Goal: Task Accomplishment & Management: Complete application form

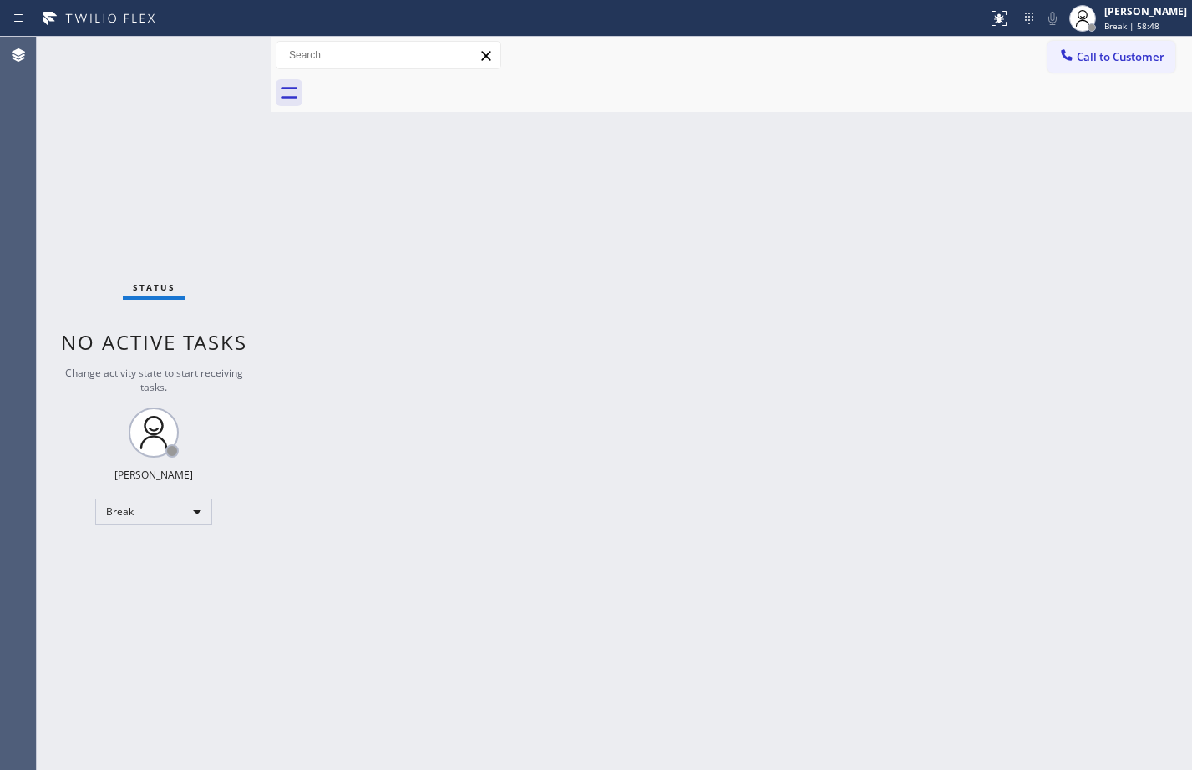
click at [229, 605] on div "Status No active tasks Change activity state to start receiving tasks. [PERSON_…" at bounding box center [154, 404] width 234 height 734
click at [178, 505] on div "Break" at bounding box center [153, 512] width 117 height 27
click at [158, 560] on li "Available" at bounding box center [153, 556] width 114 height 20
click at [840, 362] on div "Back to Dashboard Change Sender ID Customers Technicians Select a contact Outbo…" at bounding box center [732, 404] width 922 height 734
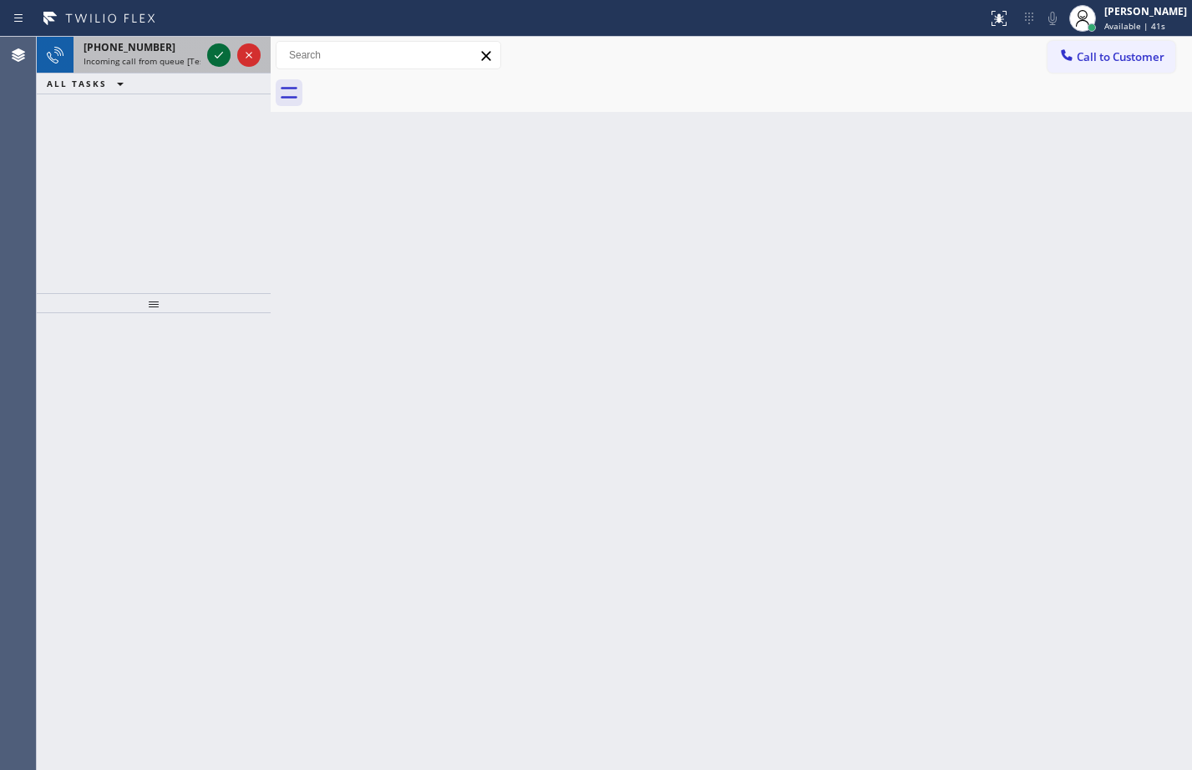
click at [223, 49] on icon at bounding box center [219, 55] width 20 height 20
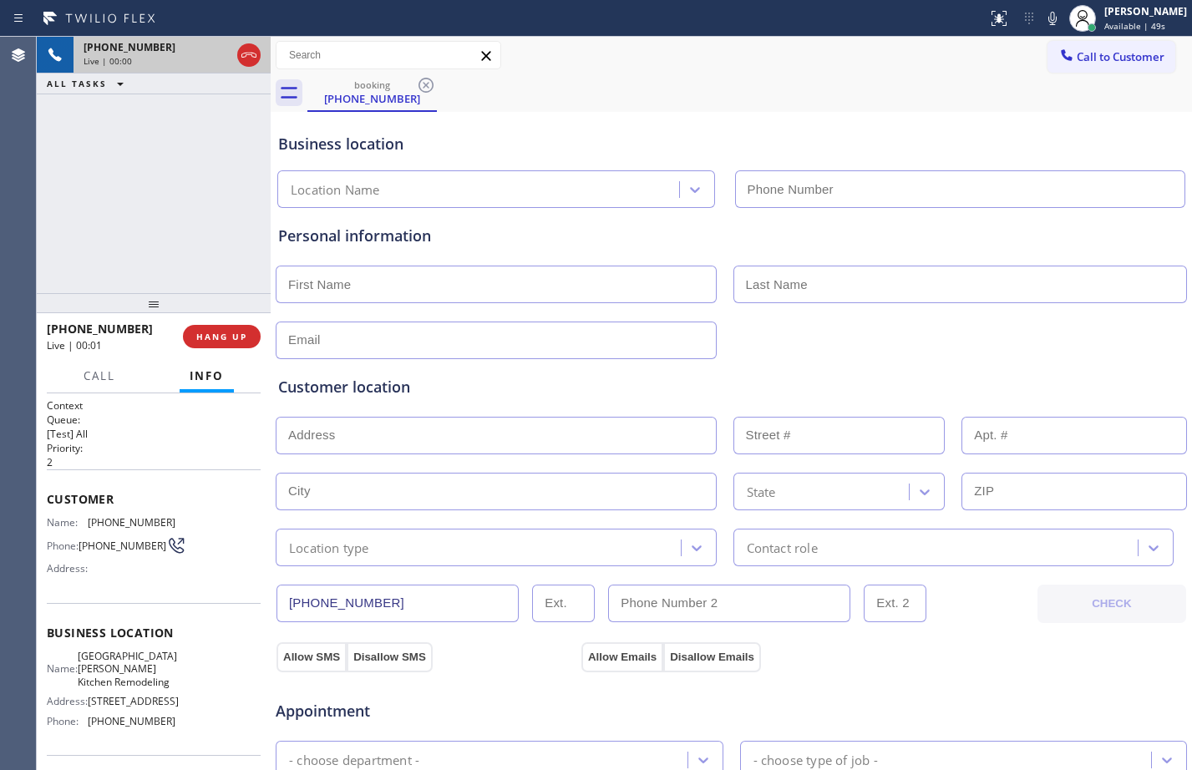
type input "[PHONE_NUMBER]"
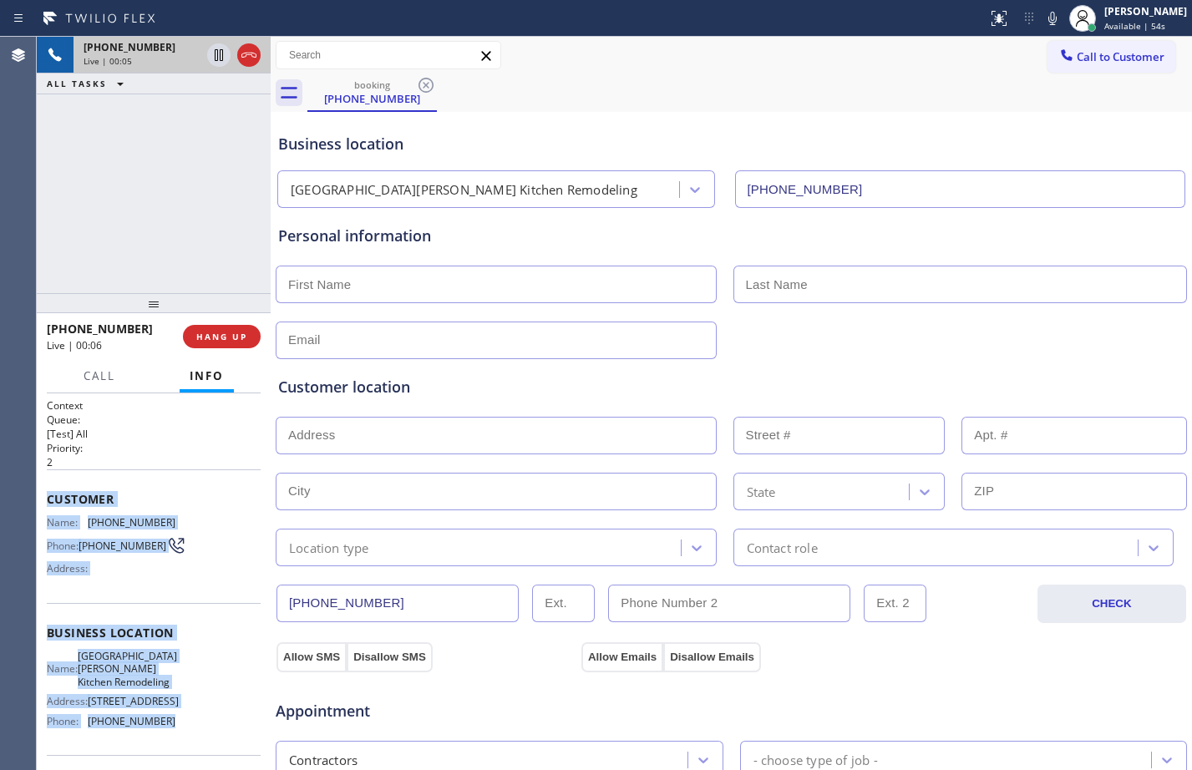
drag, startPoint x: 45, startPoint y: 490, endPoint x: 212, endPoint y: 732, distance: 294.3
click at [212, 732] on div "Context Queue: [Test] All Priority: 2 Customer Name: [PHONE_NUMBER] Phone: [PHO…" at bounding box center [154, 582] width 234 height 377
copy div "Customer Name: [PHONE_NUMBER] Phone: [PHONE_NUMBER] Address: Business location …"
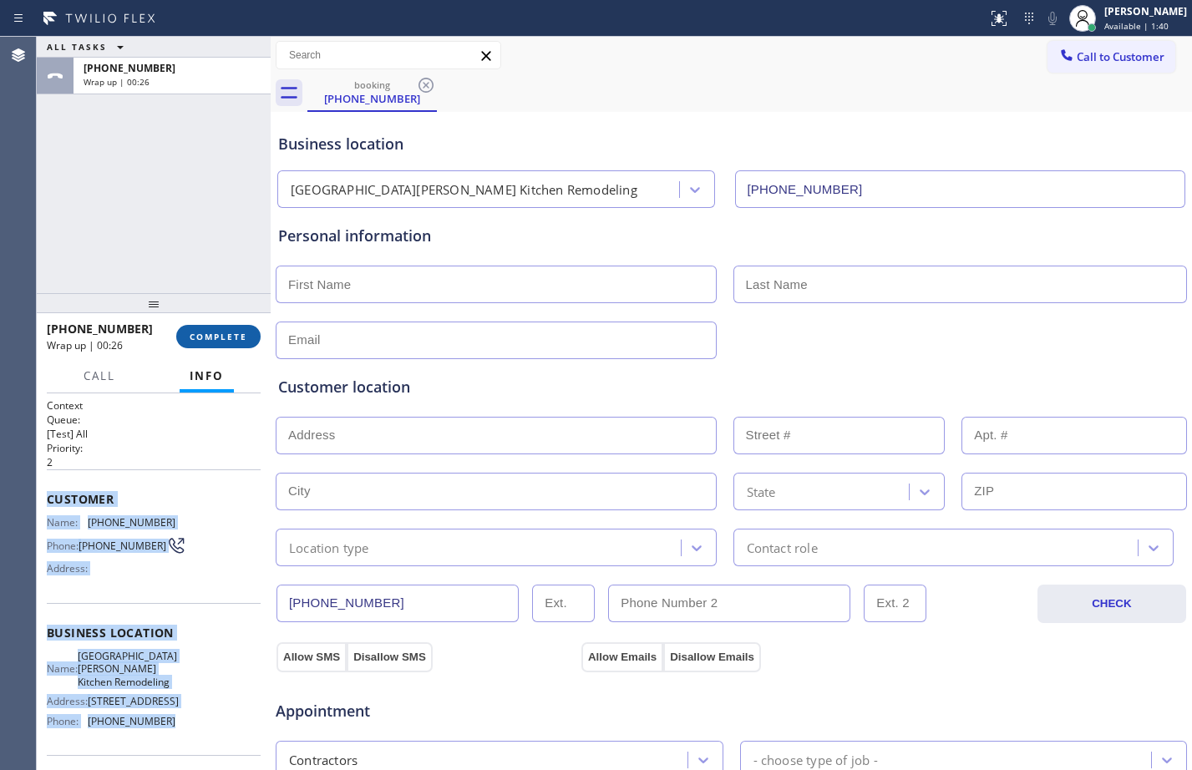
click at [232, 333] on span "COMPLETE" at bounding box center [219, 337] width 58 height 12
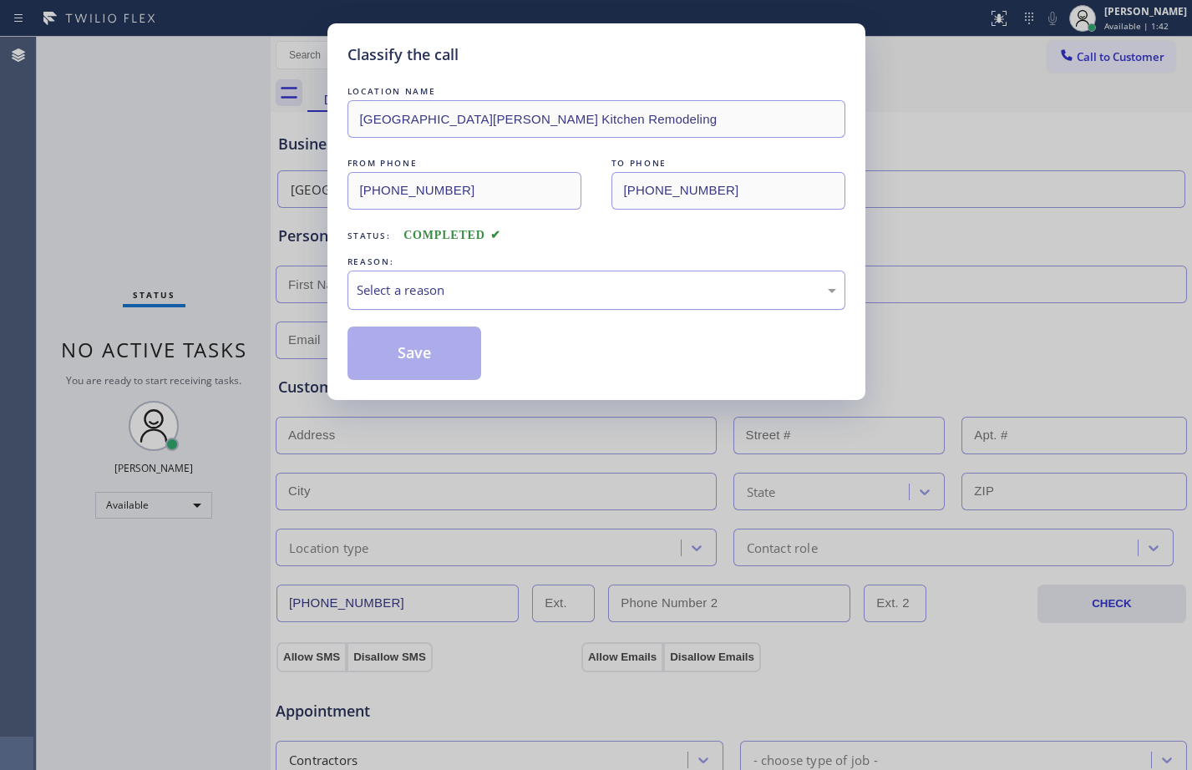
click at [497, 287] on div "Select a reason" at bounding box center [597, 290] width 480 height 19
click at [444, 351] on button "Save" at bounding box center [415, 353] width 135 height 53
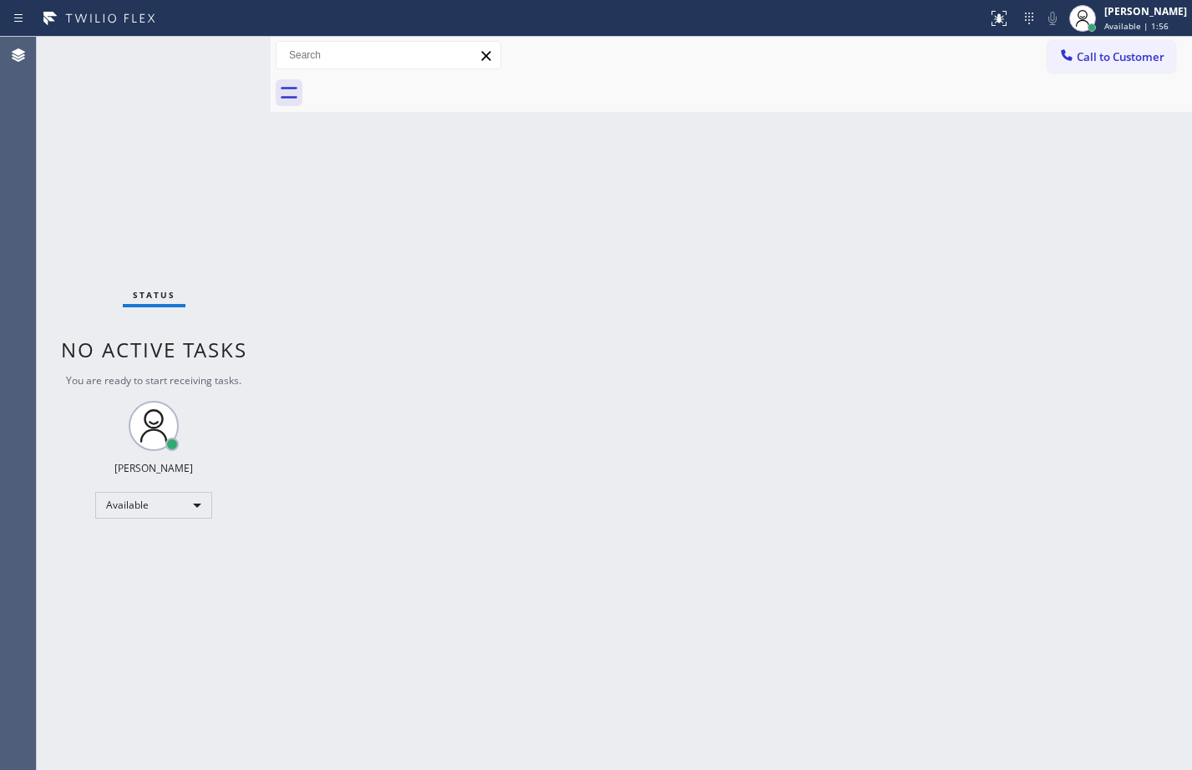
click at [708, 464] on div "Back to Dashboard Change Sender ID Customers Technicians Select a contact Outbo…" at bounding box center [732, 404] width 922 height 734
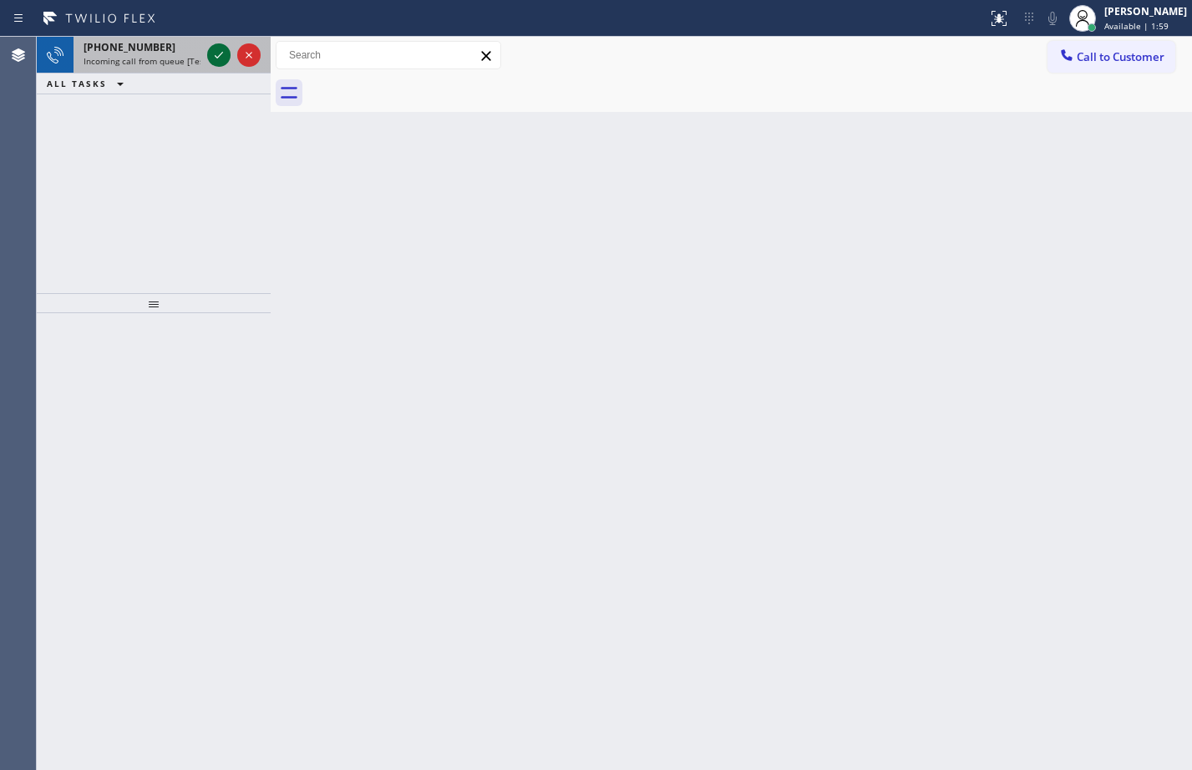
click at [216, 58] on icon at bounding box center [219, 55] width 8 height 7
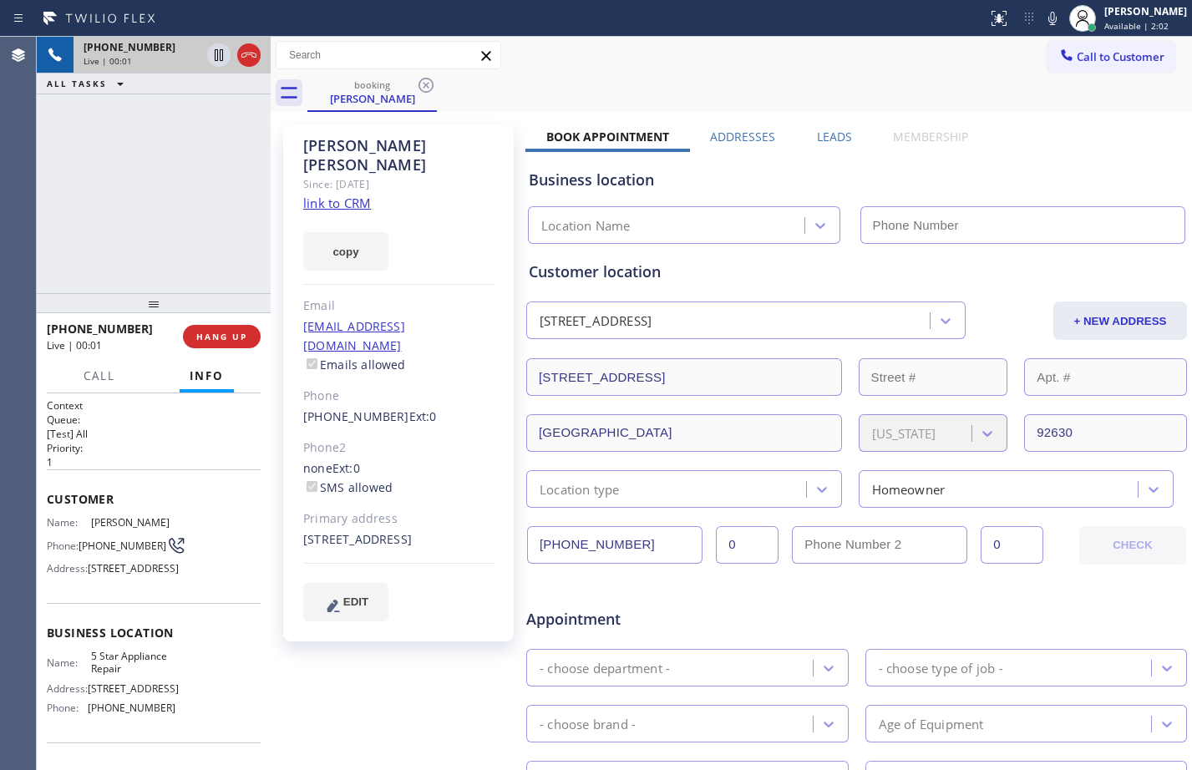
type input "[PHONE_NUMBER]"
click at [343, 195] on link "link to CRM" at bounding box center [337, 203] width 68 height 17
click at [44, 500] on div "Context Queue: [Test] All Priority: 1 Customer Name: [PERSON_NAME] Phone: [PHON…" at bounding box center [154, 582] width 234 height 377
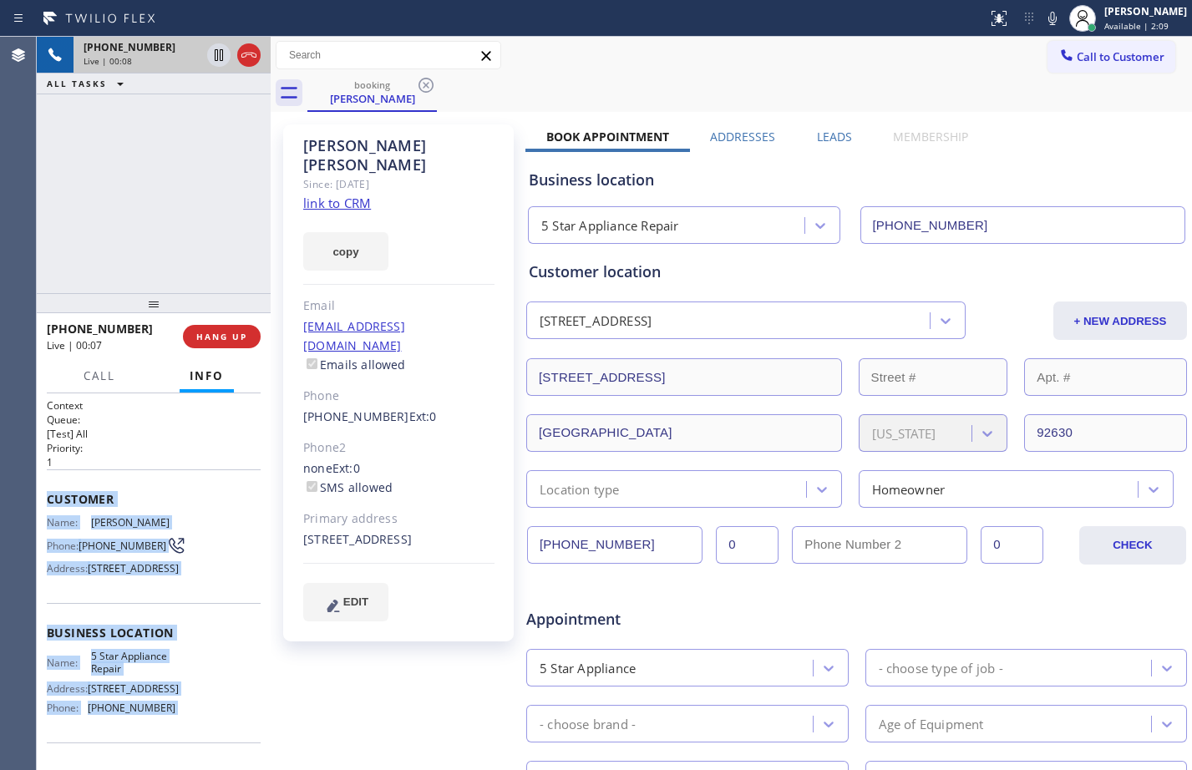
drag, startPoint x: 44, startPoint y: 500, endPoint x: 170, endPoint y: 737, distance: 268.0
click at [170, 737] on div "Context Queue: [Test] All Priority: 1 Customer Name: [PERSON_NAME] Phone: [PHON…" at bounding box center [154, 582] width 234 height 377
copy div "Customer Name: [PERSON_NAME] Phone: [PHONE_NUMBER] Address: [STREET_ADDRESS] Bu…"
click at [217, 54] on icon at bounding box center [219, 55] width 8 height 12
click at [1049, 16] on icon at bounding box center [1053, 18] width 20 height 20
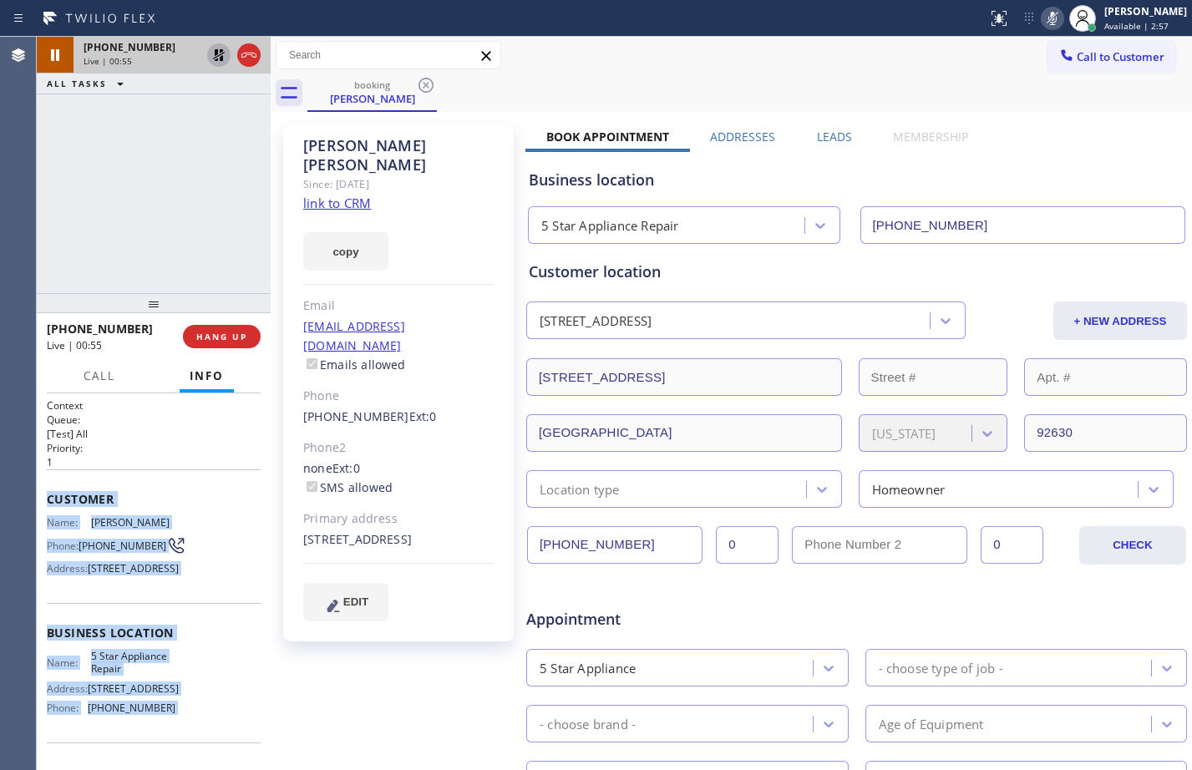
click at [224, 58] on icon at bounding box center [219, 55] width 20 height 20
click at [1043, 16] on icon at bounding box center [1053, 18] width 20 height 20
click at [219, 61] on icon at bounding box center [219, 55] width 20 height 20
click at [1043, 19] on icon at bounding box center [1053, 18] width 20 height 20
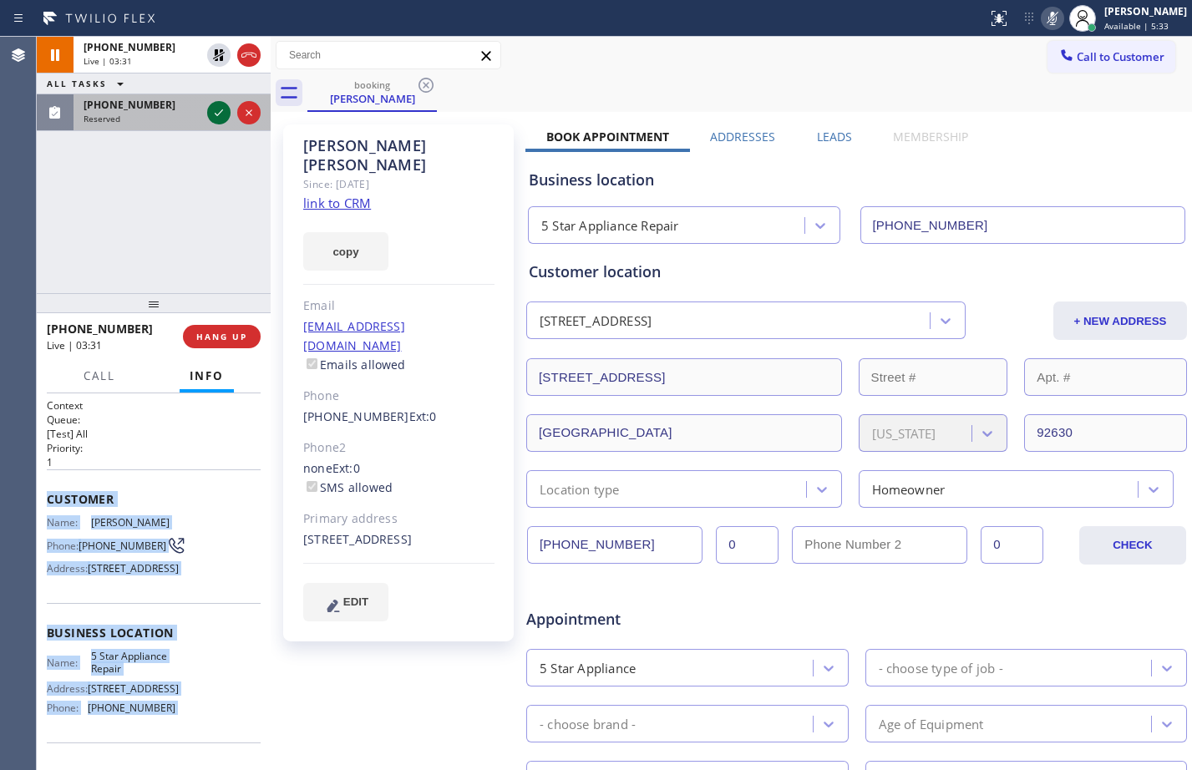
click at [214, 119] on icon at bounding box center [219, 113] width 20 height 20
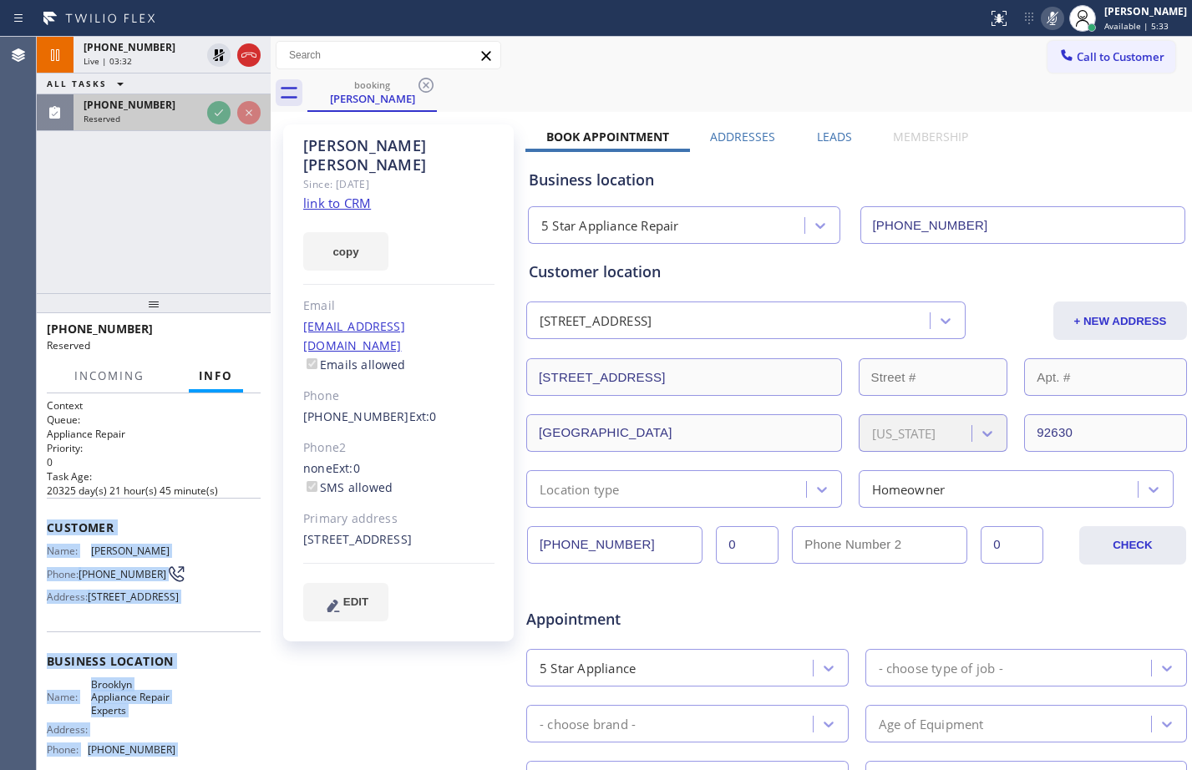
click at [164, 115] on div "Reserved" at bounding box center [142, 119] width 117 height 12
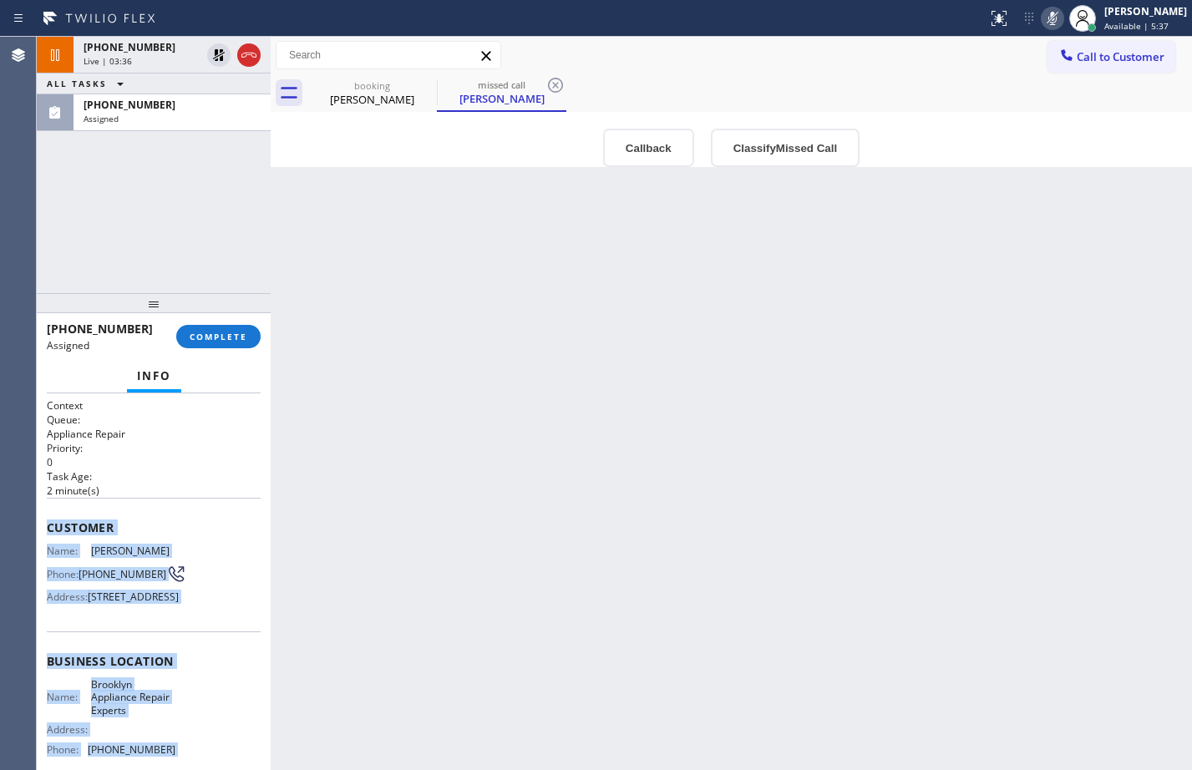
click at [185, 550] on div "Name: [PERSON_NAME] Phone: [PHONE_NUMBER] Address: [STREET_ADDRESS]" at bounding box center [154, 578] width 214 height 66
click at [44, 523] on div "Context Queue: Appliance Repair Priority: 0 Task Age: [DEMOGRAPHIC_DATA] minute…" at bounding box center [154, 582] width 234 height 377
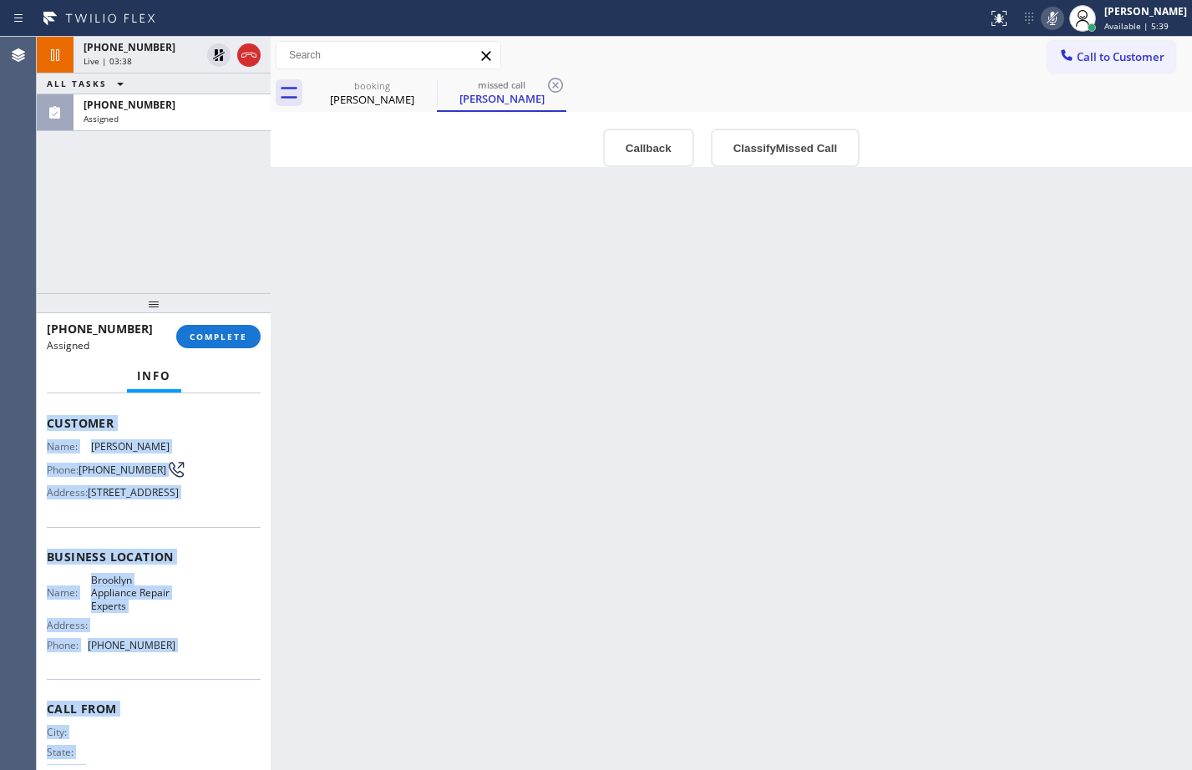
scroll to position [177, 0]
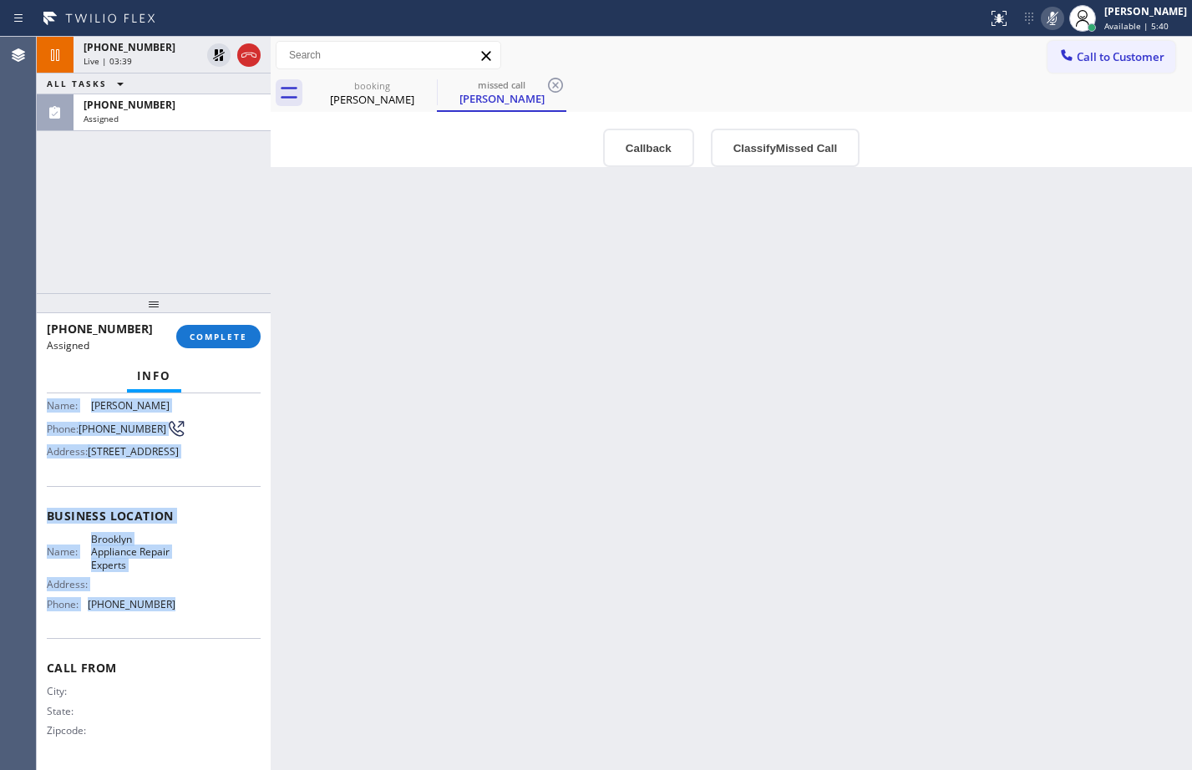
drag, startPoint x: 70, startPoint y: 550, endPoint x: 171, endPoint y: 621, distance: 123.5
click at [171, 621] on div "Context Queue: Appliance Repair Priority: 0 Task Age: [DEMOGRAPHIC_DATA] minute…" at bounding box center [154, 509] width 214 height 512
click at [221, 347] on button "COMPLETE" at bounding box center [218, 336] width 84 height 23
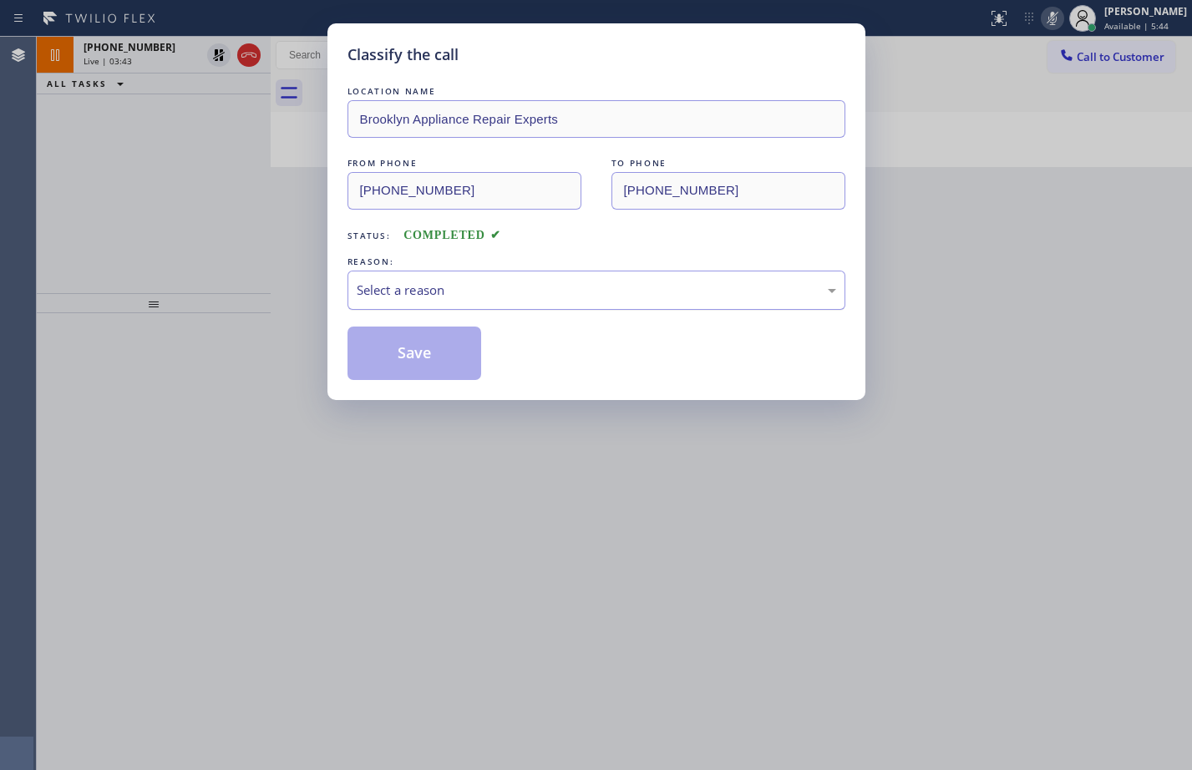
click at [468, 281] on div "Select a reason" at bounding box center [597, 290] width 480 height 19
click at [461, 352] on button "Save" at bounding box center [415, 353] width 135 height 53
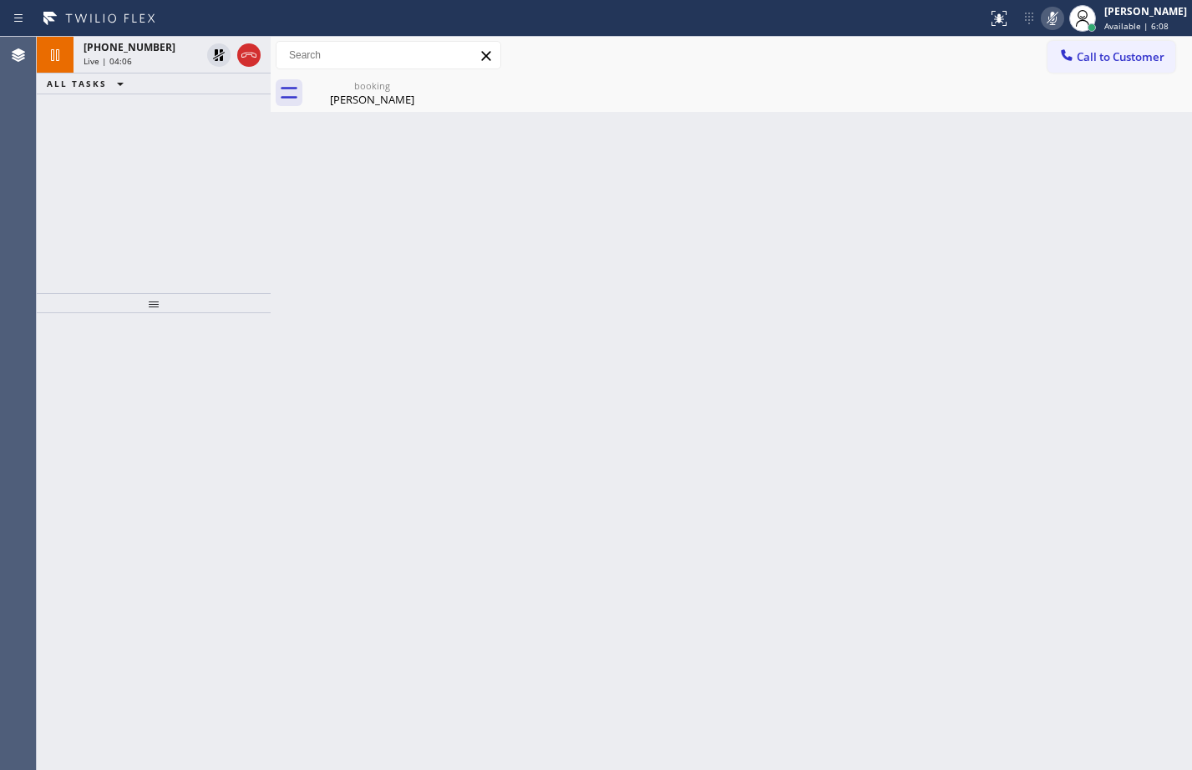
click at [155, 282] on div "[PHONE_NUMBER] Live | 04:06 ALL TASKS ALL TASKS ACTIVE TASKS TASKS IN WRAP UP" at bounding box center [154, 165] width 234 height 256
click at [223, 57] on icon at bounding box center [219, 55] width 12 height 12
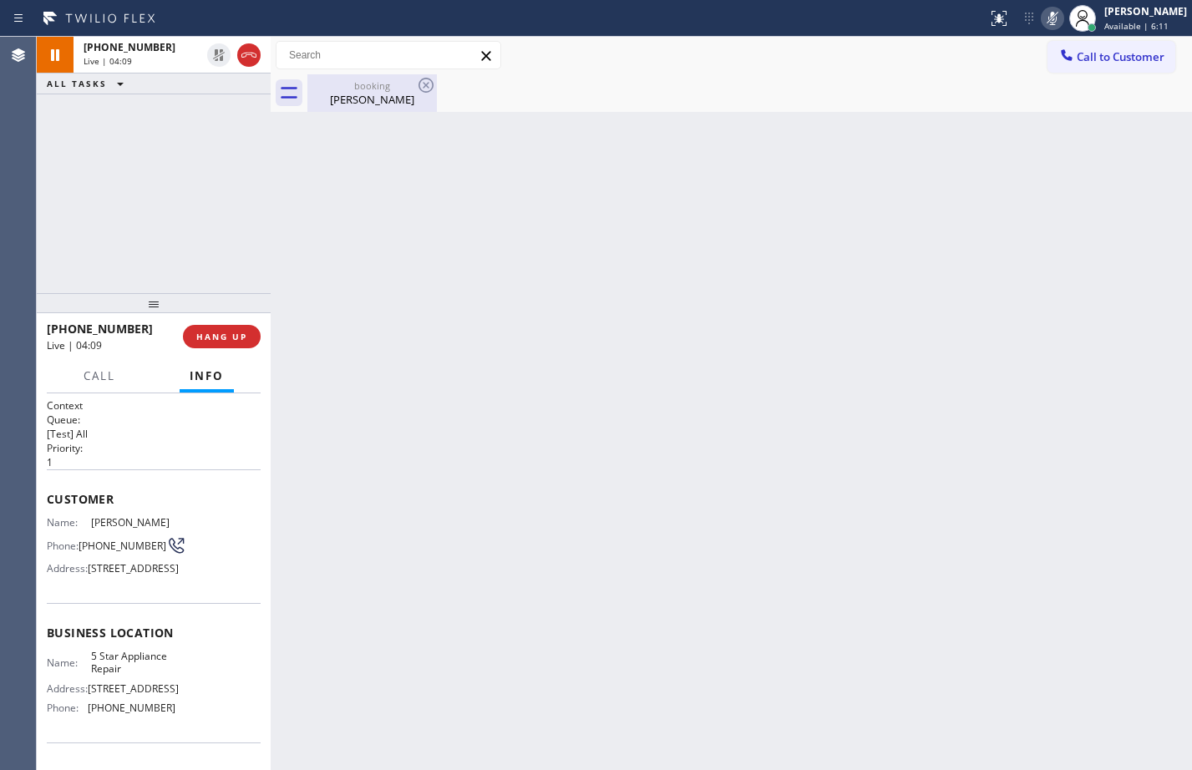
click at [318, 84] on div "booking" at bounding box center [372, 85] width 126 height 13
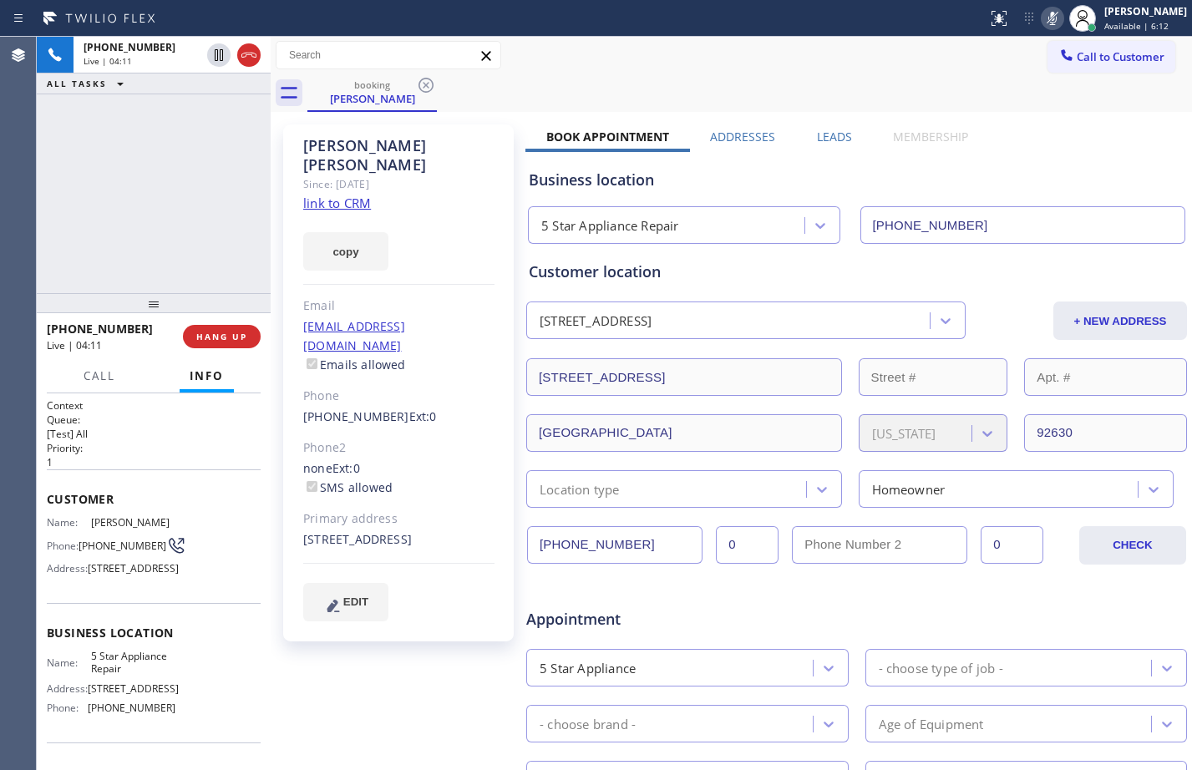
click at [1049, 17] on icon at bounding box center [1053, 18] width 8 height 13
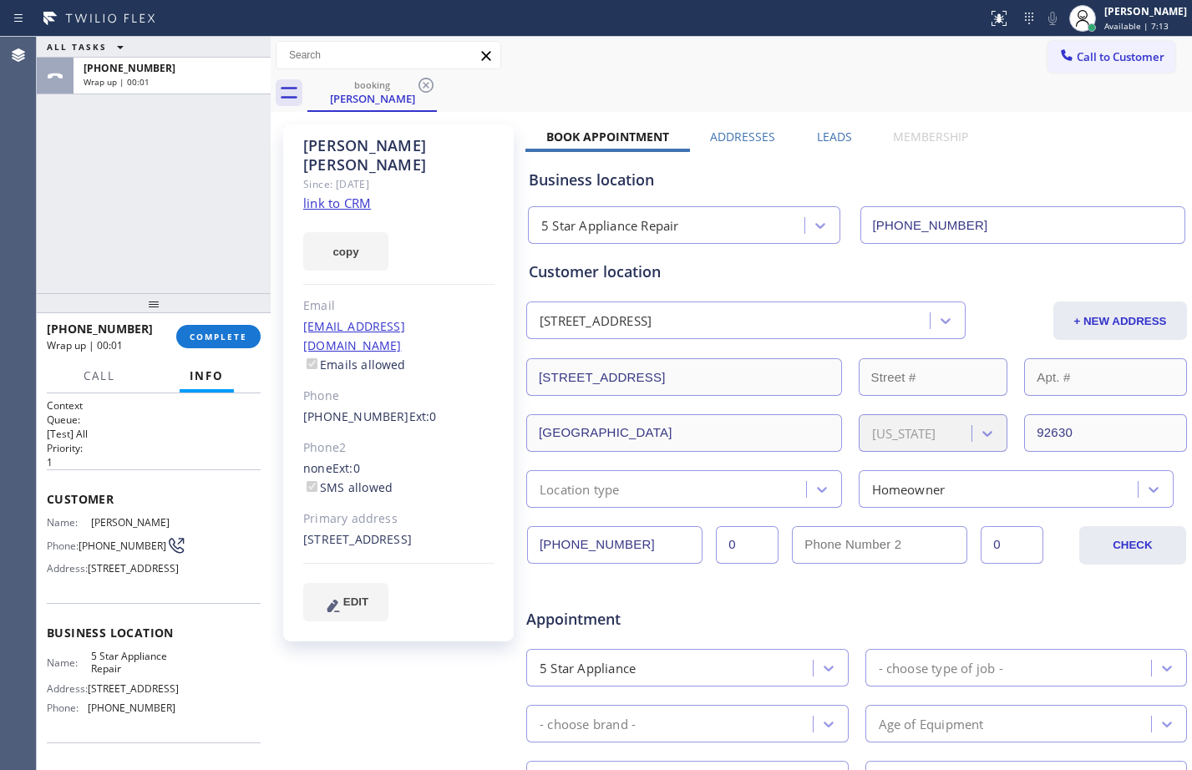
click at [170, 236] on div "ALL TASKS ALL TASKS ACTIVE TASKS TASKS IN WRAP UP [PHONE_NUMBER] Wrap up | 00:01" at bounding box center [154, 165] width 234 height 256
click at [235, 338] on span "COMPLETE" at bounding box center [219, 337] width 58 height 12
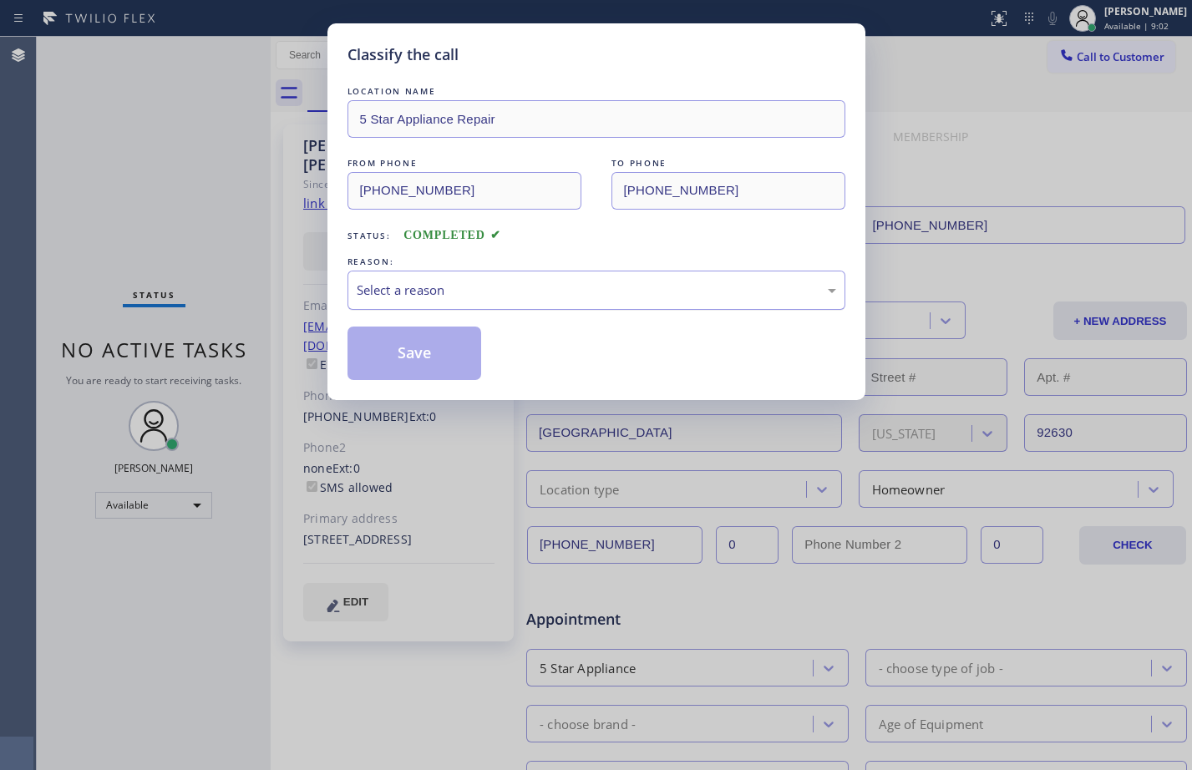
click at [573, 300] on div "Select a reason" at bounding box center [597, 290] width 498 height 39
click at [451, 344] on button "Save" at bounding box center [415, 353] width 135 height 53
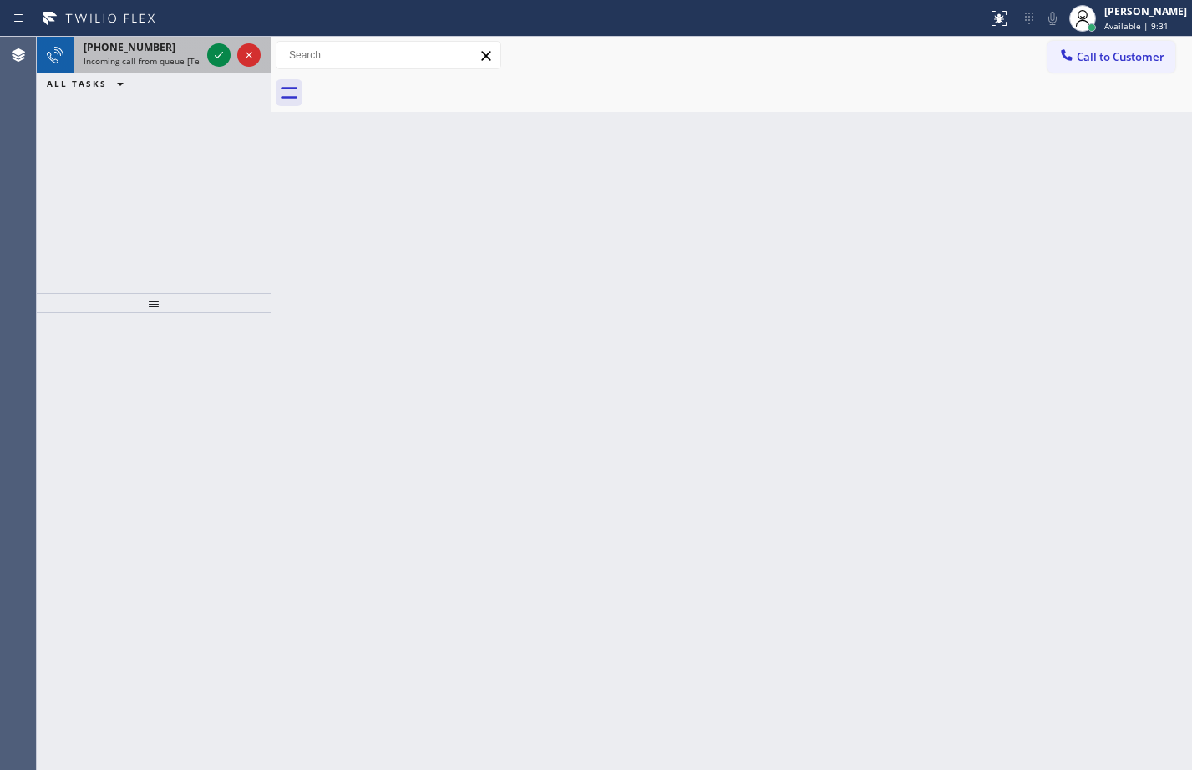
click at [215, 42] on div at bounding box center [234, 55] width 60 height 37
click at [217, 52] on icon at bounding box center [219, 55] width 20 height 20
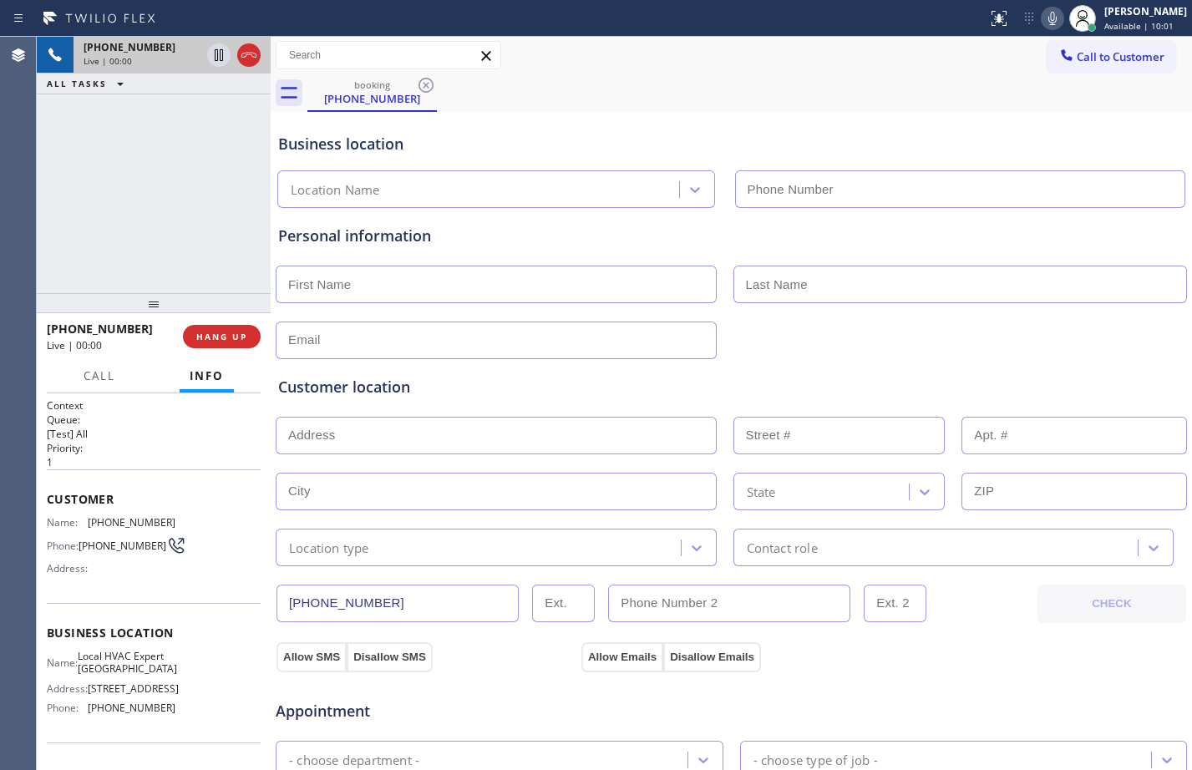
type input "[PHONE_NUMBER]"
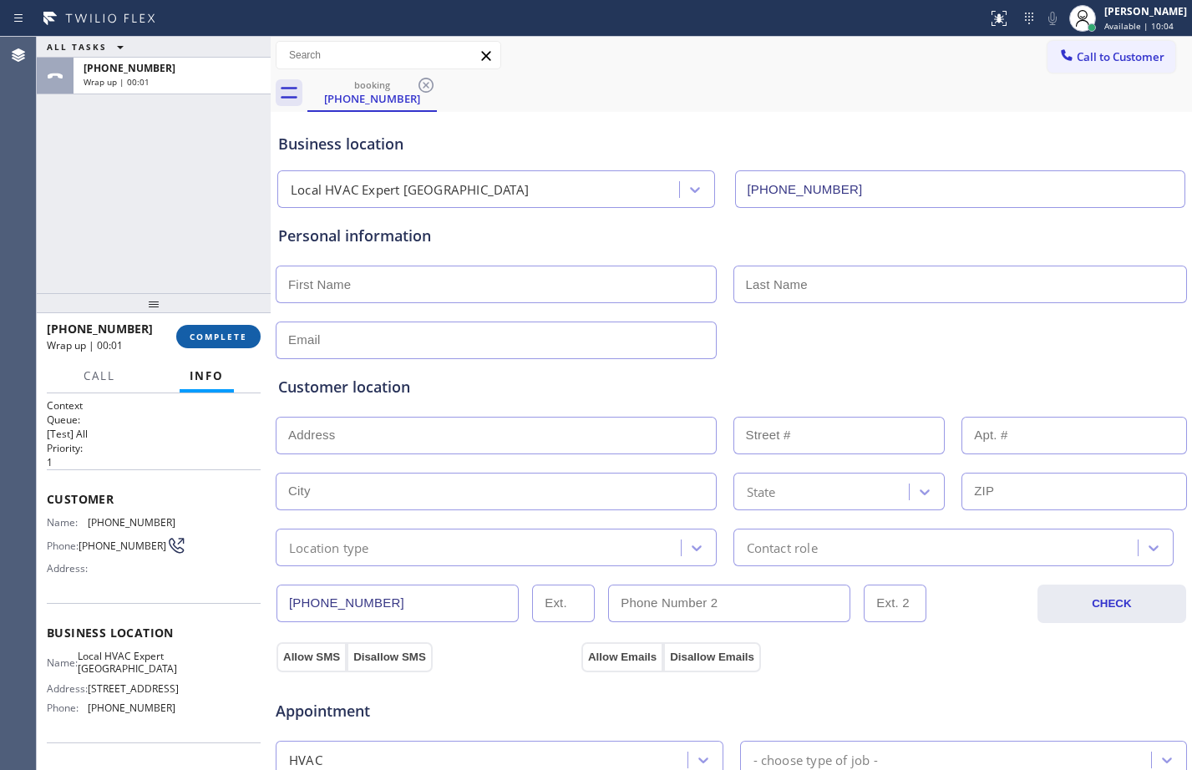
click at [217, 340] on span "COMPLETE" at bounding box center [219, 337] width 58 height 12
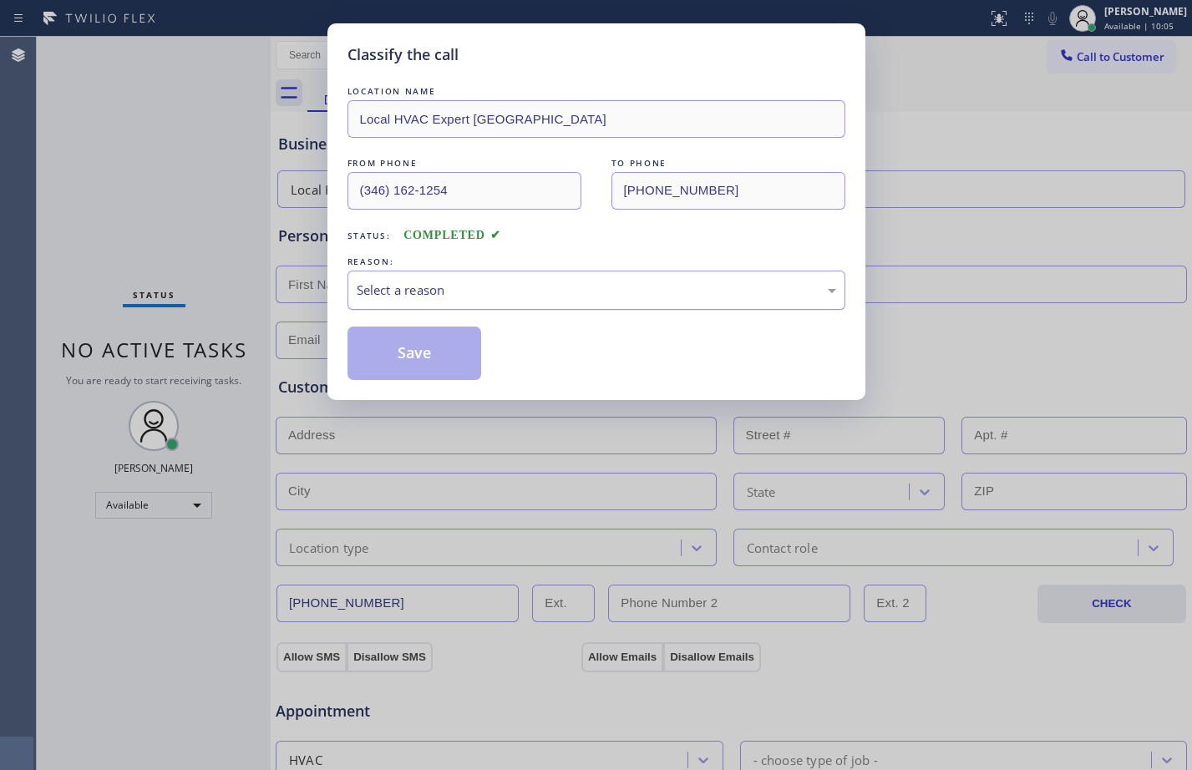
click at [574, 292] on div "Select a reason" at bounding box center [597, 290] width 480 height 19
click at [426, 355] on button "Save" at bounding box center [415, 353] width 135 height 53
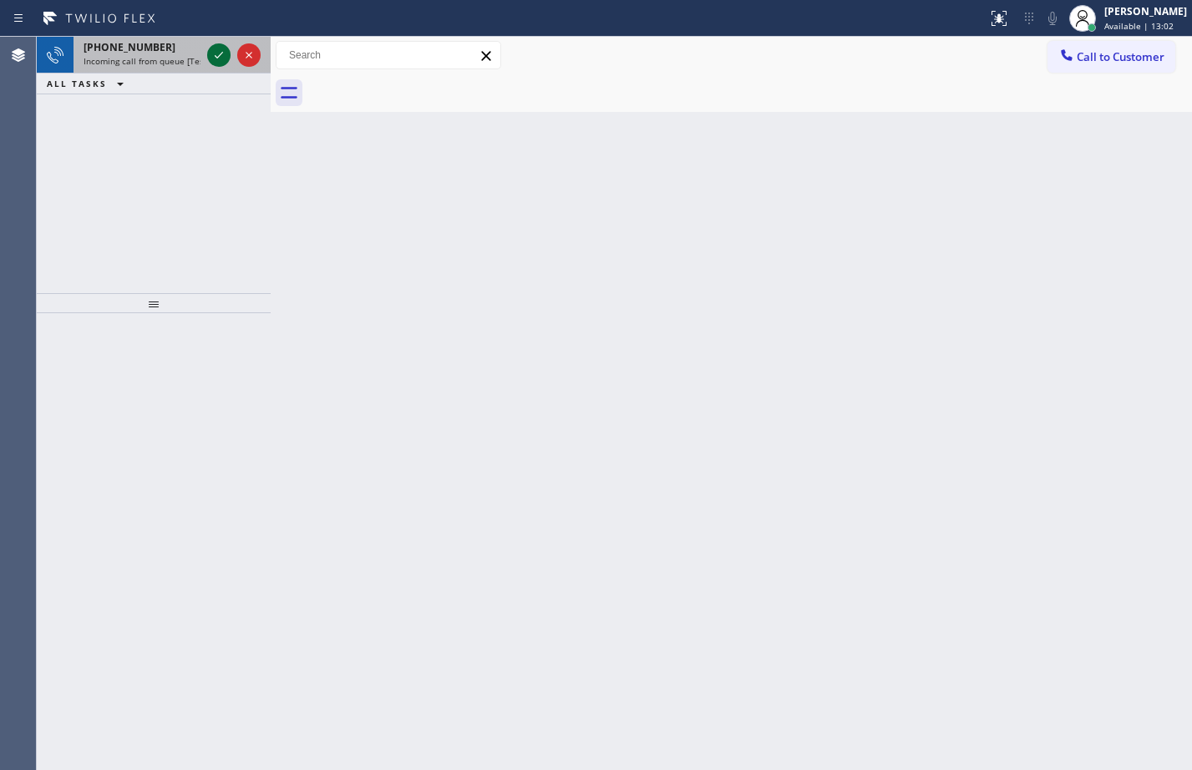
click at [210, 56] on icon at bounding box center [219, 55] width 20 height 20
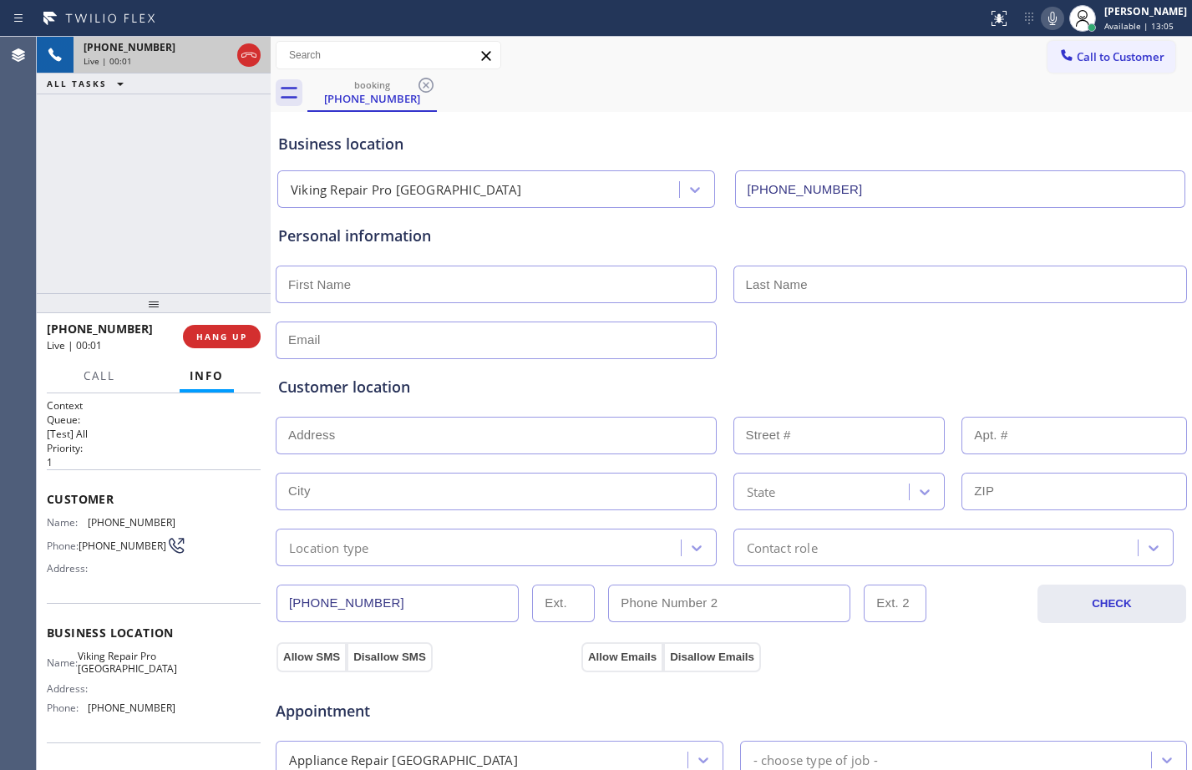
type input "[PHONE_NUMBER]"
click at [223, 340] on span "HANG UP" at bounding box center [221, 337] width 51 height 12
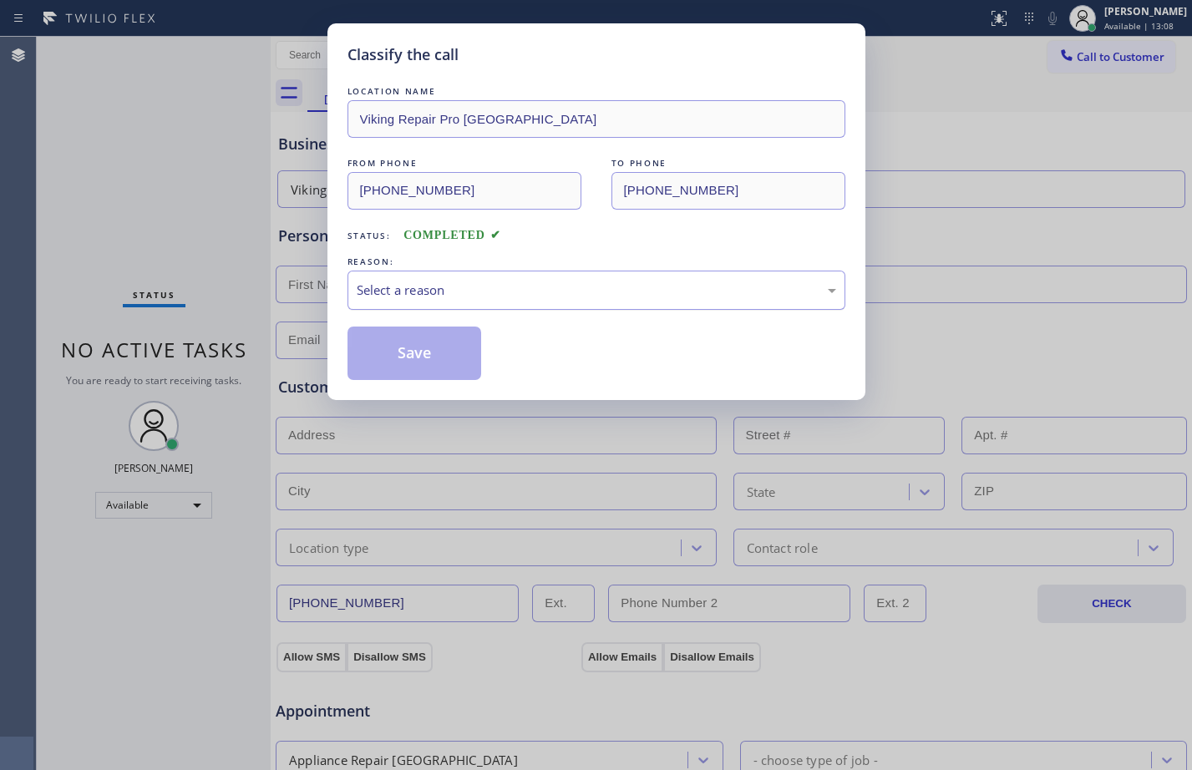
click at [520, 288] on div "Select a reason" at bounding box center [597, 290] width 480 height 19
click at [437, 343] on button "Save" at bounding box center [415, 353] width 135 height 53
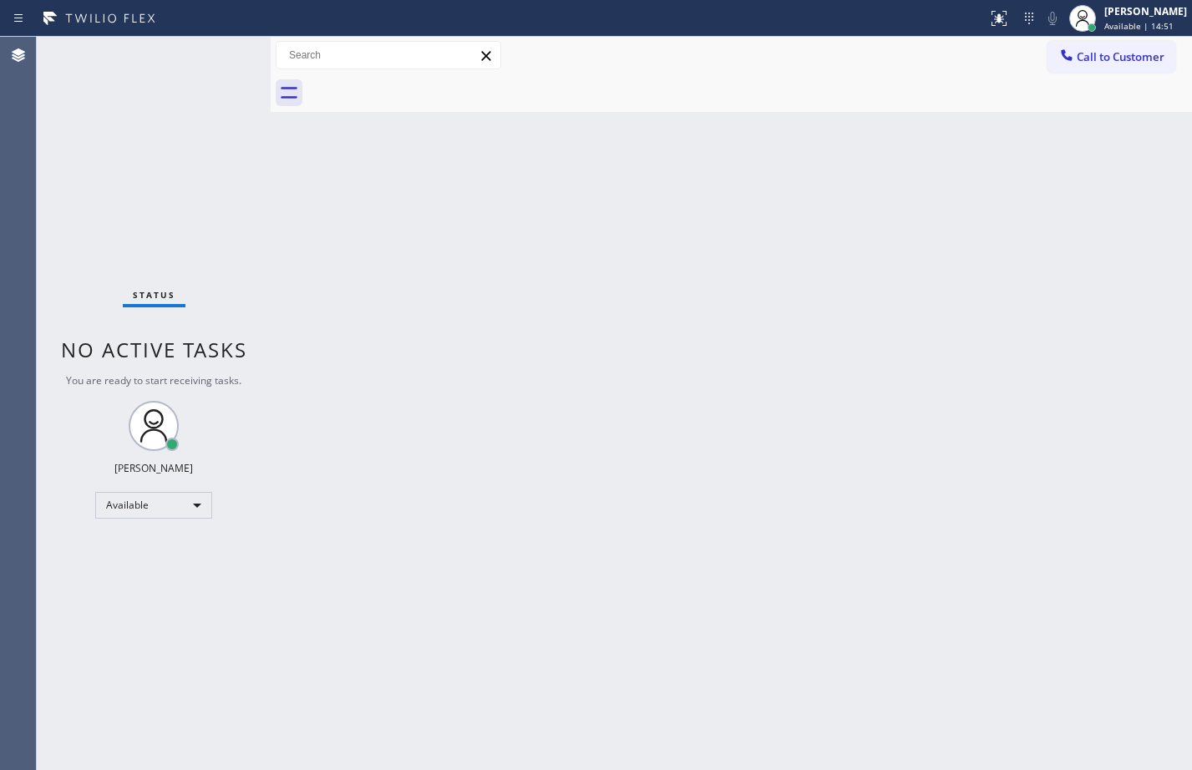
click at [536, 439] on div "Back to Dashboard Change Sender ID Customers Technicians Select a contact Outbo…" at bounding box center [732, 404] width 922 height 734
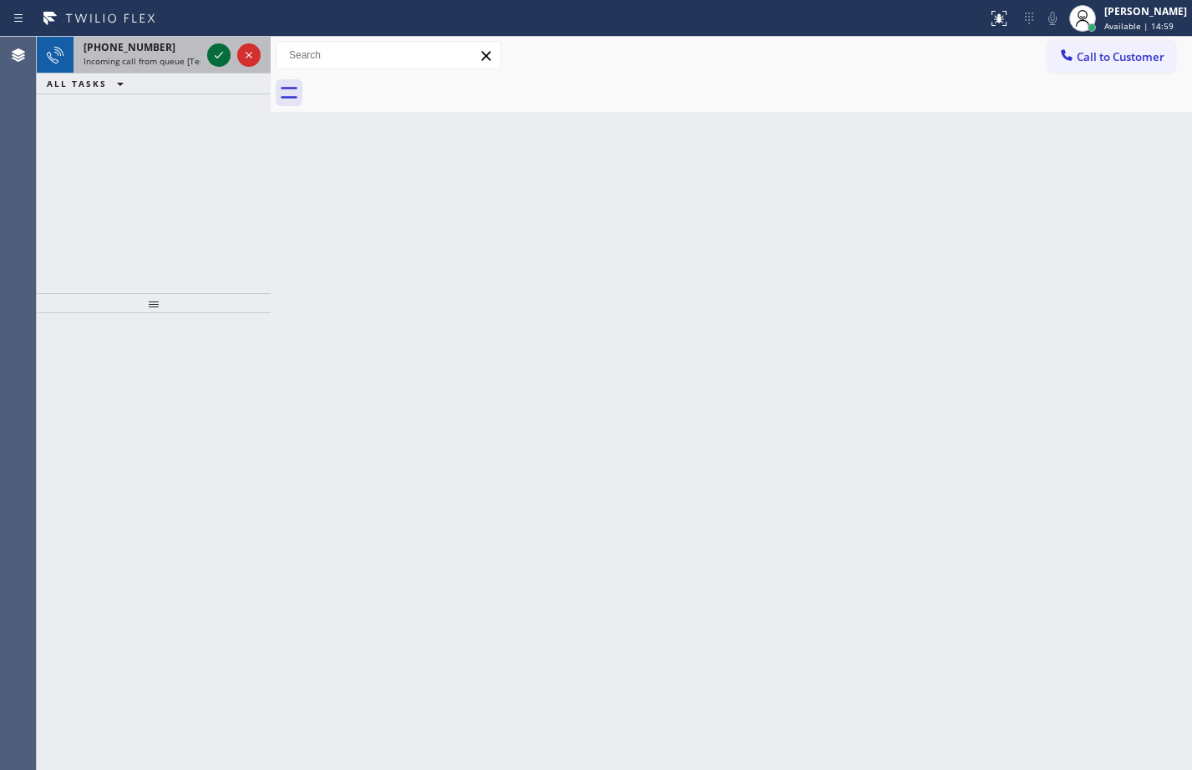
click at [222, 58] on icon at bounding box center [219, 55] width 20 height 20
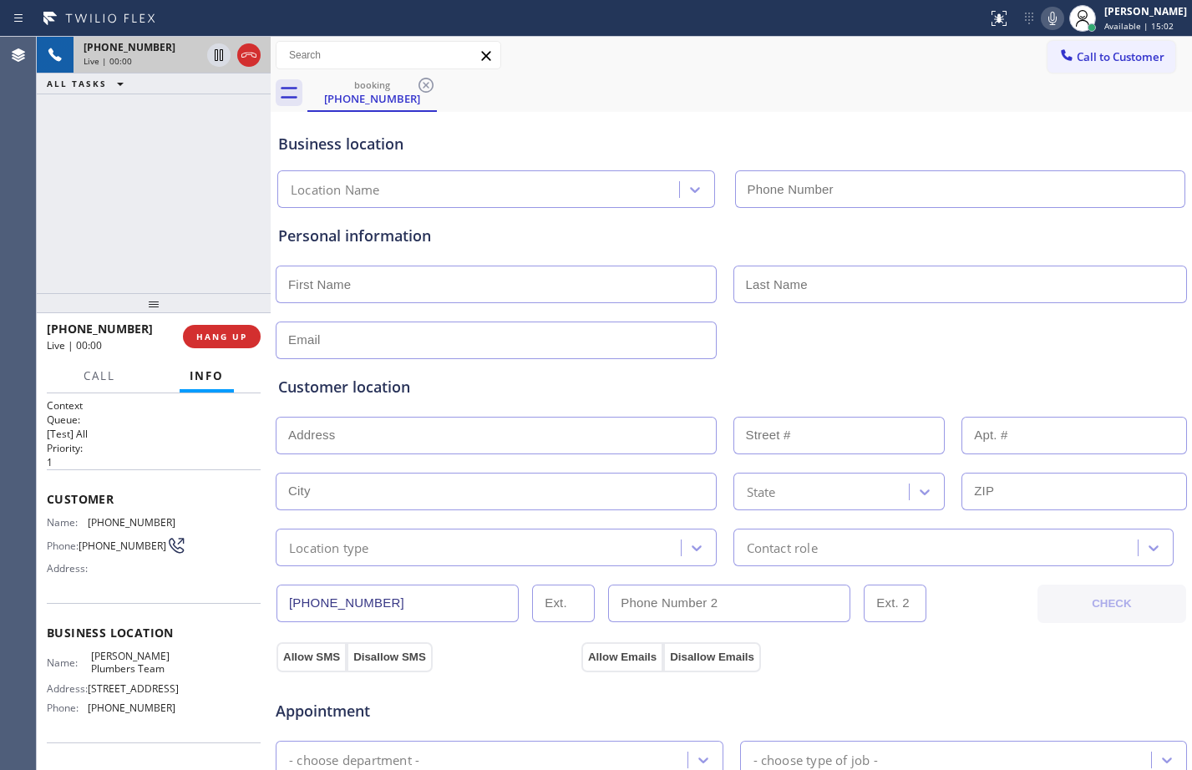
type input "[PHONE_NUMBER]"
click at [211, 343] on button "HANG UP" at bounding box center [222, 336] width 78 height 23
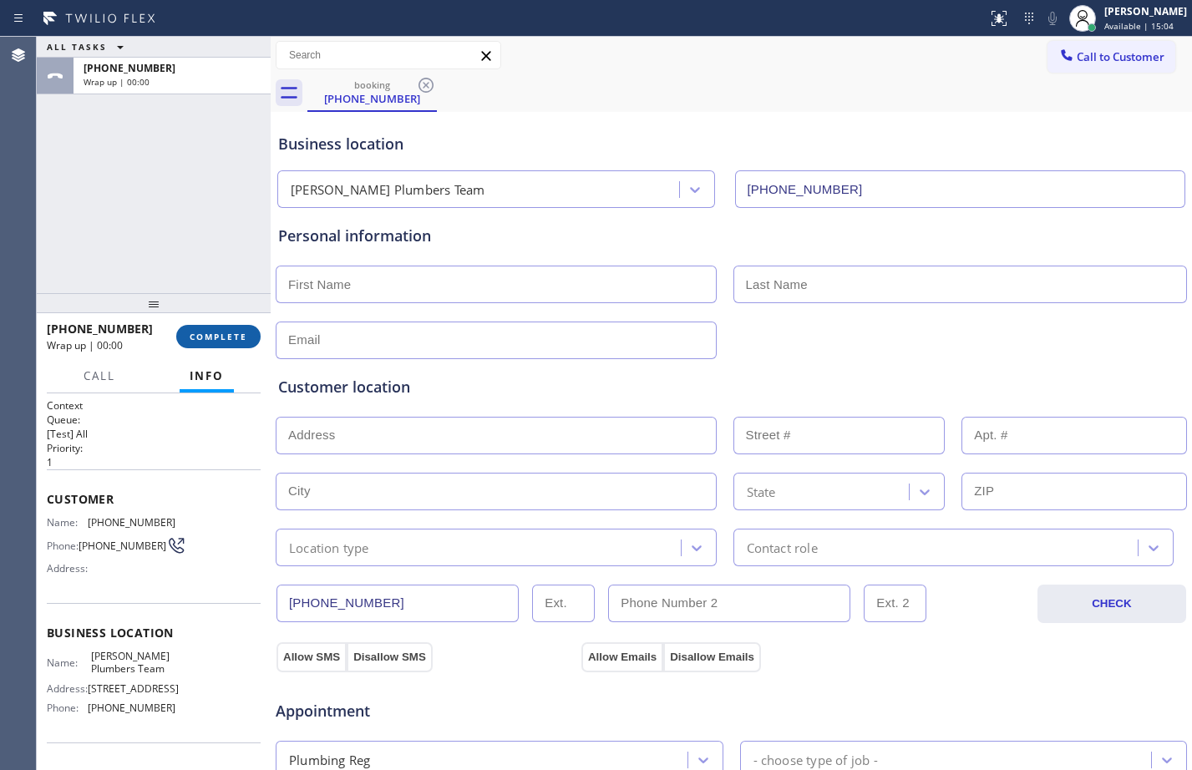
click at [210, 343] on span "COMPLETE" at bounding box center [219, 337] width 58 height 12
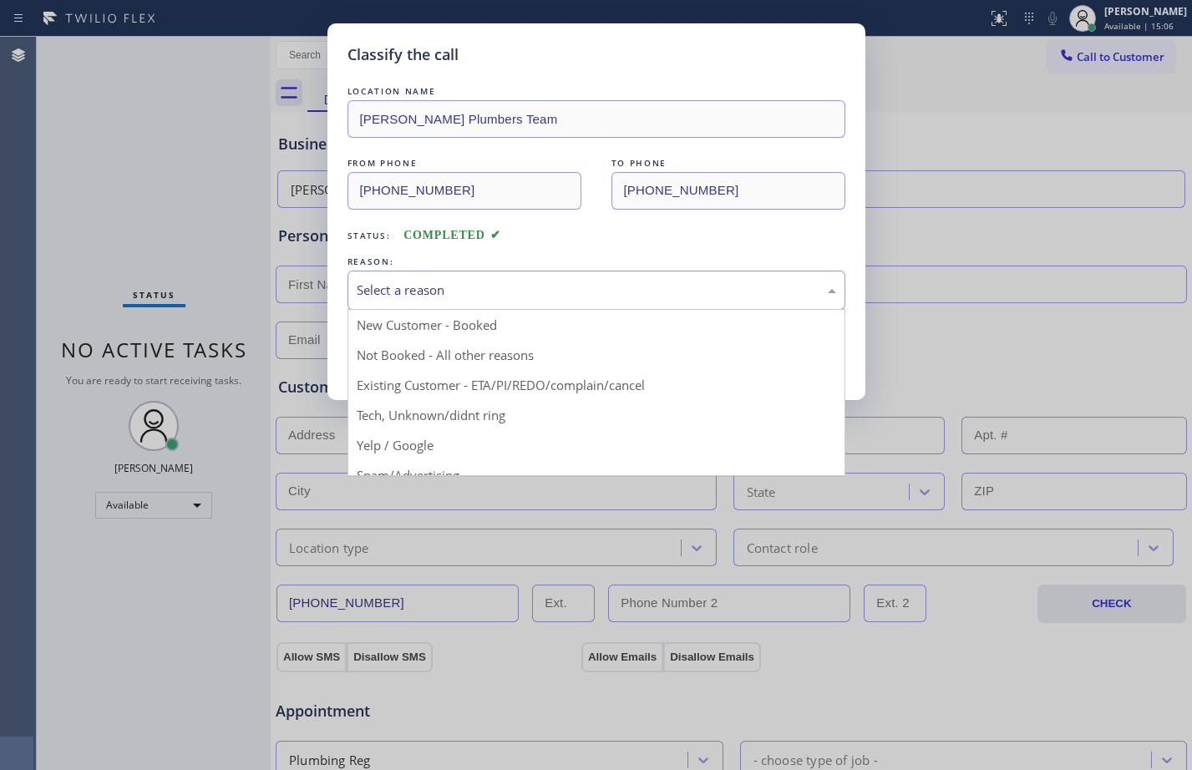
click at [591, 307] on div "Select a reason" at bounding box center [597, 290] width 498 height 39
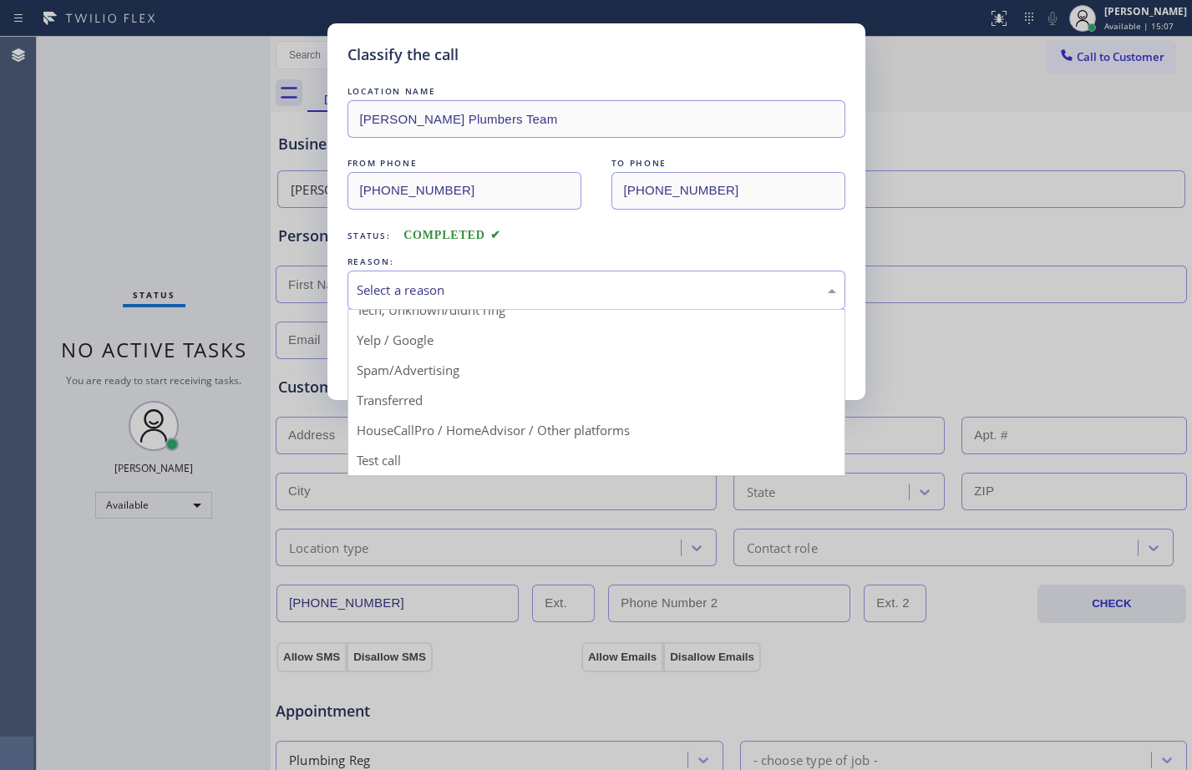
drag, startPoint x: 468, startPoint y: 451, endPoint x: 441, endPoint y: 409, distance: 50.3
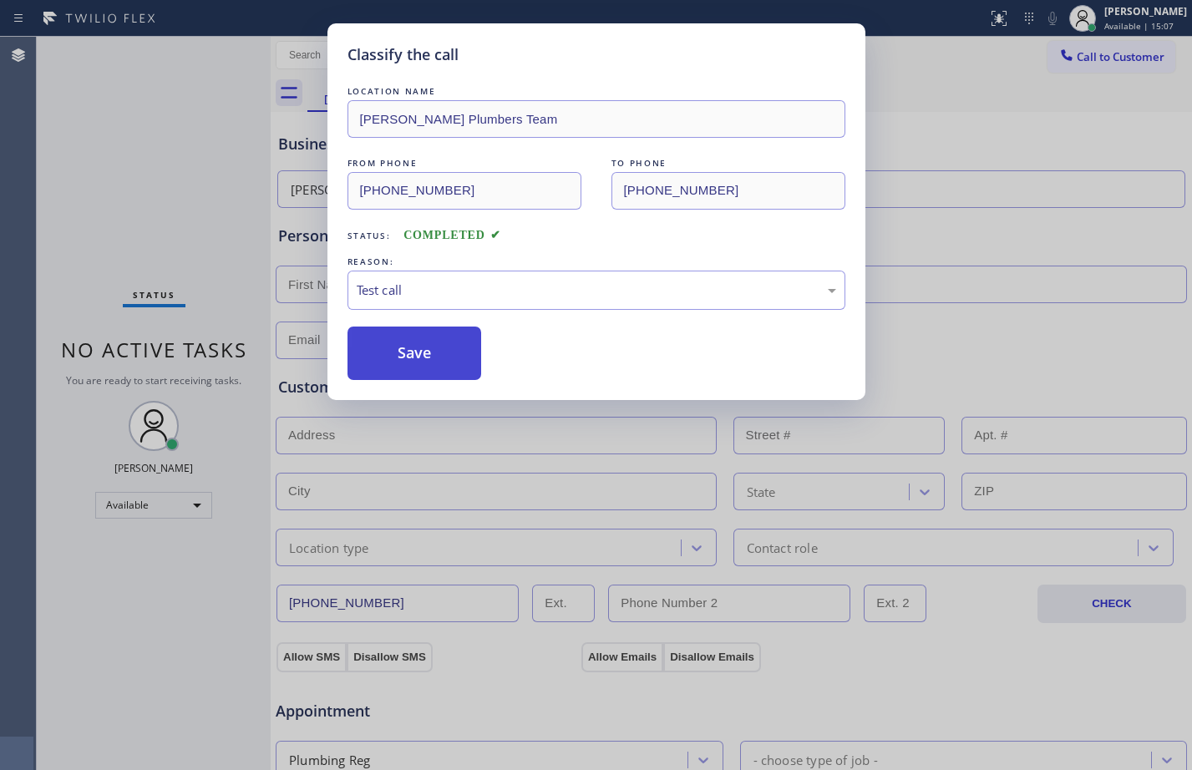
click at [424, 367] on button "Save" at bounding box center [415, 353] width 135 height 53
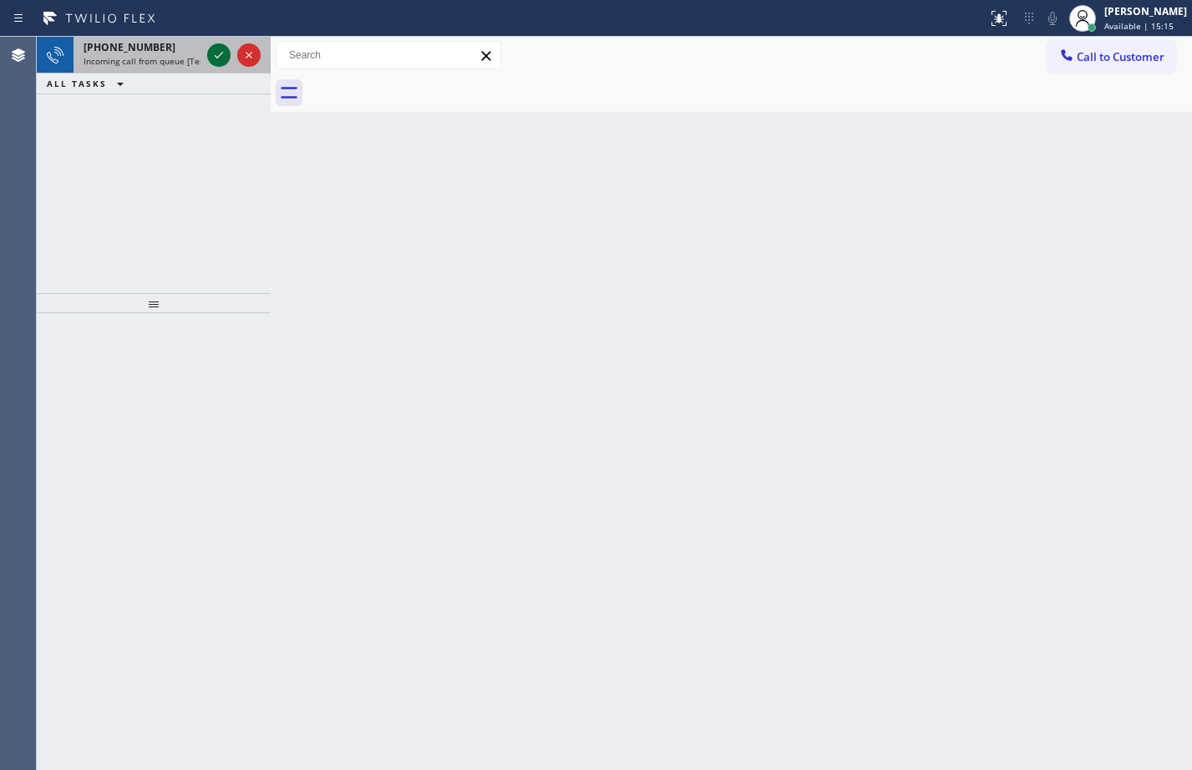
click at [221, 48] on icon at bounding box center [219, 55] width 20 height 20
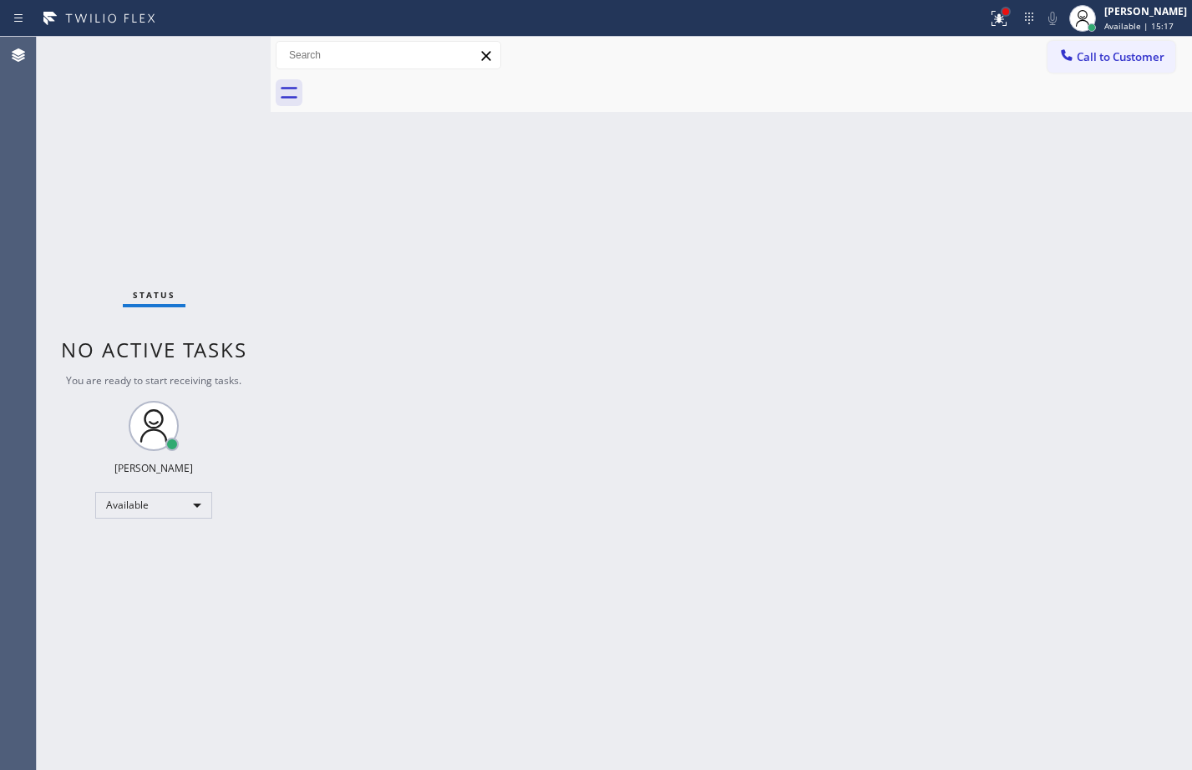
click at [1003, 13] on div at bounding box center [1006, 11] width 7 height 7
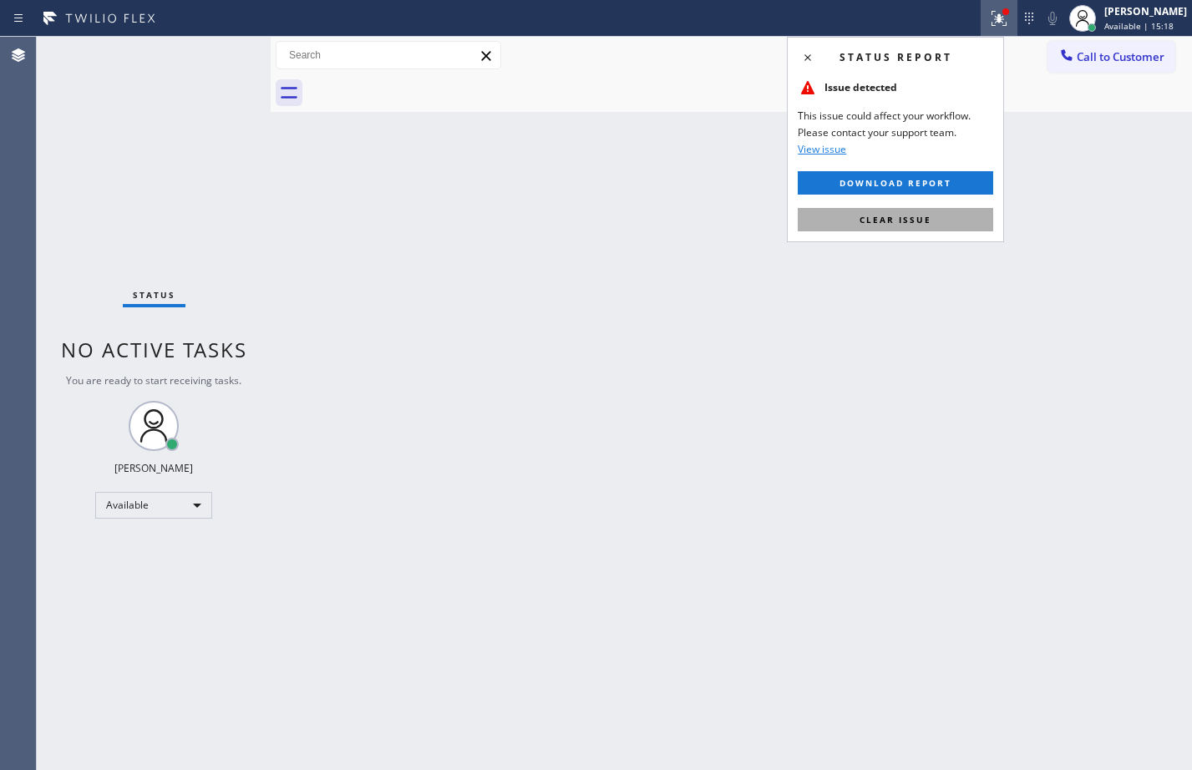
click at [894, 225] on span "Clear issue" at bounding box center [896, 220] width 72 height 12
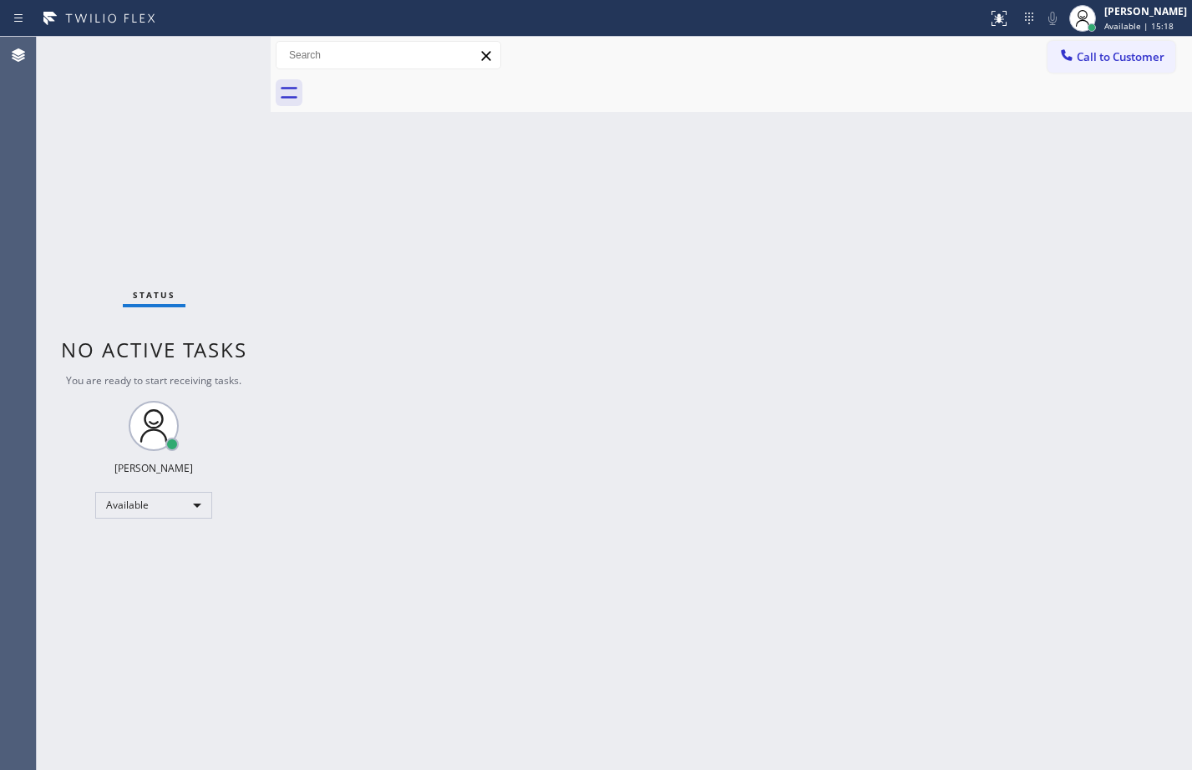
click at [241, 64] on div "Status No active tasks You are ready to start receiving tasks. [PERSON_NAME] Av…" at bounding box center [154, 404] width 234 height 734
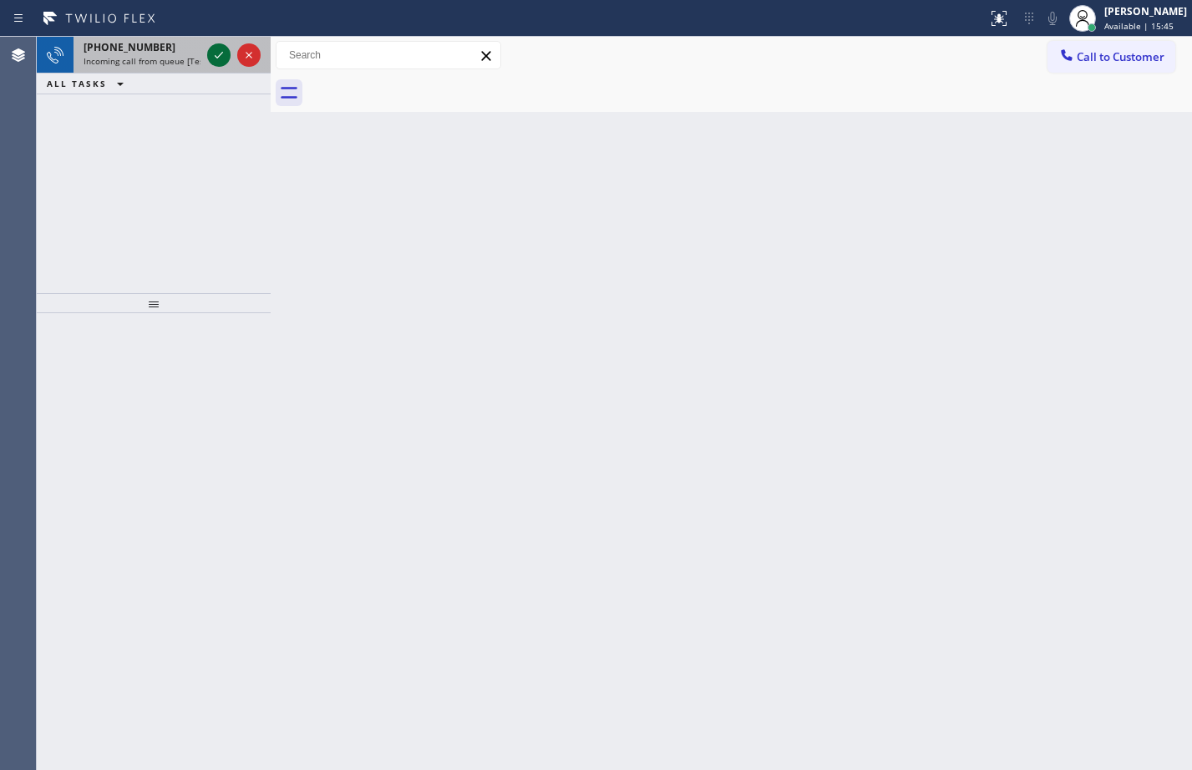
click at [228, 61] on icon at bounding box center [219, 55] width 20 height 20
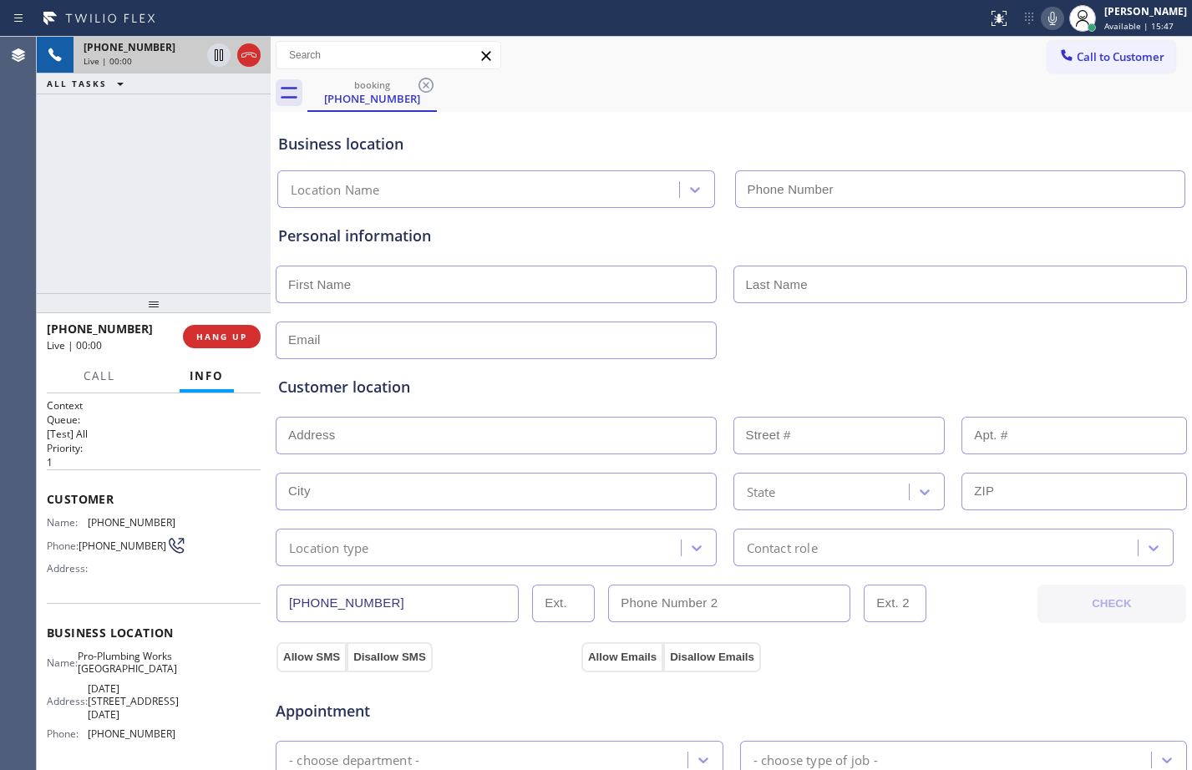
type input "[PHONE_NUMBER]"
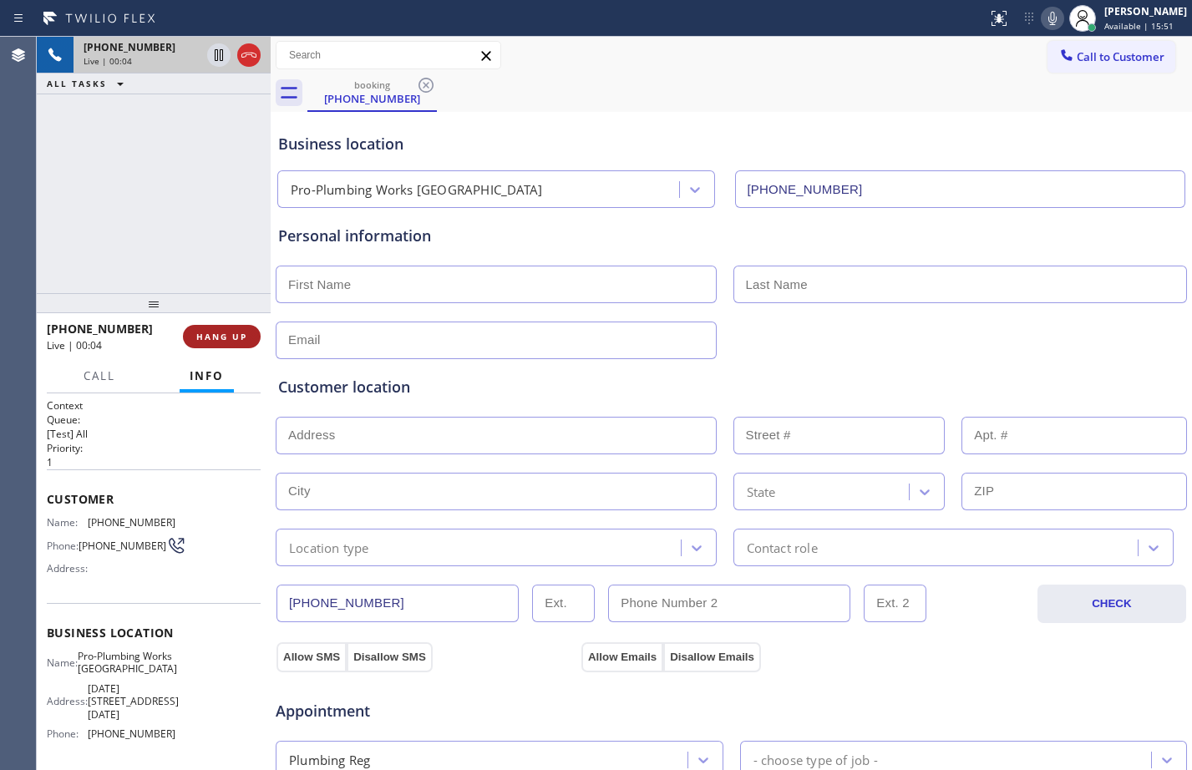
click at [212, 339] on span "HANG UP" at bounding box center [221, 337] width 51 height 12
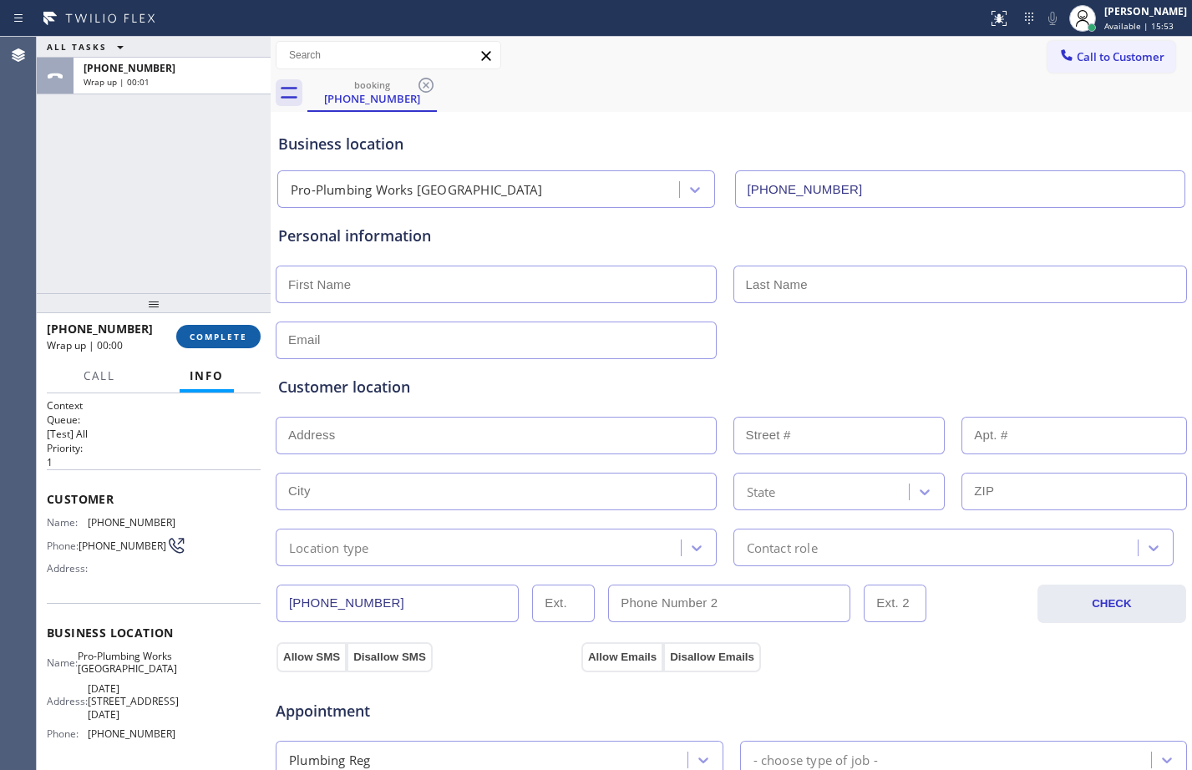
click at [212, 339] on span "COMPLETE" at bounding box center [219, 337] width 58 height 12
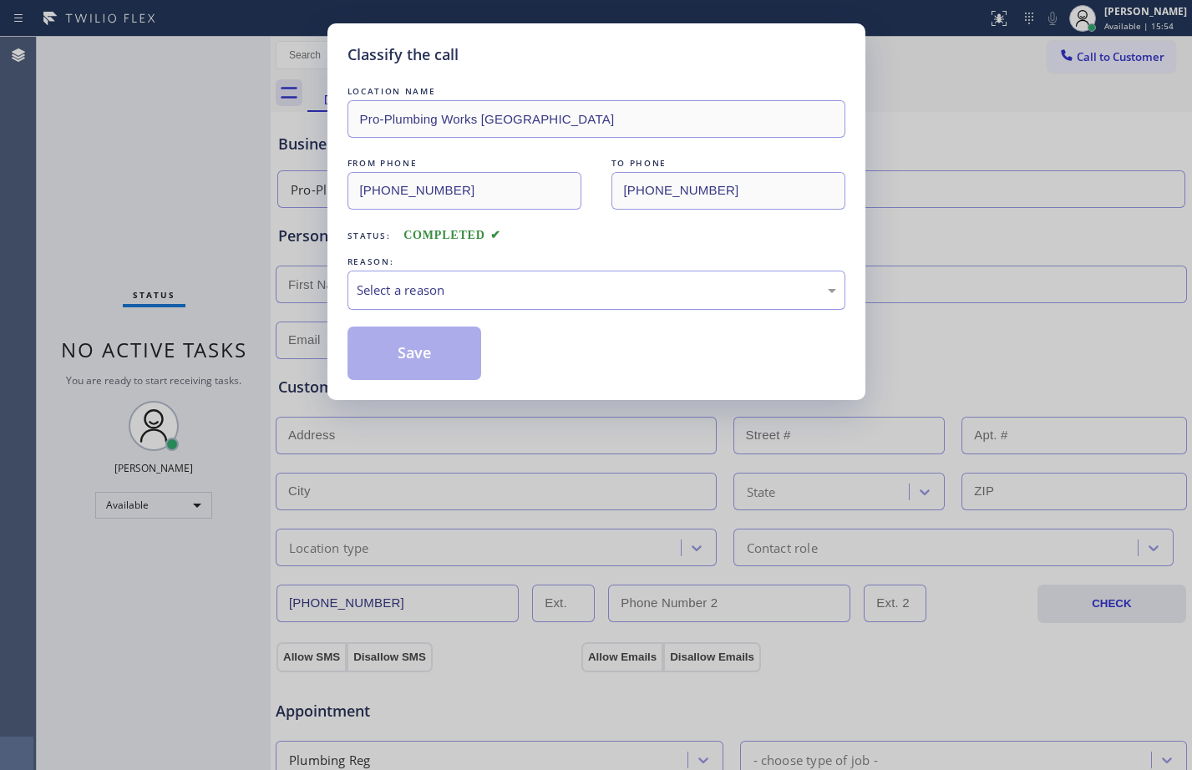
click at [699, 297] on div "Select a reason" at bounding box center [597, 290] width 480 height 19
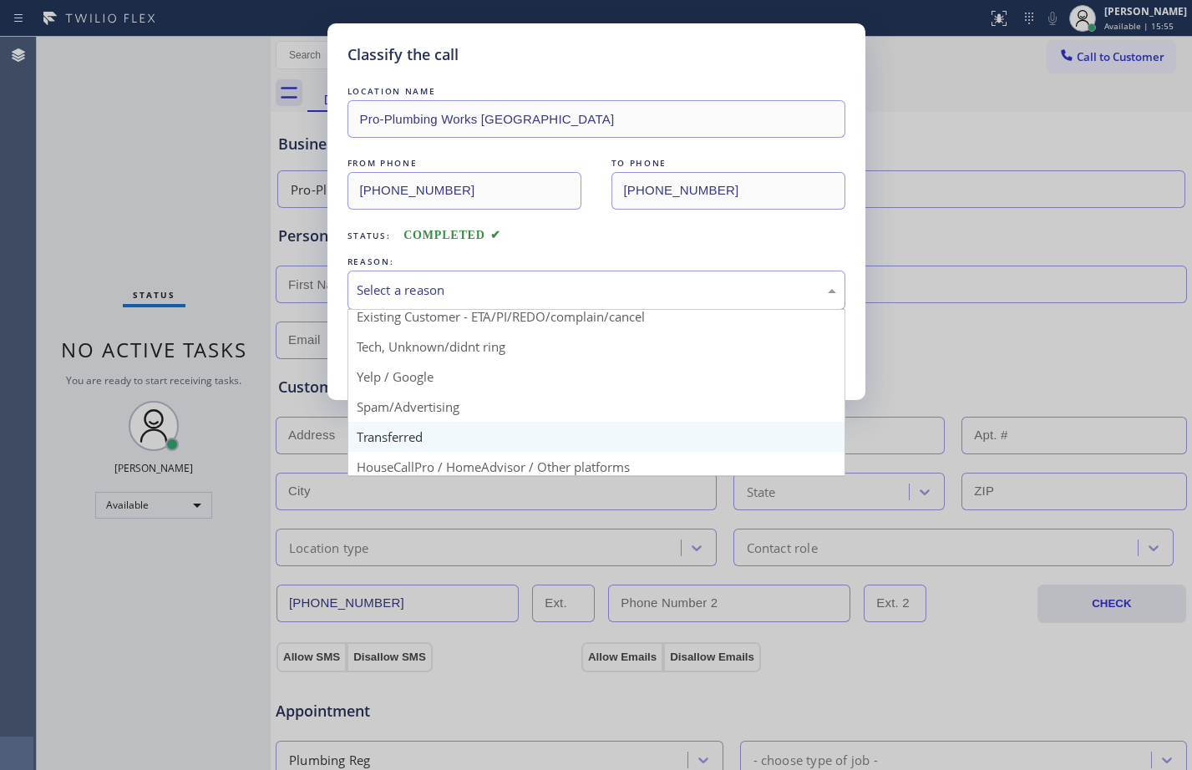
scroll to position [105, 0]
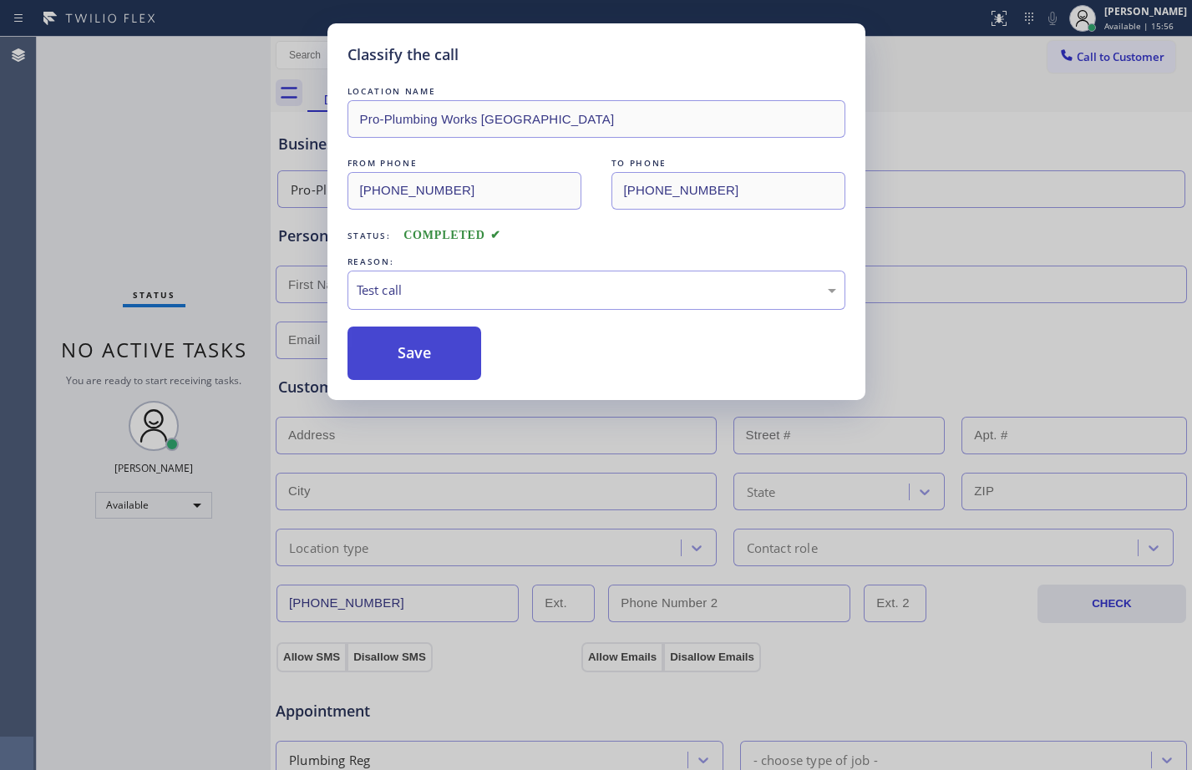
click at [398, 379] on button "Save" at bounding box center [415, 353] width 135 height 53
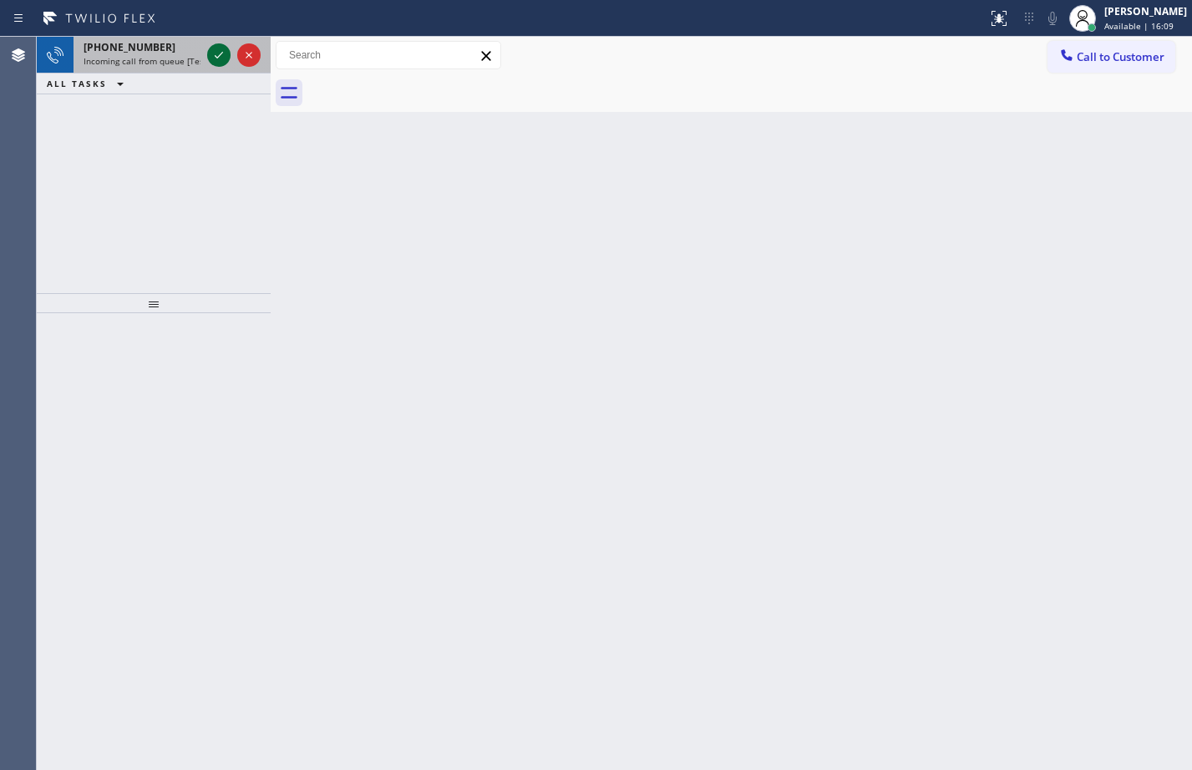
click at [219, 53] on icon at bounding box center [219, 55] width 20 height 20
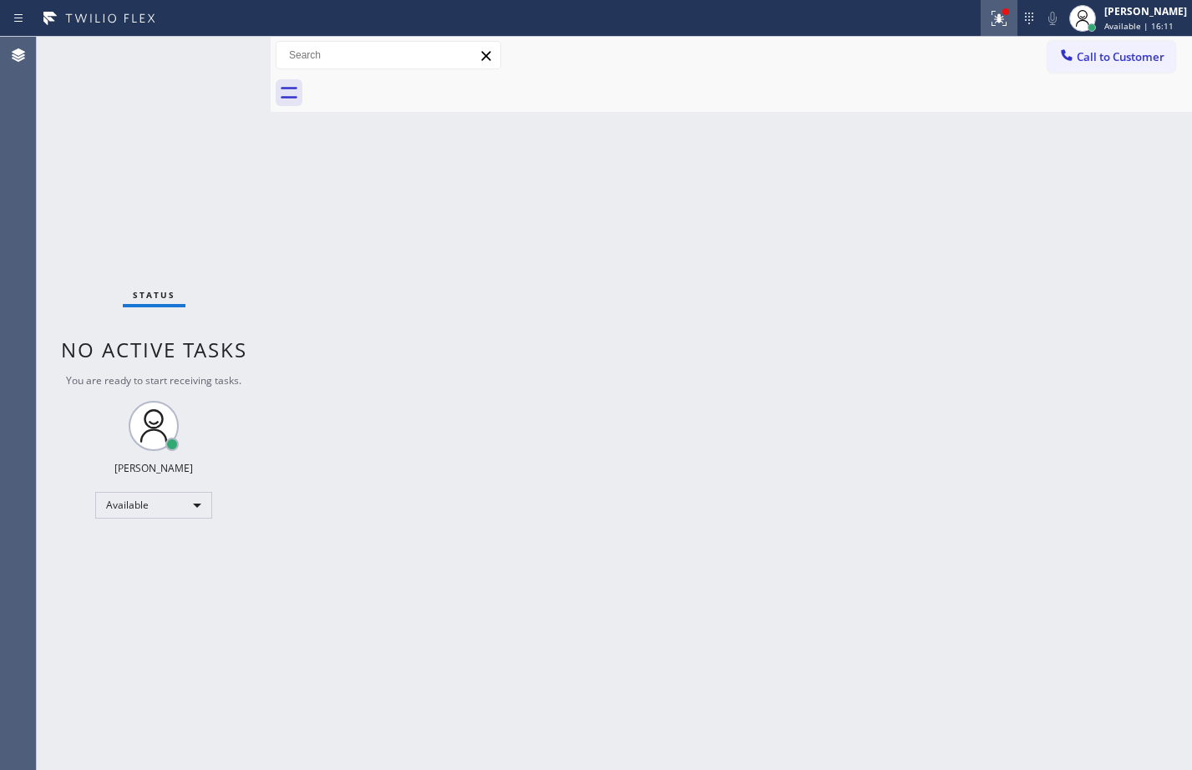
click at [992, 25] on icon at bounding box center [999, 18] width 15 height 15
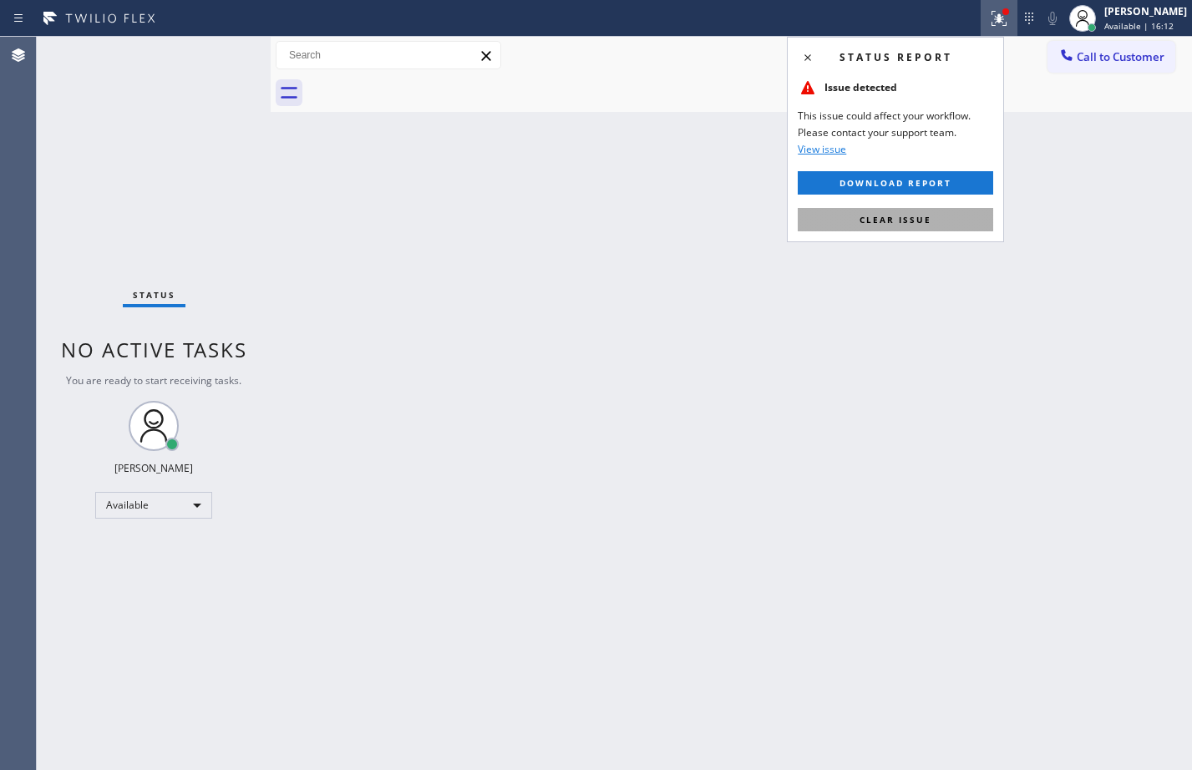
click at [928, 215] on span "Clear issue" at bounding box center [896, 220] width 72 height 12
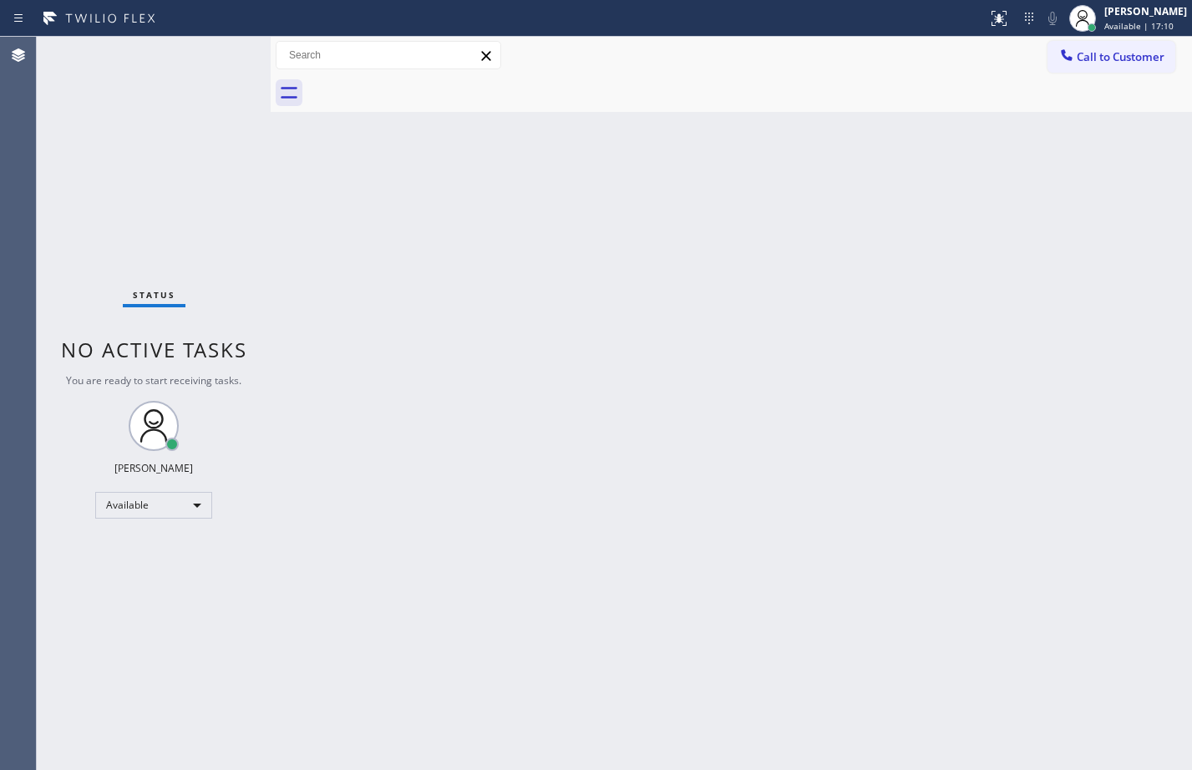
click at [100, 211] on div "Status No active tasks You are ready to start receiving tasks. [PERSON_NAME] Av…" at bounding box center [154, 404] width 234 height 734
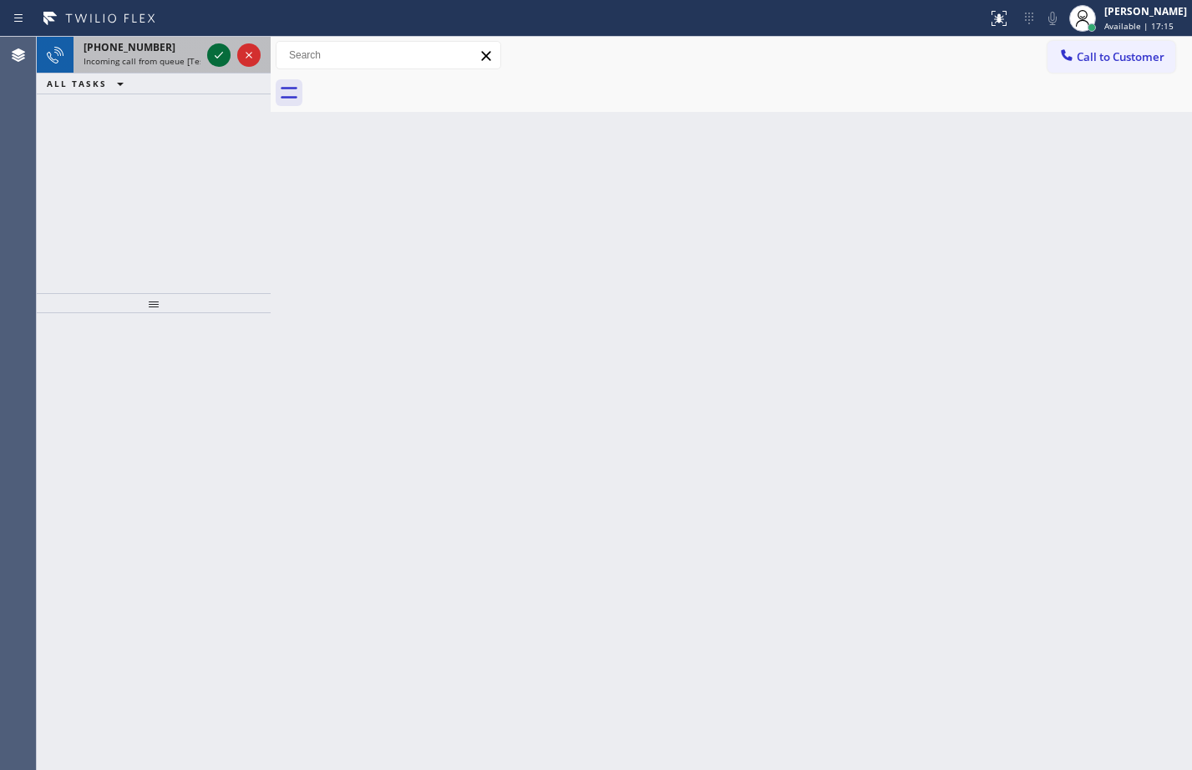
click at [216, 57] on icon at bounding box center [219, 55] width 8 height 7
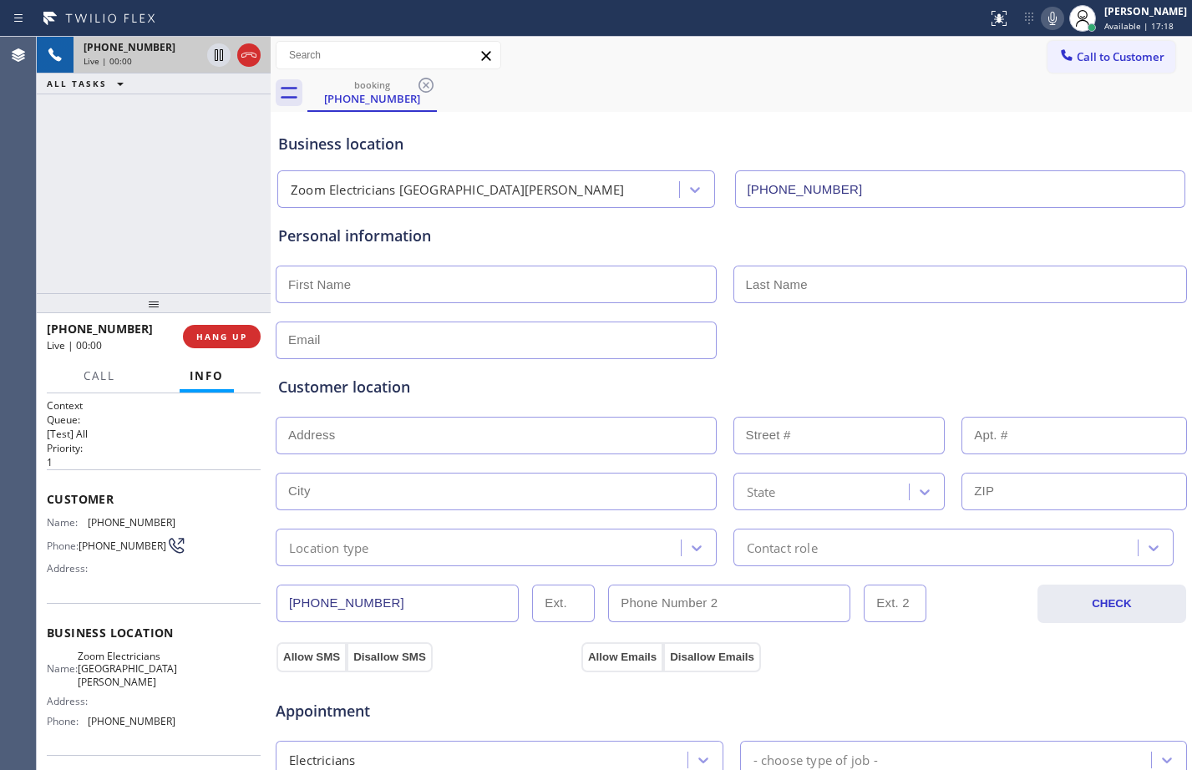
type input "[PHONE_NUMBER]"
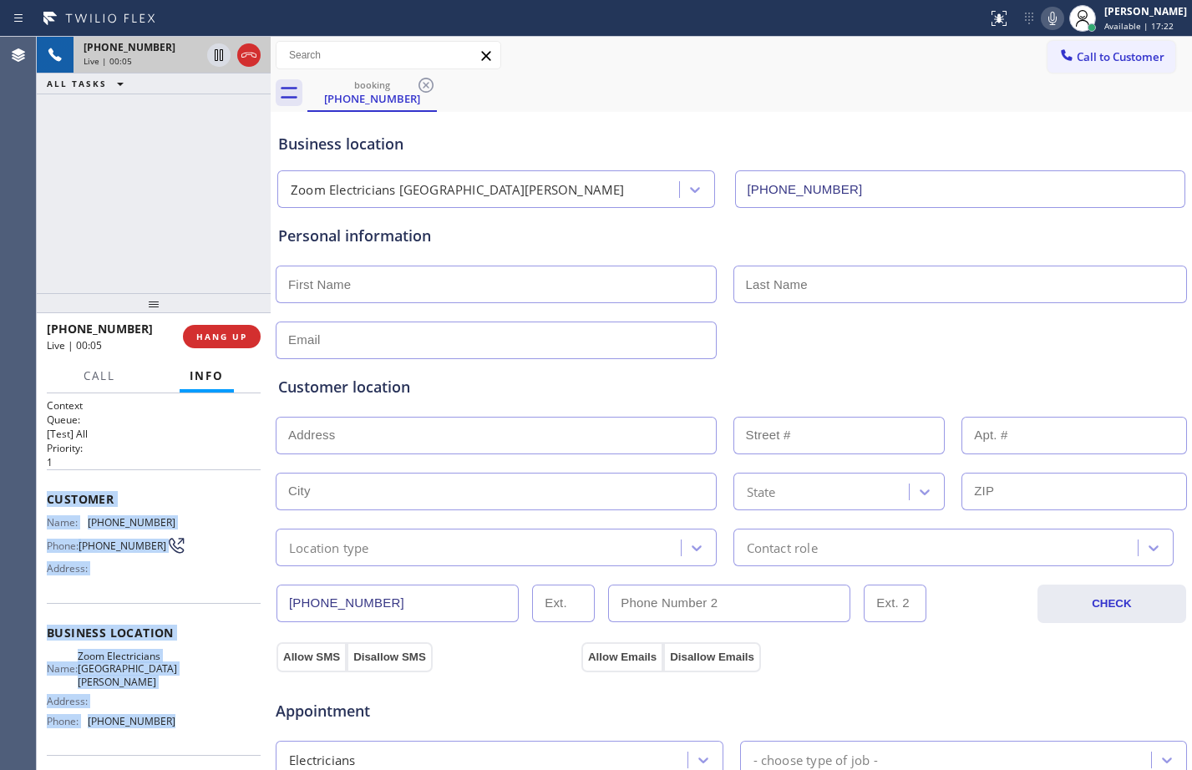
drag, startPoint x: 44, startPoint y: 501, endPoint x: 180, endPoint y: 739, distance: 273.9
click at [180, 739] on div "Context Queue: [Test] All Priority: 1 Customer Name: [PHONE_NUMBER] Phone: [PHO…" at bounding box center [154, 582] width 234 height 377
copy div "Customer Name: [PHONE_NUMBER] Phone: [PHONE_NUMBER] Address: Business location …"
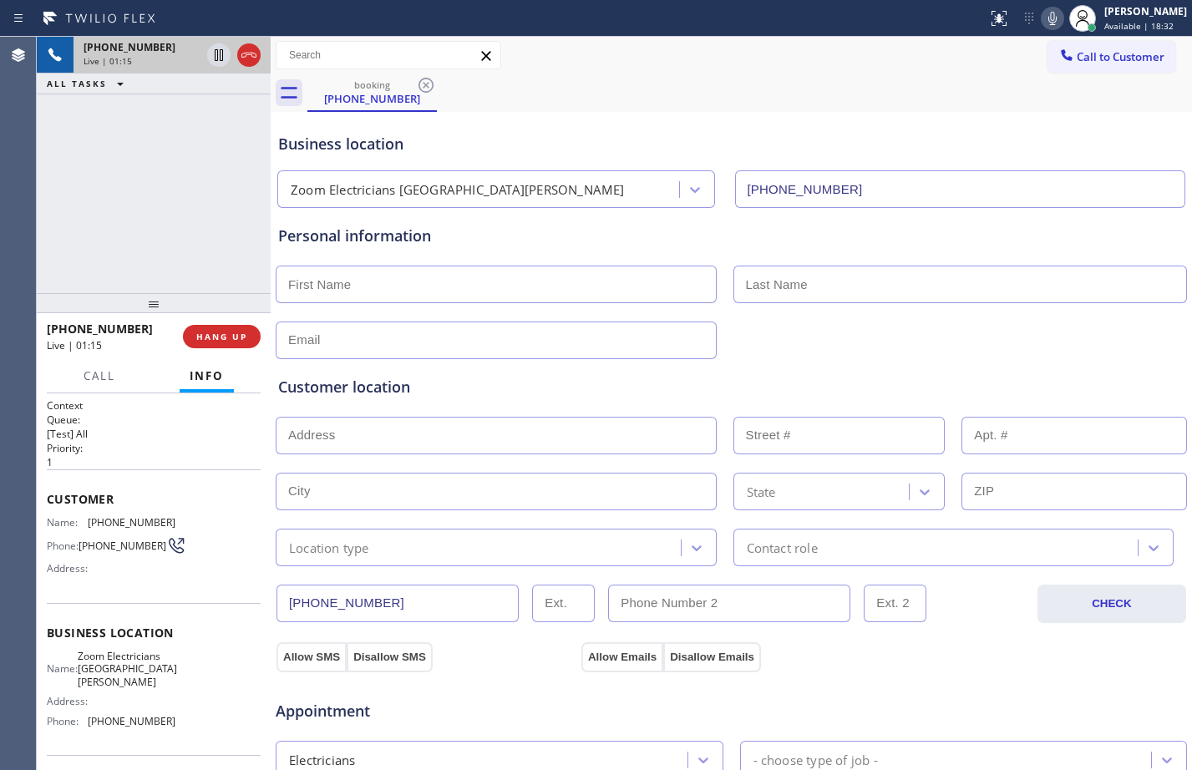
click at [212, 184] on div "[PHONE_NUMBER] Live | 01:15 ALL TASKS ALL TASKS ACTIVE TASKS TASKS IN WRAP UP" at bounding box center [154, 165] width 234 height 256
click at [214, 61] on icon at bounding box center [219, 55] width 20 height 20
click at [1048, 20] on icon at bounding box center [1053, 18] width 20 height 20
click at [226, 59] on icon at bounding box center [219, 55] width 20 height 20
click at [1044, 17] on icon at bounding box center [1053, 18] width 20 height 20
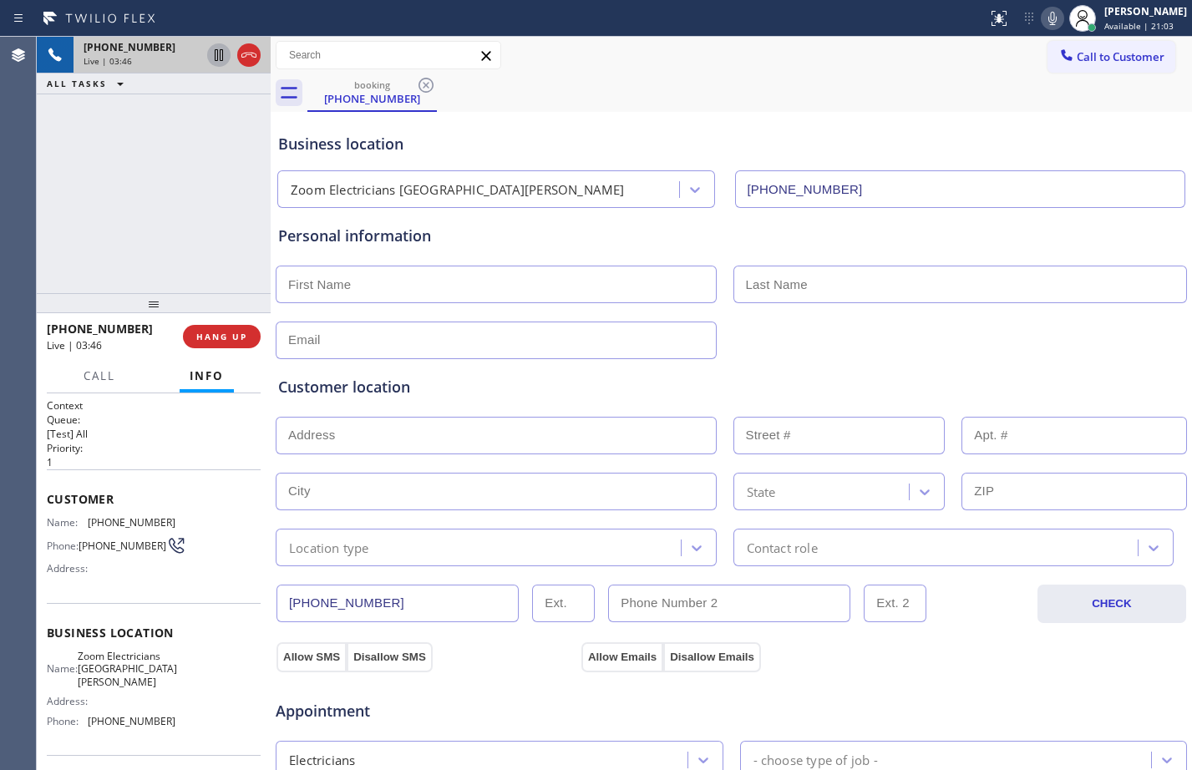
click at [214, 53] on icon at bounding box center [219, 55] width 20 height 20
click at [1043, 23] on icon at bounding box center [1053, 18] width 20 height 20
click at [224, 53] on icon at bounding box center [219, 55] width 20 height 20
click at [1049, 18] on icon at bounding box center [1053, 18] width 8 height 13
click at [217, 56] on icon at bounding box center [219, 55] width 8 height 12
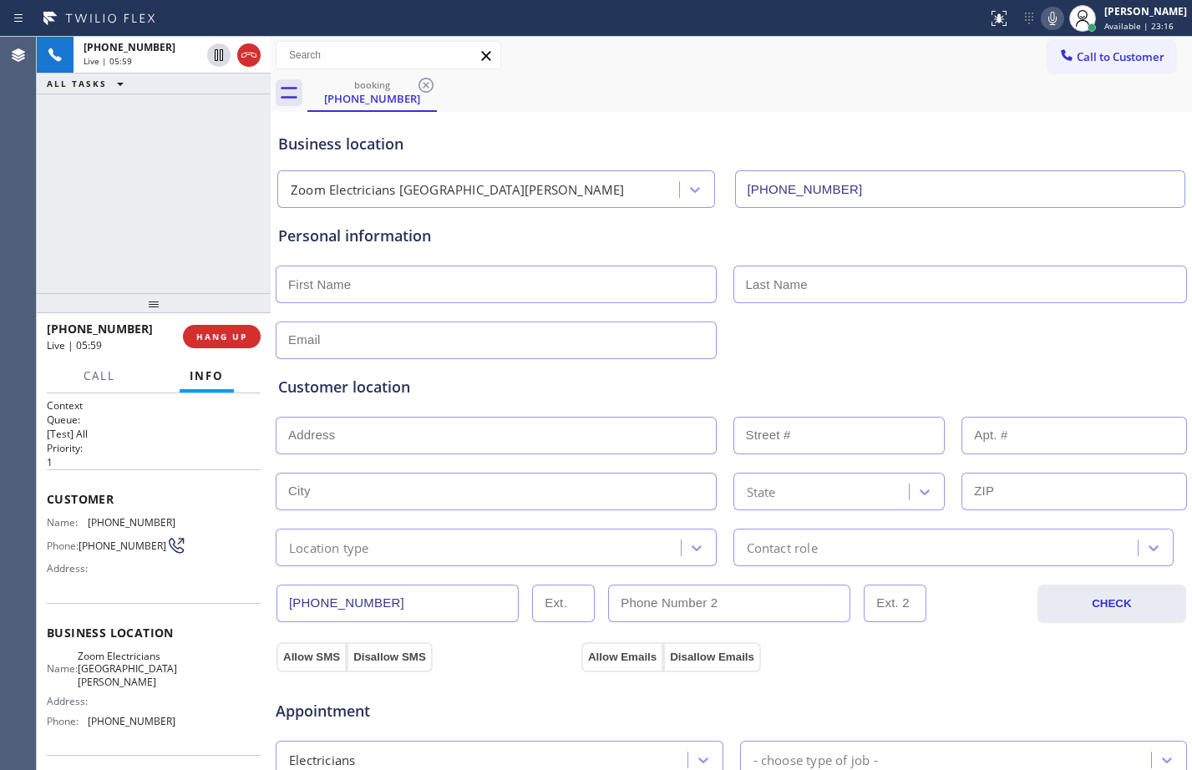
click at [1049, 20] on icon at bounding box center [1053, 18] width 8 height 13
click at [223, 56] on icon at bounding box center [219, 55] width 12 height 12
click at [1043, 25] on icon at bounding box center [1053, 18] width 20 height 20
click at [1153, 14] on div "[PERSON_NAME]" at bounding box center [1146, 11] width 83 height 14
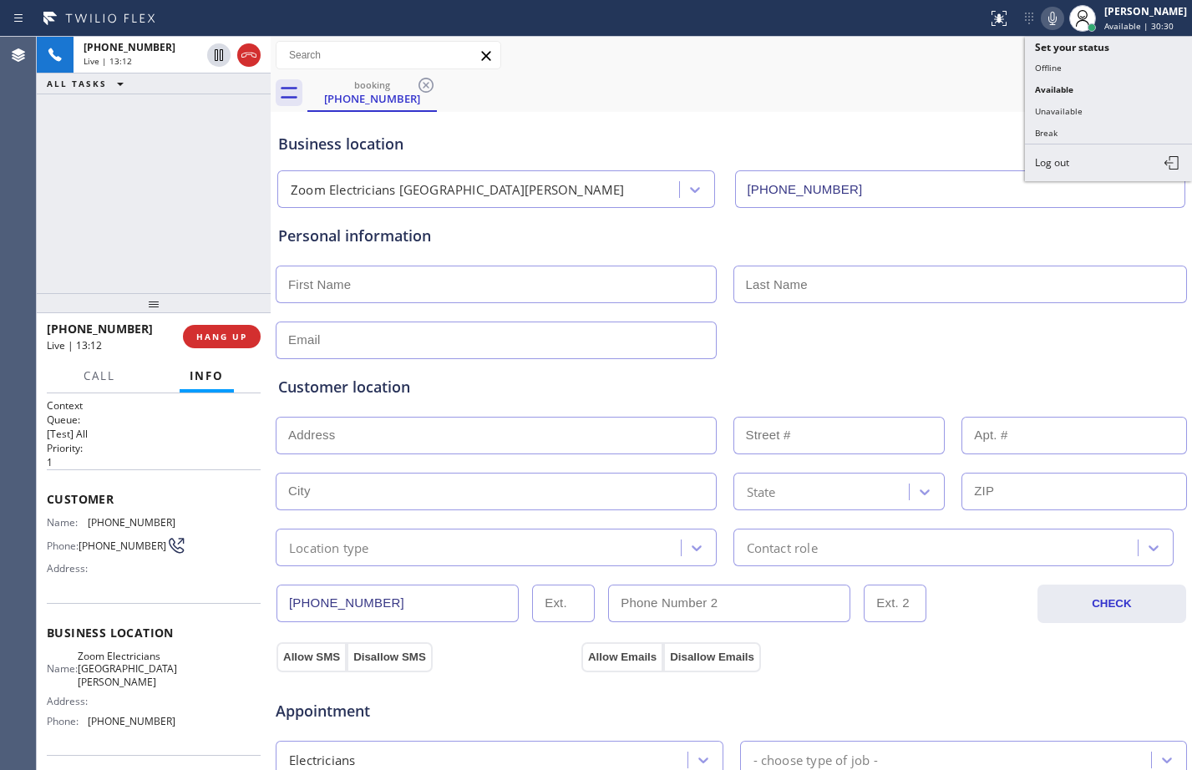
click at [1043, 25] on icon at bounding box center [1053, 18] width 20 height 20
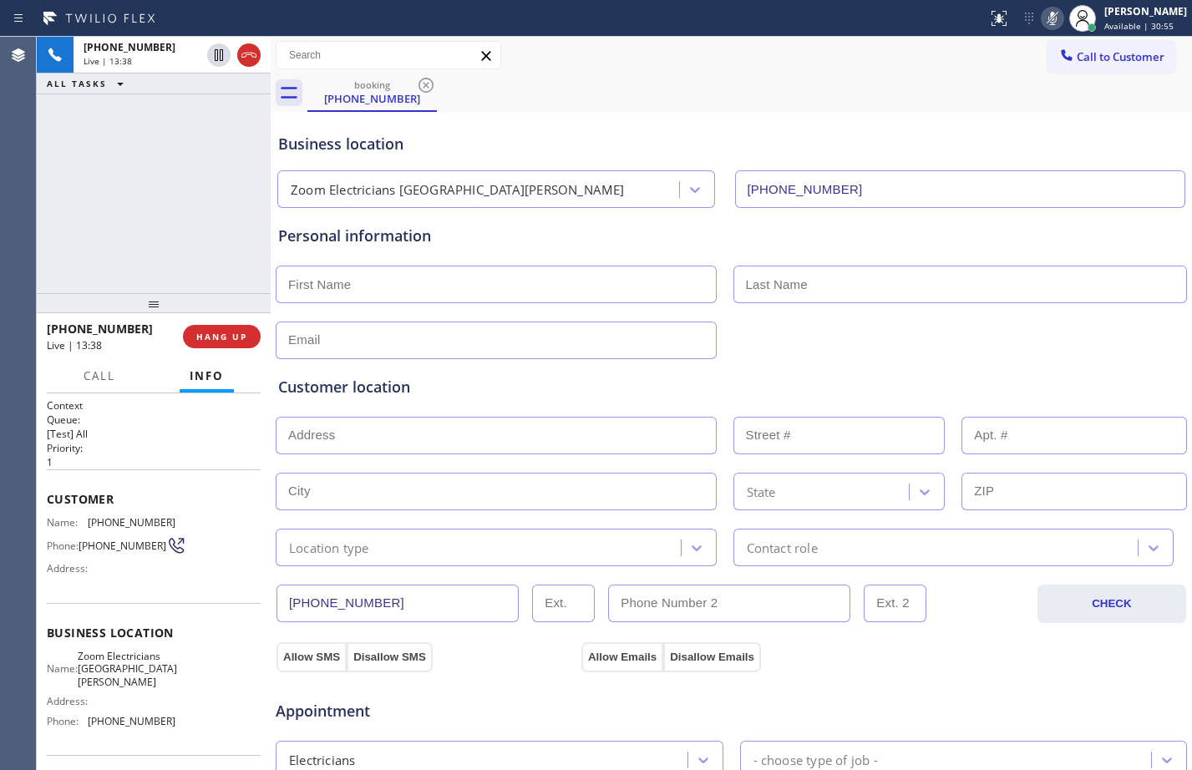
click at [169, 166] on div "[PHONE_NUMBER] Live | 13:38 ALL TASKS ALL TASKS ACTIVE TASKS TASKS IN WRAP UP" at bounding box center [154, 165] width 234 height 256
click at [1044, 15] on icon at bounding box center [1053, 18] width 20 height 20
click at [476, 292] on input "text" at bounding box center [496, 285] width 441 height 38
paste input "[PERSON_NAME]"
type input "[PERSON_NAME]"
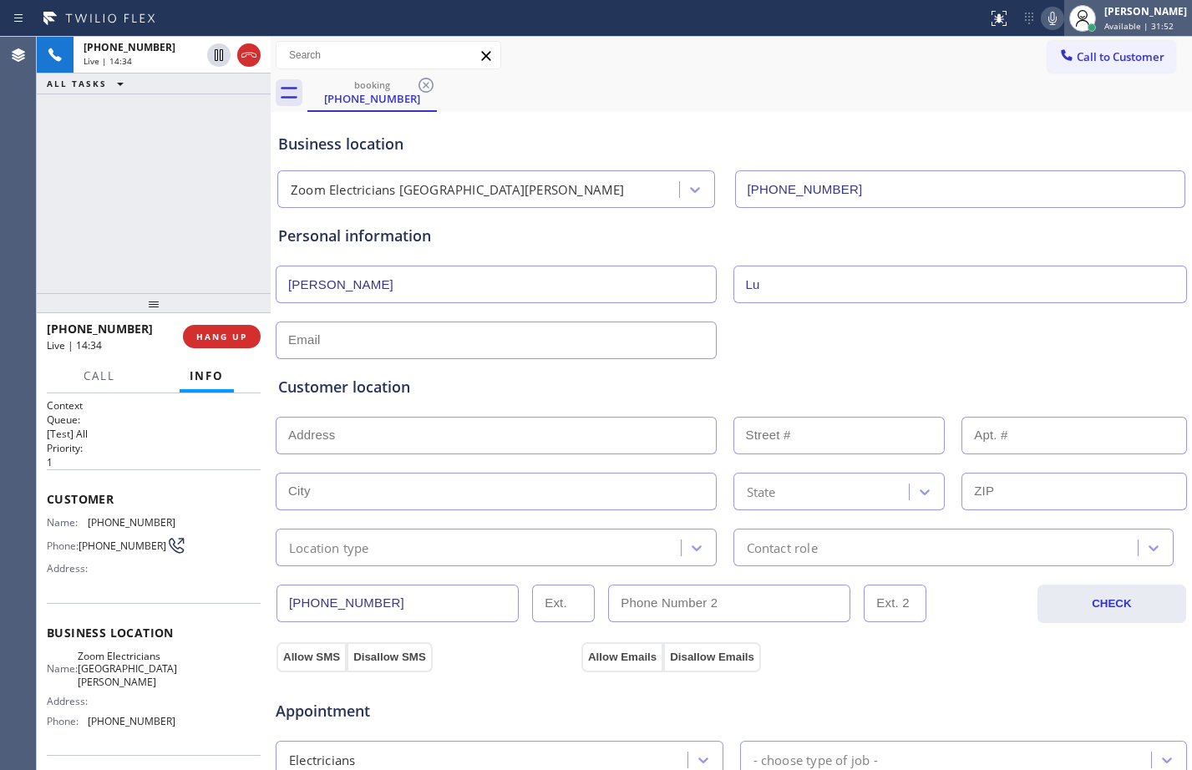
type input "Lu"
click at [1123, 33] on div "[PERSON_NAME] Available | 31:52" at bounding box center [1128, 18] width 128 height 37
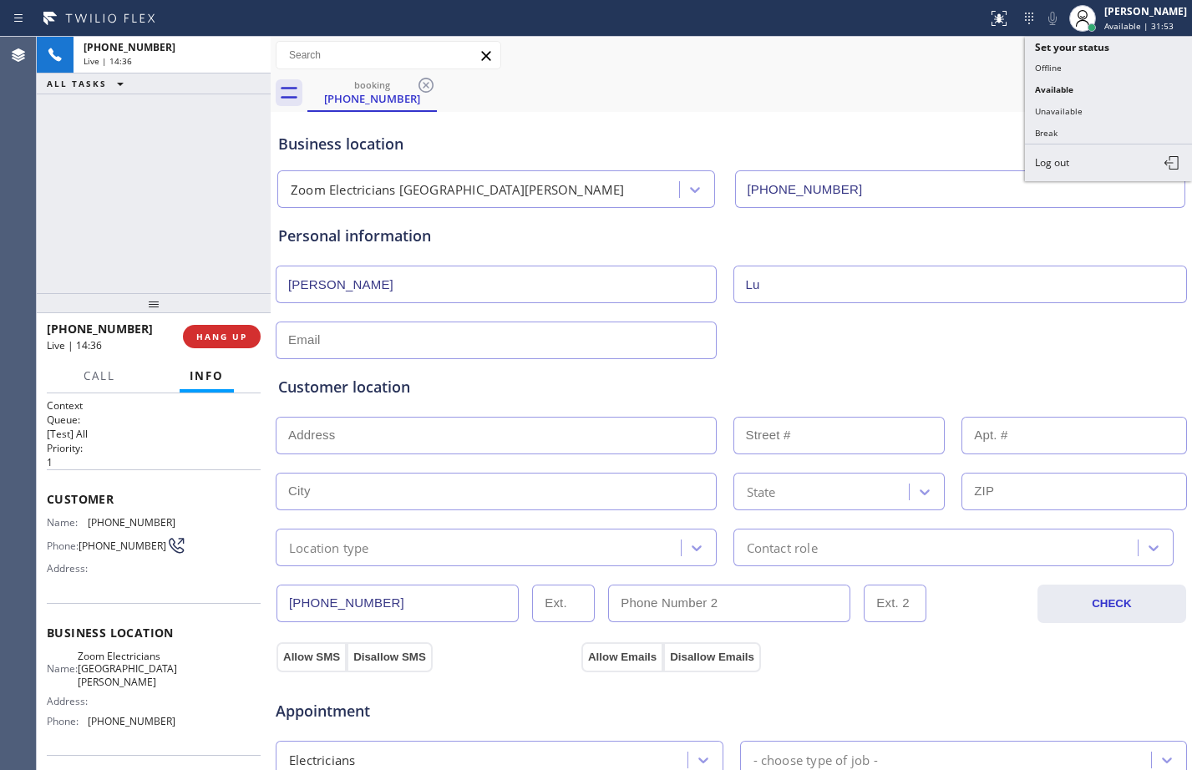
click at [1079, 106] on button "Unavailable" at bounding box center [1108, 111] width 167 height 22
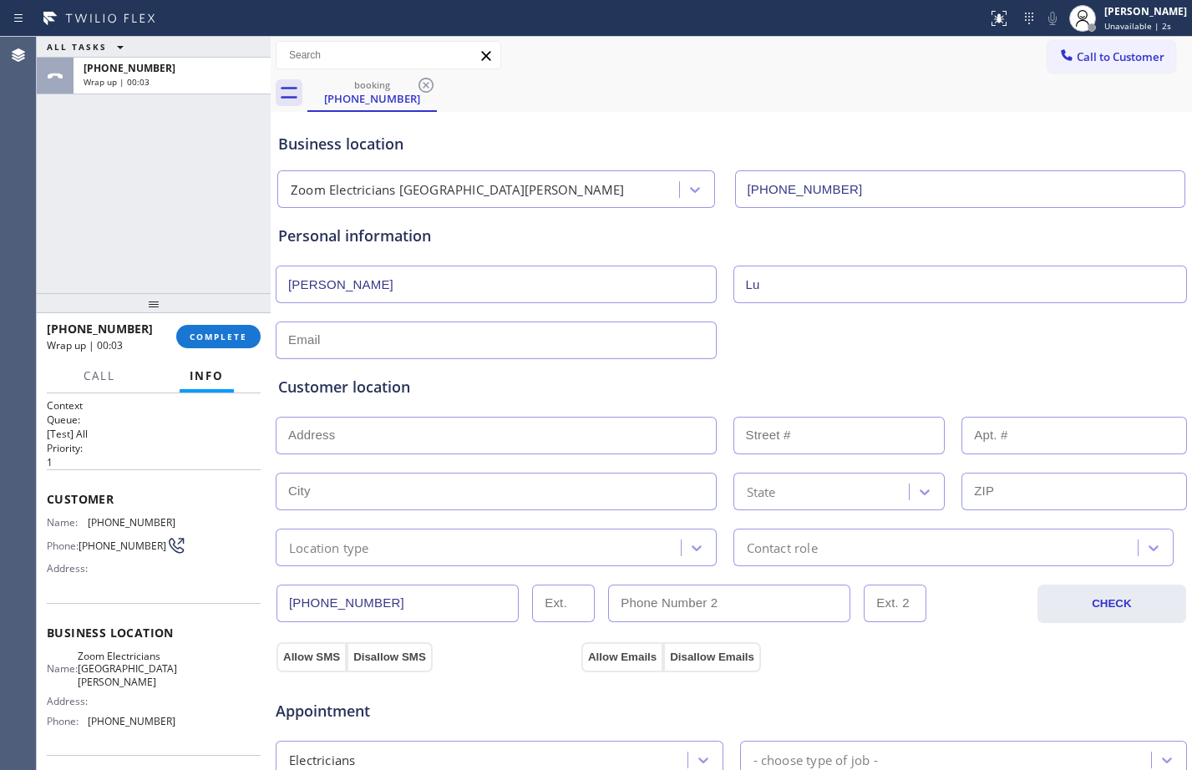
click at [515, 333] on input "text" at bounding box center [496, 341] width 441 height 38
click at [379, 335] on input "text" at bounding box center [496, 341] width 441 height 38
paste input "[EMAIL_ADDRESS][DOMAIN_NAME]"
type input "[EMAIL_ADDRESS][DOMAIN_NAME]"
click at [442, 429] on input "text" at bounding box center [496, 436] width 441 height 38
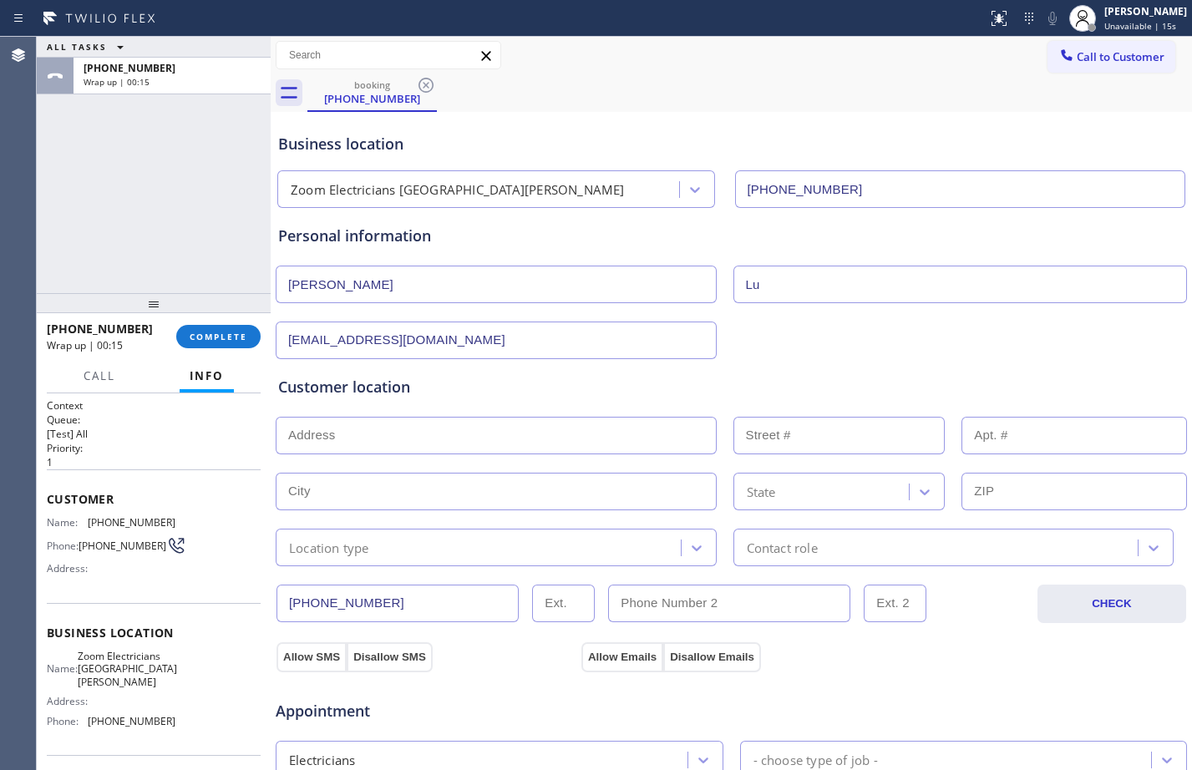
click at [376, 439] on input "text" at bounding box center [496, 436] width 441 height 38
paste input "[STREET_ADDRESS][PERSON_NAME],"
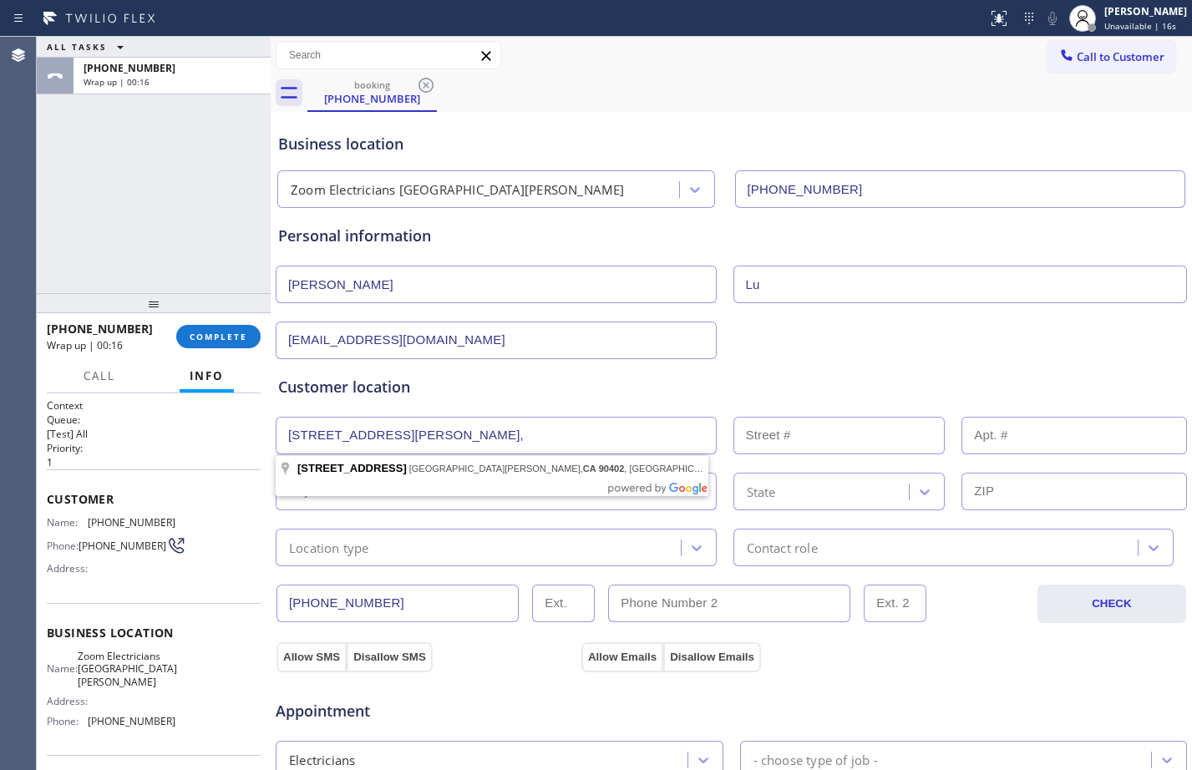
click at [296, 435] on input "[STREET_ADDRESS][PERSON_NAME]," at bounding box center [496, 436] width 441 height 38
type input "[STREET_ADDRESS]"
type input "14"
type input "[GEOGRAPHIC_DATA][PERSON_NAME]"
type input "90402"
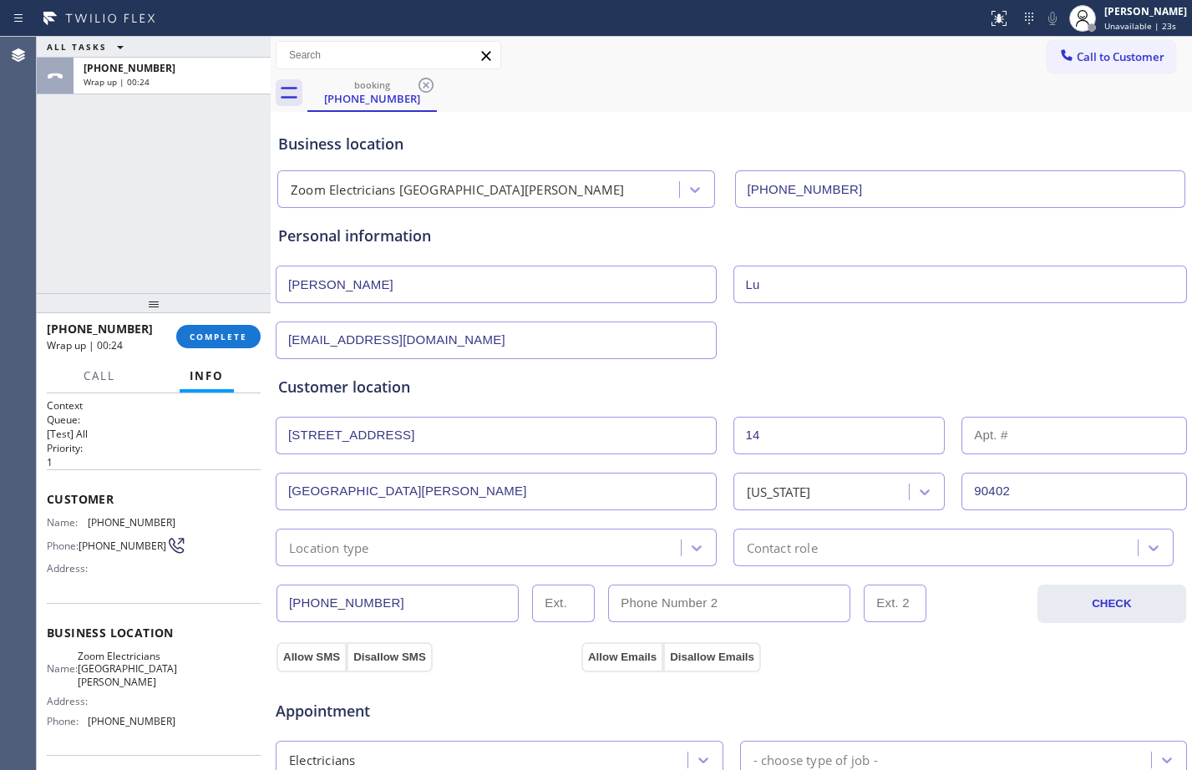
click at [970, 440] on input "text" at bounding box center [1075, 436] width 226 height 38
type input "18"
click at [482, 551] on div "Location type" at bounding box center [481, 547] width 400 height 29
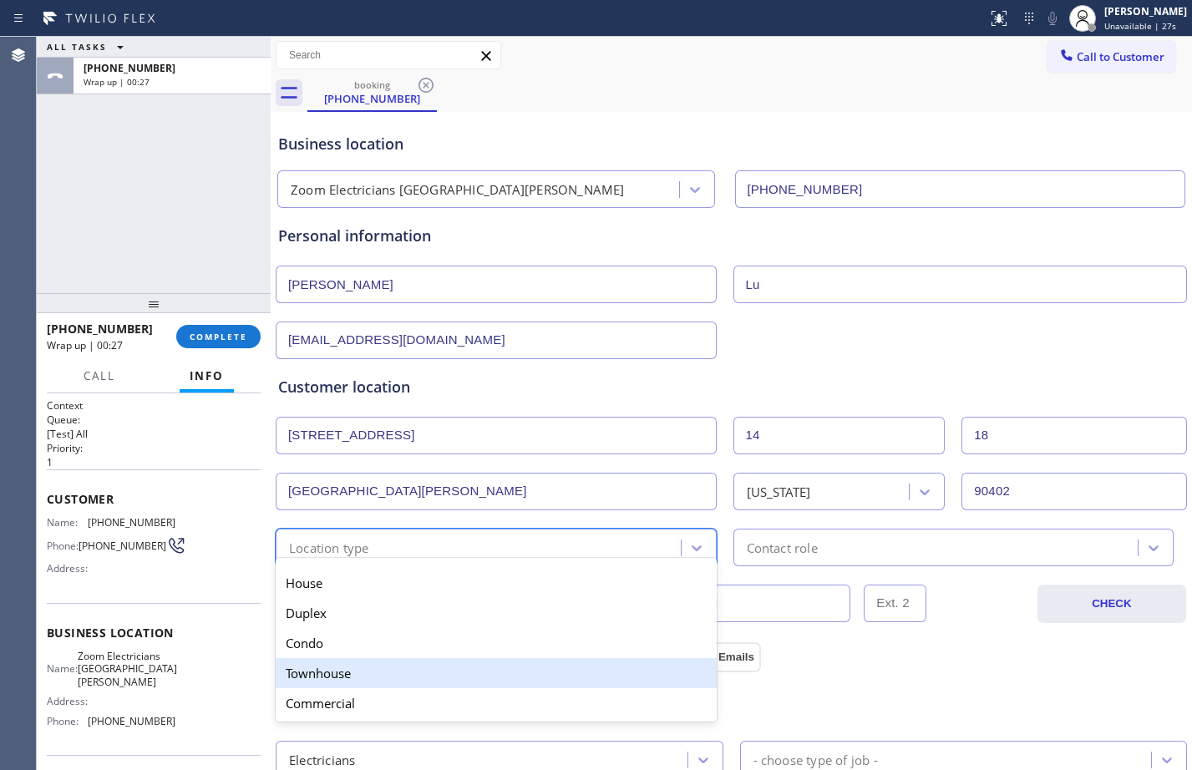
click at [356, 681] on div "Townhouse" at bounding box center [496, 673] width 441 height 30
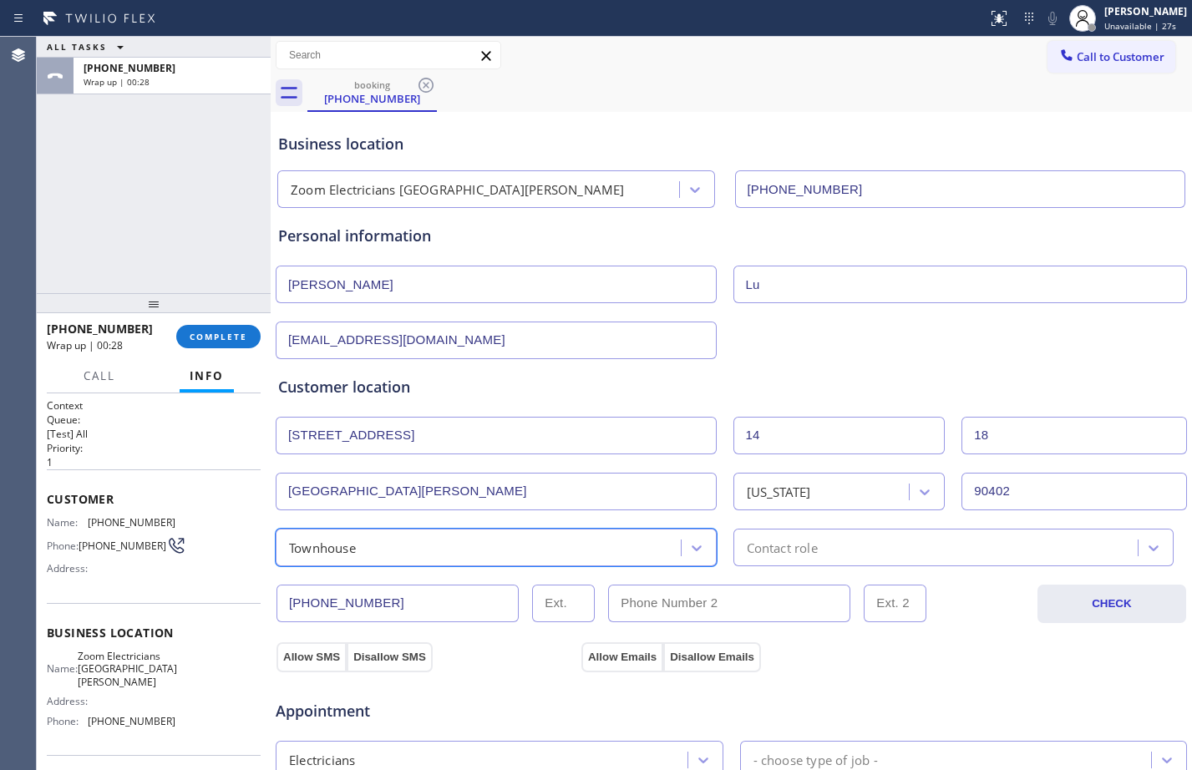
click at [843, 546] on div "Contact role" at bounding box center [939, 547] width 400 height 29
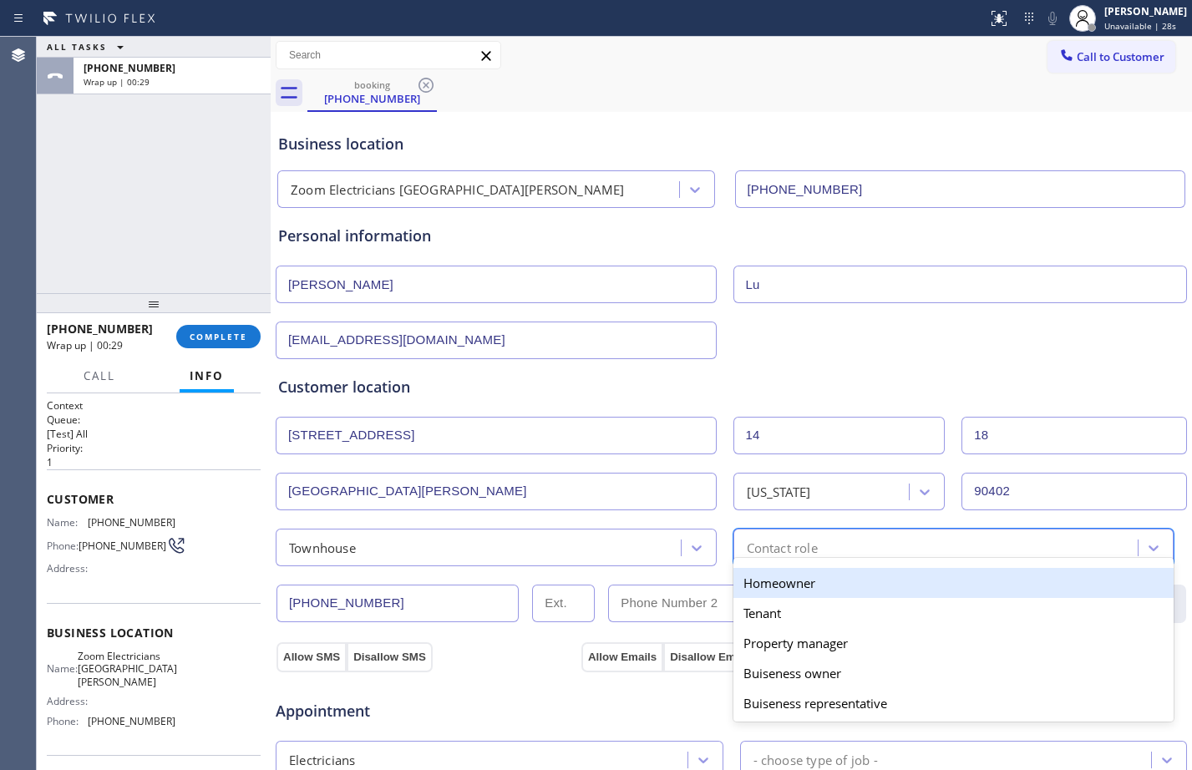
click at [820, 583] on div "Homeowner" at bounding box center [954, 583] width 441 height 30
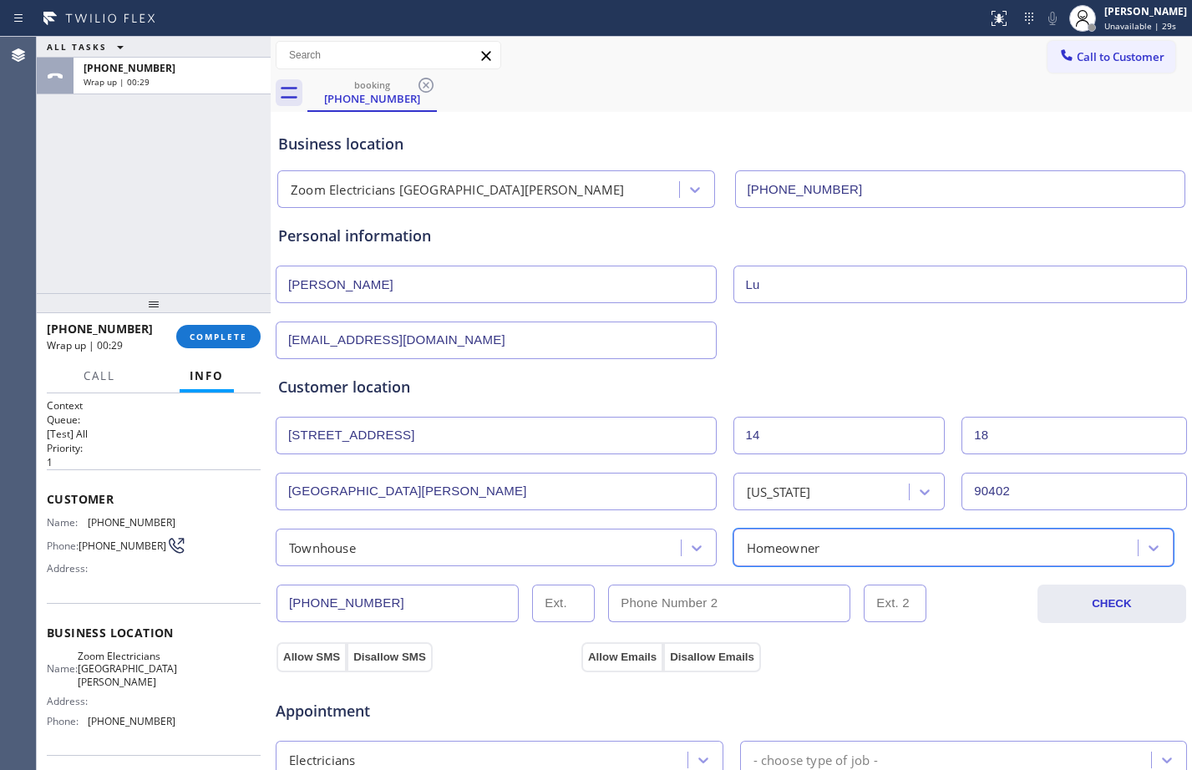
scroll to position [525, 0]
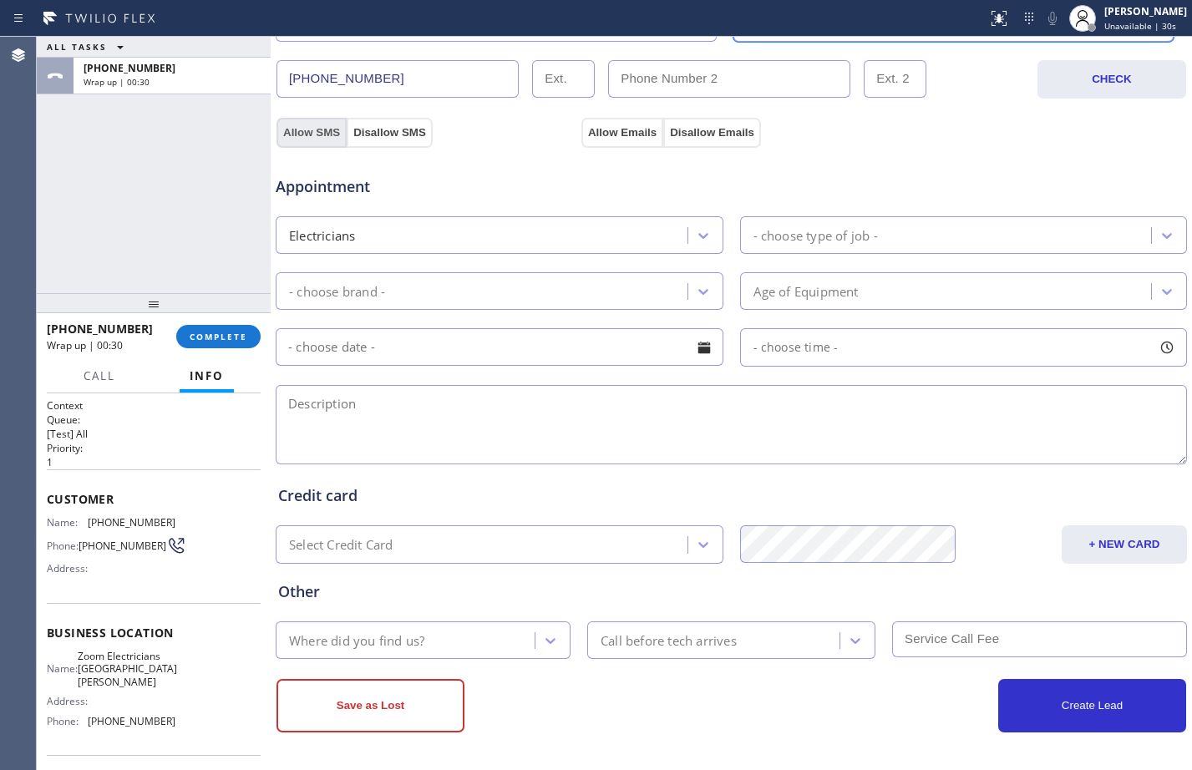
click at [288, 129] on button "Allow SMS" at bounding box center [312, 133] width 70 height 30
click at [643, 138] on button "Allow Emails" at bounding box center [623, 133] width 82 height 30
click at [799, 236] on div "- choose type of job -" at bounding box center [816, 235] width 124 height 19
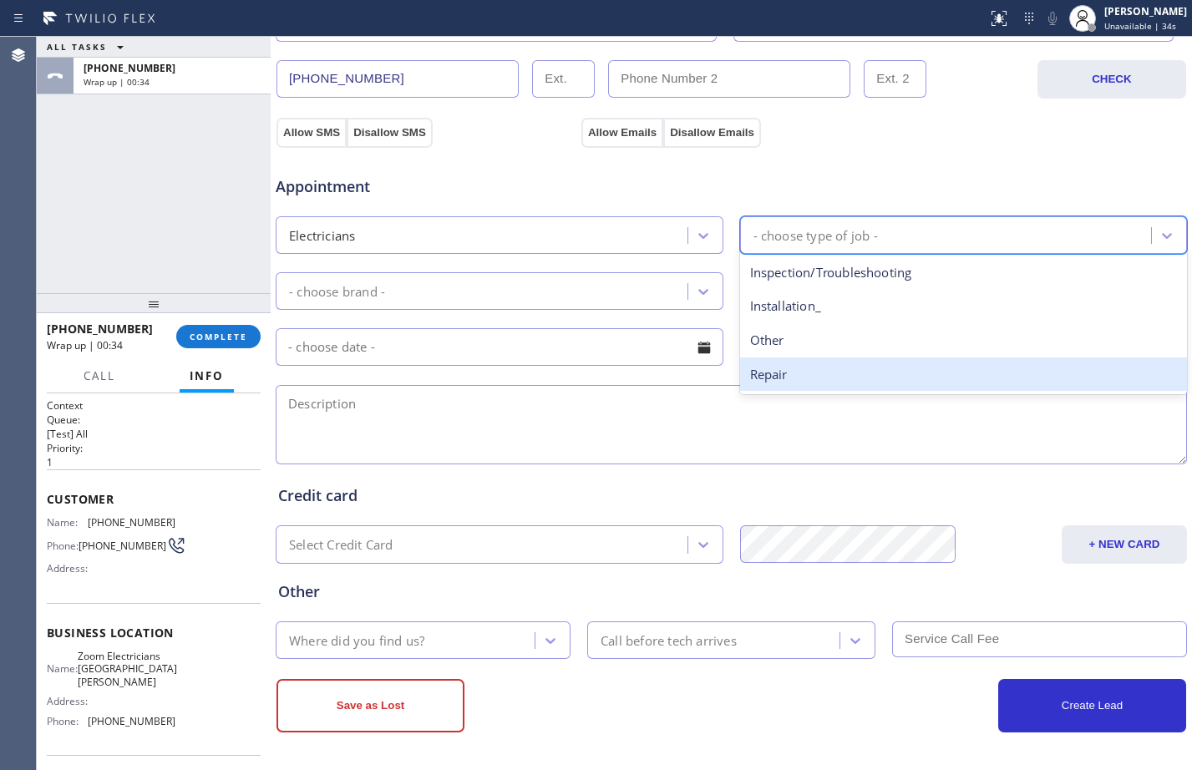
click at [813, 369] on div "Repair" at bounding box center [964, 375] width 448 height 34
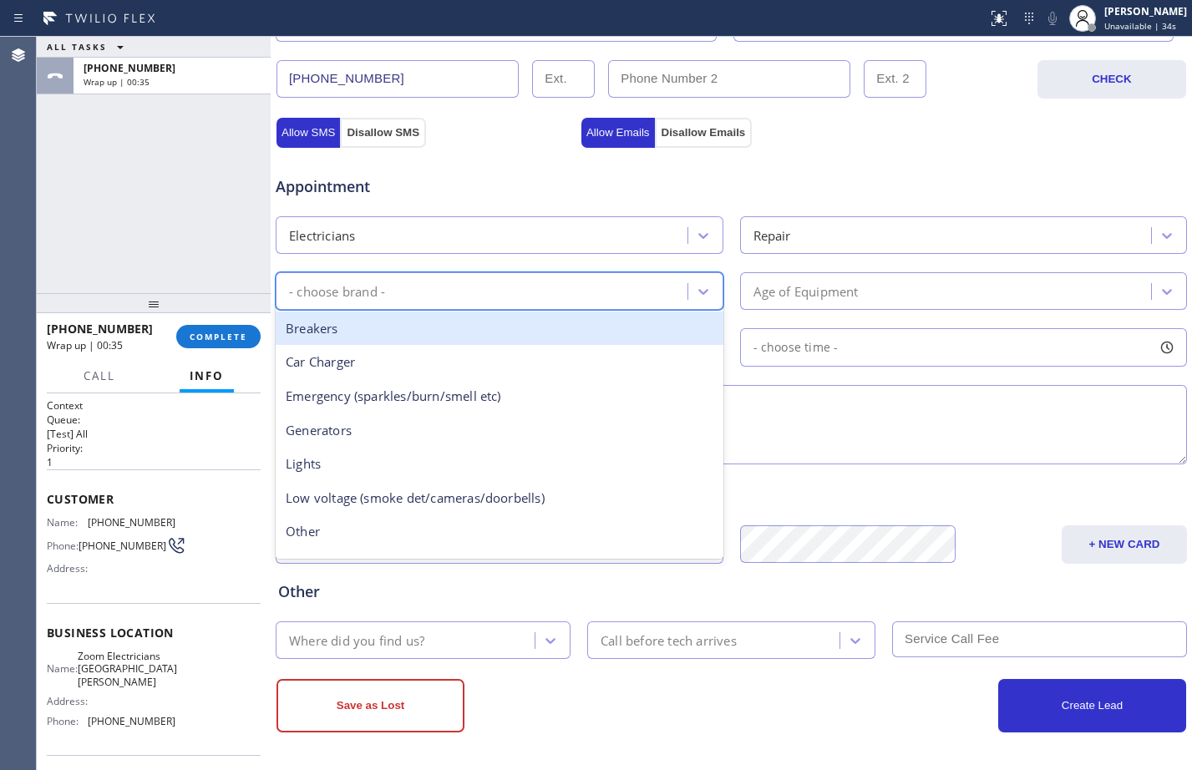
click at [547, 297] on div "- choose brand -" at bounding box center [484, 291] width 407 height 29
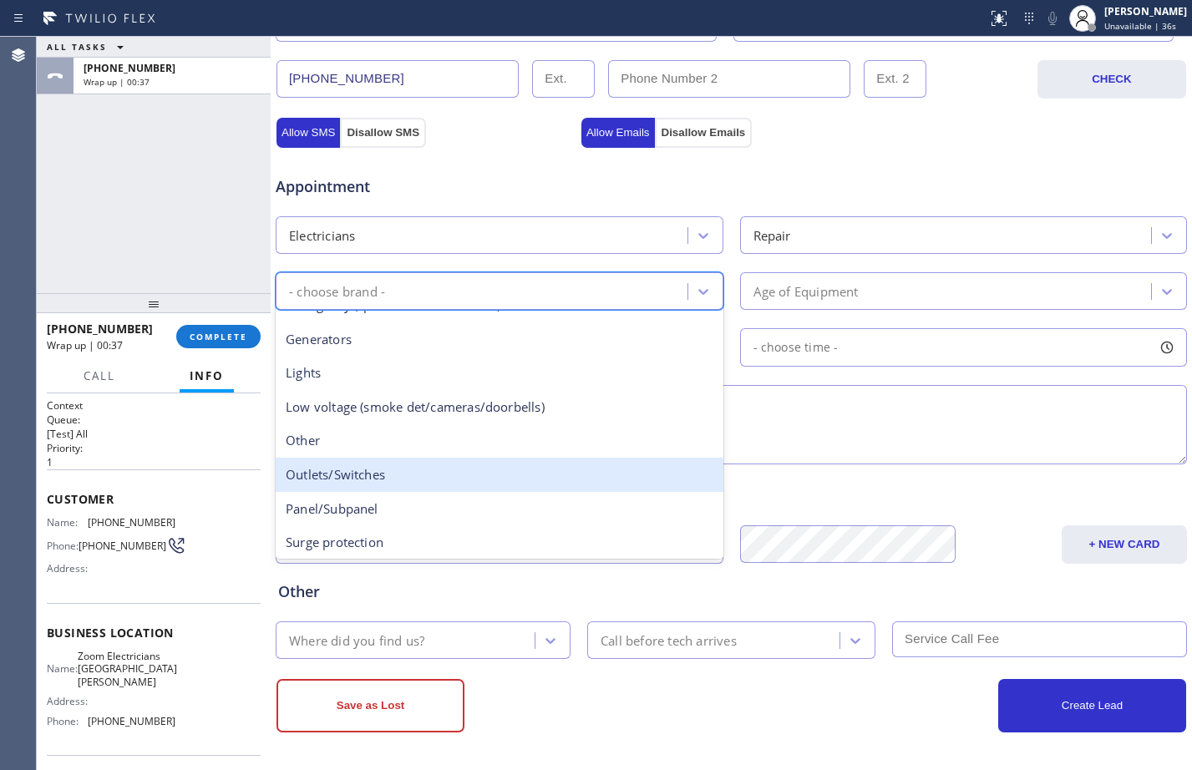
scroll to position [129, 0]
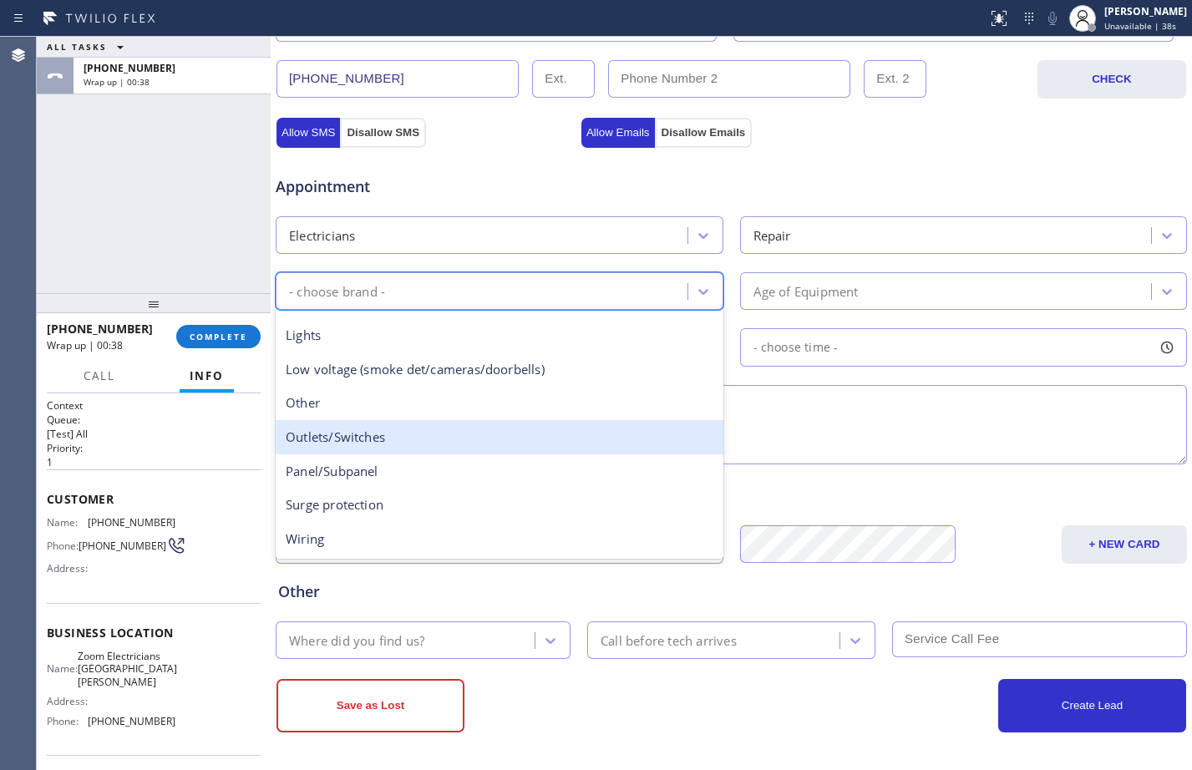
click at [336, 434] on div "Outlets/Switches" at bounding box center [500, 437] width 448 height 34
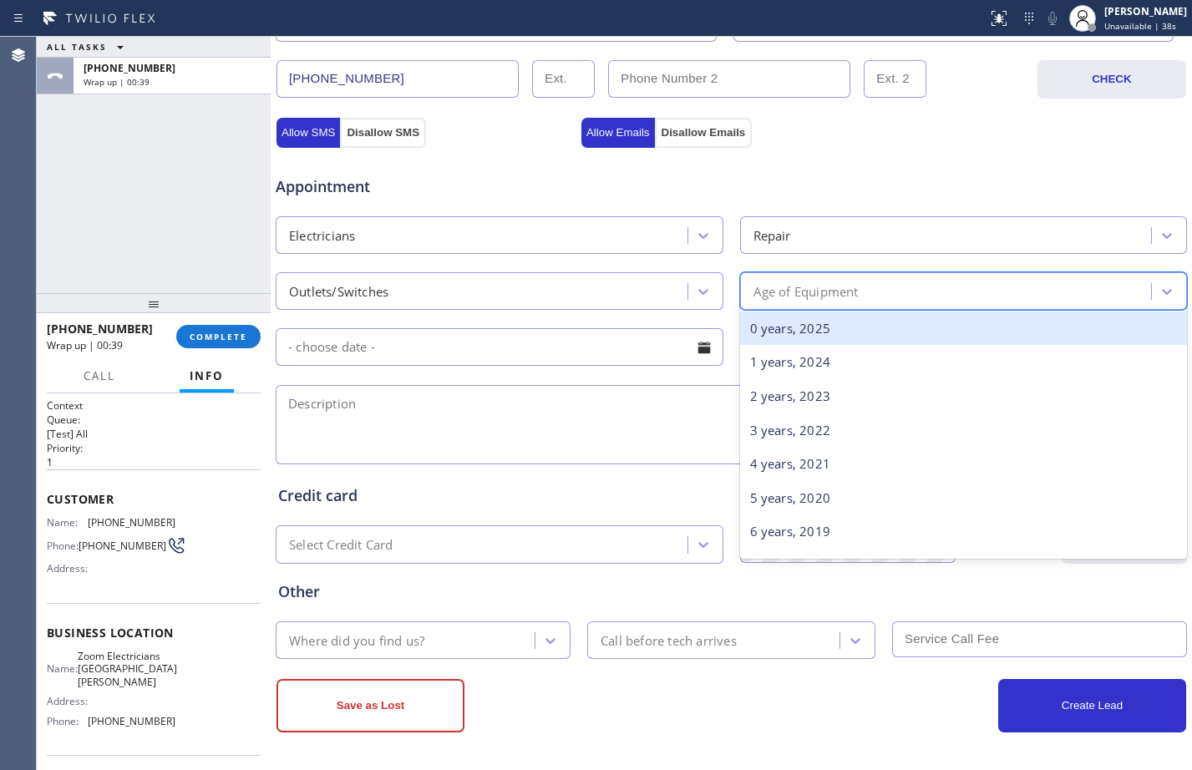
click at [844, 290] on div "Age of Equipment" at bounding box center [806, 291] width 105 height 19
click at [162, 229] on div "ALL TASKS ALL TASKS ACTIVE TASKS TASKS IN WRAP UP [PHONE_NUMBER] Wrap up | 00:42" at bounding box center [154, 165] width 234 height 256
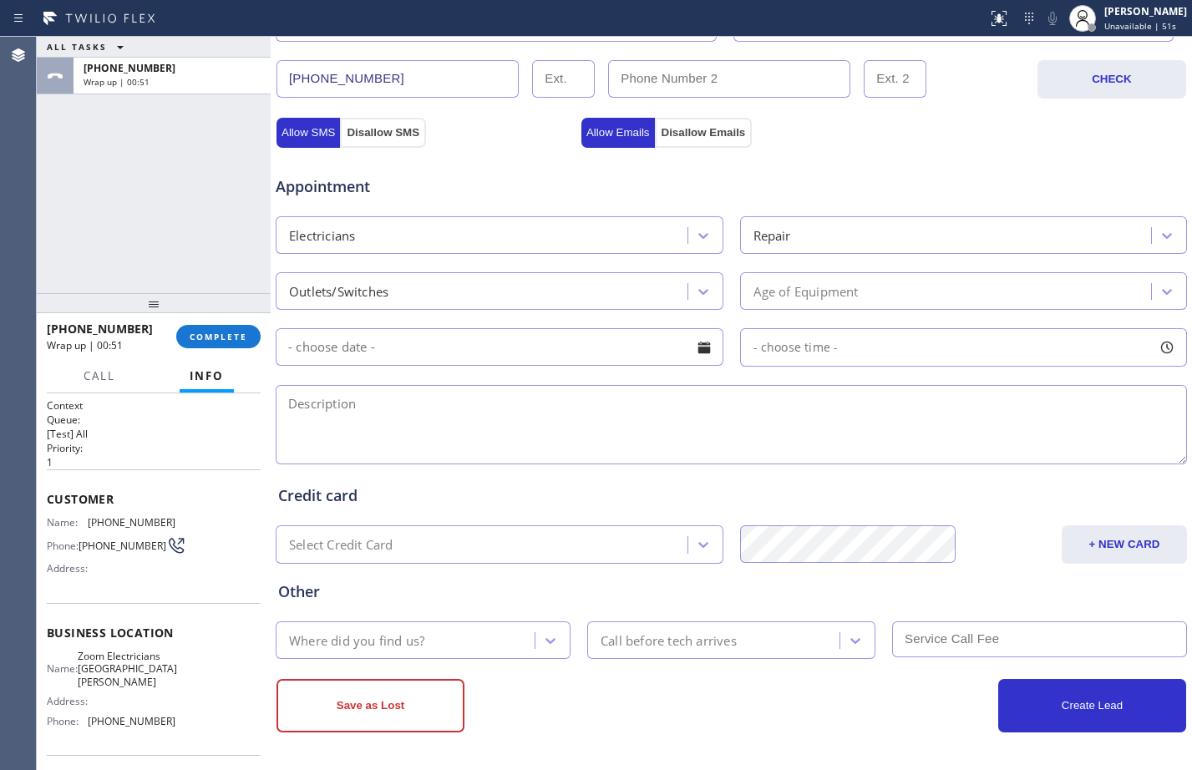
click at [626, 355] on input "text" at bounding box center [500, 347] width 448 height 38
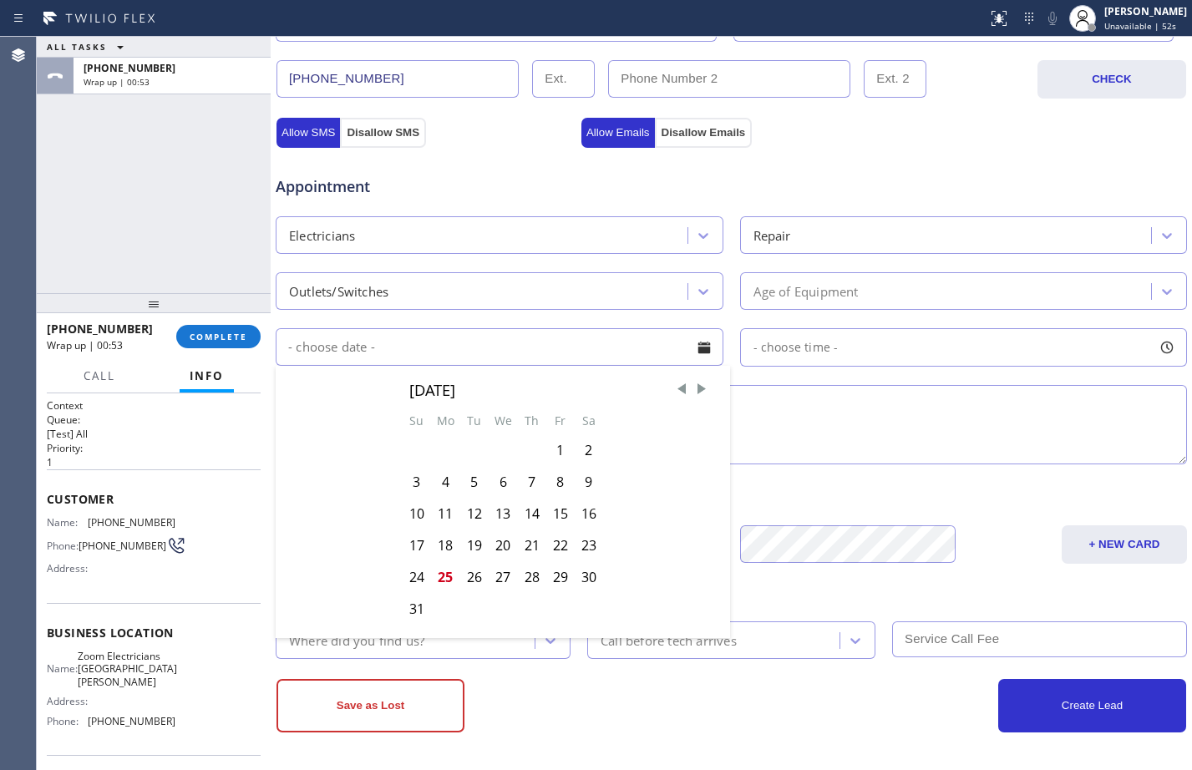
click at [530, 579] on div "28" at bounding box center [532, 577] width 28 height 32
type input "[DATE]"
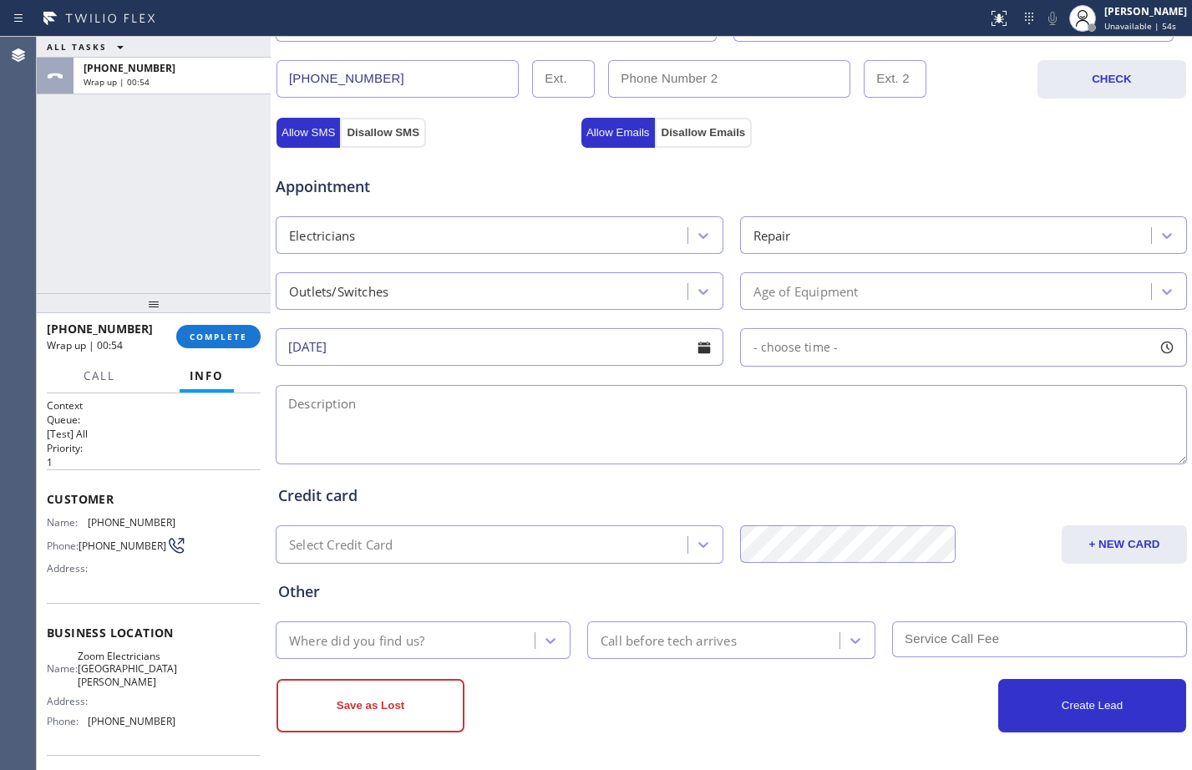
click at [811, 345] on span "- choose time -" at bounding box center [796, 347] width 85 height 16
drag, startPoint x: 755, startPoint y: 449, endPoint x: 875, endPoint y: 444, distance: 119.5
click at [875, 444] on div at bounding box center [885, 449] width 20 height 35
drag, startPoint x: 750, startPoint y: 443, endPoint x: 781, endPoint y: 448, distance: 31.3
click at [781, 448] on div at bounding box center [789, 449] width 20 height 35
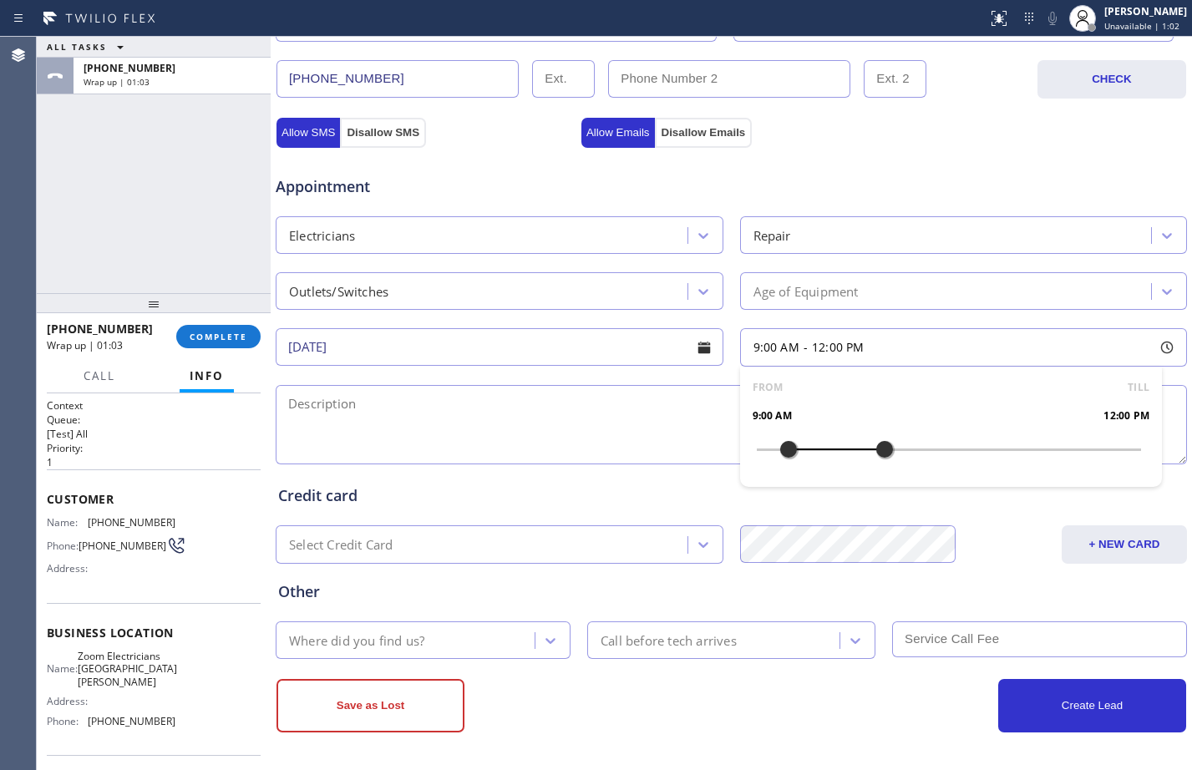
click at [594, 418] on textarea at bounding box center [732, 424] width 912 height 79
click at [216, 180] on div "ALL TASKS ALL TASKS ACTIVE TASKS TASKS IN WRAP UP [PHONE_NUMBER] Wrap up | 01:20" at bounding box center [154, 165] width 234 height 256
click at [489, 408] on textarea "9-12/$60/" at bounding box center [732, 424] width 912 height 79
paste textarea "wants a certified electrician to come out and take a look at the outlet in her …"
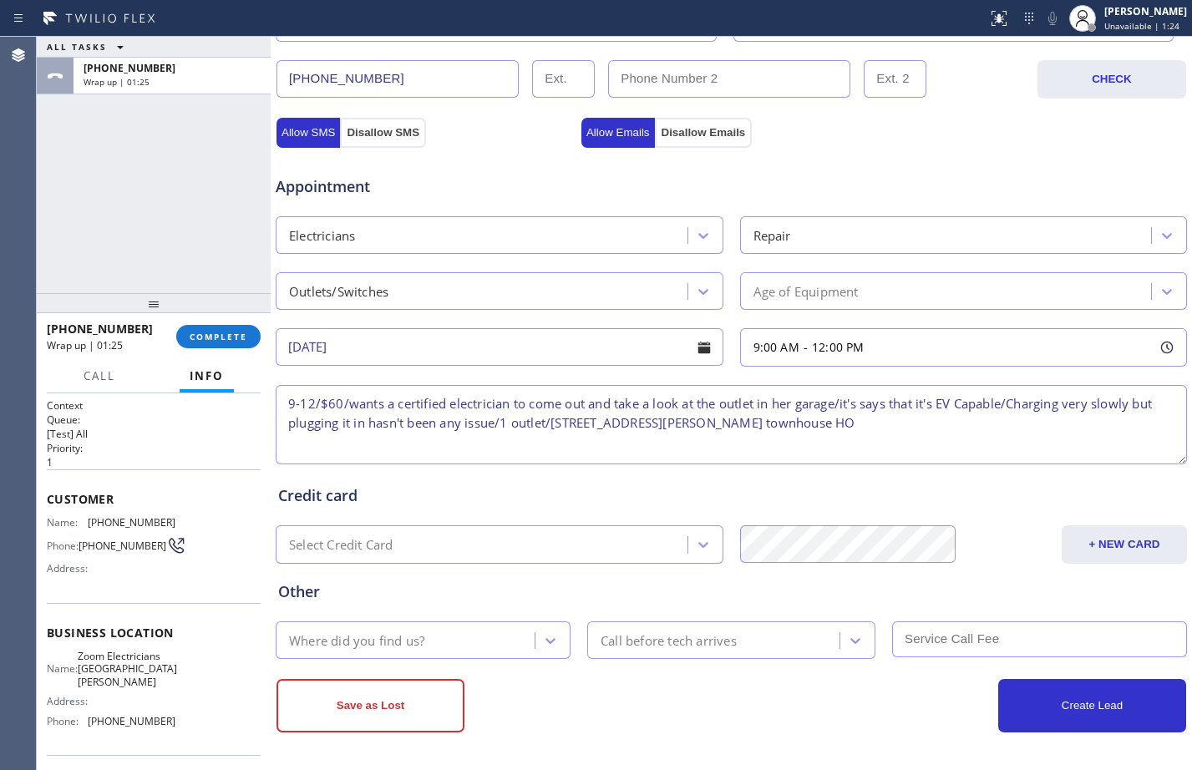
click at [793, 425] on textarea "9-12/$60/wants a certified electrician to come out and take a look at the outle…" at bounding box center [732, 424] width 912 height 79
click at [928, 424] on textarea "9-12/$60/wants a certified electrician to come out and take a look at the outle…" at bounding box center [732, 424] width 912 height 79
click at [929, 426] on textarea "9-12/$60/wants a certified electrician to come out and take a look at the outle…" at bounding box center [732, 424] width 912 height 79
paste textarea "Zoom Electricians [GEOGRAPHIC_DATA][PERSON_NAME]"
click at [1081, 419] on textarea "9-12/$60/wants a certified electrician to come out and take a look at the outle…" at bounding box center [732, 424] width 912 height 79
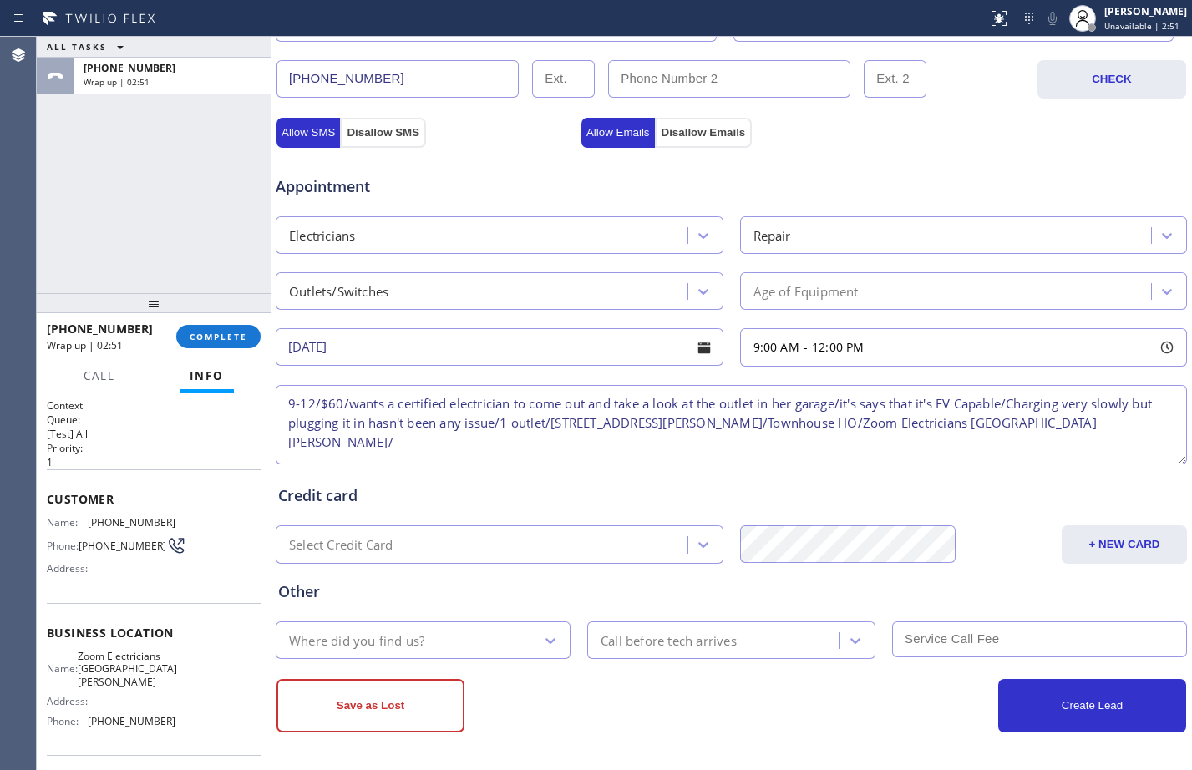
click at [1100, 420] on textarea "9-12/$60/wants a certified electrician to come out and take a look at the outle…" at bounding box center [732, 424] width 912 height 79
click at [1123, 414] on textarea "9-12/$60/wants a certified electrician to come out and take a look at the outle…" at bounding box center [732, 424] width 912 height 79
paste textarea "Please call customer 30 minutes prior to arrival"
click at [1092, 428] on textarea "9-12/$60/wants a certified electrician to come out and take a look at the outle…" at bounding box center [732, 424] width 912 height 79
paste textarea "Please call customer 30 minutes prior to arrival"
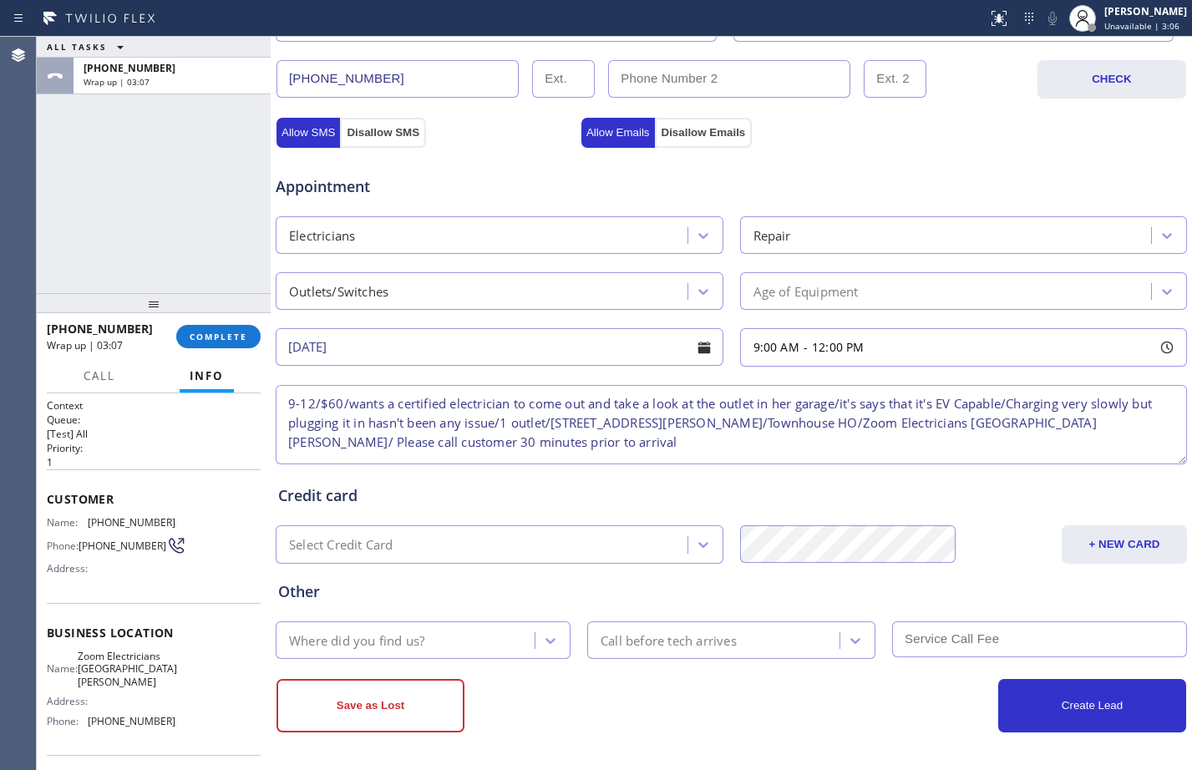
type textarea "9-12/$60/wants a certified electrician to come out and take a look at the outle…"
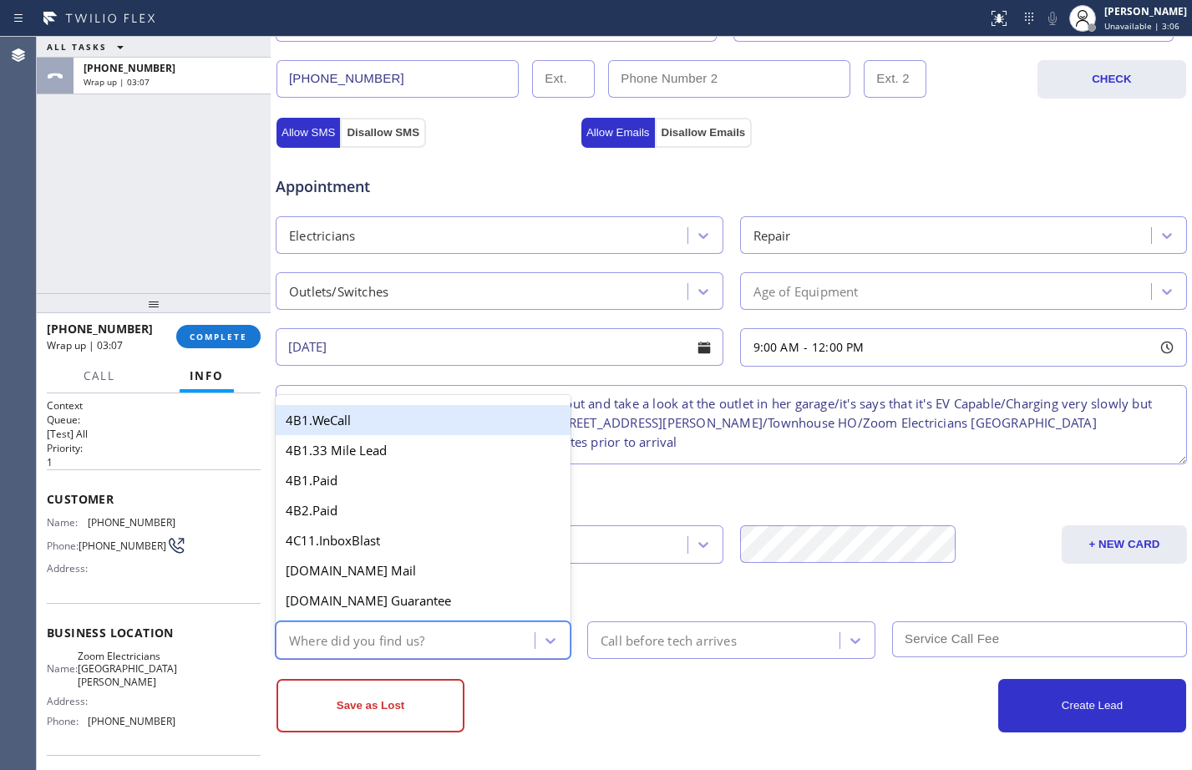
click at [467, 637] on div "Where did you find us?" at bounding box center [408, 640] width 254 height 29
type input "goo"
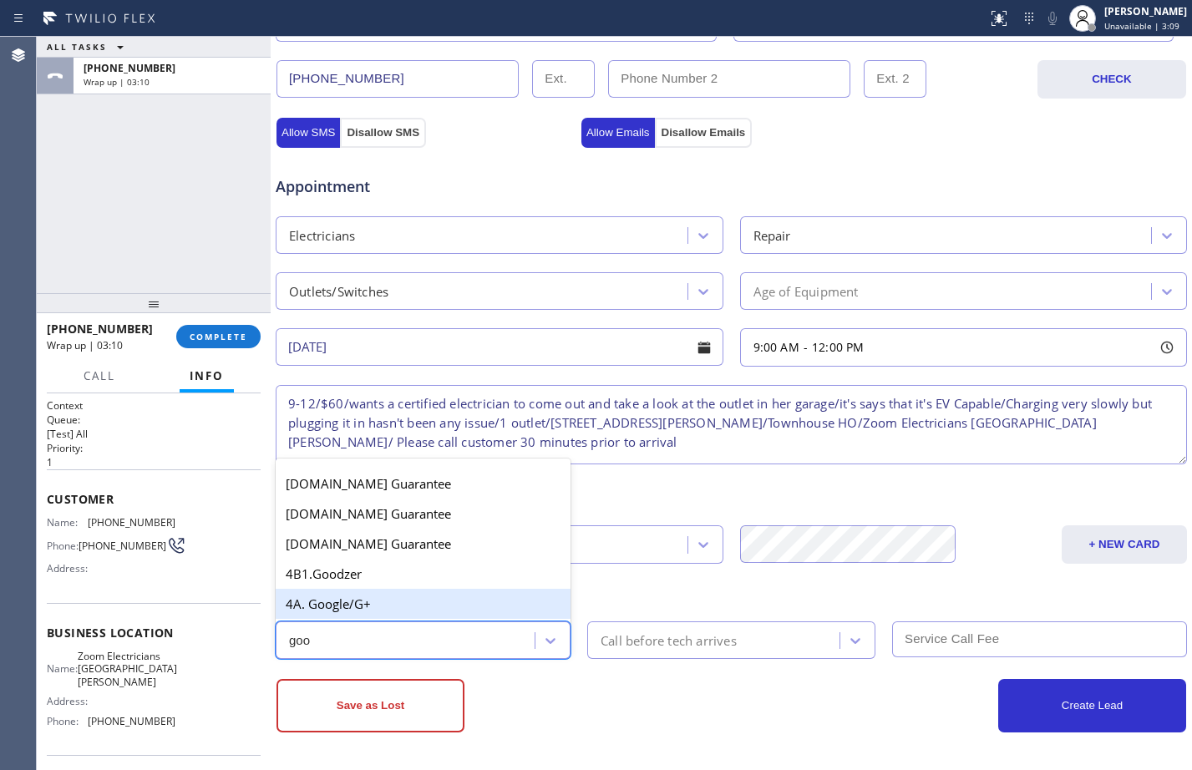
click at [419, 602] on div "4A. Google/G+" at bounding box center [423, 604] width 295 height 30
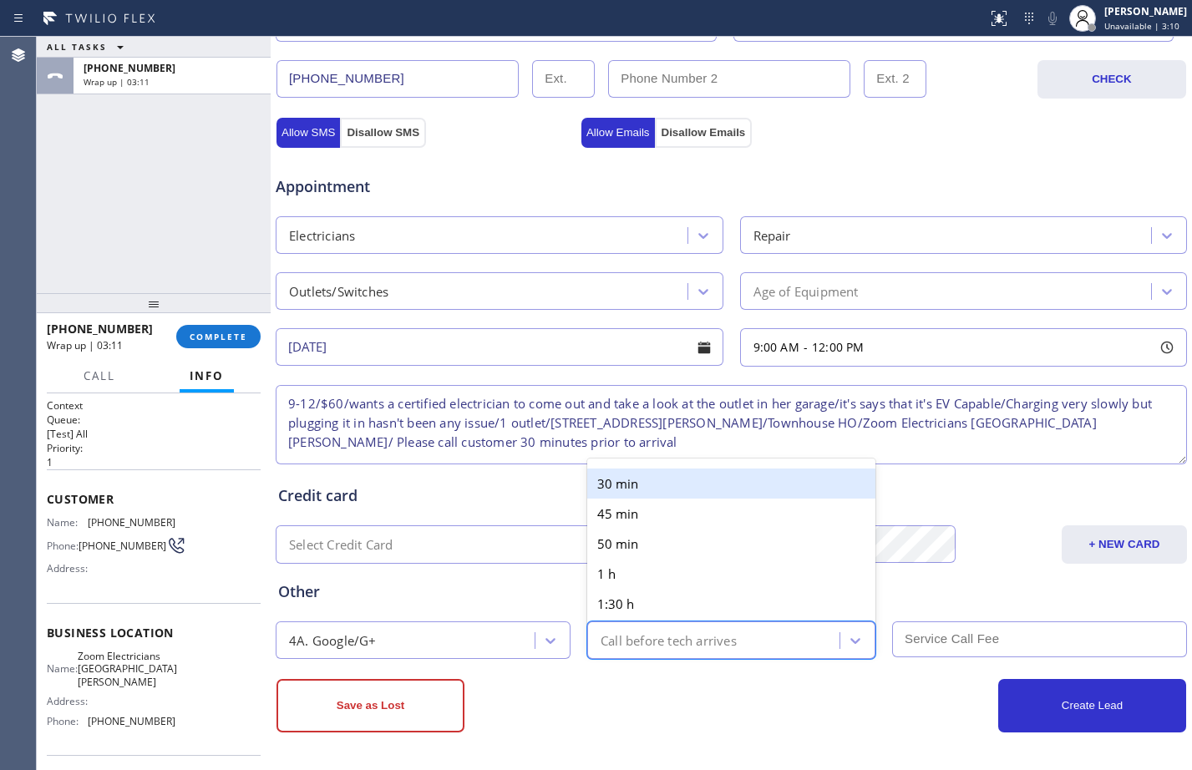
click at [635, 641] on div "Call before tech arrives" at bounding box center [669, 640] width 136 height 19
click at [653, 484] on div "30 min" at bounding box center [731, 484] width 288 height 30
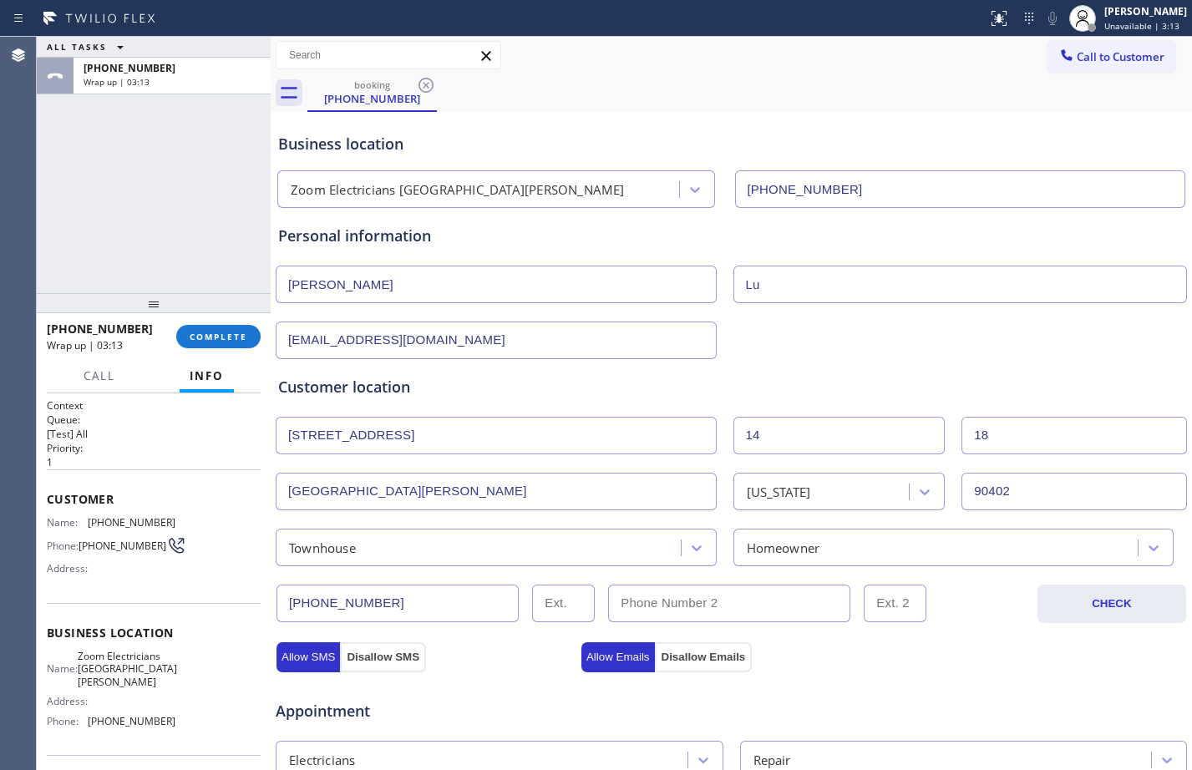
scroll to position [525, 0]
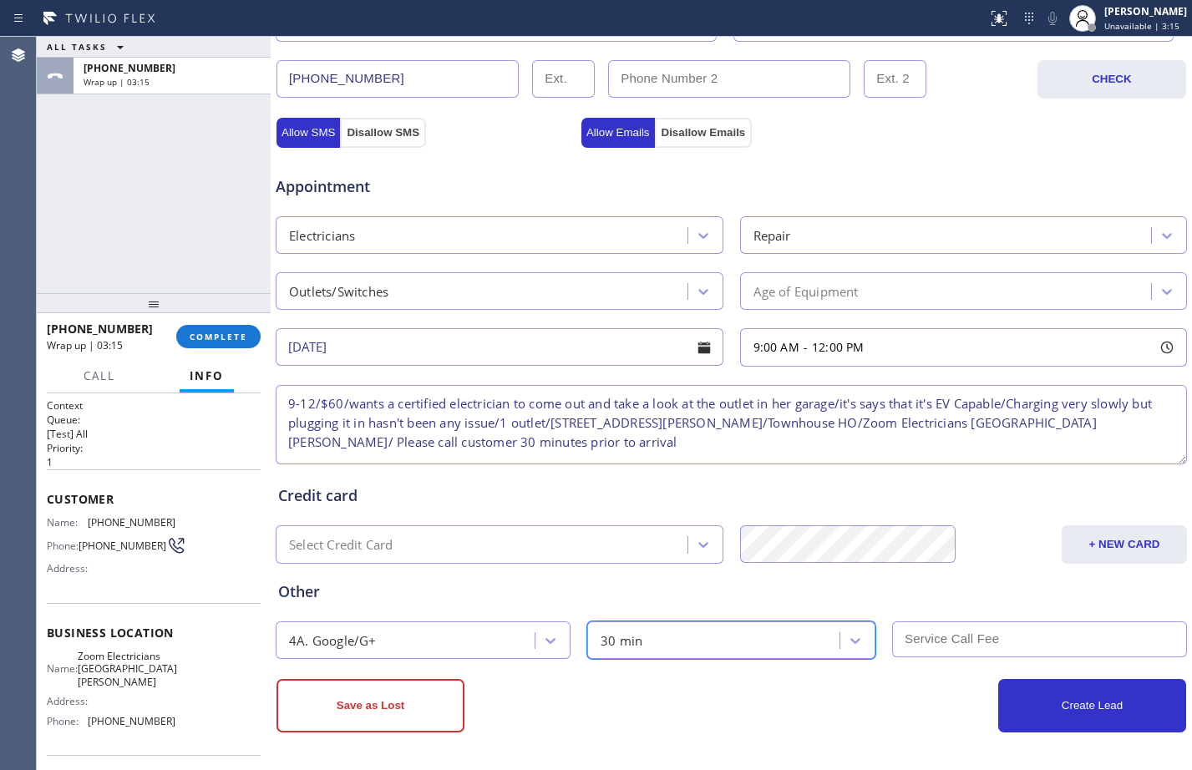
click at [1008, 637] on input "text" at bounding box center [1039, 640] width 295 height 36
click at [803, 747] on div "Business location Zoom Electricians [GEOGRAPHIC_DATA][PERSON_NAME] [PHONE_NUMBE…" at bounding box center [732, 178] width 922 height 1183
click at [1022, 648] on input "text" at bounding box center [1039, 640] width 295 height 36
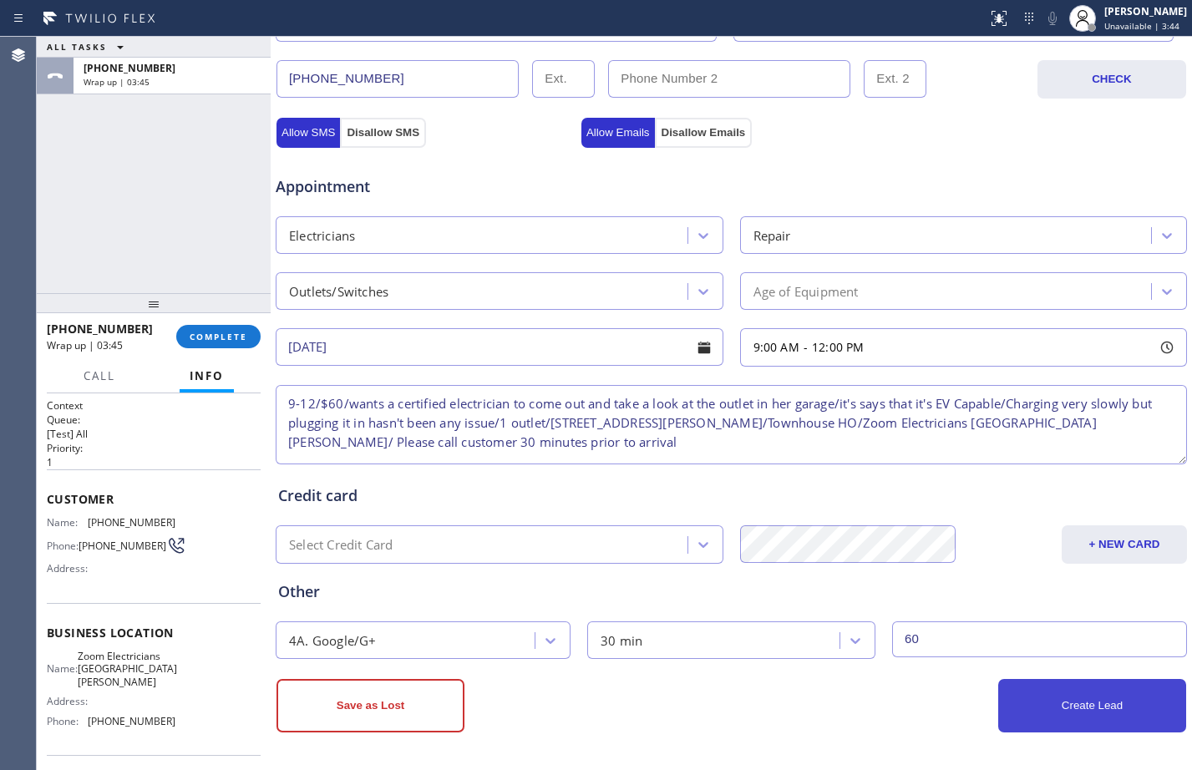
type input "60"
click at [1069, 715] on button "Create Lead" at bounding box center [1092, 705] width 188 height 53
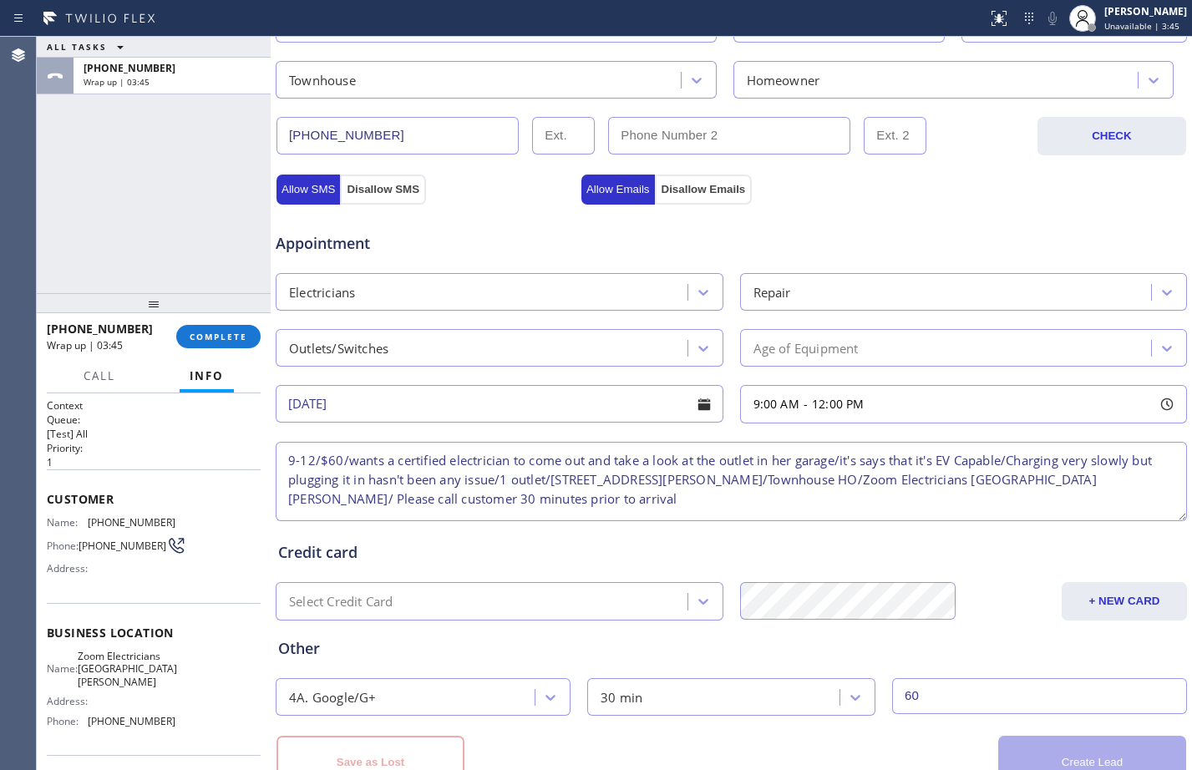
scroll to position [582, 0]
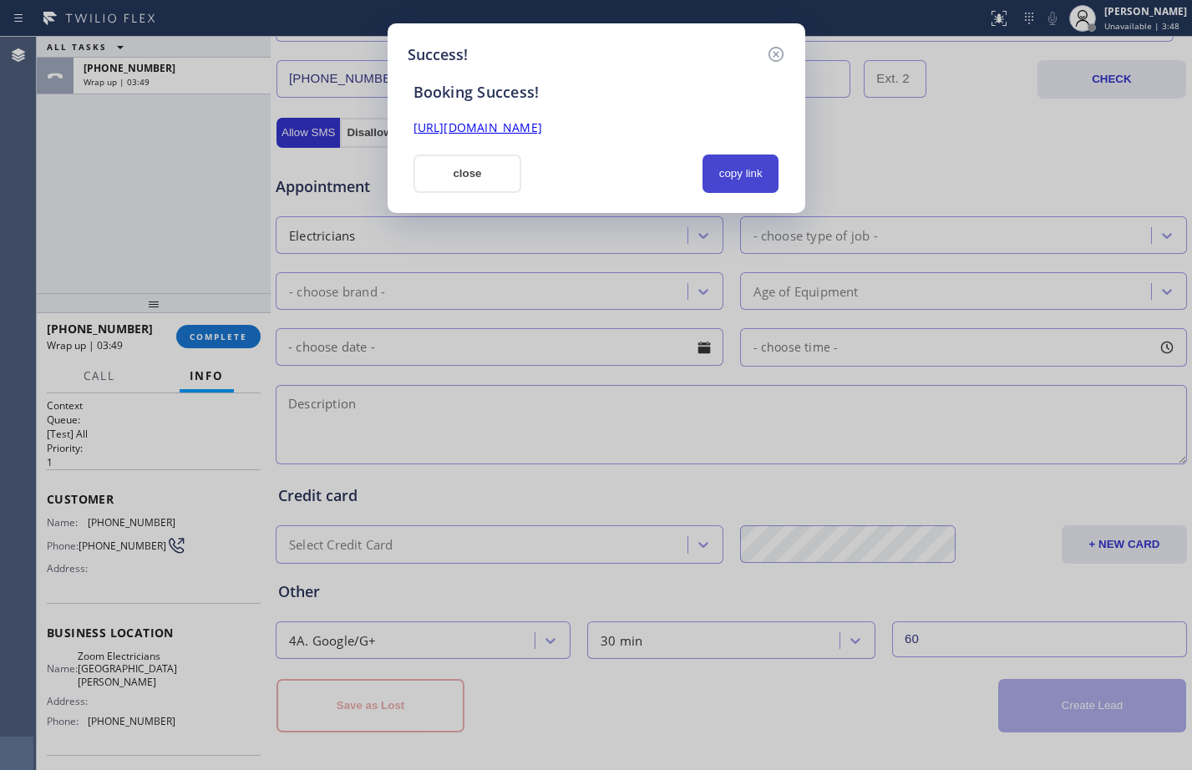
click at [744, 180] on button "copy link" at bounding box center [741, 174] width 77 height 38
click at [511, 122] on link "[URL][DOMAIN_NAME]" at bounding box center [478, 127] width 129 height 16
click at [467, 184] on button "close" at bounding box center [468, 174] width 109 height 38
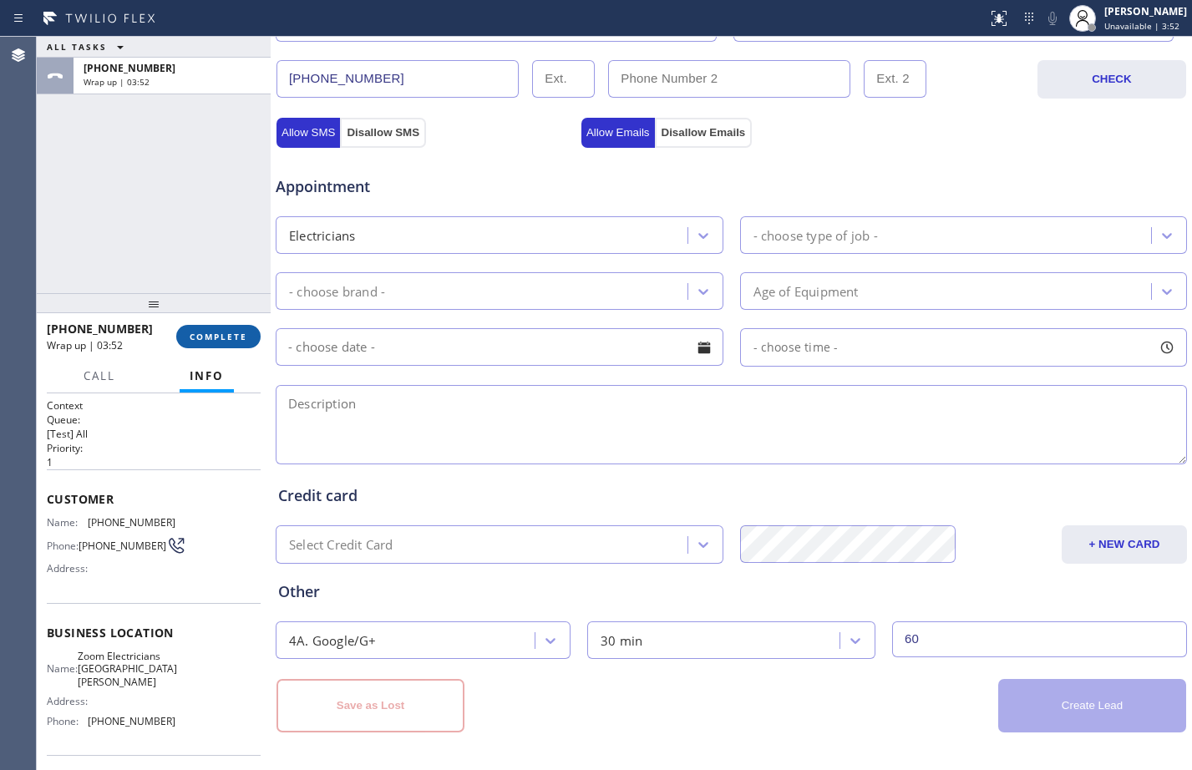
click at [216, 340] on span "COMPLETE" at bounding box center [219, 337] width 58 height 12
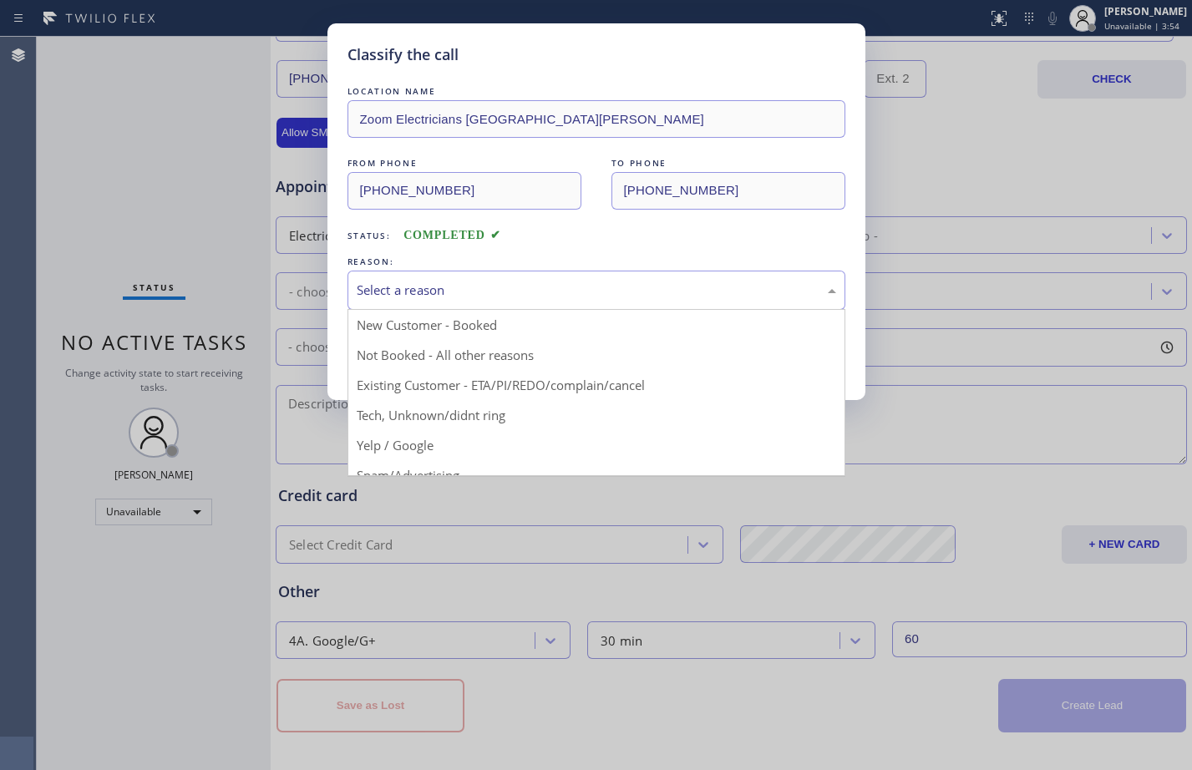
click at [485, 301] on div "Select a reason" at bounding box center [597, 290] width 498 height 39
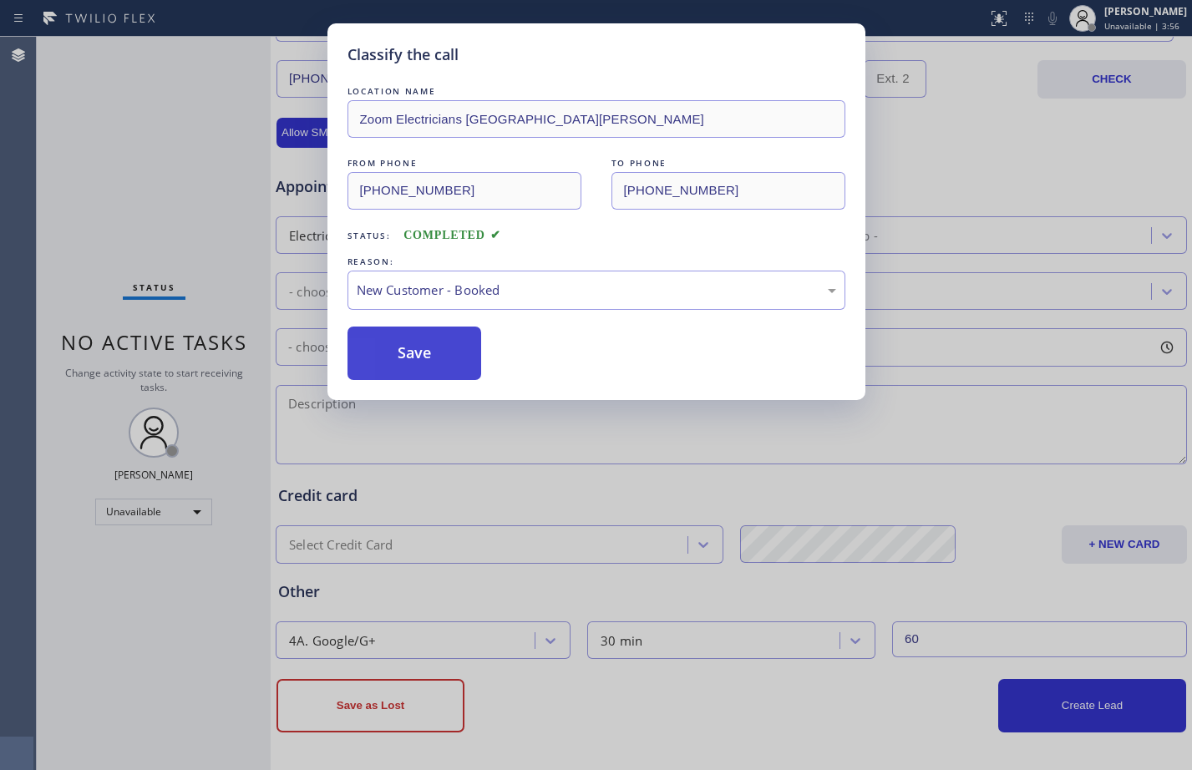
click at [437, 360] on button "Save" at bounding box center [415, 353] width 135 height 53
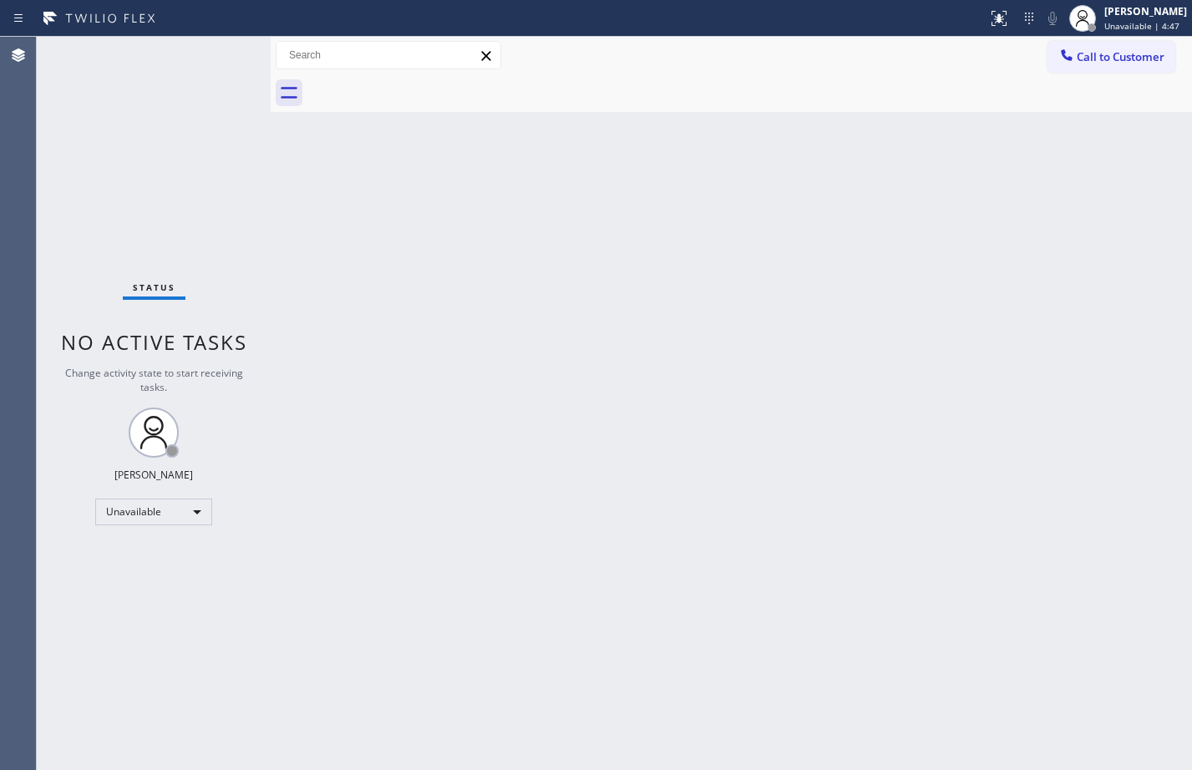
click at [206, 206] on div "Status No active tasks Change activity state to start receiving tasks. [PERSON_…" at bounding box center [154, 404] width 234 height 734
click at [139, 510] on div "Unavailable" at bounding box center [153, 512] width 117 height 27
click at [186, 561] on li "Available" at bounding box center [153, 556] width 114 height 20
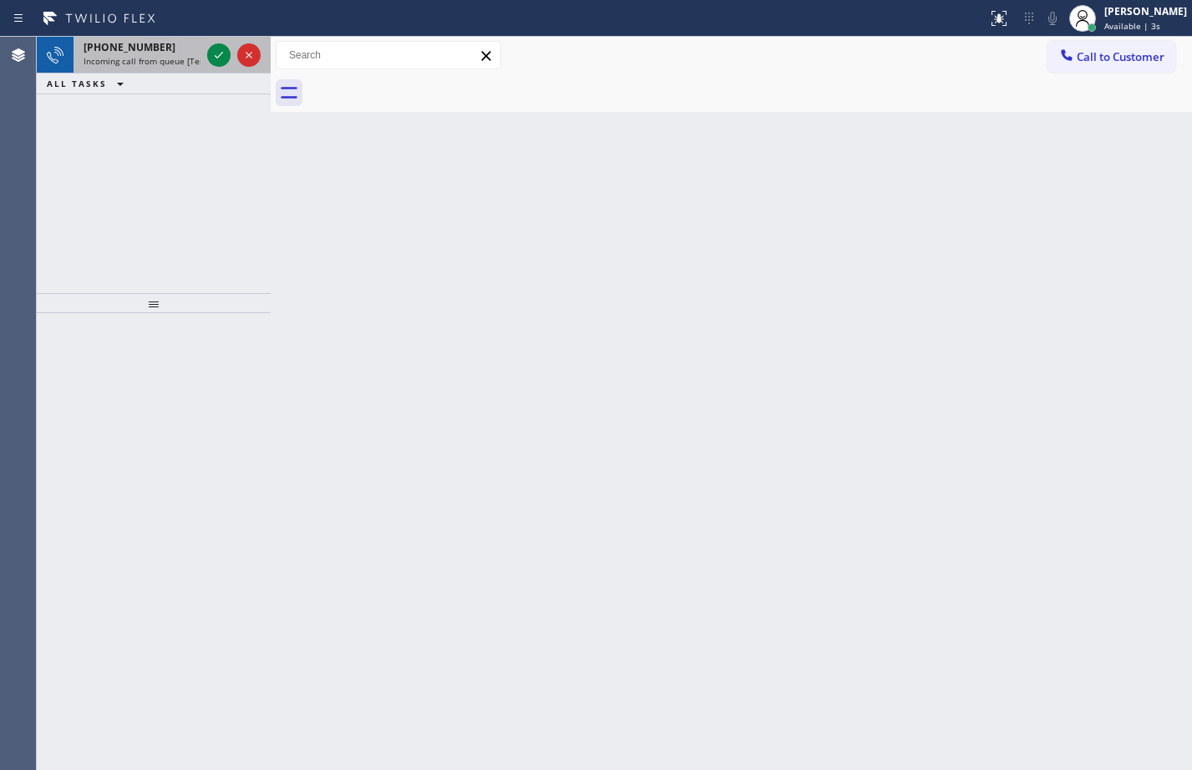
click at [232, 40] on div at bounding box center [234, 55] width 60 height 37
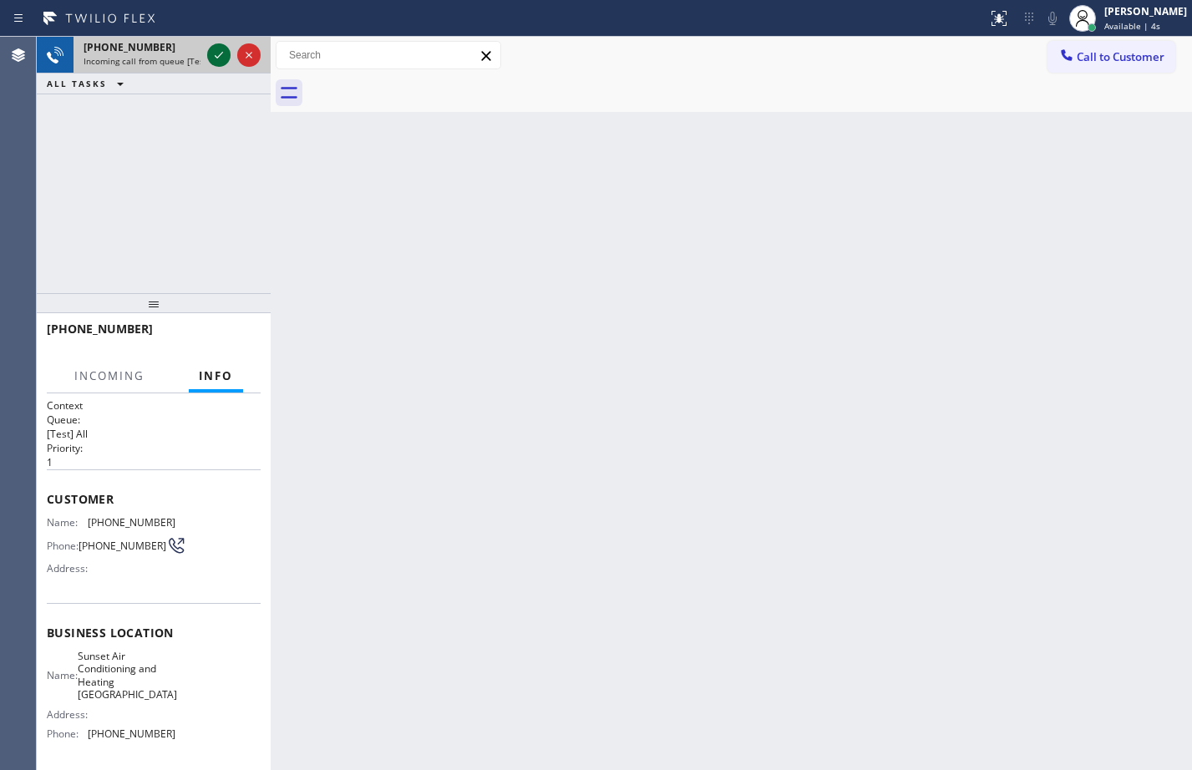
click at [215, 60] on icon at bounding box center [219, 55] width 20 height 20
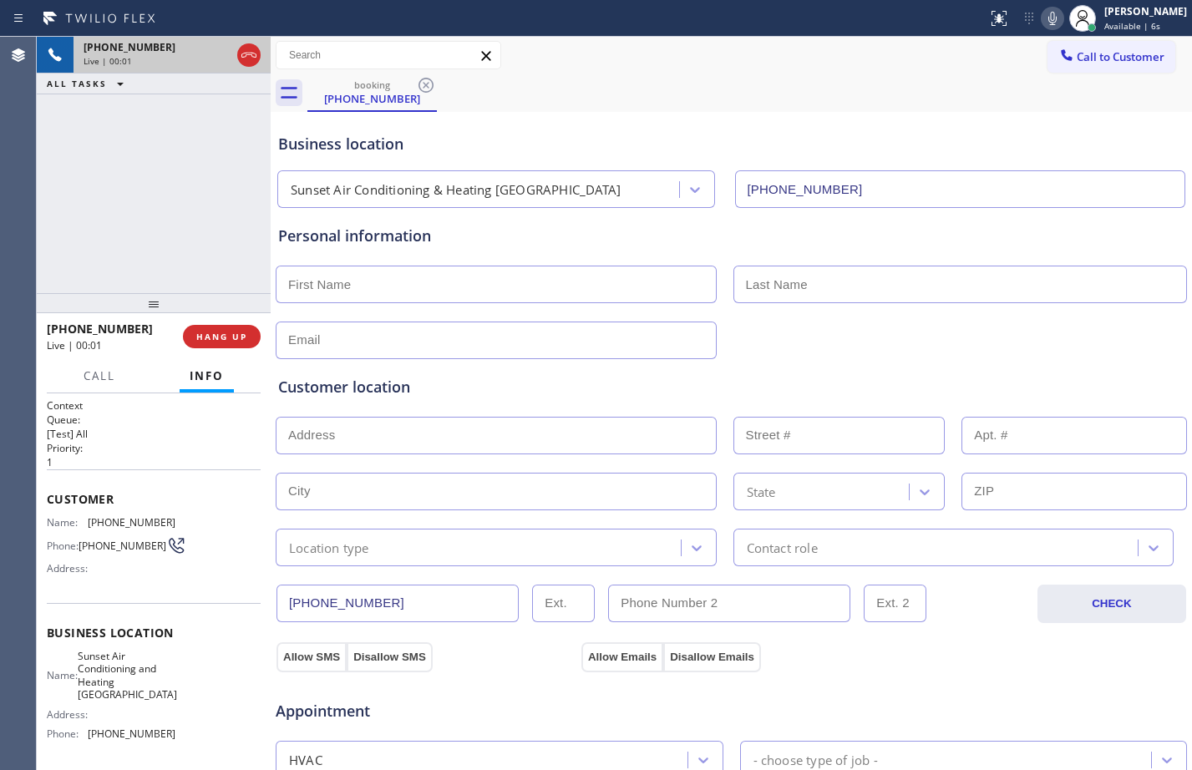
type input "[PHONE_NUMBER]"
click at [223, 343] on span "HANG UP" at bounding box center [221, 337] width 51 height 12
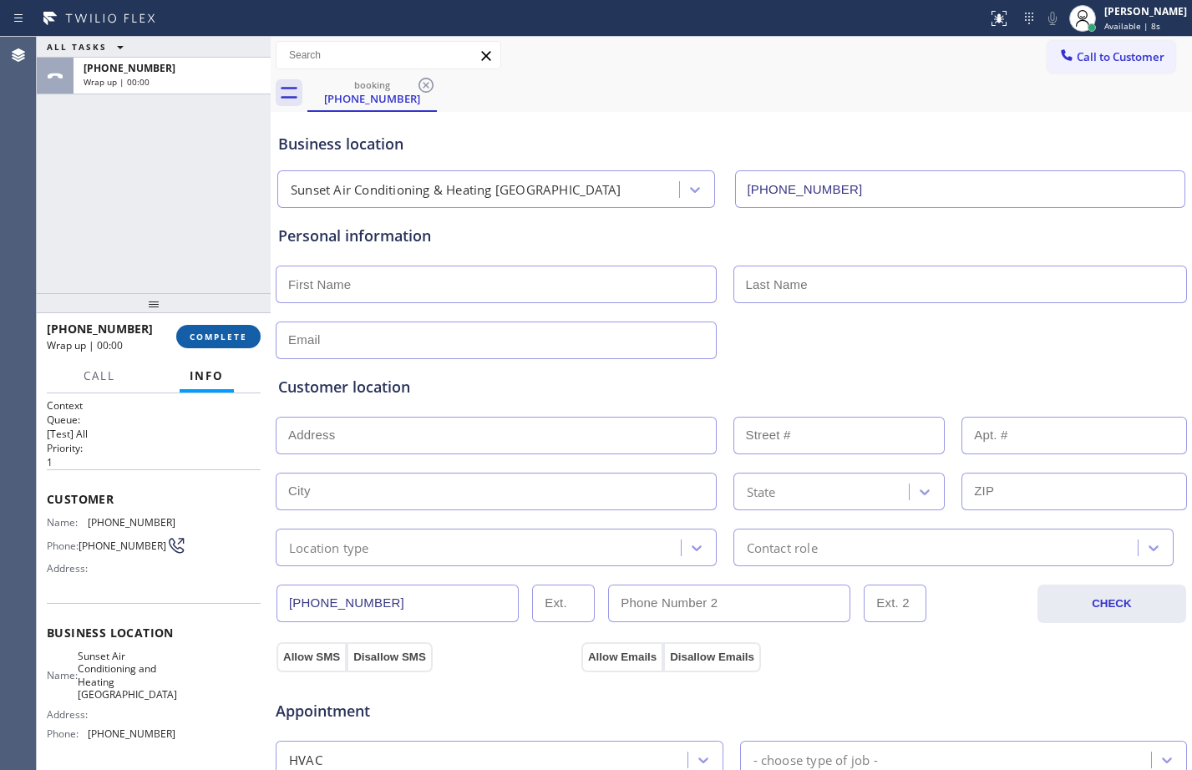
click at [223, 333] on span "COMPLETE" at bounding box center [219, 337] width 58 height 12
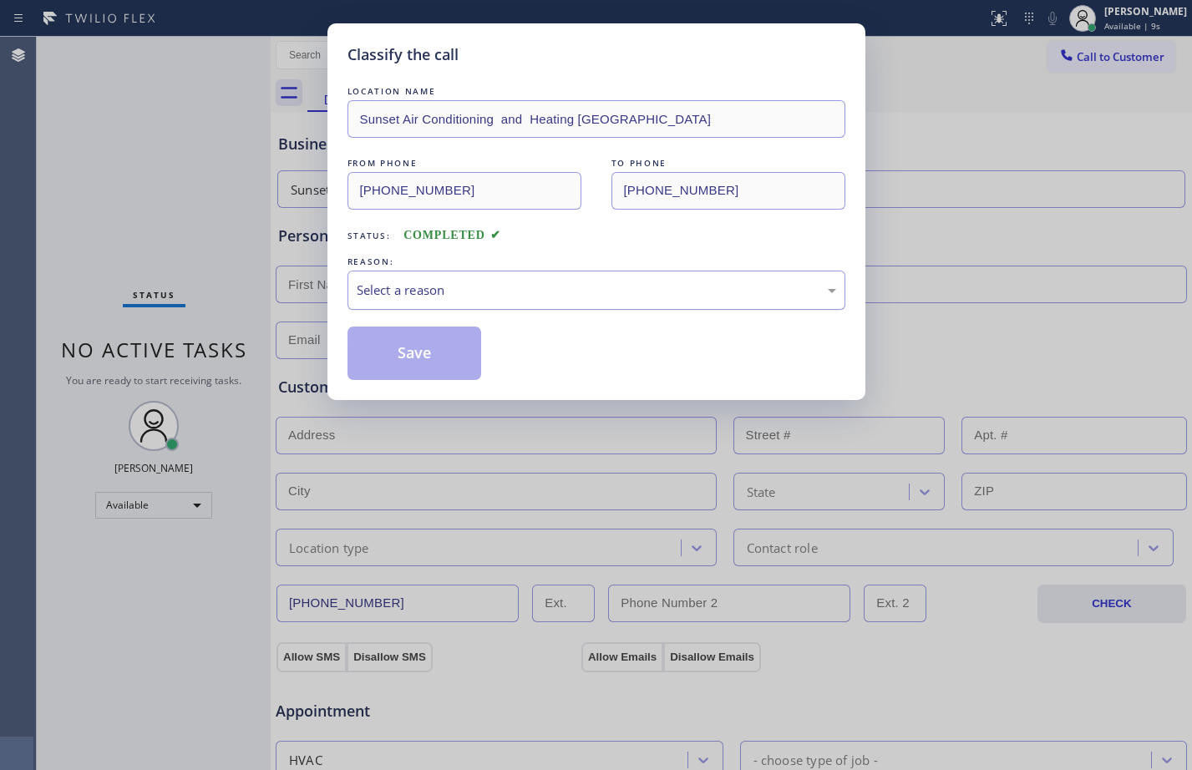
click at [660, 291] on div "Select a reason" at bounding box center [597, 290] width 480 height 19
drag, startPoint x: 396, startPoint y: 368, endPoint x: 400, endPoint y: 382, distance: 14.8
click at [396, 367] on button "Save" at bounding box center [415, 353] width 135 height 53
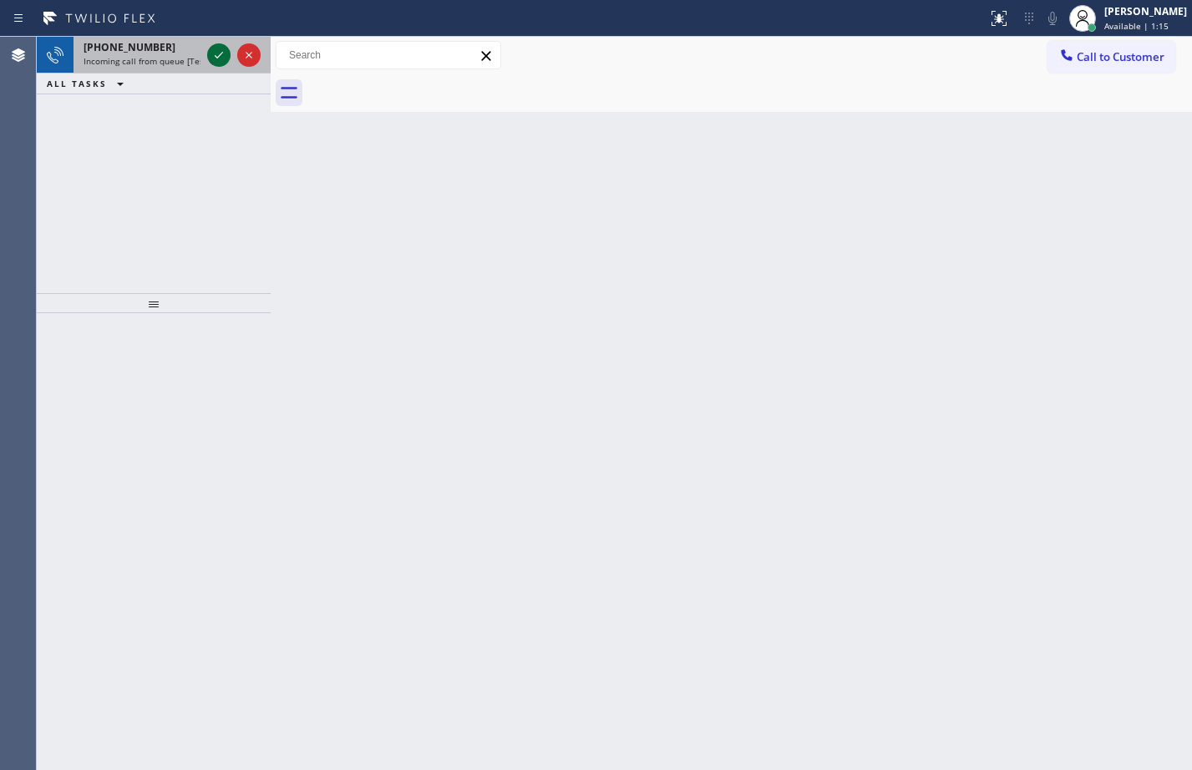
click at [217, 58] on icon at bounding box center [219, 55] width 8 height 7
click at [221, 53] on icon at bounding box center [219, 55] width 20 height 20
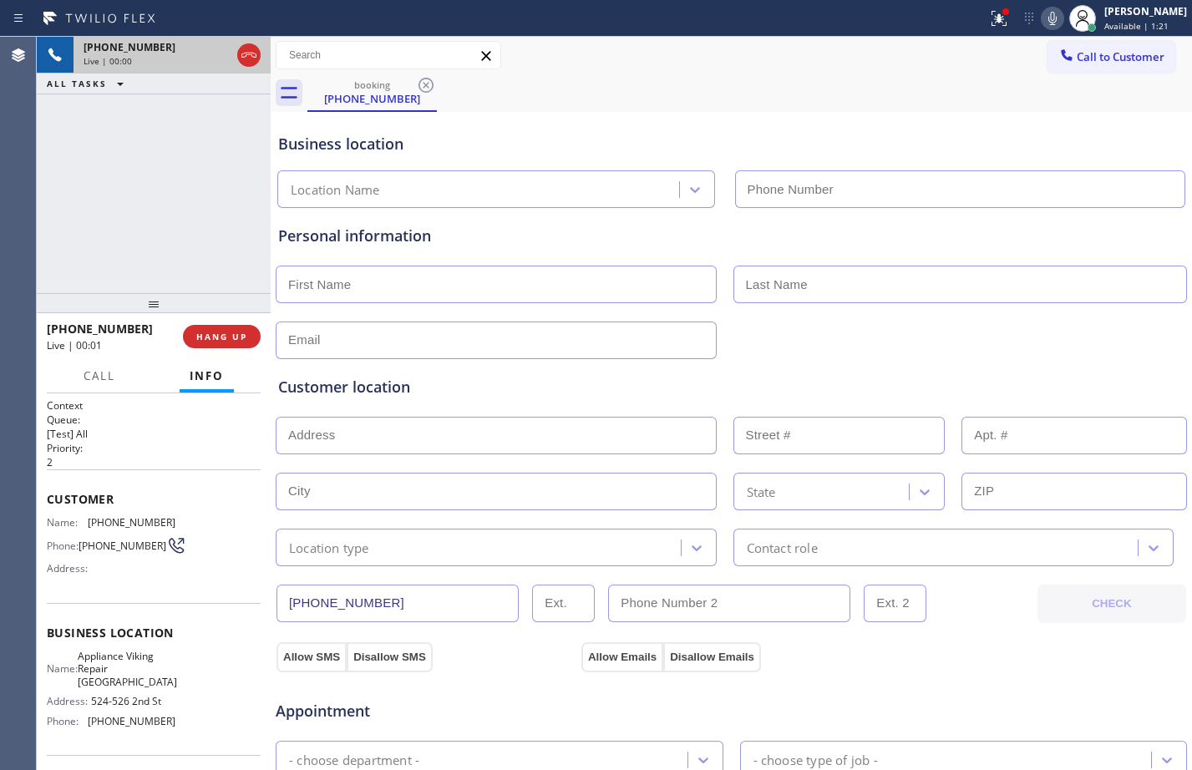
type input "[PHONE_NUMBER]"
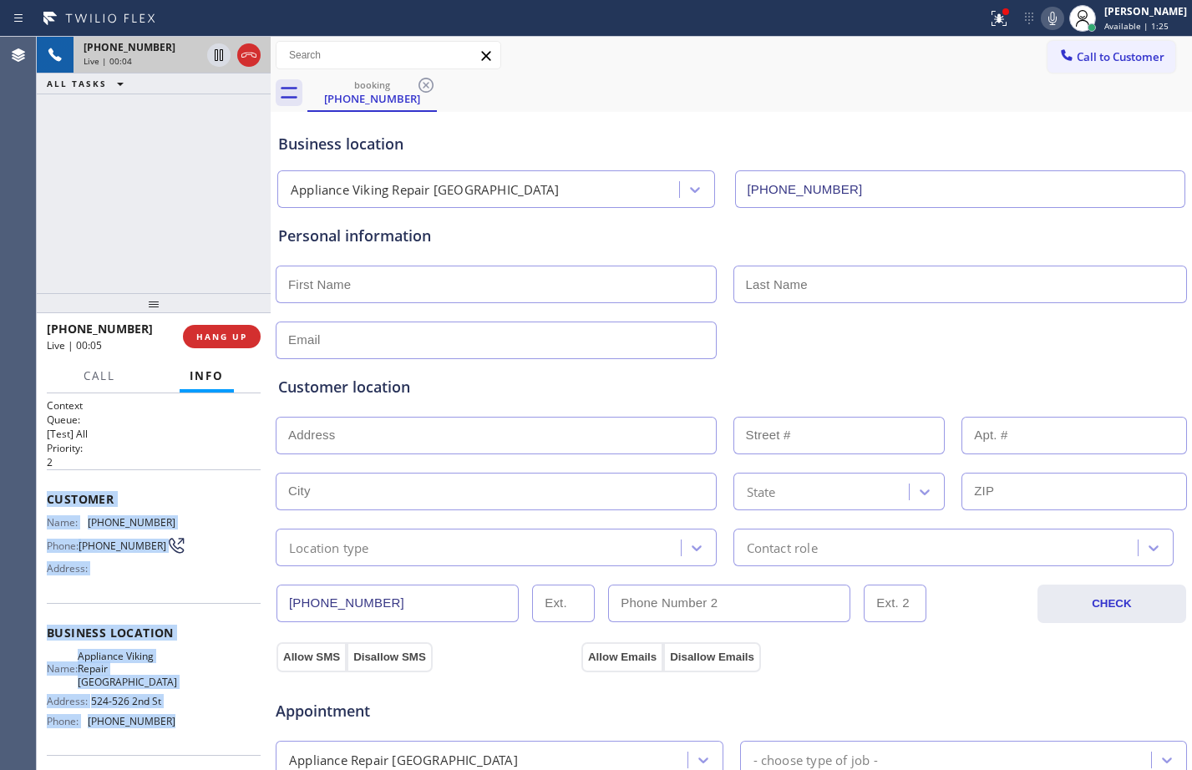
drag, startPoint x: 48, startPoint y: 506, endPoint x: 197, endPoint y: 735, distance: 273.4
click at [197, 735] on div "Context Queue: [Test] All Priority: 2 Customer Name: [PHONE_NUMBER] Phone: [PHO…" at bounding box center [154, 641] width 214 height 484
copy div "Customer Name: [PHONE_NUMBER] Phone: [PHONE_NUMBER] Address: Business location …"
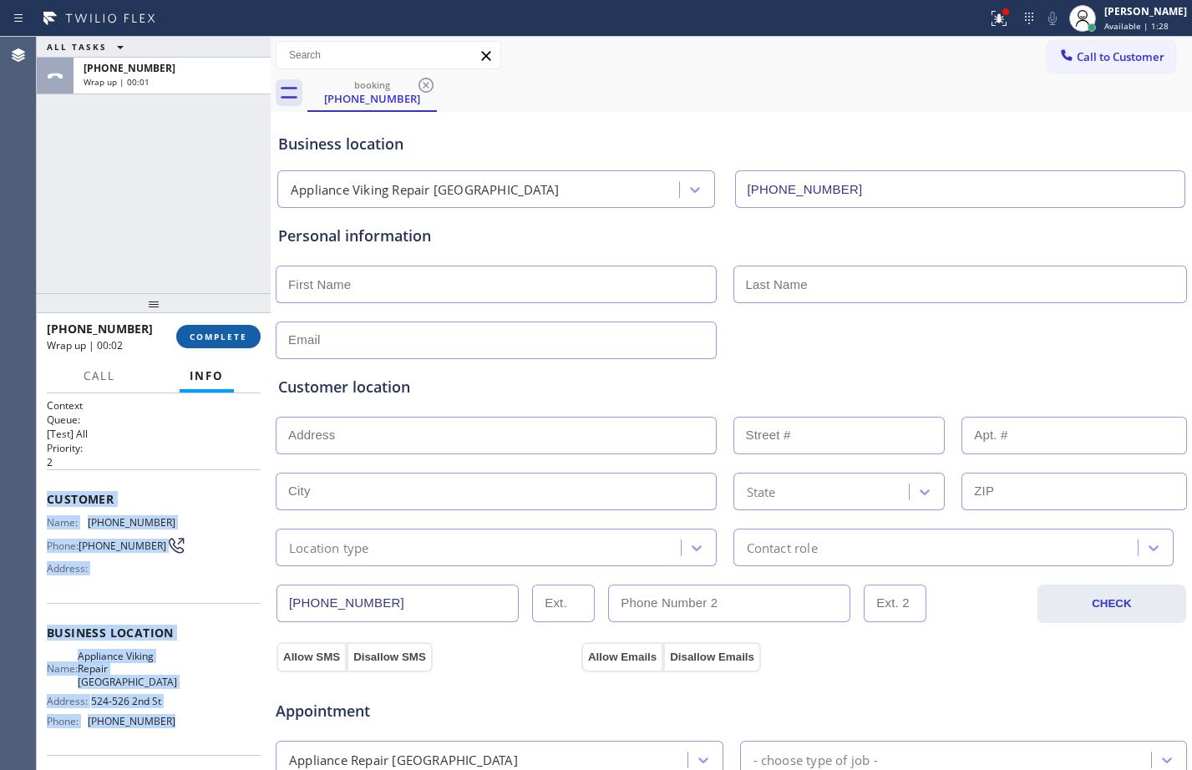
click at [205, 338] on span "COMPLETE" at bounding box center [219, 337] width 58 height 12
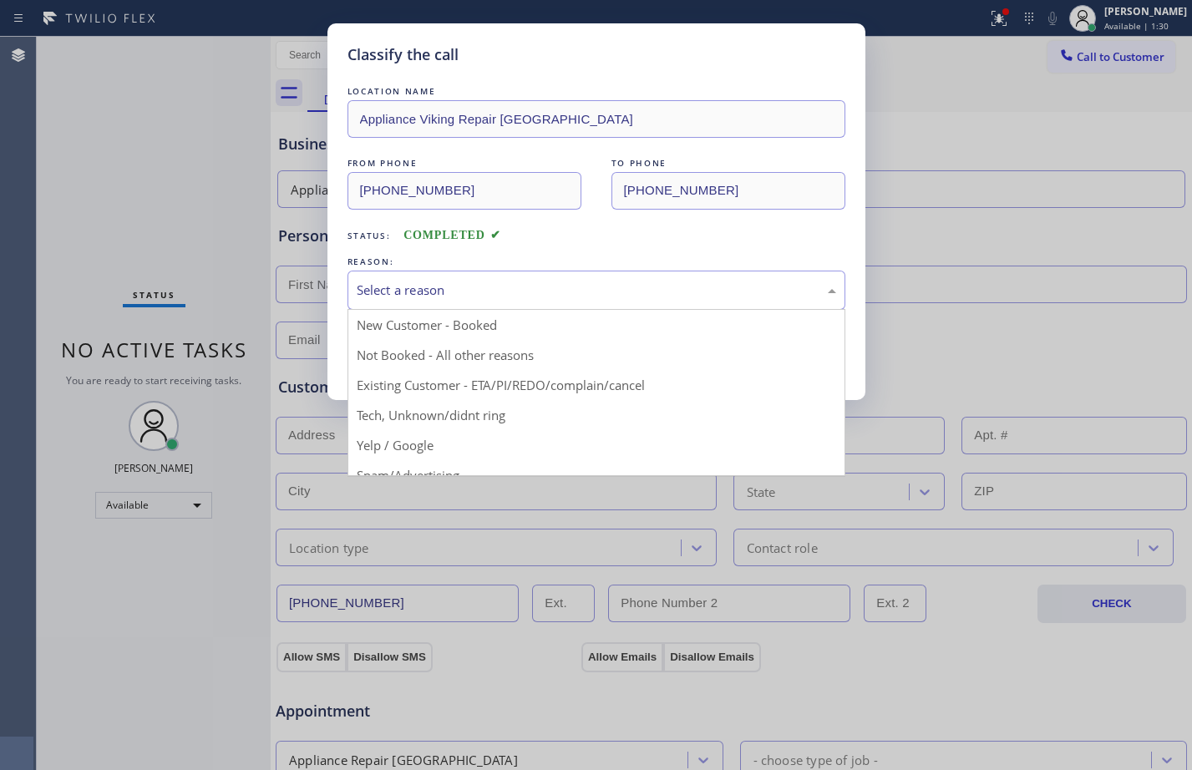
click at [580, 288] on div "Select a reason" at bounding box center [597, 290] width 480 height 19
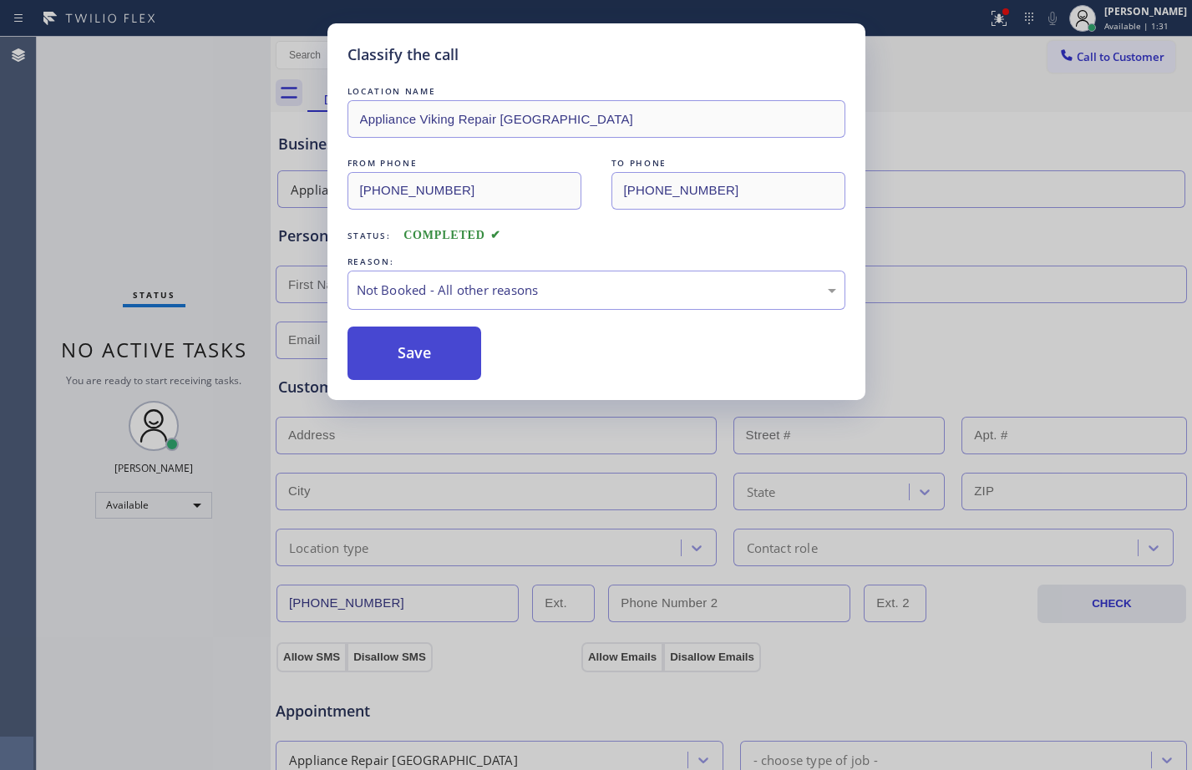
click at [434, 345] on button "Save" at bounding box center [415, 353] width 135 height 53
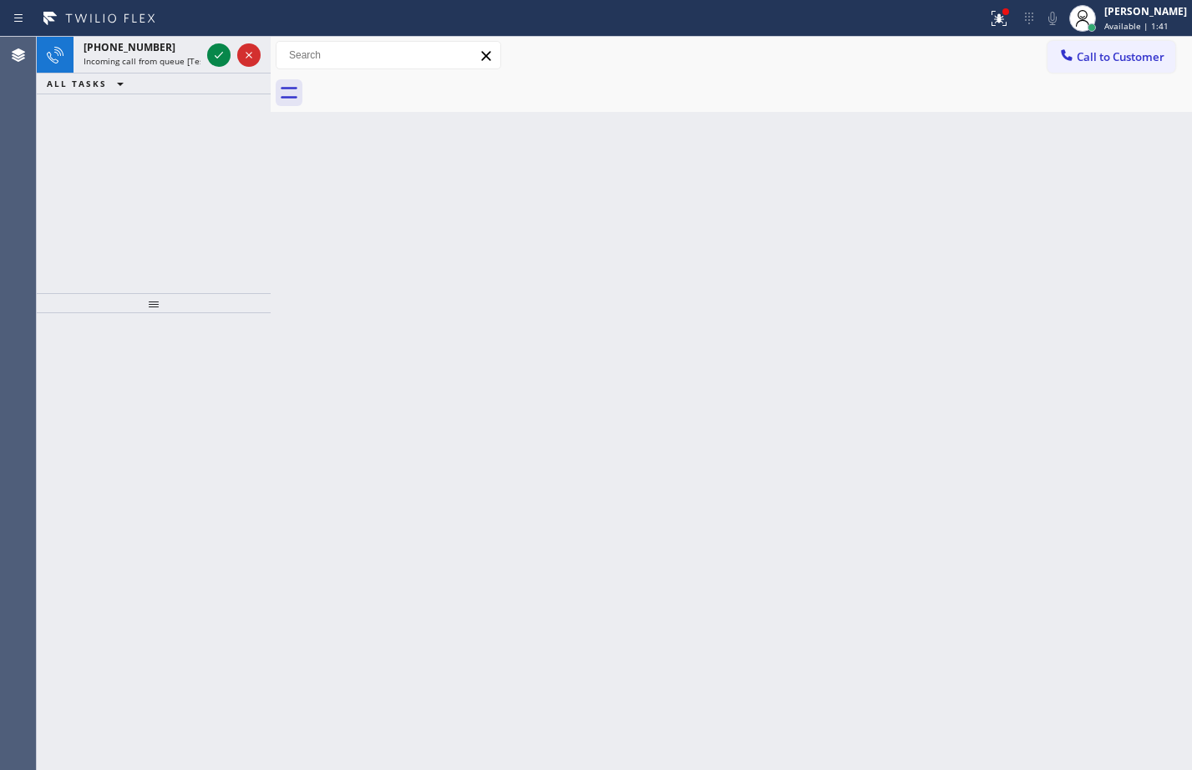
click at [220, 43] on div at bounding box center [234, 55] width 60 height 37
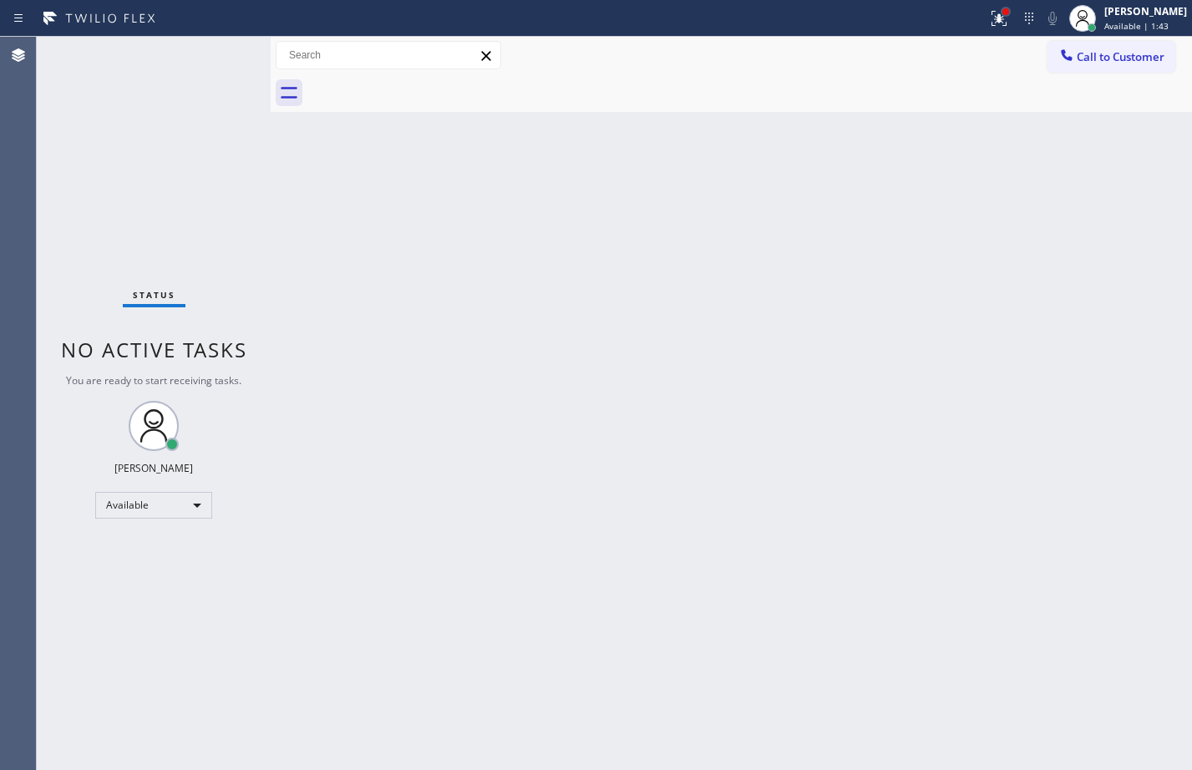
click at [1001, 15] on div at bounding box center [1006, 12] width 10 height 10
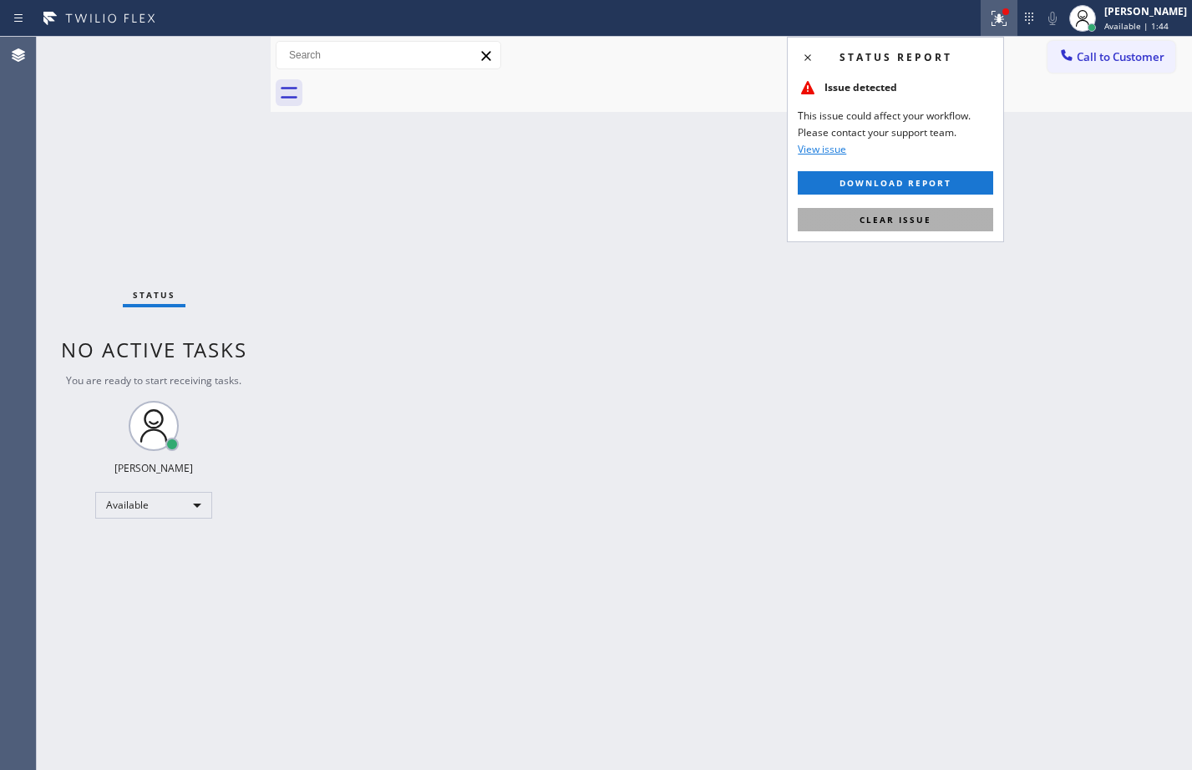
click at [879, 228] on button "Clear issue" at bounding box center [896, 219] width 196 height 23
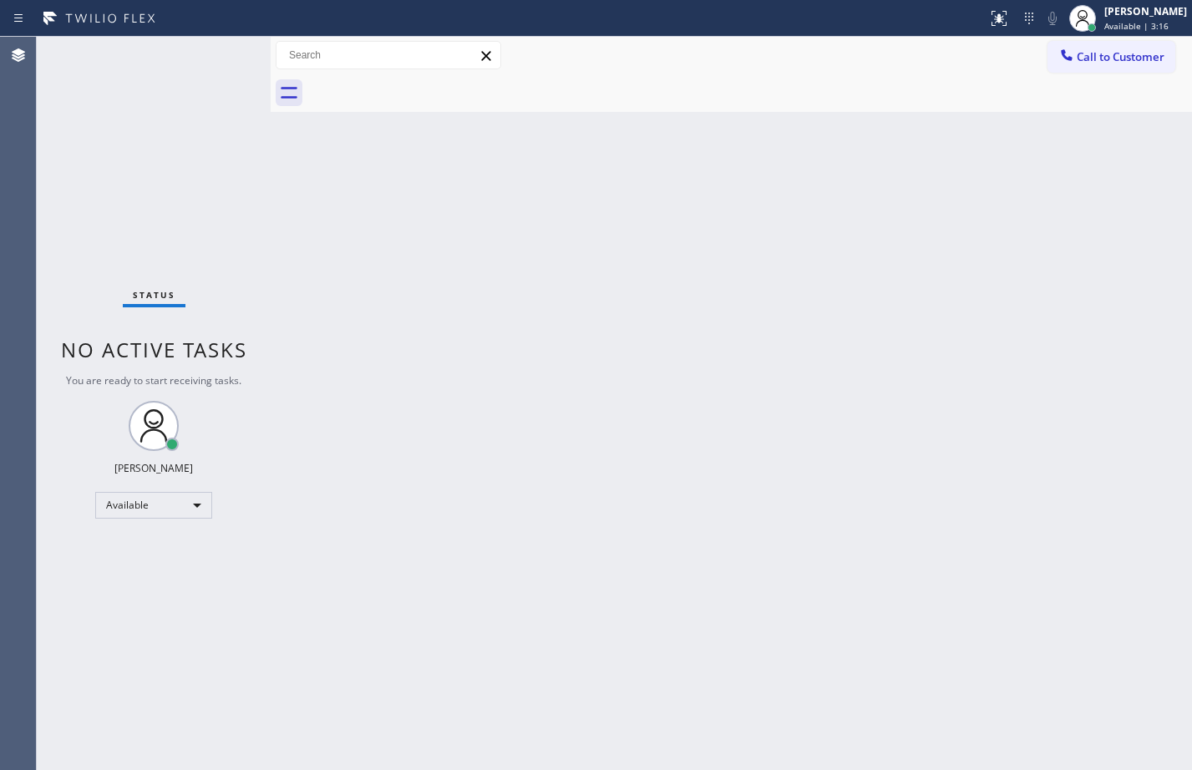
click at [443, 348] on div "Back to Dashboard Change Sender ID Customers Technicians Select a contact Outbo…" at bounding box center [732, 404] width 922 height 734
click at [197, 200] on div "Status No active tasks You are ready to start receiving tasks. [PERSON_NAME] Av…" at bounding box center [154, 404] width 234 height 734
click at [801, 460] on div "Back to Dashboard Change Sender ID Customers Technicians Select a contact Outbo…" at bounding box center [732, 404] width 922 height 734
click at [1102, 431] on div "Back to Dashboard Change Sender ID Customers Technicians Select a contact Outbo…" at bounding box center [732, 404] width 922 height 734
click at [152, 516] on div "Available" at bounding box center [153, 505] width 117 height 27
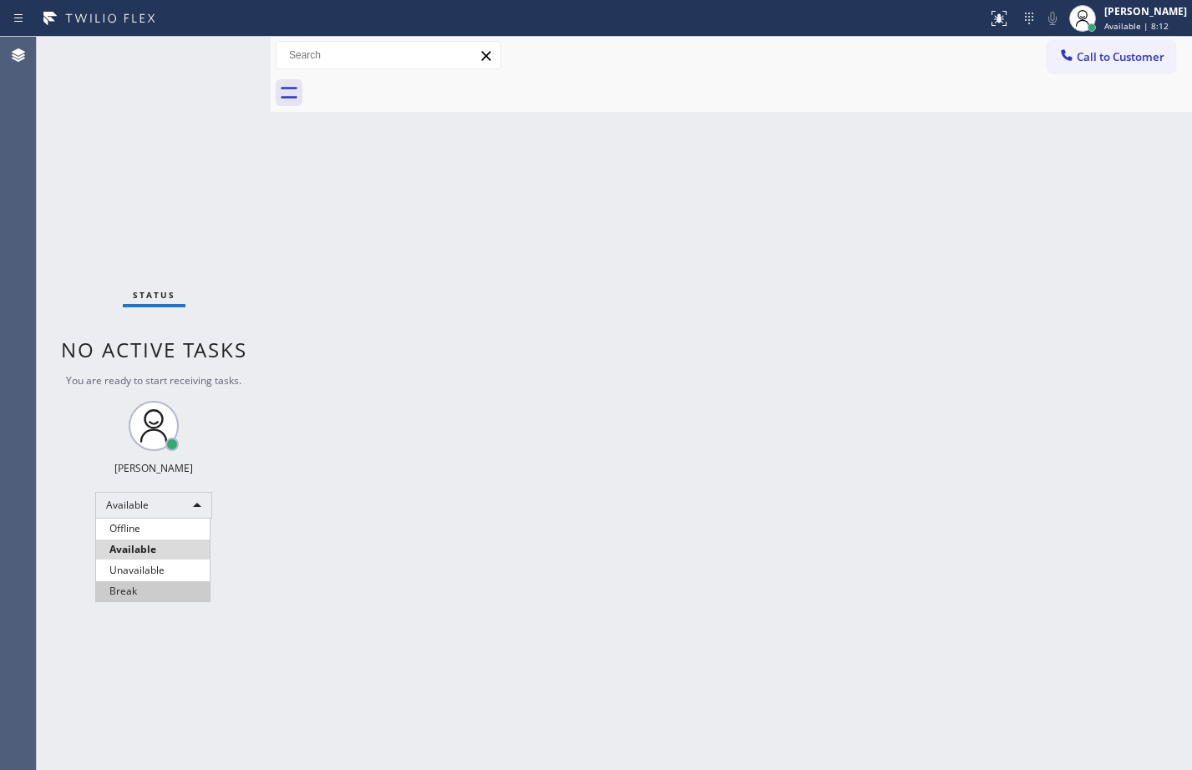
click at [188, 588] on li "Break" at bounding box center [153, 592] width 114 height 20
click at [576, 534] on div "Back to Dashboard Change Sender ID Customers Technicians Select a contact Outbo…" at bounding box center [732, 404] width 922 height 734
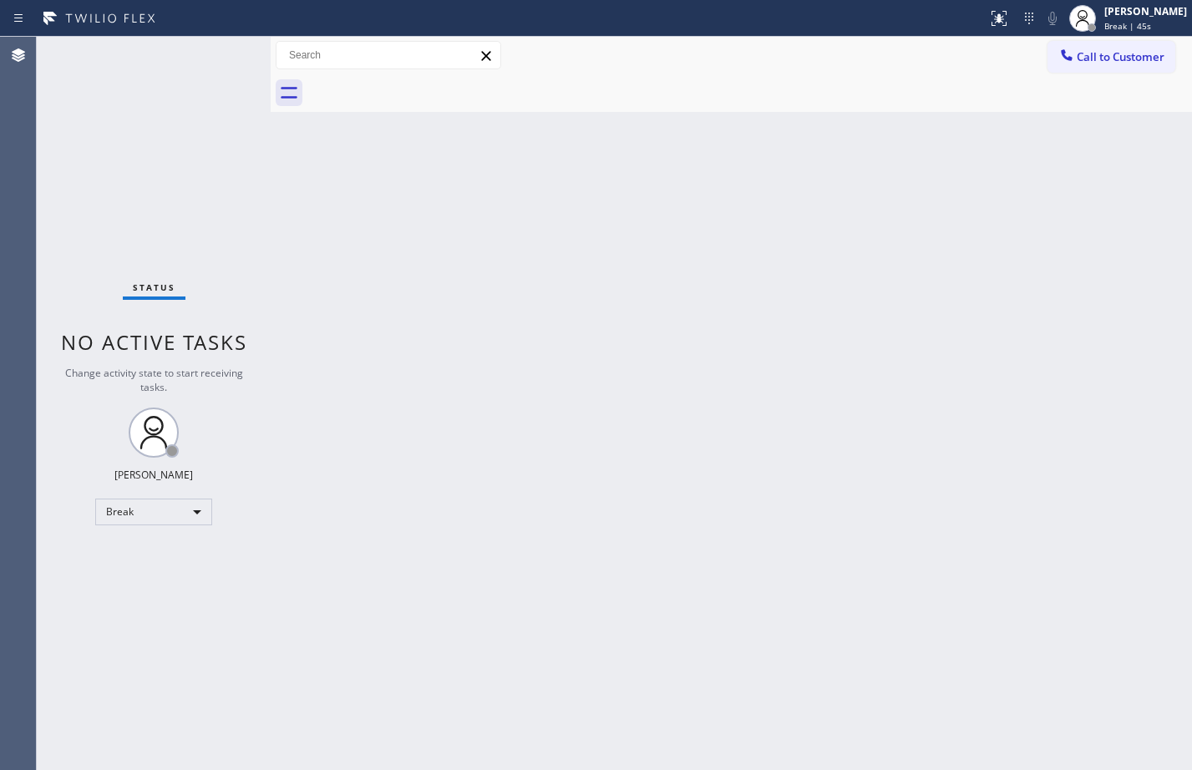
click at [146, 172] on div "Status No active tasks Change activity state to start receiving tasks. [PERSON_…" at bounding box center [154, 404] width 234 height 734
click at [185, 517] on div "Break" at bounding box center [153, 512] width 117 height 27
click at [183, 563] on li "Available" at bounding box center [153, 556] width 114 height 20
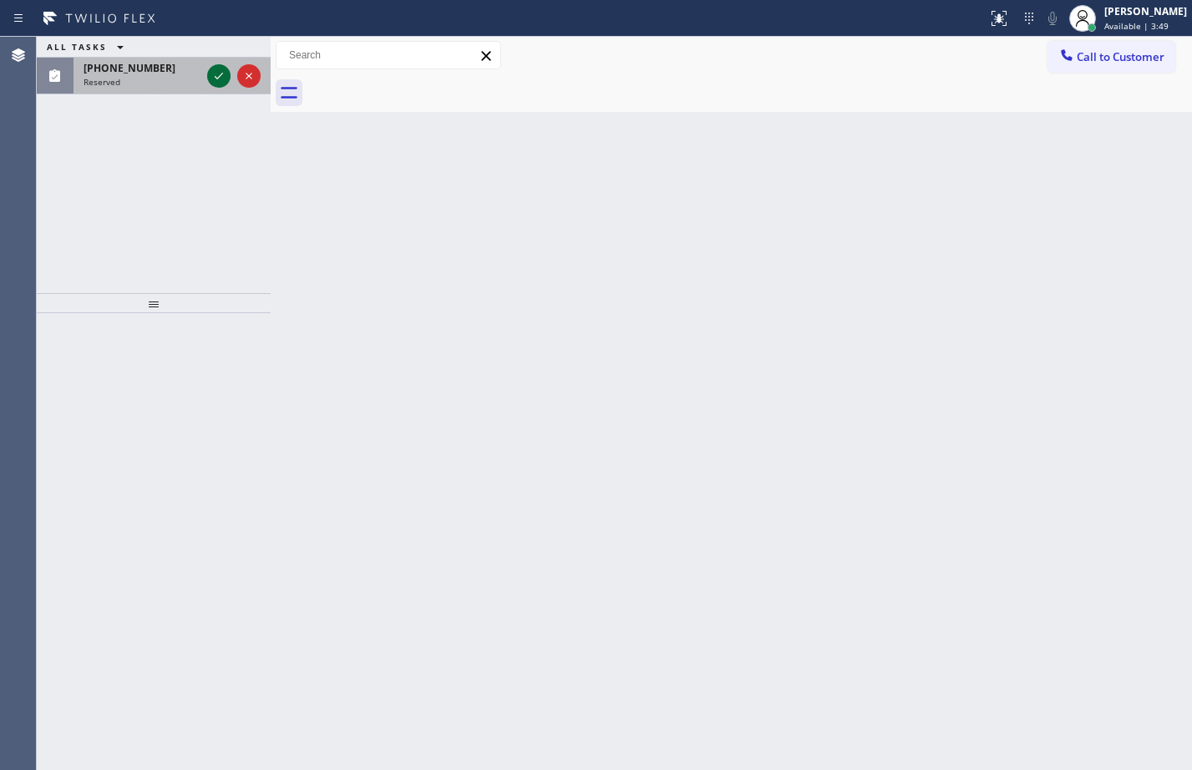
click at [218, 79] on icon at bounding box center [219, 76] width 8 height 7
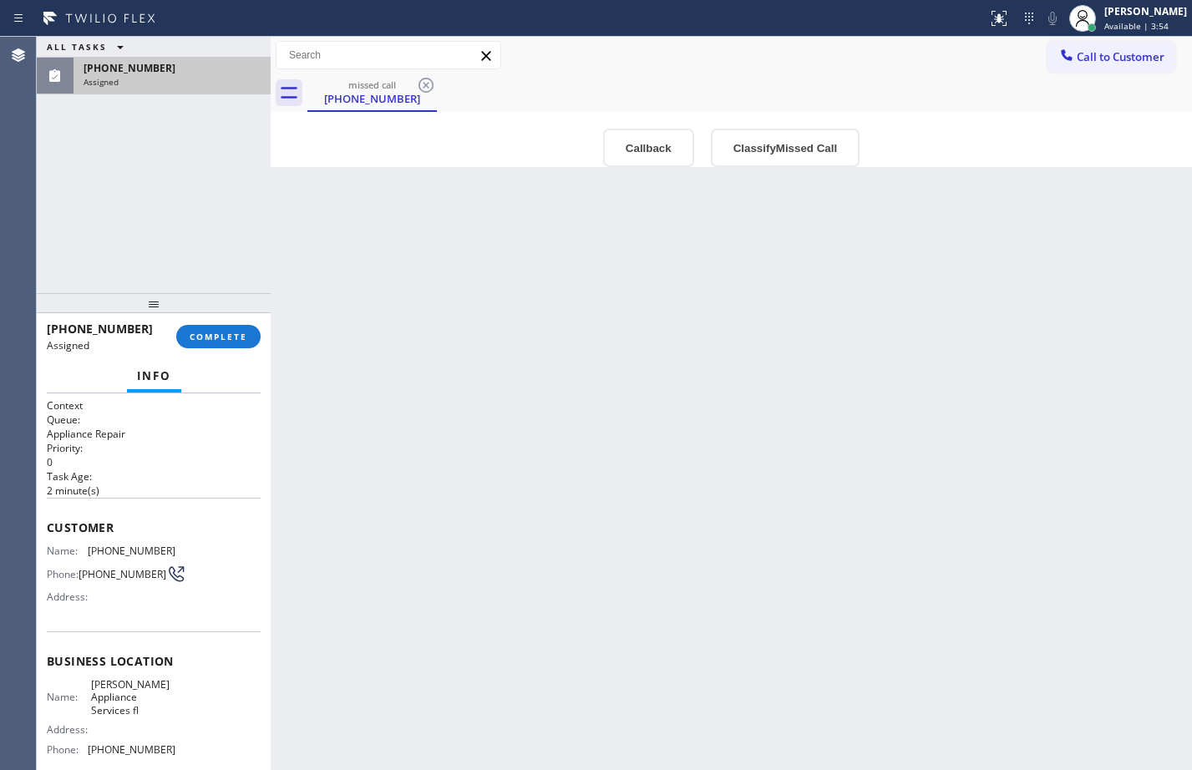
click at [36, 536] on div "Agent Desktop" at bounding box center [18, 404] width 37 height 734
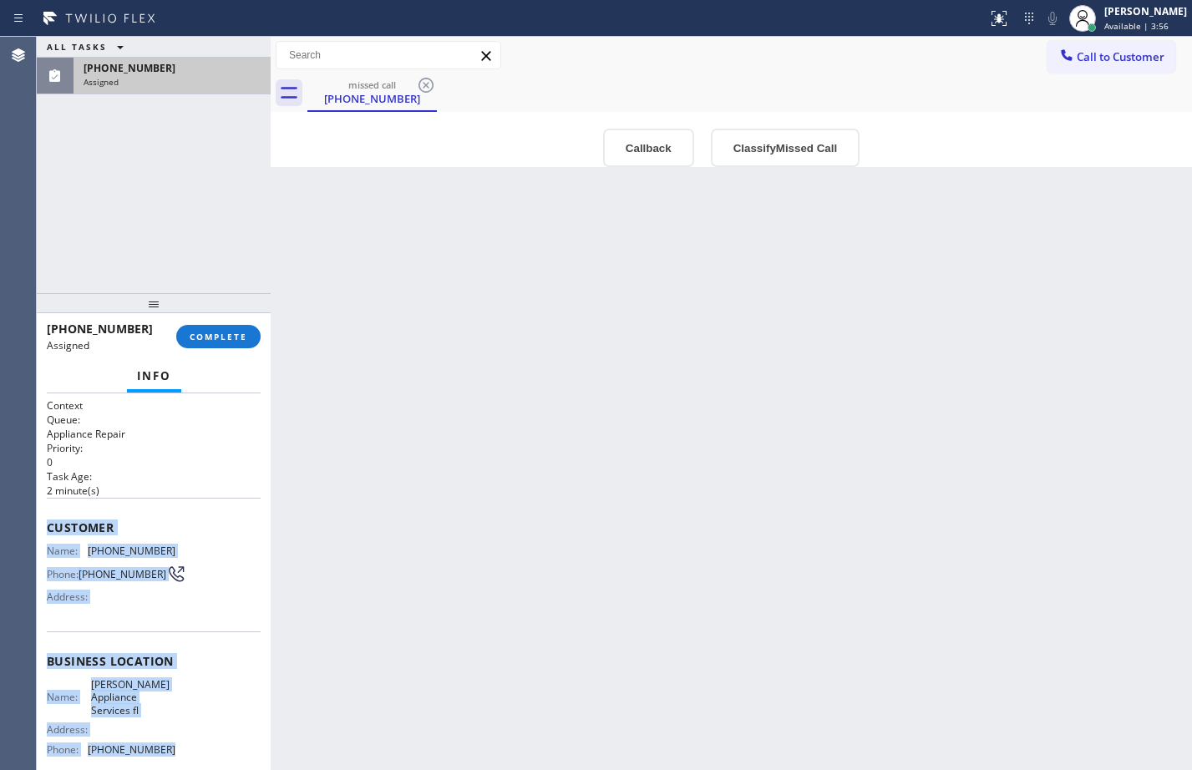
scroll to position [151, 0]
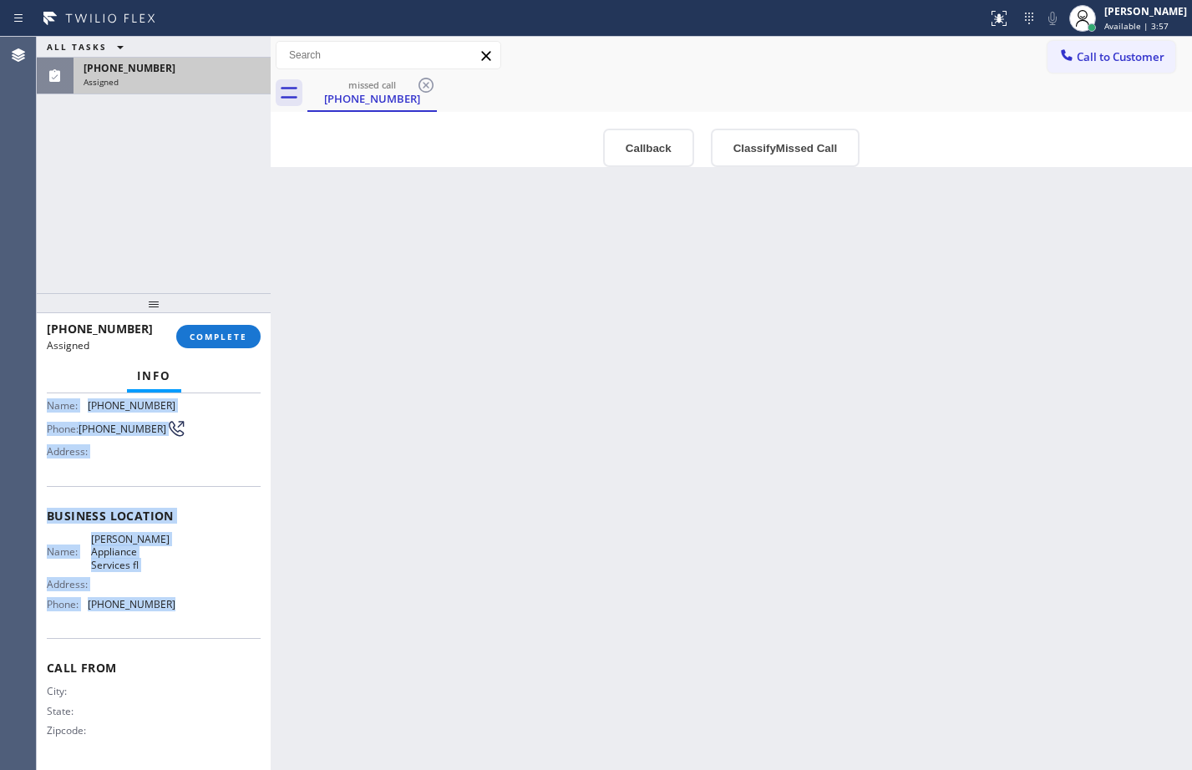
drag, startPoint x: 49, startPoint y: 525, endPoint x: 195, endPoint y: 602, distance: 164.4
click at [195, 602] on div "Context Queue: Appliance Repair Priority: 0 Task Age: [DEMOGRAPHIC_DATA] minute…" at bounding box center [154, 509] width 214 height 512
copy div "Customer Name: [PHONE_NUMBER] Phone: [PHONE_NUMBER] Address: Business location …"
click at [229, 347] on button "COMPLETE" at bounding box center [218, 336] width 84 height 23
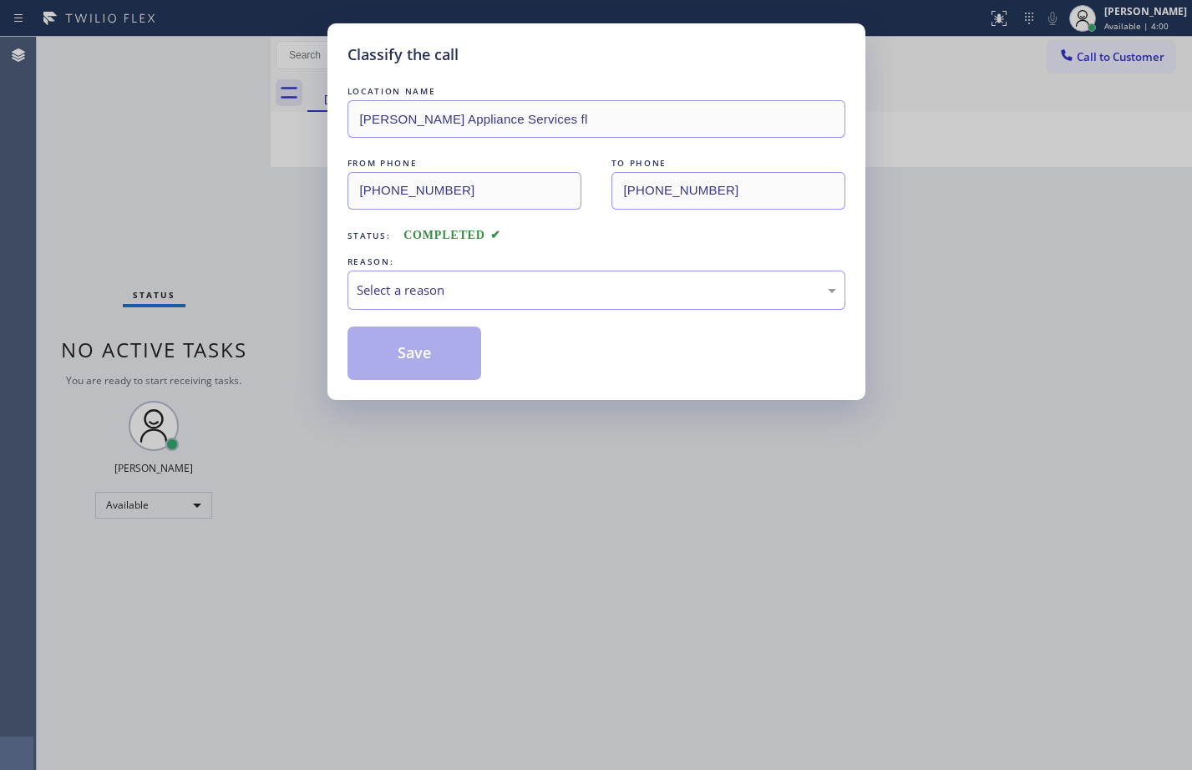
click at [493, 265] on div "REASON:" at bounding box center [597, 262] width 498 height 18
click at [495, 282] on div "Select a reason" at bounding box center [597, 290] width 480 height 19
click at [430, 359] on button "Save" at bounding box center [415, 353] width 135 height 53
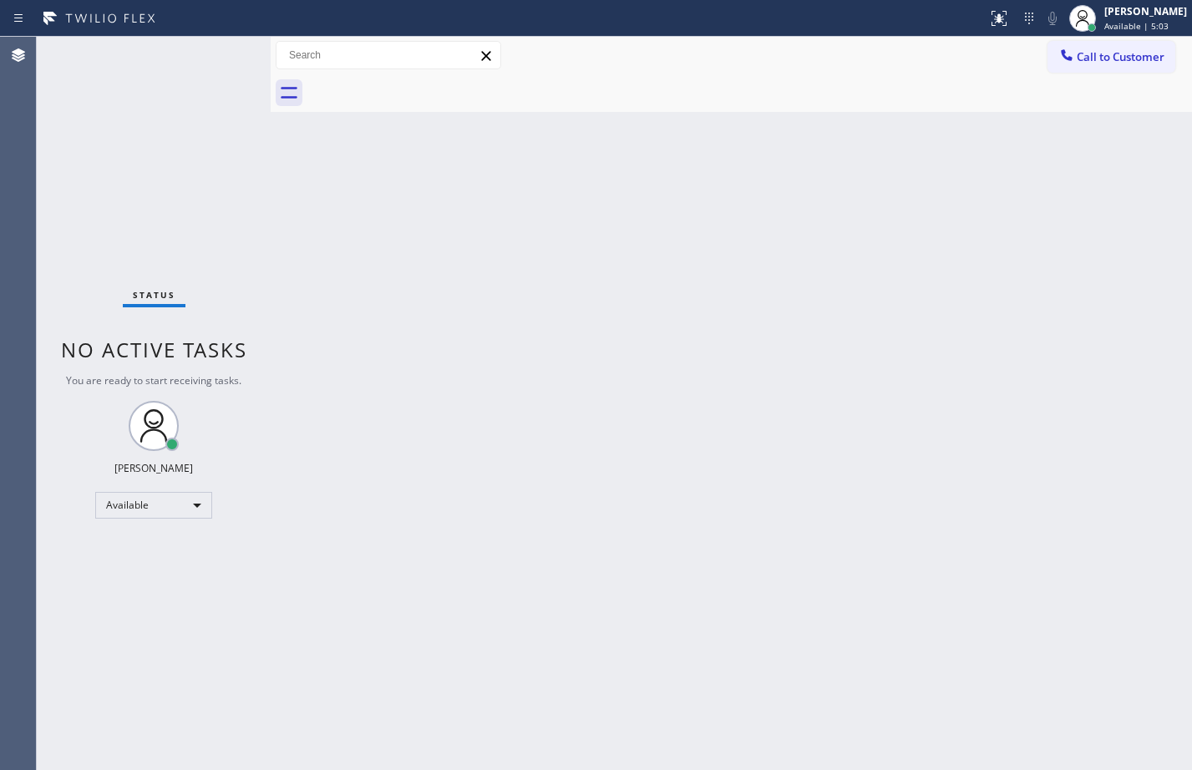
click at [217, 168] on div "Status No active tasks You are ready to start receiving tasks. [PERSON_NAME] Av…" at bounding box center [154, 404] width 234 height 734
click at [975, 441] on div "Back to Dashboard Change Sender ID Customers Technicians Select a contact Outbo…" at bounding box center [732, 404] width 922 height 734
click at [676, 249] on div "Back to Dashboard Change Sender ID Customers Technicians Select a contact Outbo…" at bounding box center [732, 404] width 922 height 734
click at [721, 292] on div "Back to Dashboard Change Sender ID Customers Technicians Select a contact Outbo…" at bounding box center [732, 404] width 922 height 734
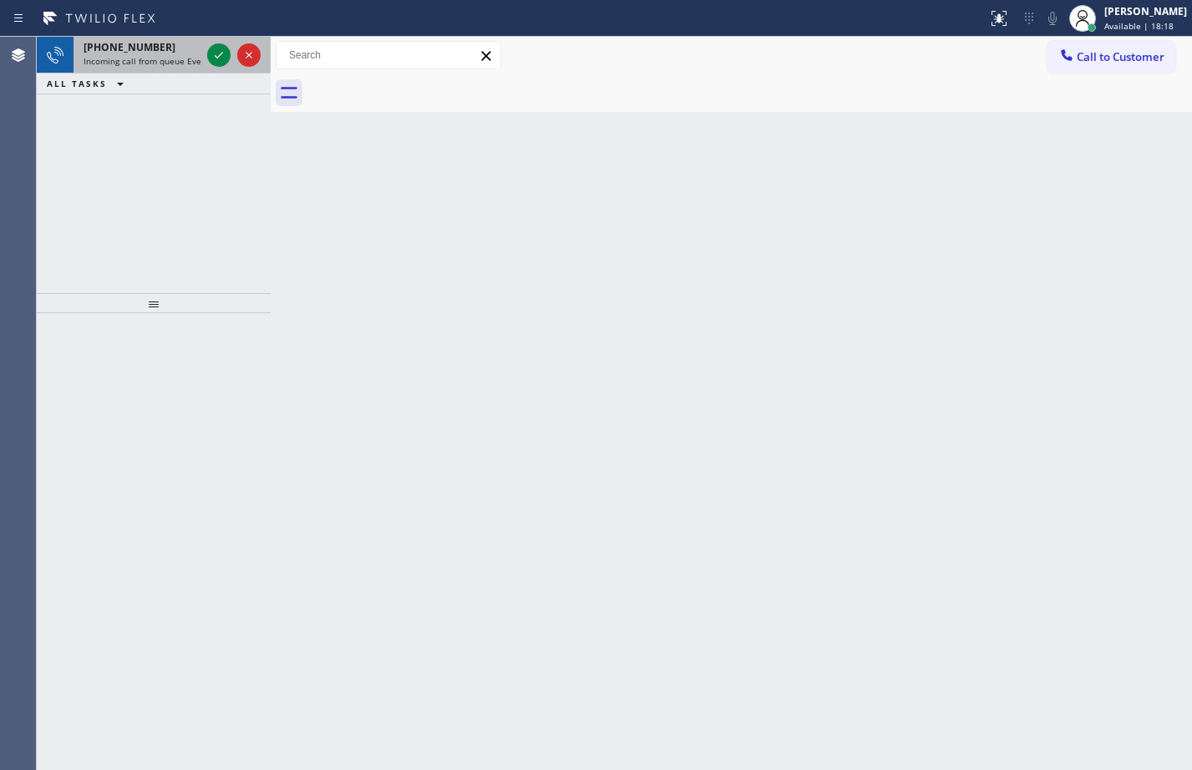
click at [216, 68] on div at bounding box center [234, 55] width 60 height 37
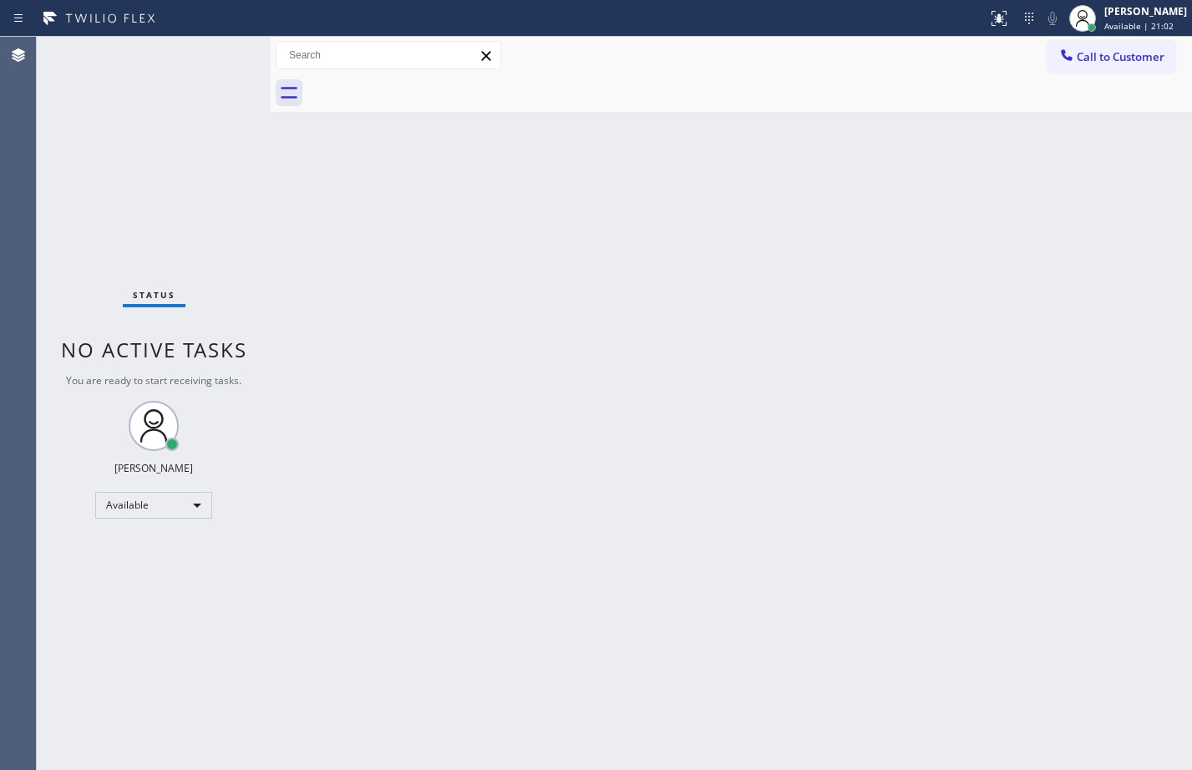
click at [899, 470] on div "Back to Dashboard Change Sender ID Customers Technicians Select a contact Outbo…" at bounding box center [732, 404] width 922 height 734
click at [490, 443] on div "Back to Dashboard Change Sender ID Customers Technicians Select a contact Outbo…" at bounding box center [732, 404] width 922 height 734
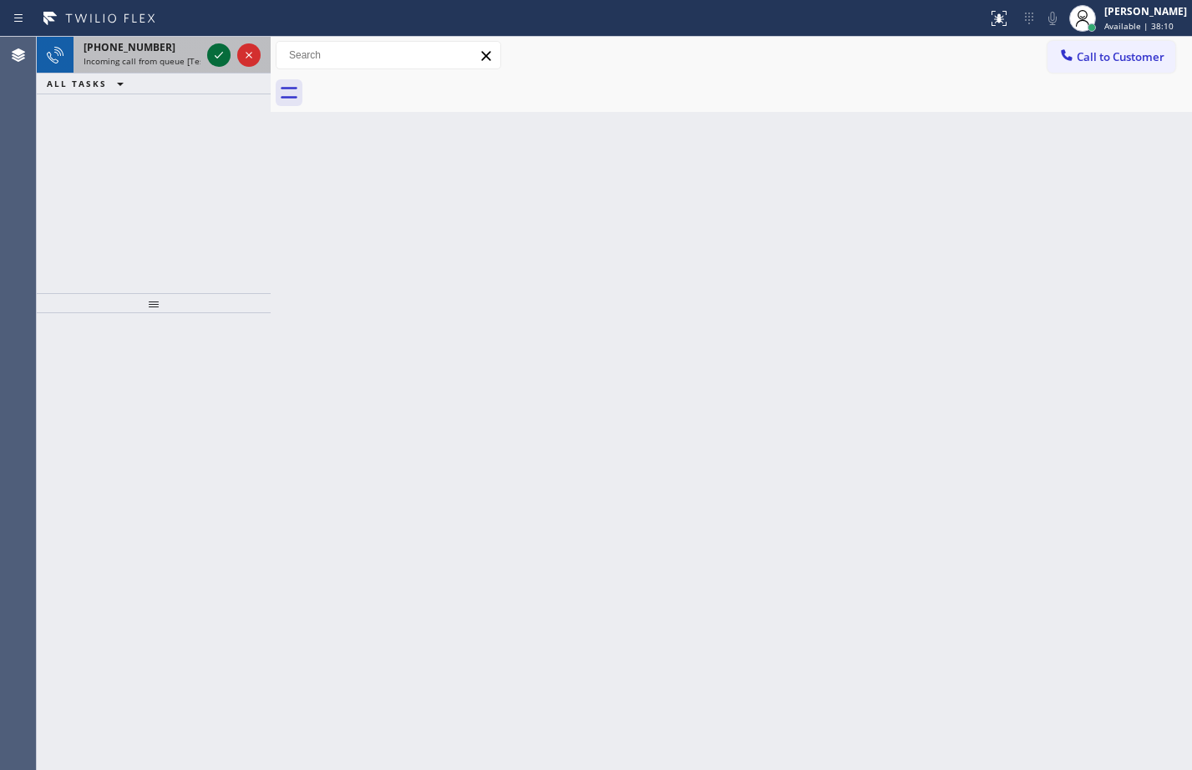
click at [218, 57] on icon at bounding box center [219, 55] width 8 height 7
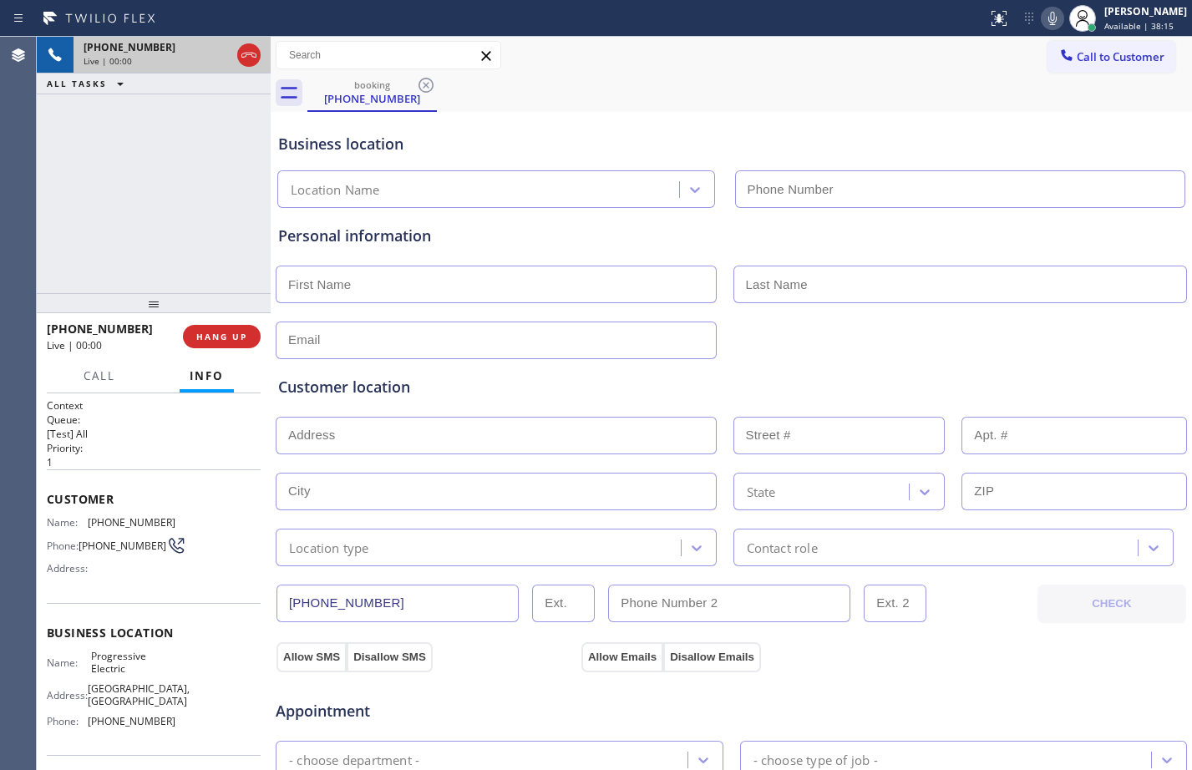
type input "[PHONE_NUMBER]"
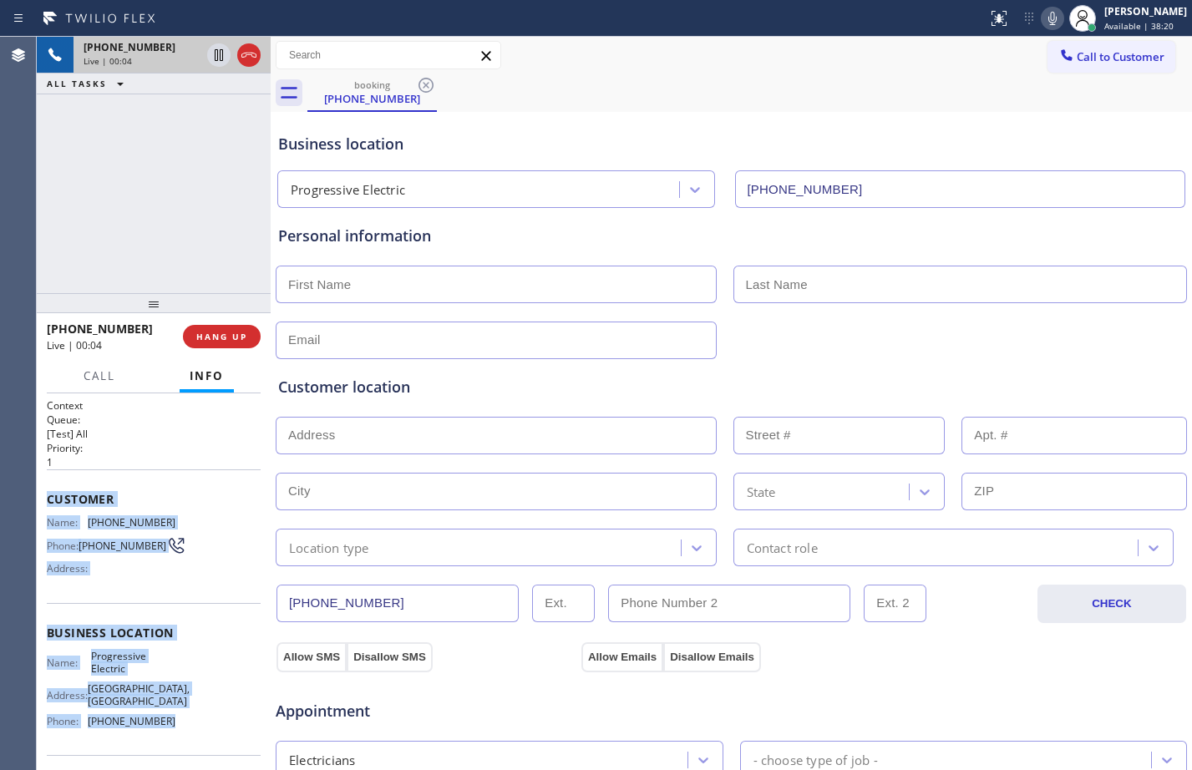
drag, startPoint x: 42, startPoint y: 500, endPoint x: 171, endPoint y: 749, distance: 279.9
click at [171, 749] on div "Context Queue: [Test] All Priority: 1 Customer Name: [PHONE_NUMBER] Phone: [PHO…" at bounding box center [154, 582] width 234 height 377
copy div "Customer Name: [PHONE_NUMBER] Phone: [PHONE_NUMBER] Address: Business location …"
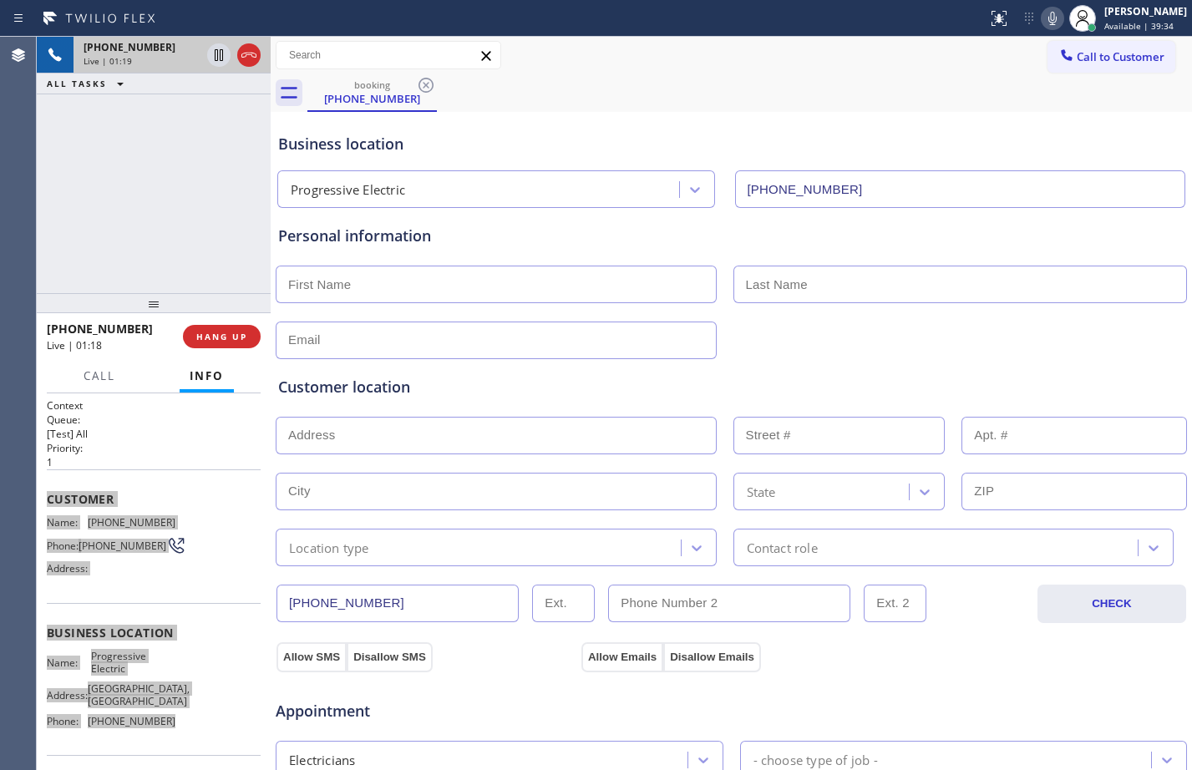
scroll to position [525, 0]
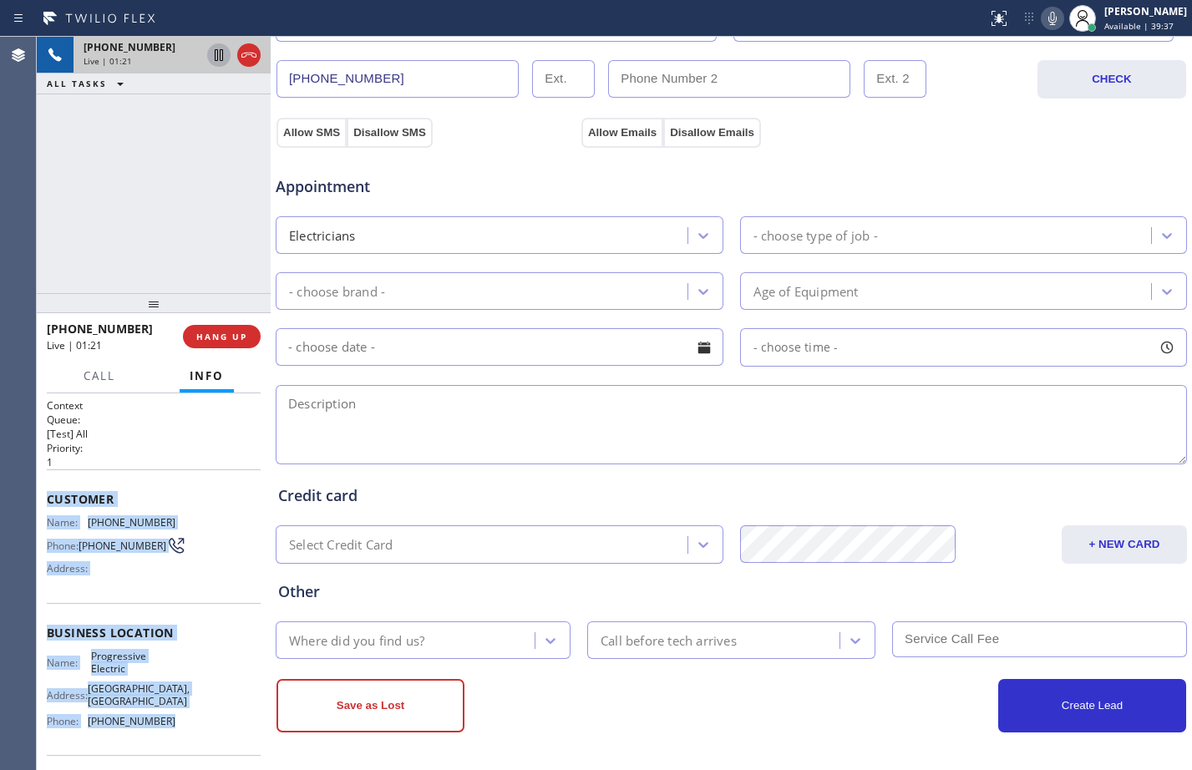
click at [218, 57] on icon at bounding box center [219, 55] width 8 height 12
click at [1043, 18] on icon at bounding box center [1053, 18] width 20 height 20
click at [218, 63] on icon at bounding box center [219, 55] width 20 height 20
click at [1049, 18] on icon at bounding box center [1053, 18] width 8 height 13
click at [1049, 20] on icon at bounding box center [1053, 18] width 8 height 13
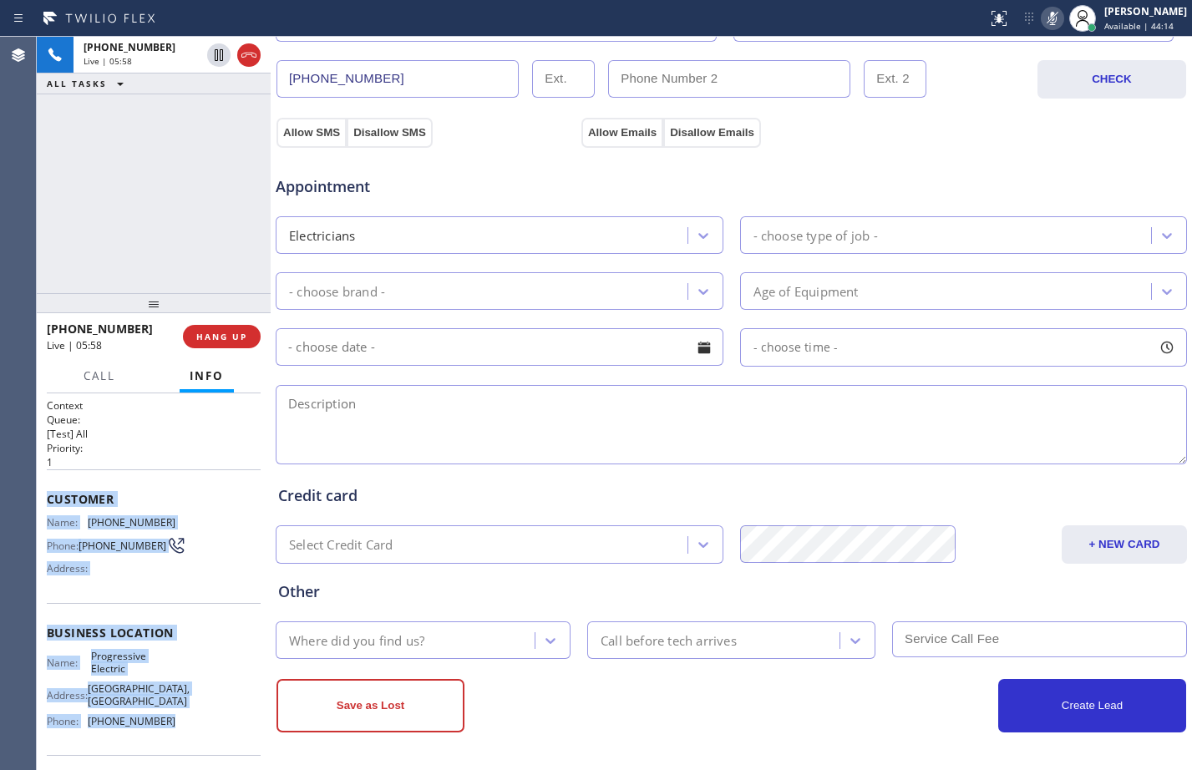
click at [1049, 20] on icon at bounding box center [1053, 18] width 8 height 13
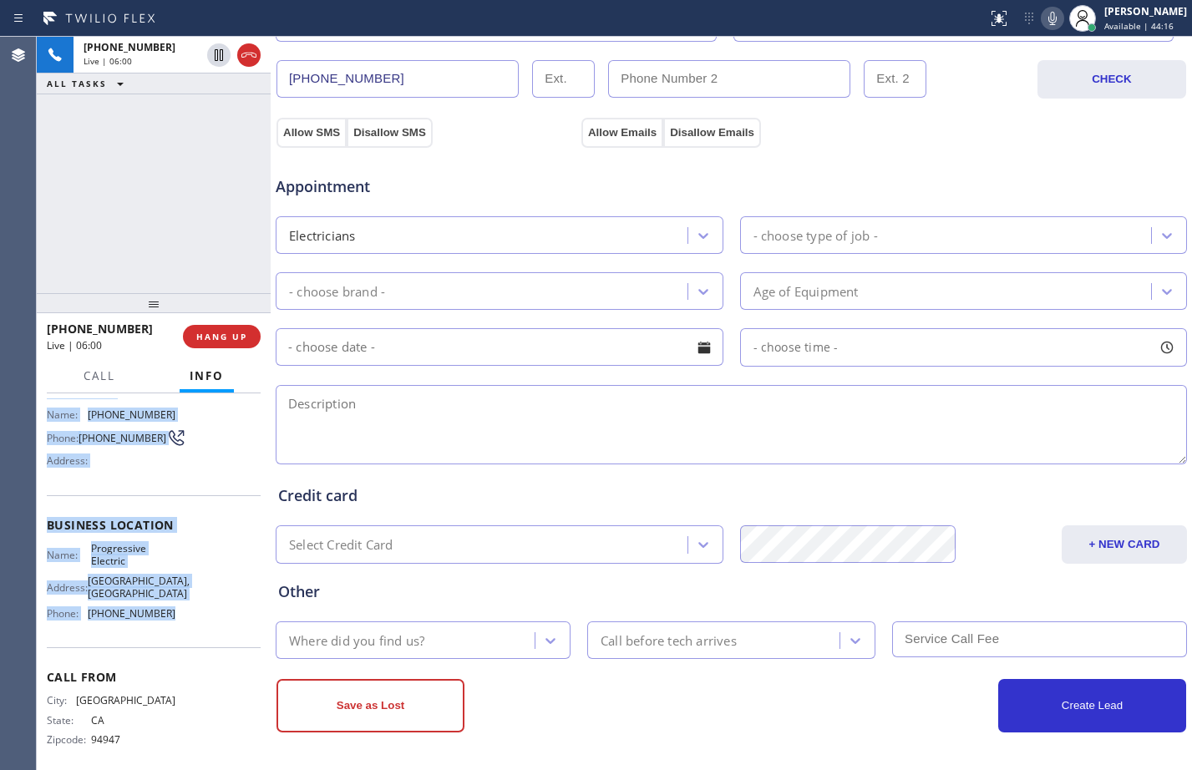
scroll to position [149, 0]
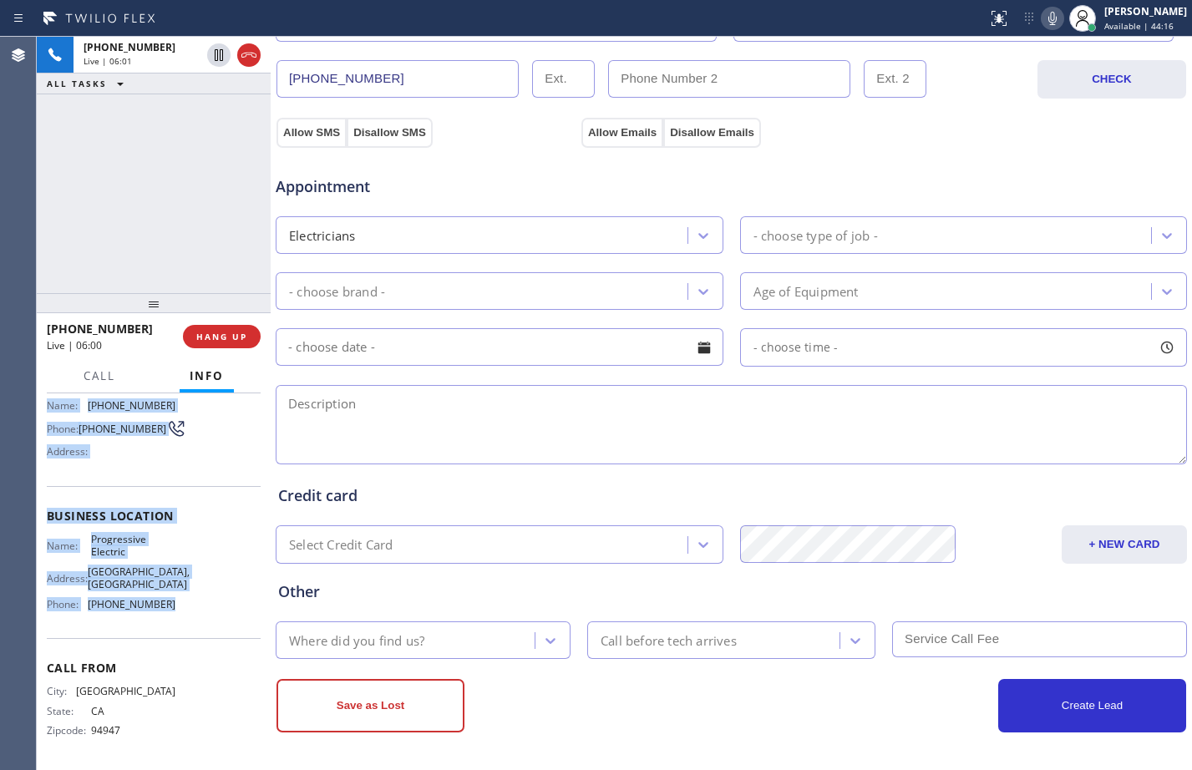
click at [206, 602] on div "Name: Progressive Electric Address: [GEOGRAPHIC_DATA] Phone: [PHONE_NUMBER]" at bounding box center [154, 575] width 214 height 84
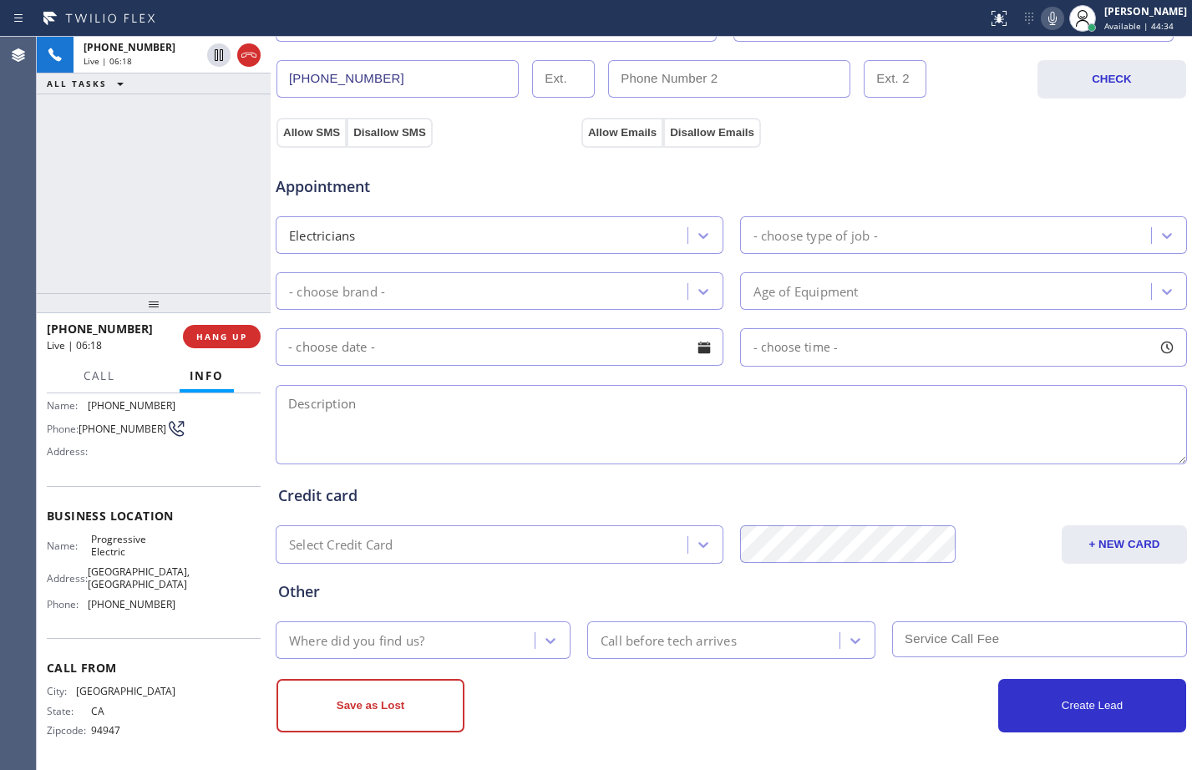
drag, startPoint x: 94, startPoint y: 556, endPoint x: 114, endPoint y: 587, distance: 36.8
click at [114, 587] on span "[GEOGRAPHIC_DATA], [GEOGRAPHIC_DATA]" at bounding box center [139, 579] width 102 height 26
click at [189, 592] on div "Name: Progressive Electric Address: [GEOGRAPHIC_DATA] Phone: [PHONE_NUMBER]" at bounding box center [154, 575] width 214 height 84
drag, startPoint x: 90, startPoint y: 555, endPoint x: 150, endPoint y: 625, distance: 91.9
click at [149, 622] on div "Business location Name: Progressive Electric Address: [GEOGRAPHIC_DATA] Phone: …" at bounding box center [154, 562] width 214 height 152
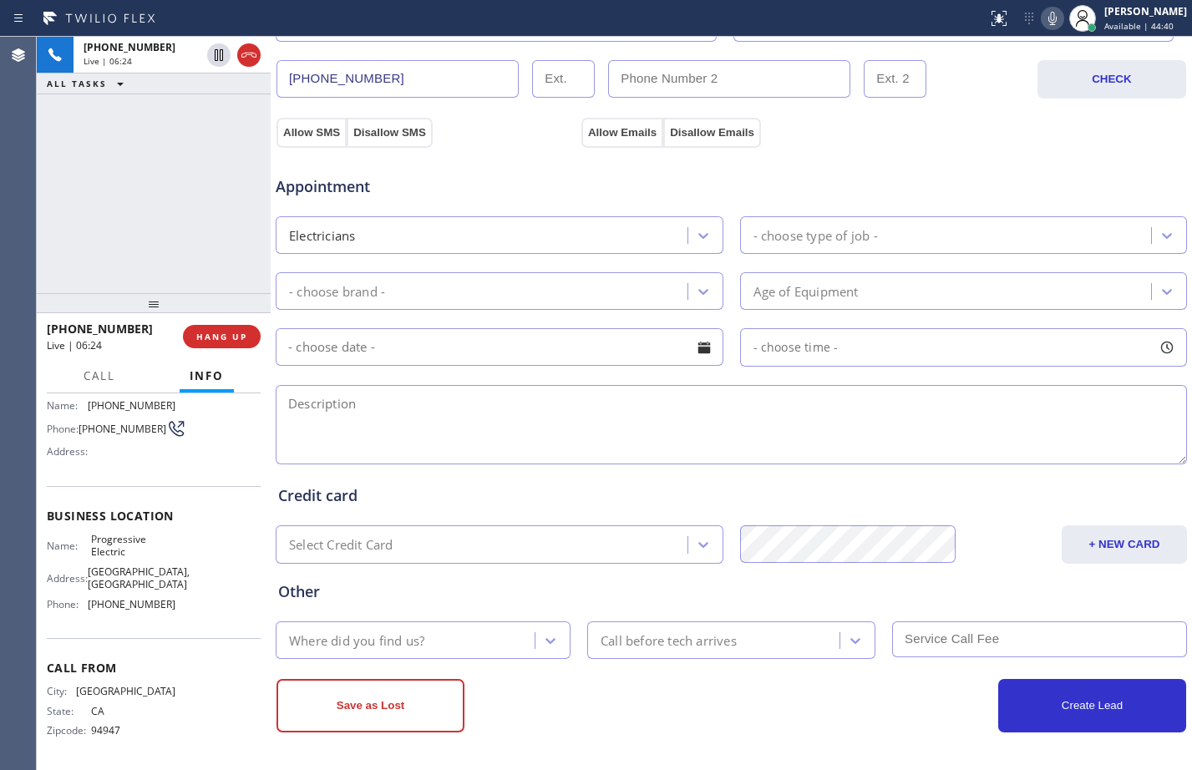
click at [180, 657] on div "Call From City: [GEOGRAPHIC_DATA]: [US_STATE] Zipcode: 94947" at bounding box center [154, 701] width 214 height 126
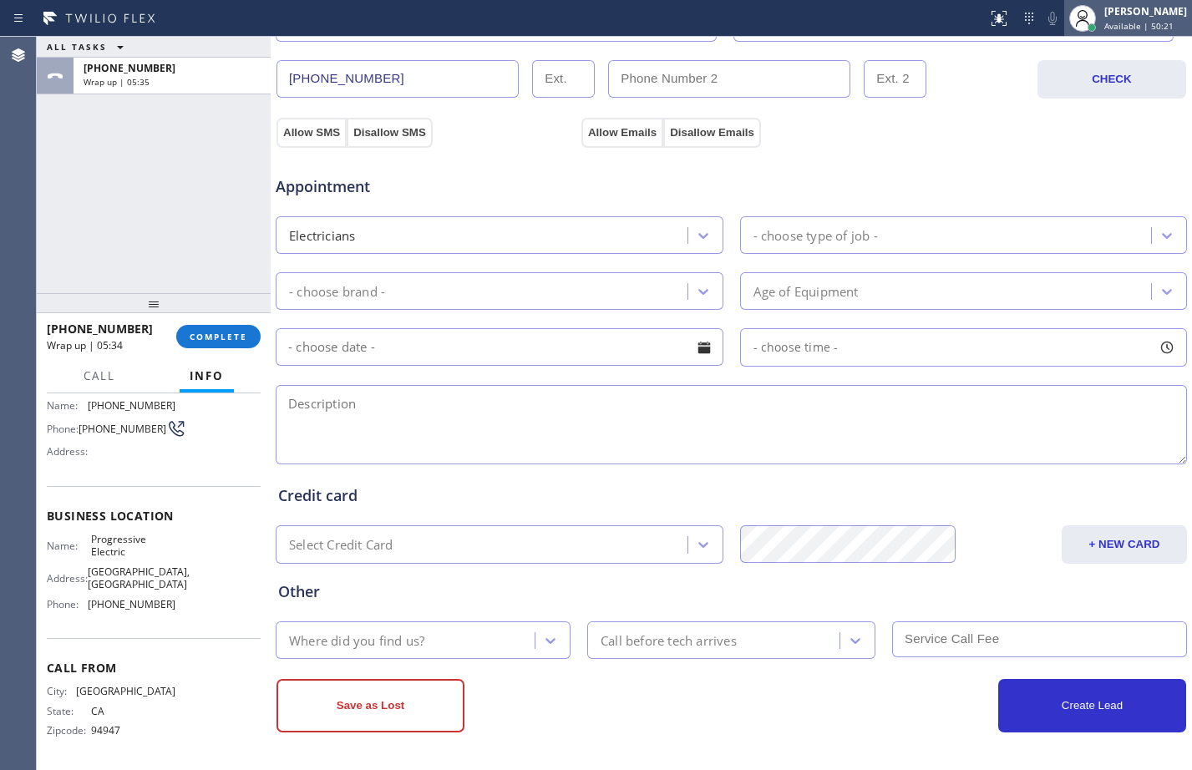
click at [1130, 28] on span "Available | 50:21" at bounding box center [1139, 26] width 69 height 12
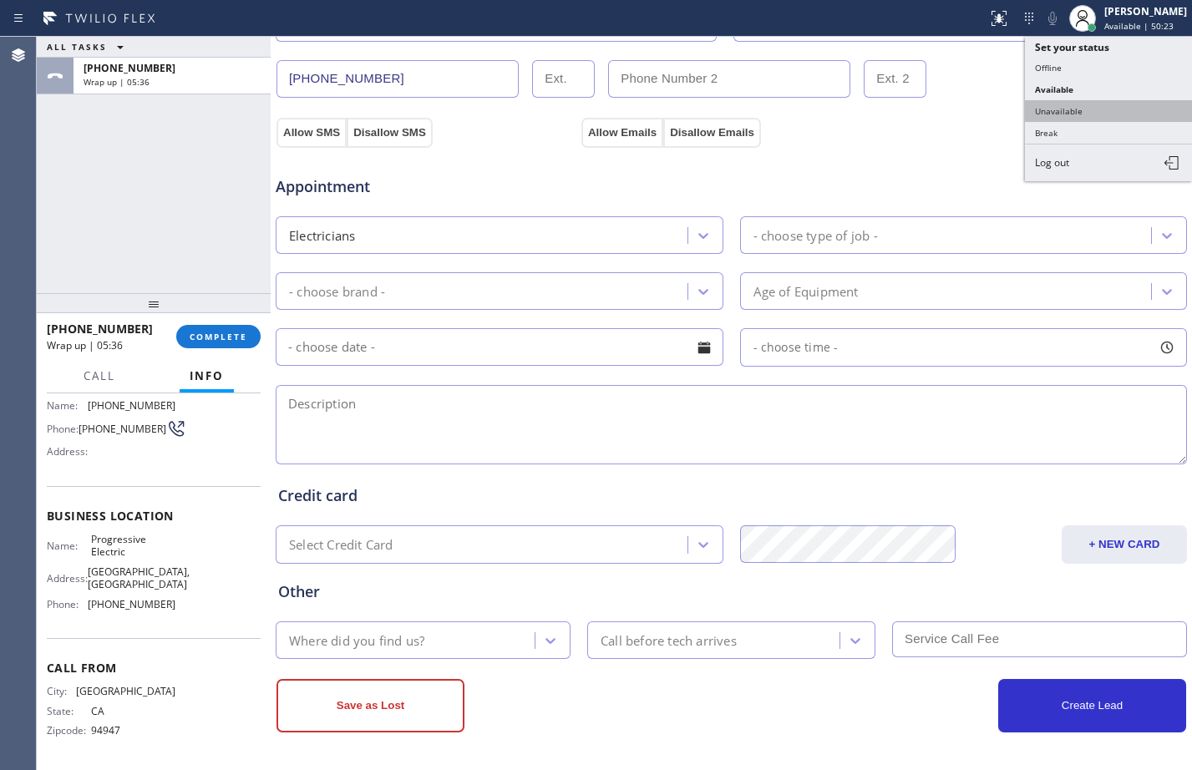
click at [1063, 110] on button "Unavailable" at bounding box center [1108, 111] width 167 height 22
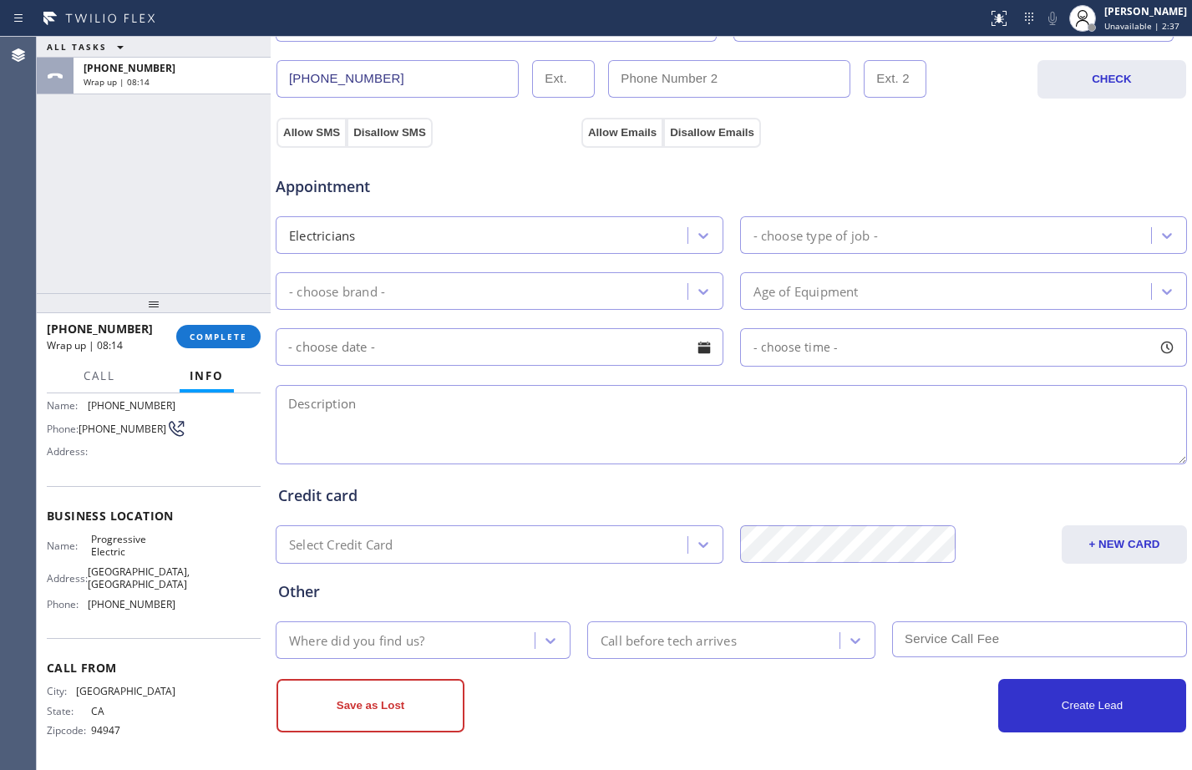
click at [180, 236] on div "ALL TASKS ALL TASKS ACTIVE TASKS TASKS IN WRAP UP [PHONE_NUMBER] Wrap up | 08:14" at bounding box center [154, 165] width 234 height 256
click at [247, 343] on button "COMPLETE" at bounding box center [218, 336] width 84 height 23
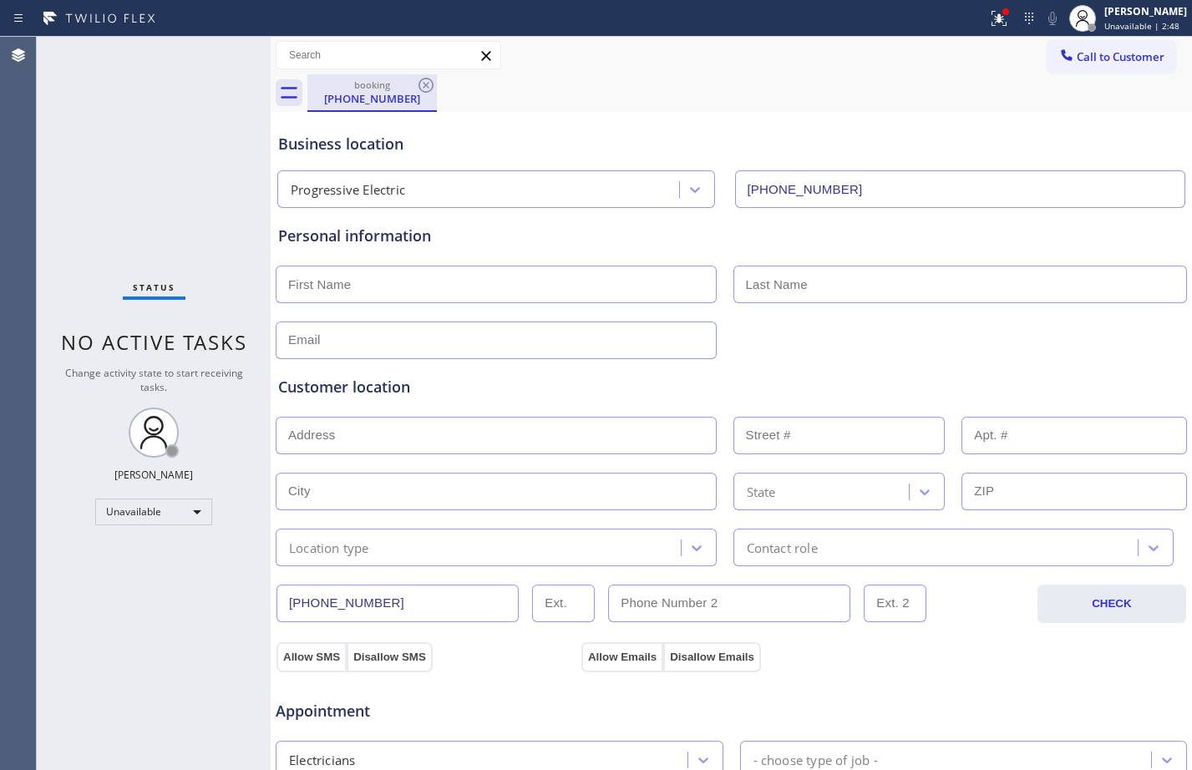
click at [358, 99] on div "[PHONE_NUMBER]" at bounding box center [372, 98] width 126 height 15
click at [179, 99] on div "Status No active tasks Change activity state to start receiving tasks. [PERSON_…" at bounding box center [154, 404] width 234 height 734
click at [1087, 8] on div at bounding box center [1082, 18] width 37 height 37
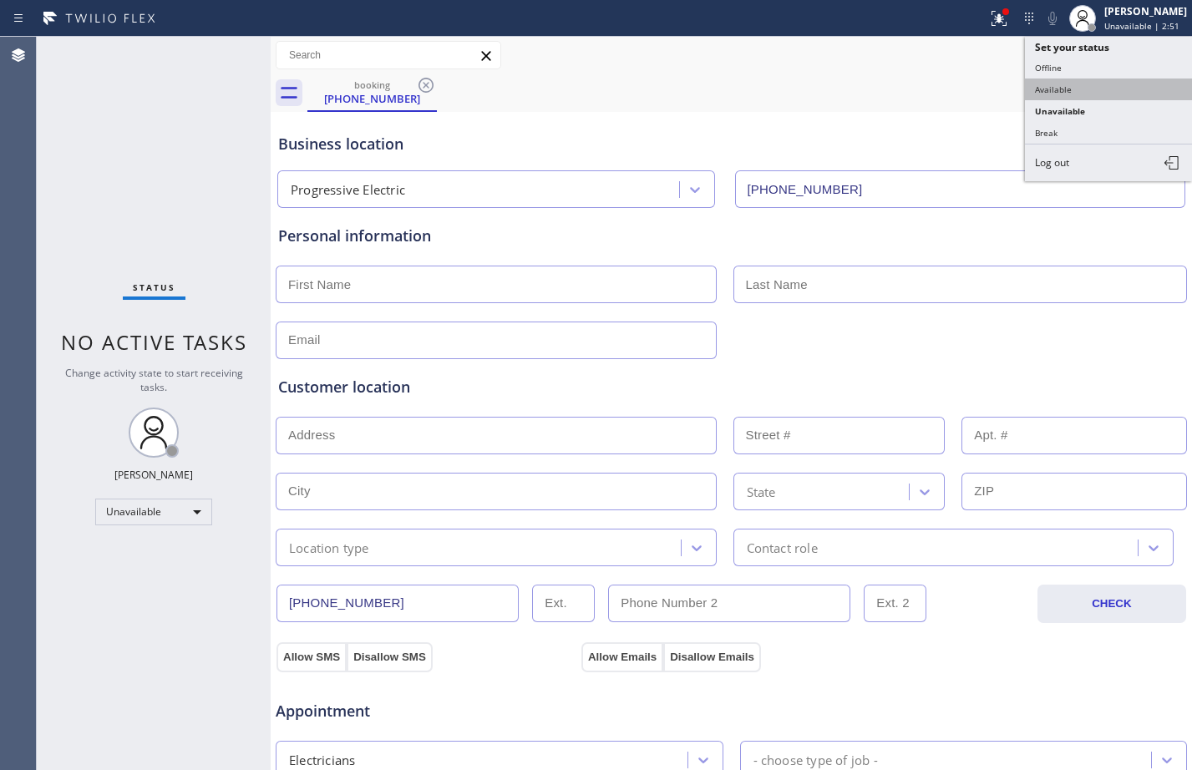
click at [1088, 91] on button "Available" at bounding box center [1108, 90] width 167 height 22
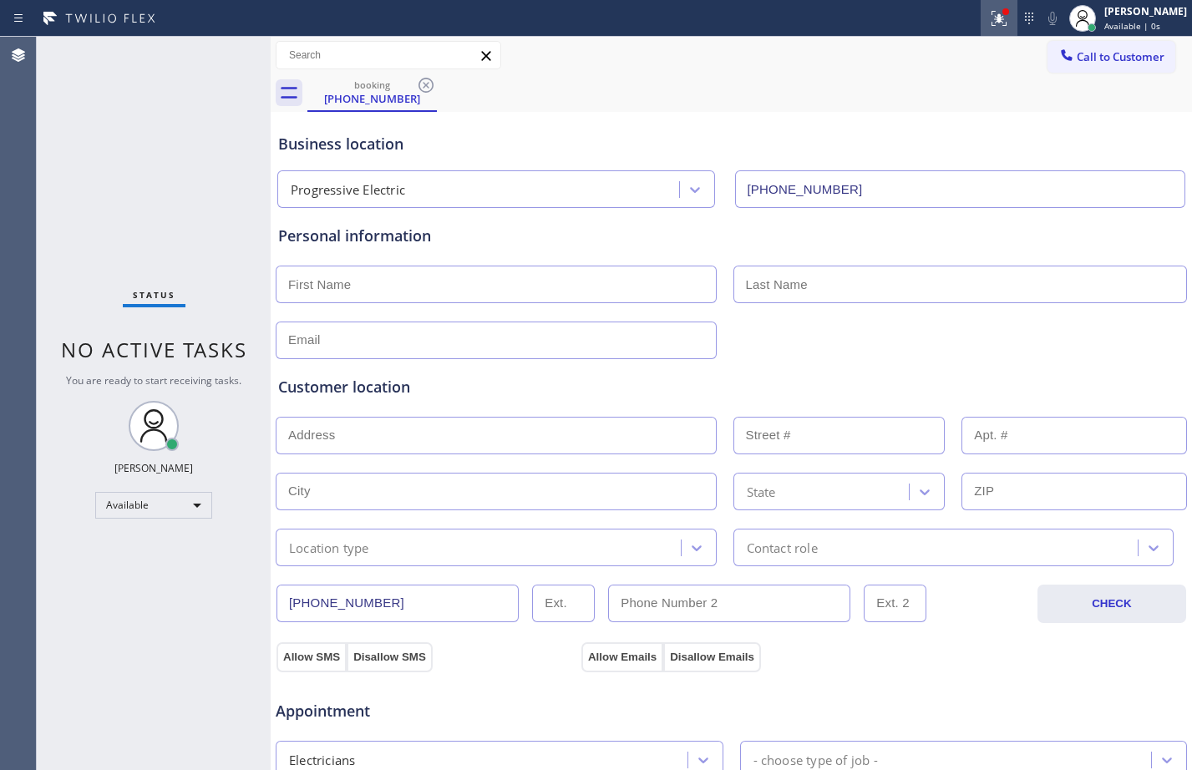
click at [989, 20] on icon at bounding box center [999, 18] width 20 height 20
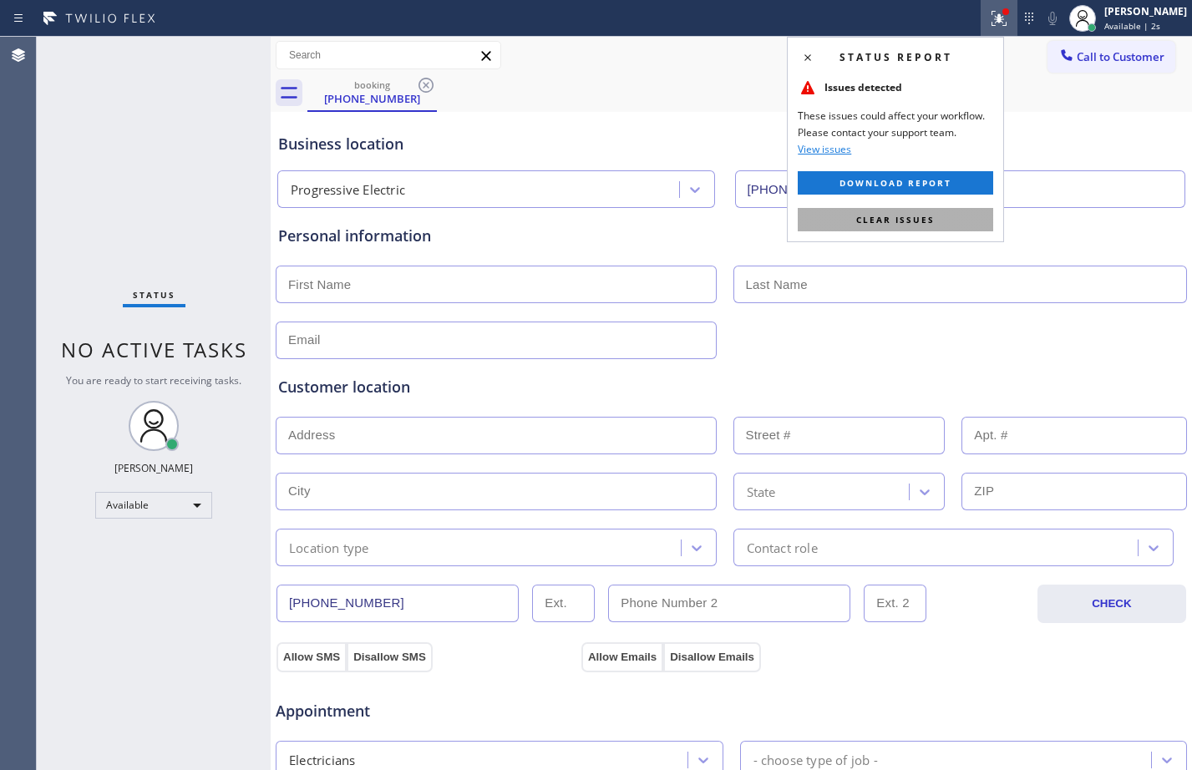
click at [870, 230] on button "Clear issues" at bounding box center [896, 219] width 196 height 23
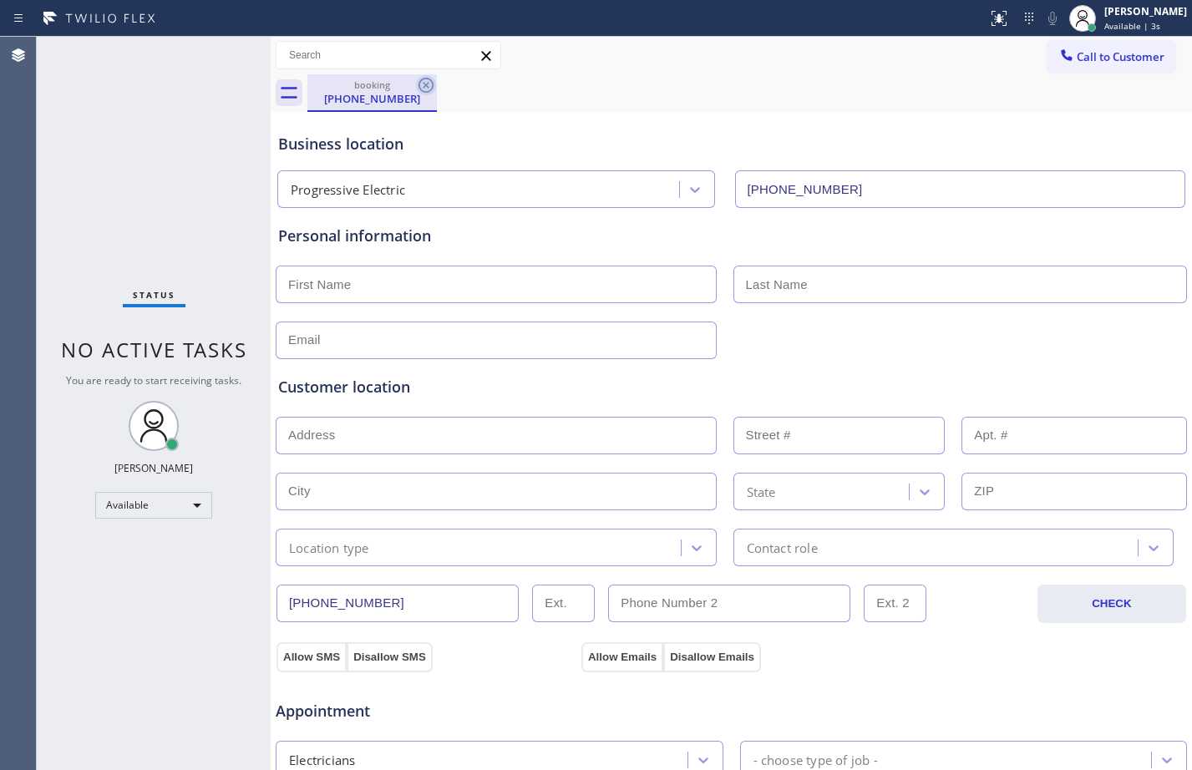
click at [429, 84] on icon at bounding box center [426, 85] width 20 height 20
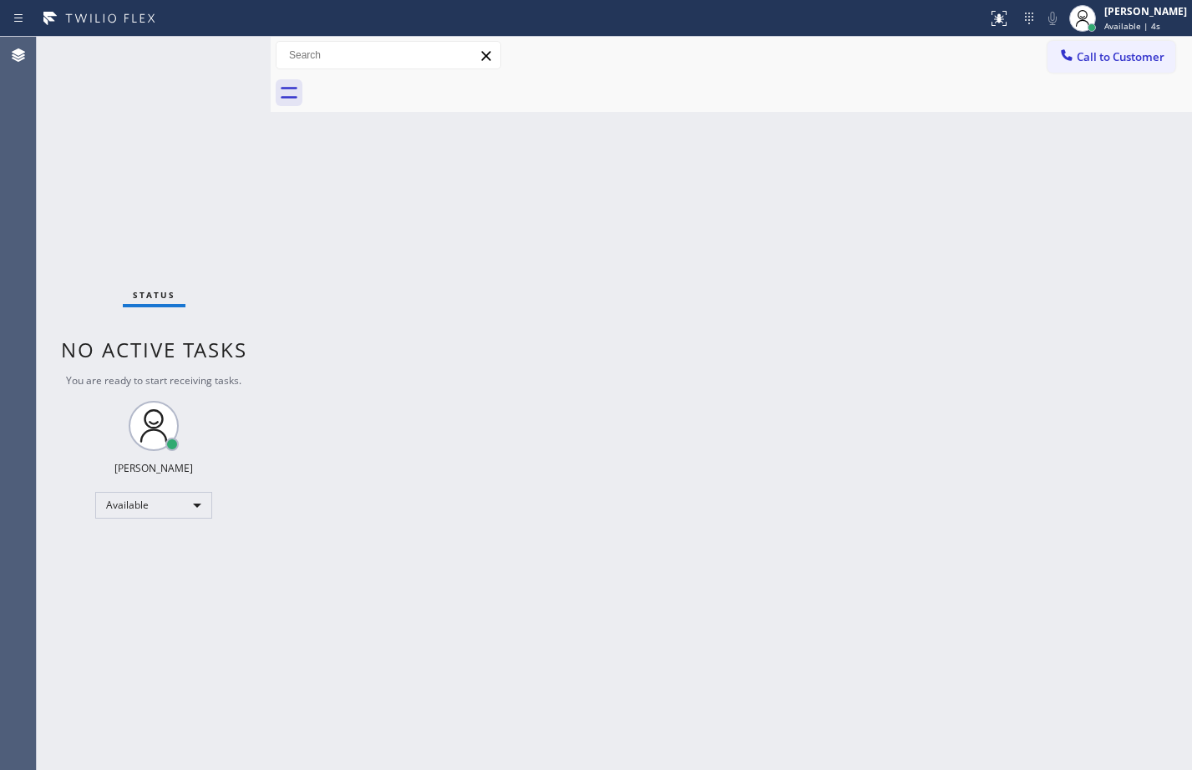
click at [158, 119] on div "Status No active tasks You are ready to start receiving tasks. [PERSON_NAME] Av…" at bounding box center [154, 404] width 234 height 734
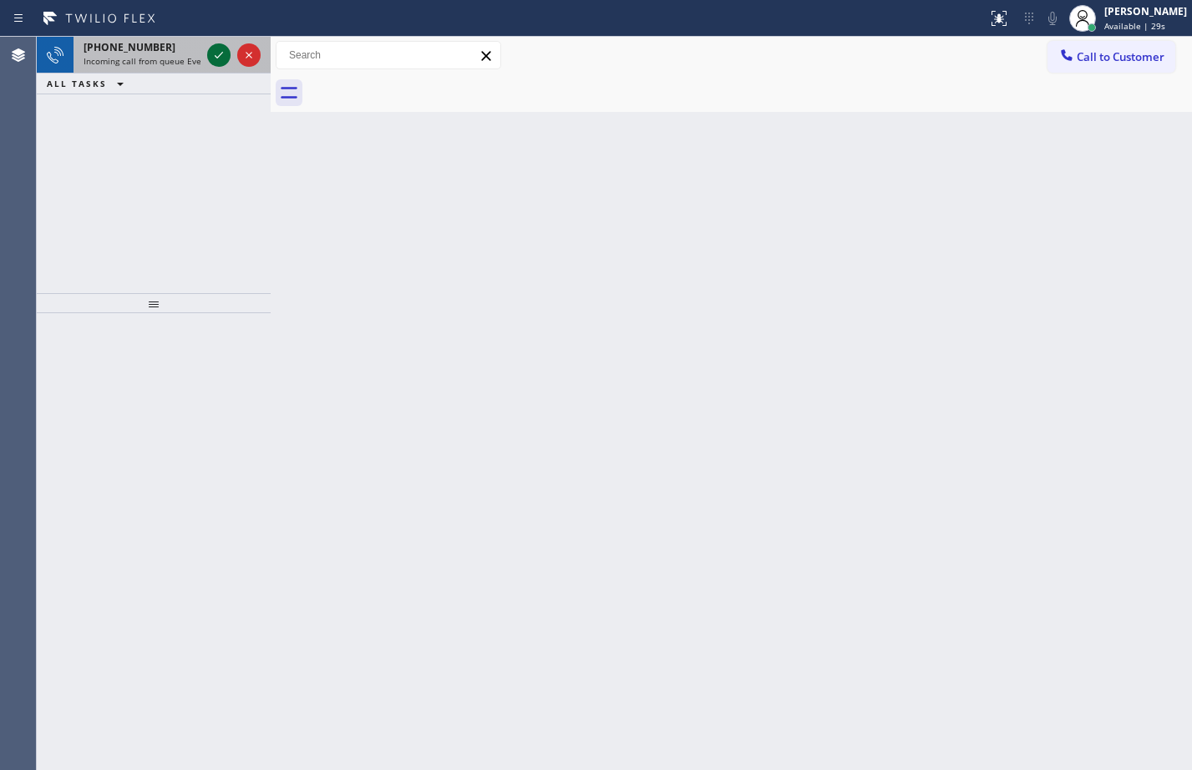
click at [217, 64] on icon at bounding box center [219, 55] width 20 height 20
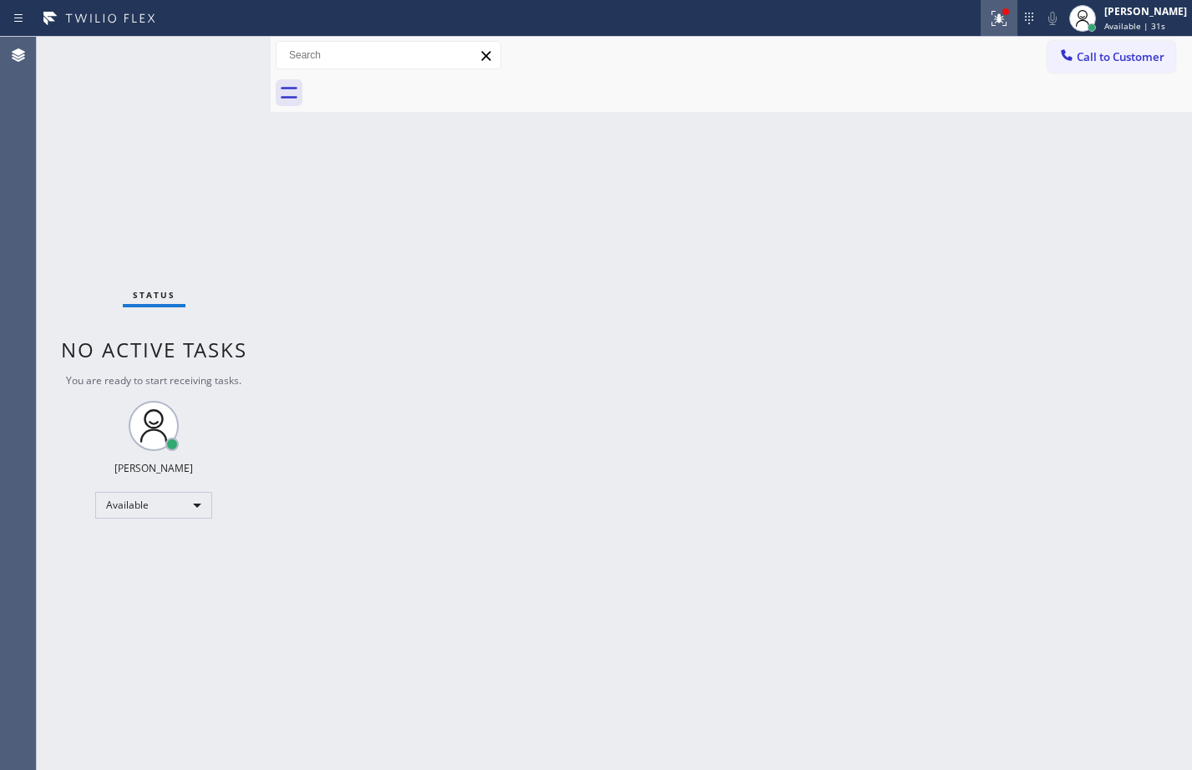
click at [989, 16] on icon at bounding box center [999, 18] width 20 height 20
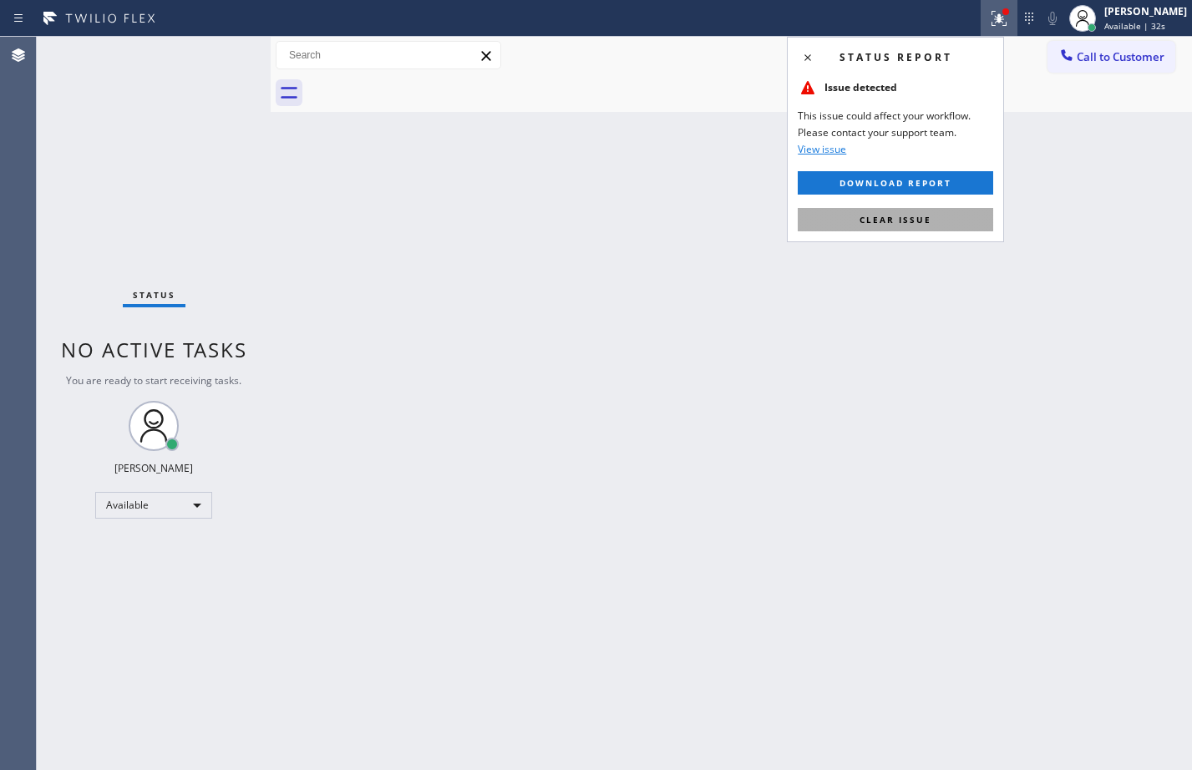
click at [876, 210] on button "Clear issue" at bounding box center [896, 219] width 196 height 23
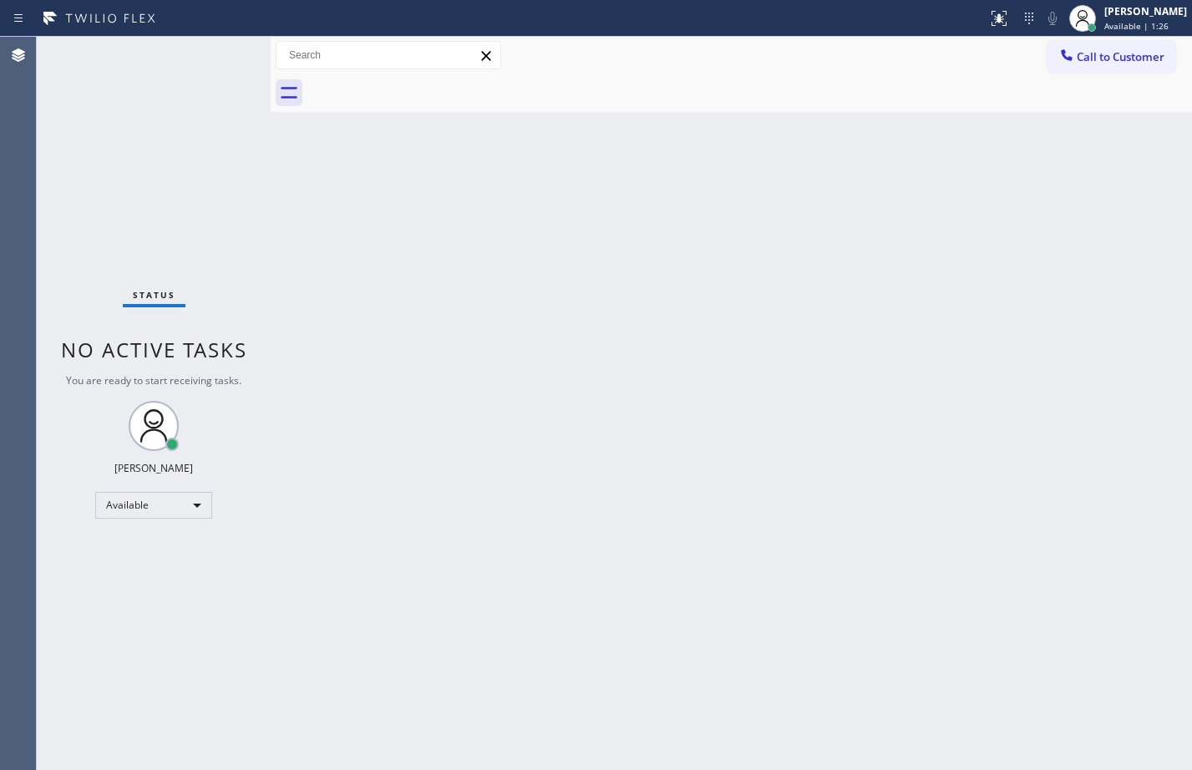
click at [933, 232] on div "Back to Dashboard Change Sender ID Customers Technicians Select a contact Outbo…" at bounding box center [732, 404] width 922 height 734
click at [174, 513] on div "Available" at bounding box center [153, 505] width 117 height 27
click at [142, 586] on li "Break" at bounding box center [153, 592] width 114 height 20
click at [188, 570] on div "Status No active tasks Change activity state to start receiving tasks. [PERSON_…" at bounding box center [154, 404] width 234 height 734
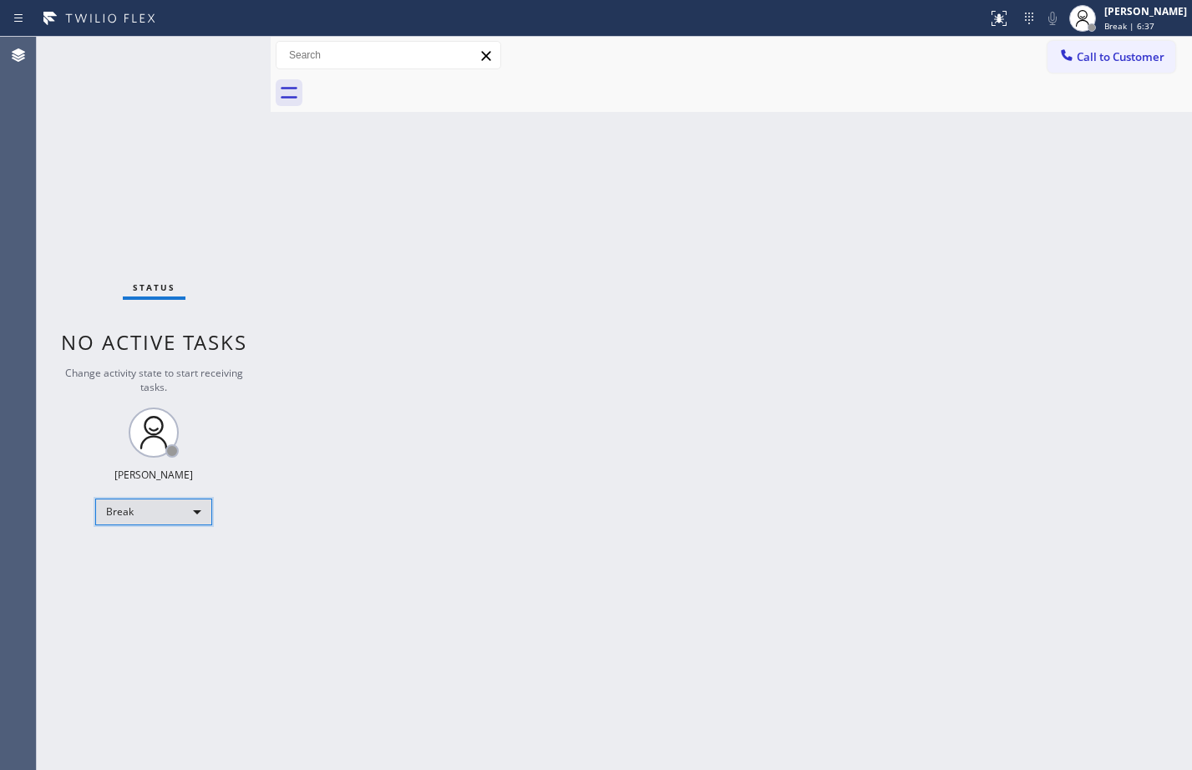
click at [178, 513] on div "Break" at bounding box center [153, 512] width 117 height 27
click at [169, 554] on li "Available" at bounding box center [153, 556] width 114 height 20
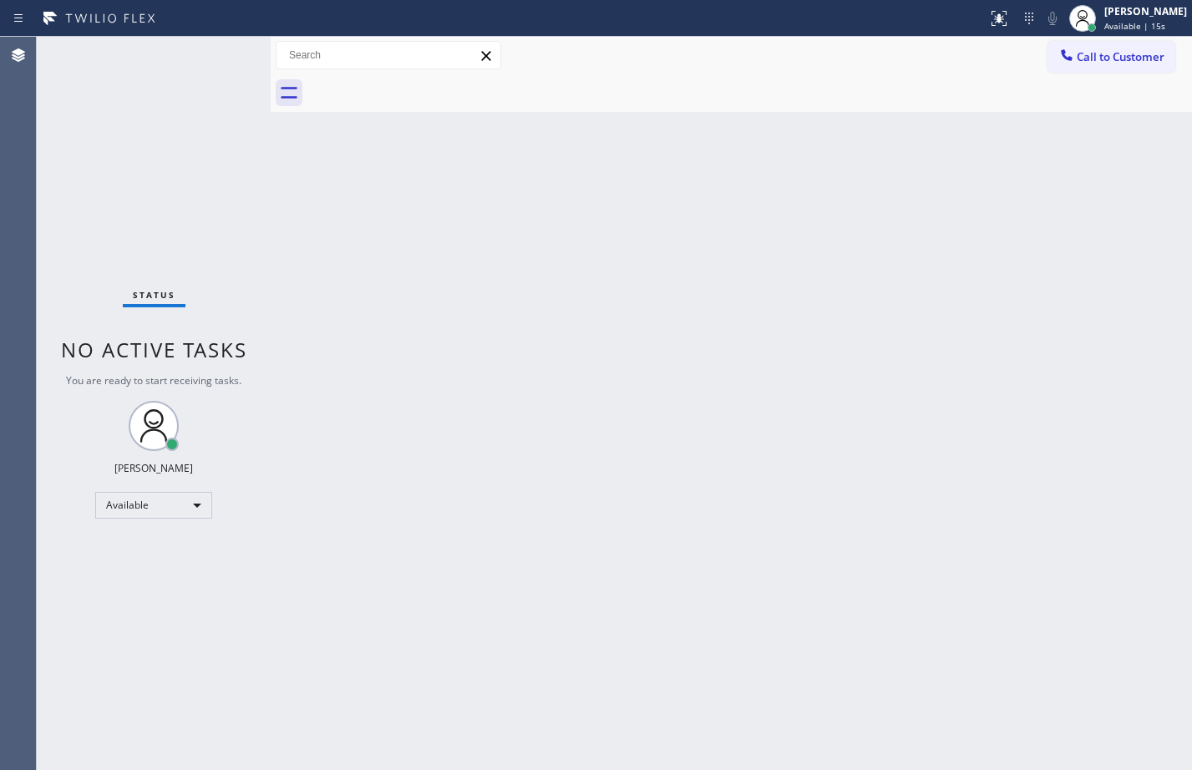
click at [170, 193] on div "Status No active tasks You are ready to start receiving tasks. [PERSON_NAME] Av…" at bounding box center [154, 404] width 234 height 734
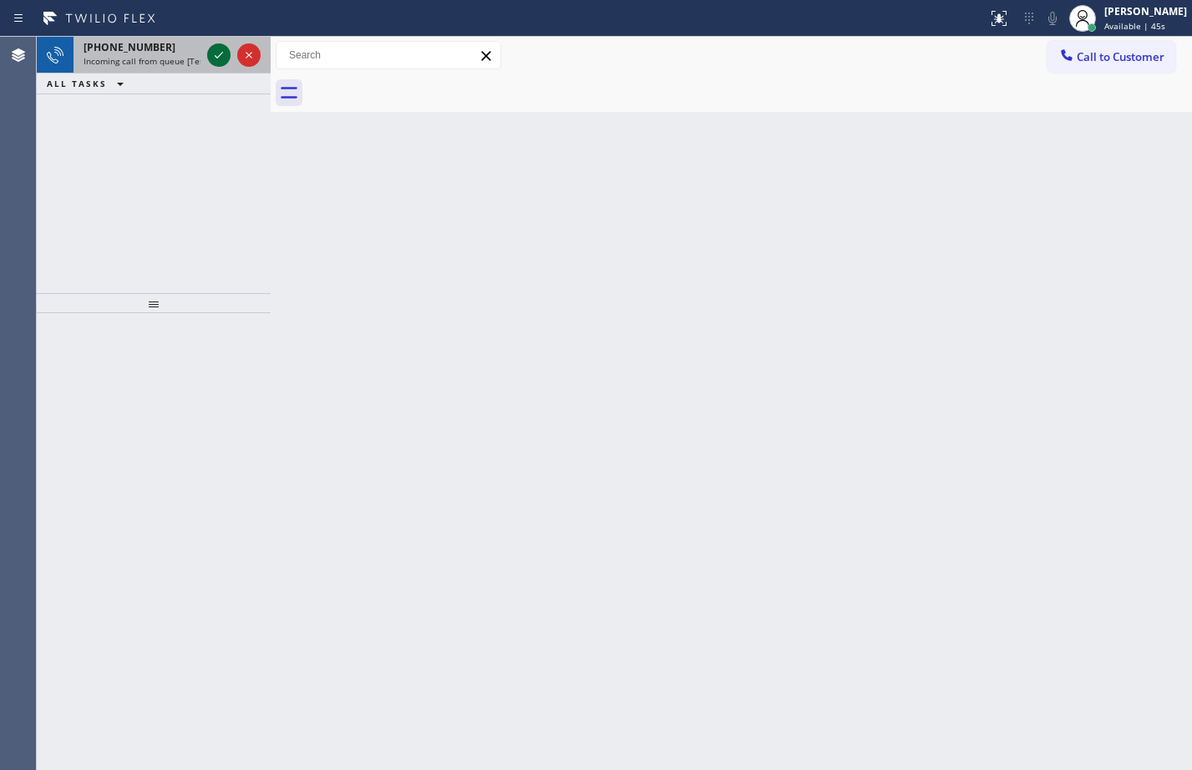
click at [217, 48] on icon at bounding box center [219, 55] width 20 height 20
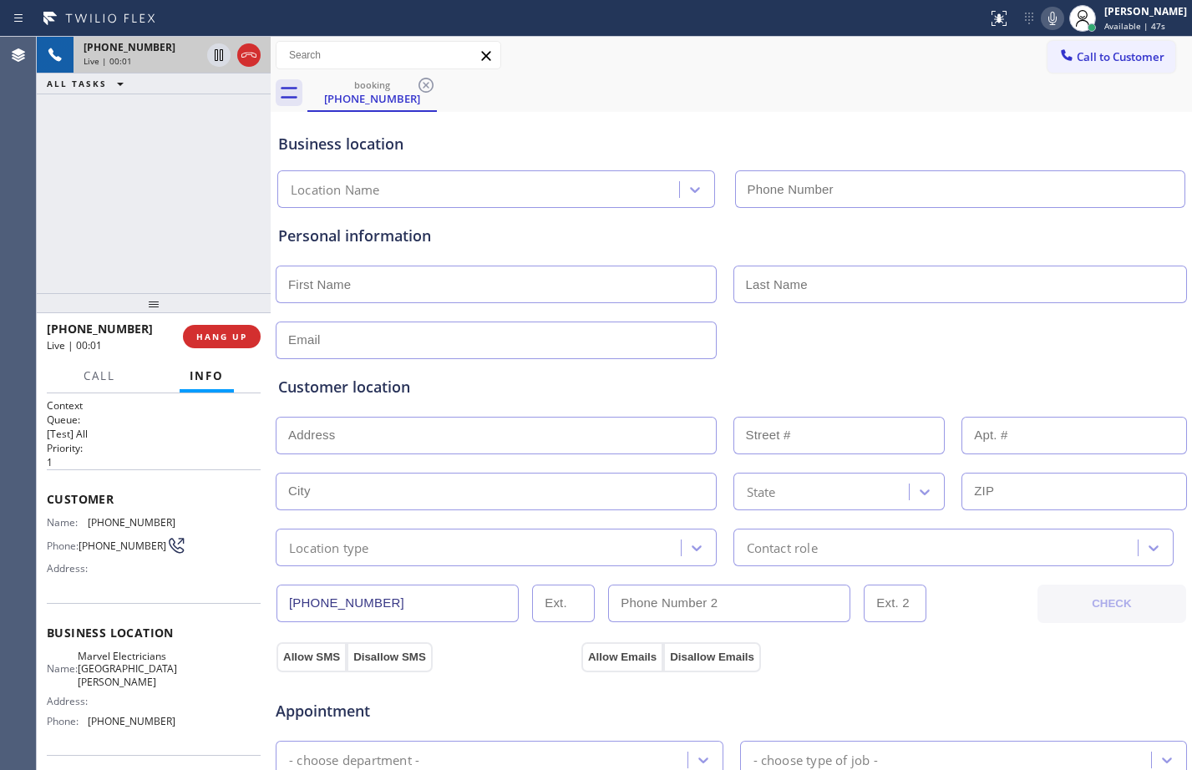
type input "[PHONE_NUMBER]"
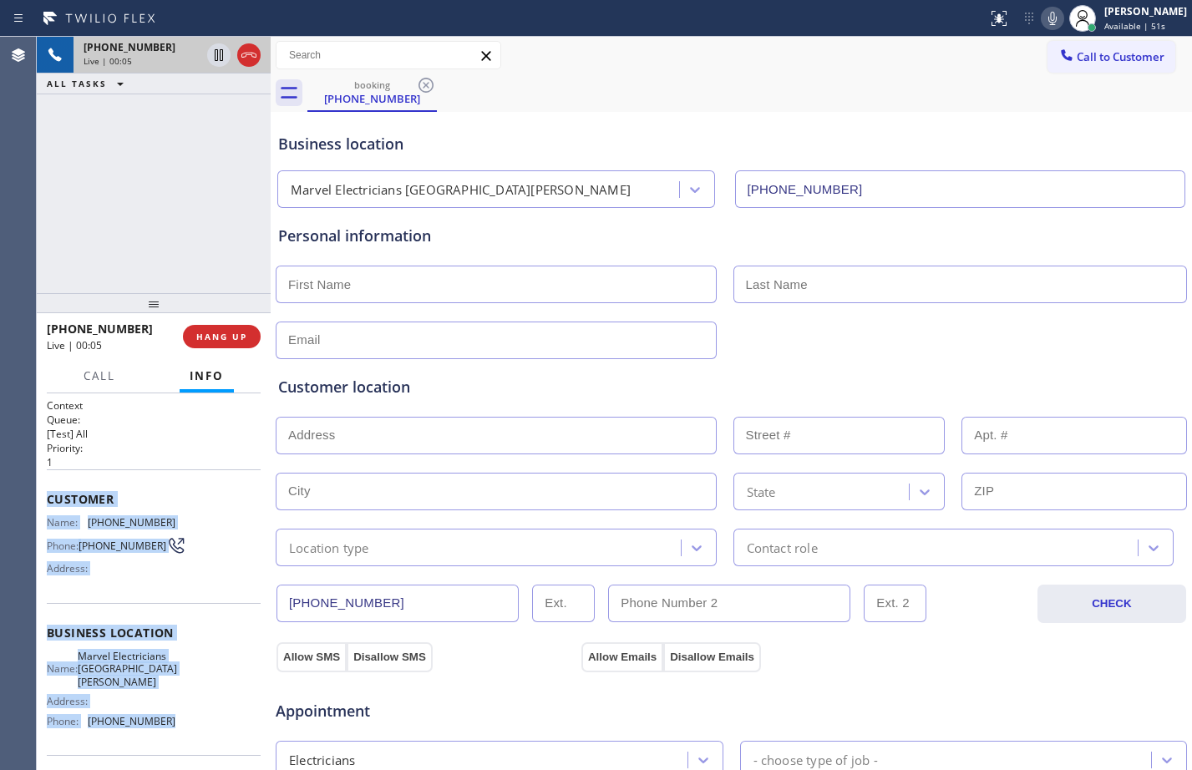
drag, startPoint x: 47, startPoint y: 498, endPoint x: 156, endPoint y: 748, distance: 272.7
click at [156, 748] on div "Context Queue: [Test] All Priority: 1 Customer Name: [PHONE_NUMBER] Phone: [PHO…" at bounding box center [154, 641] width 214 height 484
copy div "Customer Name: [PHONE_NUMBER] Phone: [PHONE_NUMBER] Address: Business location …"
click at [217, 56] on icon at bounding box center [219, 55] width 8 height 12
click at [1043, 24] on icon at bounding box center [1053, 18] width 20 height 20
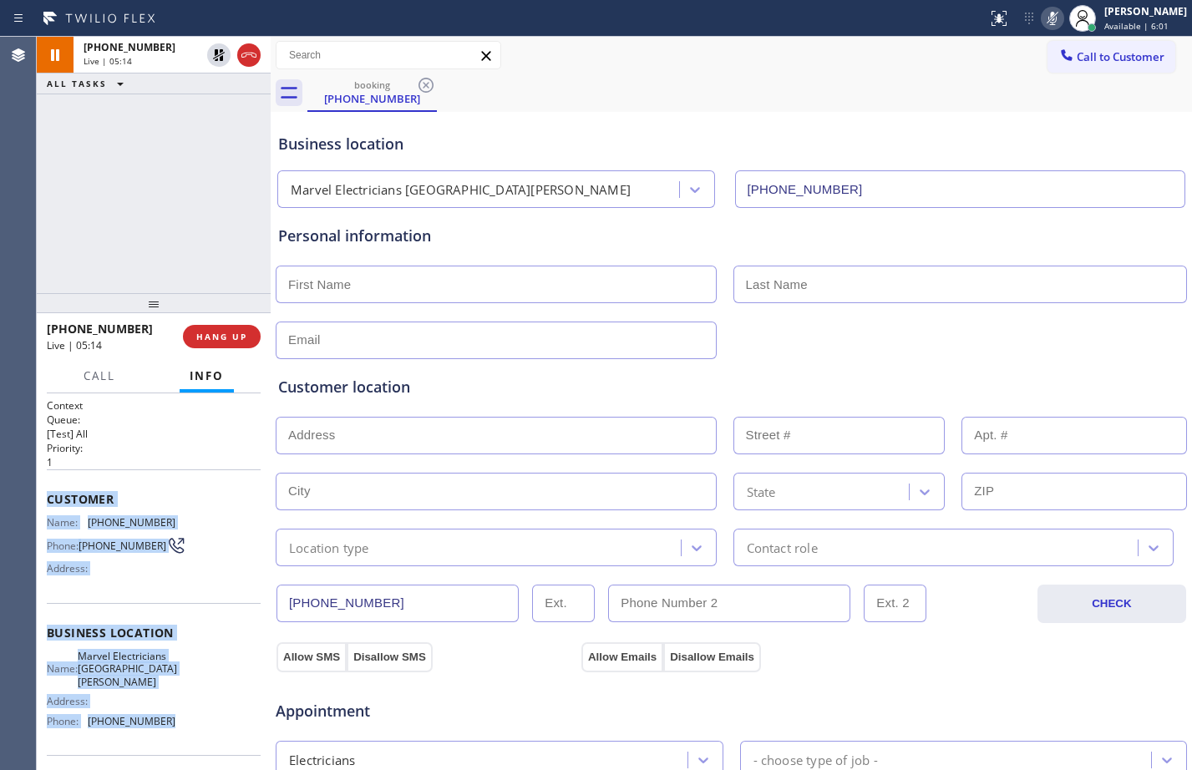
click at [157, 161] on div "[PHONE_NUMBER] Live | 05:14 ALL TASKS ALL TASKS ACTIVE TASKS TASKS IN WRAP UP" at bounding box center [154, 165] width 234 height 256
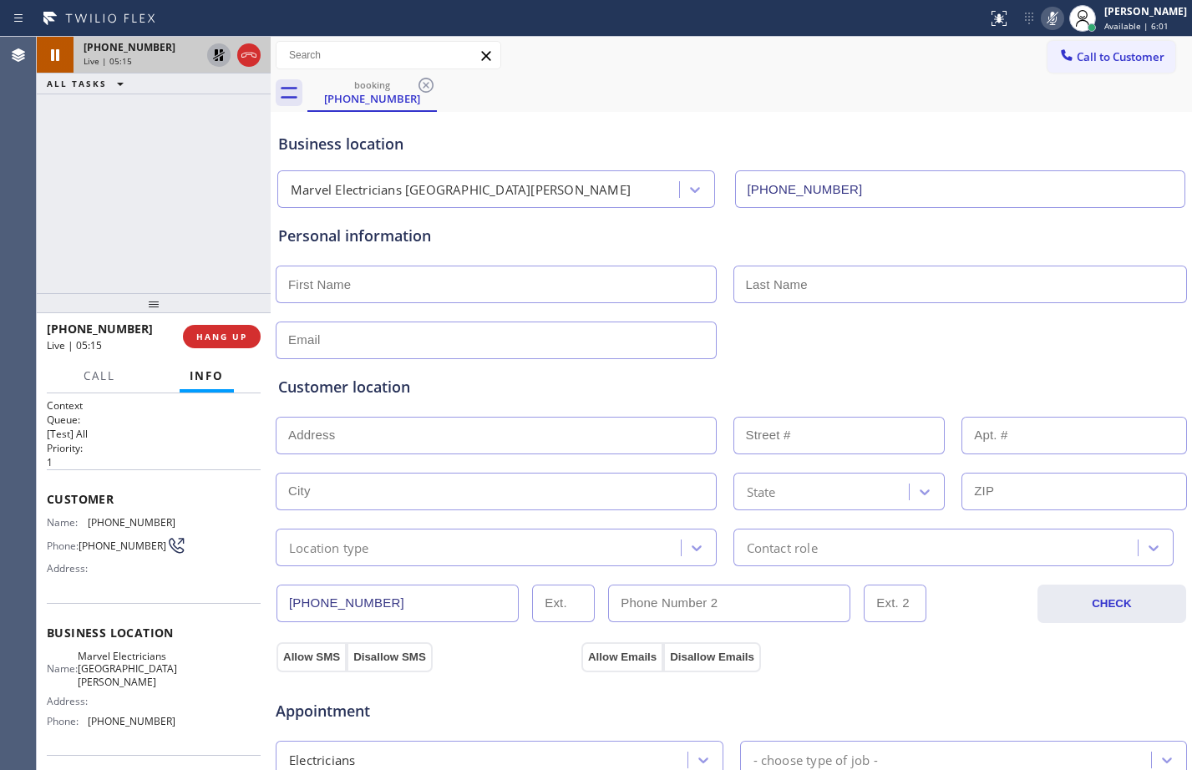
click at [226, 63] on icon at bounding box center [219, 55] width 20 height 20
click at [1045, 25] on icon at bounding box center [1053, 18] width 20 height 20
click at [221, 58] on icon at bounding box center [219, 55] width 20 height 20
click at [1049, 15] on icon at bounding box center [1053, 18] width 8 height 13
click at [216, 50] on icon at bounding box center [219, 55] width 12 height 12
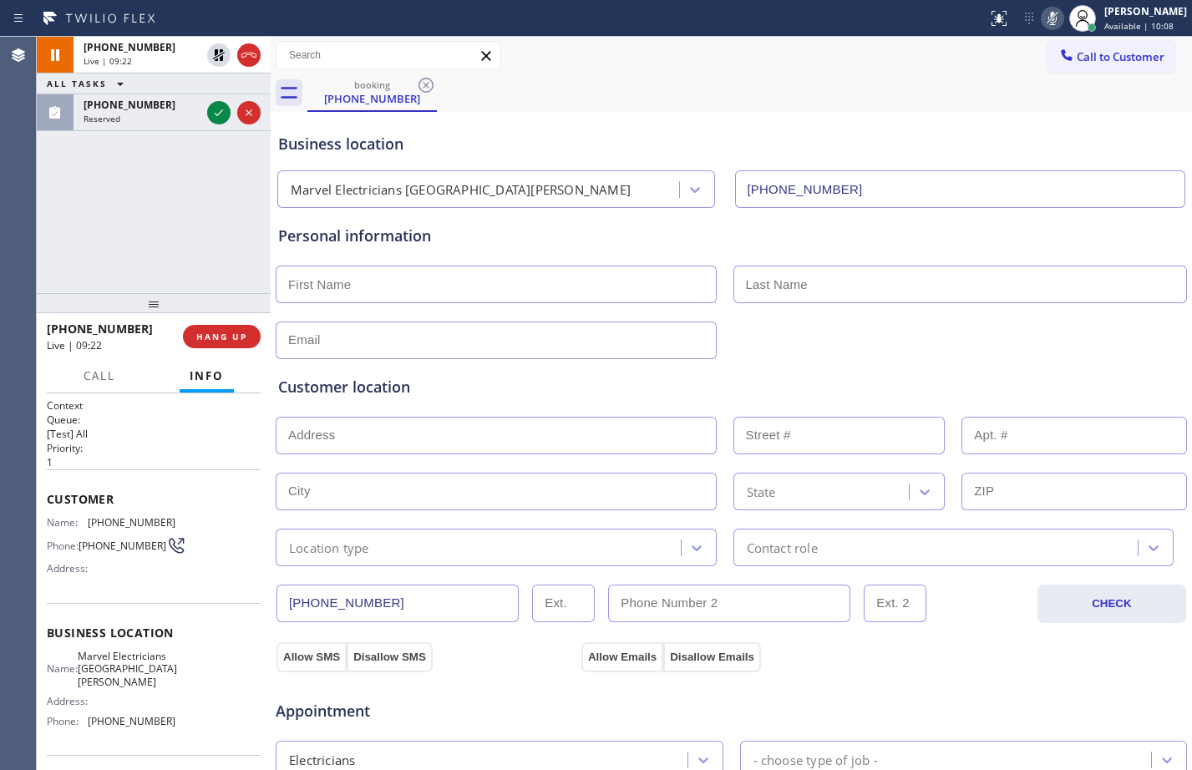
click at [1043, 28] on icon at bounding box center [1053, 18] width 20 height 20
click at [1110, 23] on span "Available | 10:23" at bounding box center [1139, 26] width 69 height 12
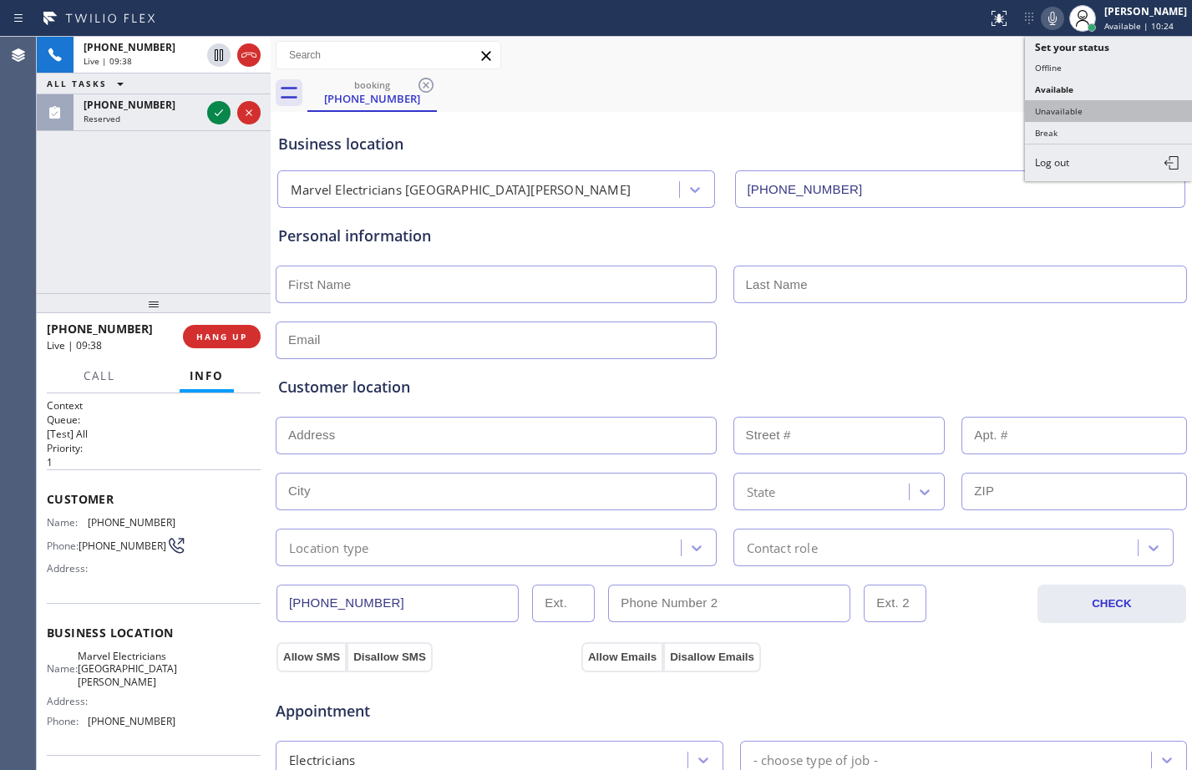
click at [1069, 118] on button "Unavailable" at bounding box center [1108, 111] width 167 height 22
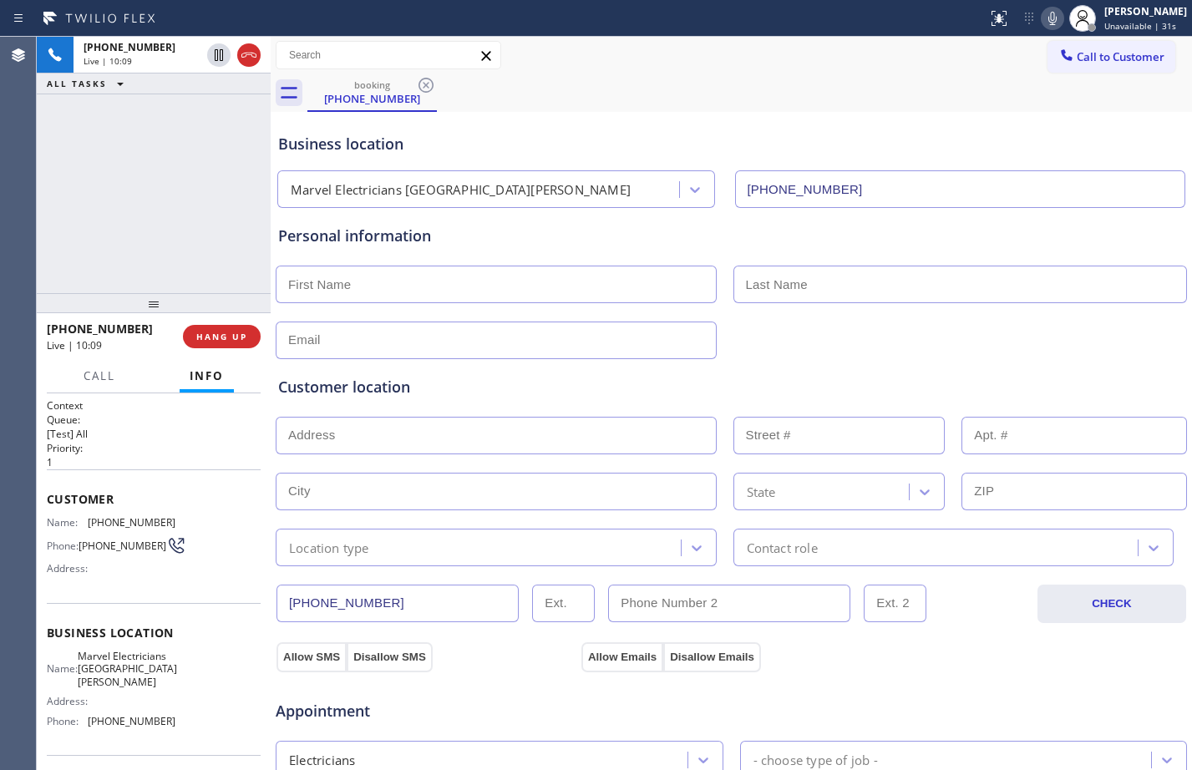
click at [1049, 20] on icon at bounding box center [1053, 18] width 20 height 20
click at [221, 57] on icon at bounding box center [219, 55] width 8 height 12
drag, startPoint x: 117, startPoint y: 189, endPoint x: 485, endPoint y: 318, distance: 389.8
click at [117, 189] on div "[PHONE_NUMBER] Live | 10:16 ALL TASKS ALL TASKS ACTIVE TASKS TASKS IN WRAP UP" at bounding box center [154, 165] width 234 height 256
click at [497, 267] on input "text" at bounding box center [496, 285] width 441 height 38
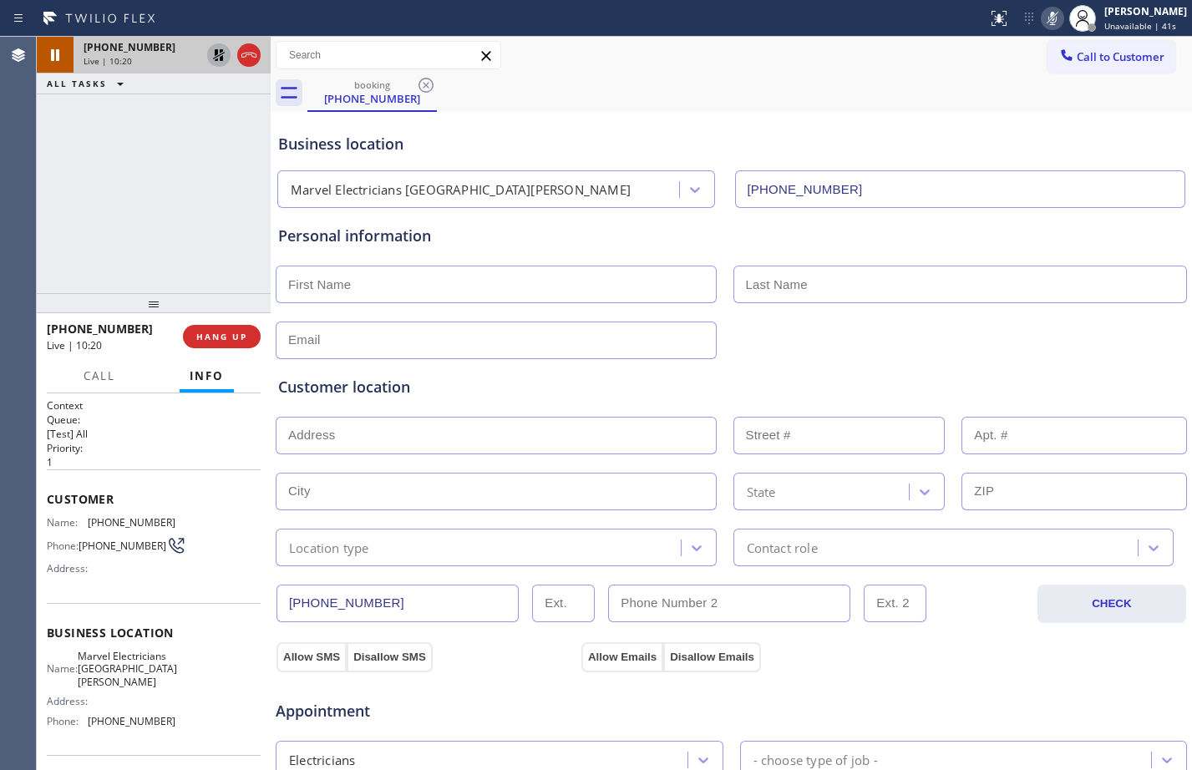
paste input "[PERSON_NAME]"
type input "[PERSON_NAME]"
click at [914, 297] on input "text" at bounding box center [961, 285] width 455 height 38
paste input "[PERSON_NAME]"
type input "[PERSON_NAME]"
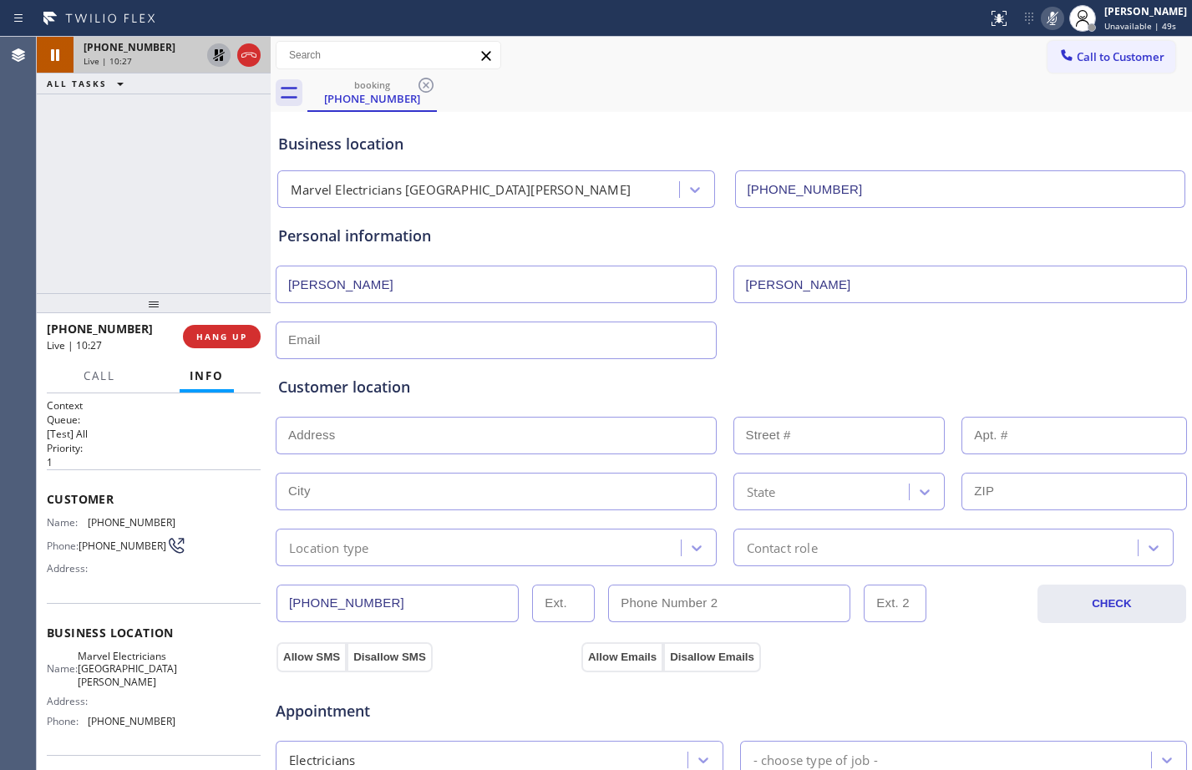
click at [485, 439] on input "text" at bounding box center [496, 436] width 441 height 38
paste input "[STREET_ADDRESS][PERSON_NAME]"
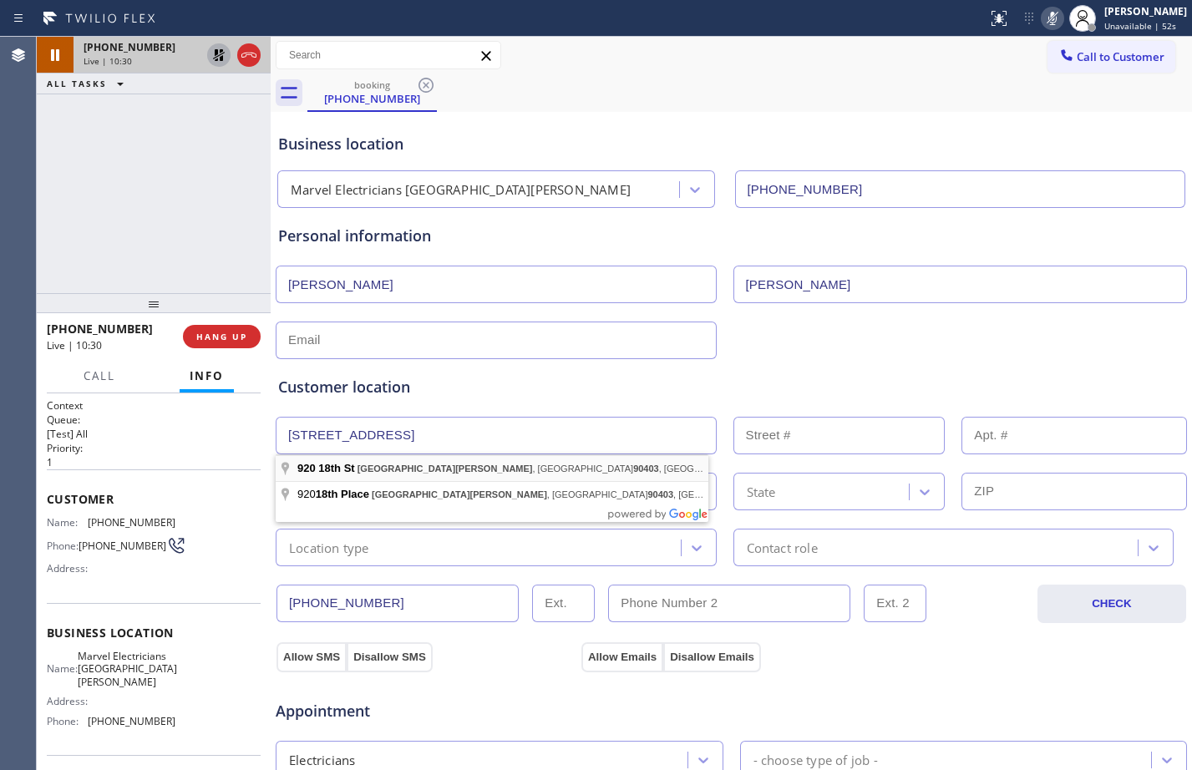
type input "[STREET_ADDRESS]"
type input "920"
type input "[GEOGRAPHIC_DATA][PERSON_NAME]"
type input "90403"
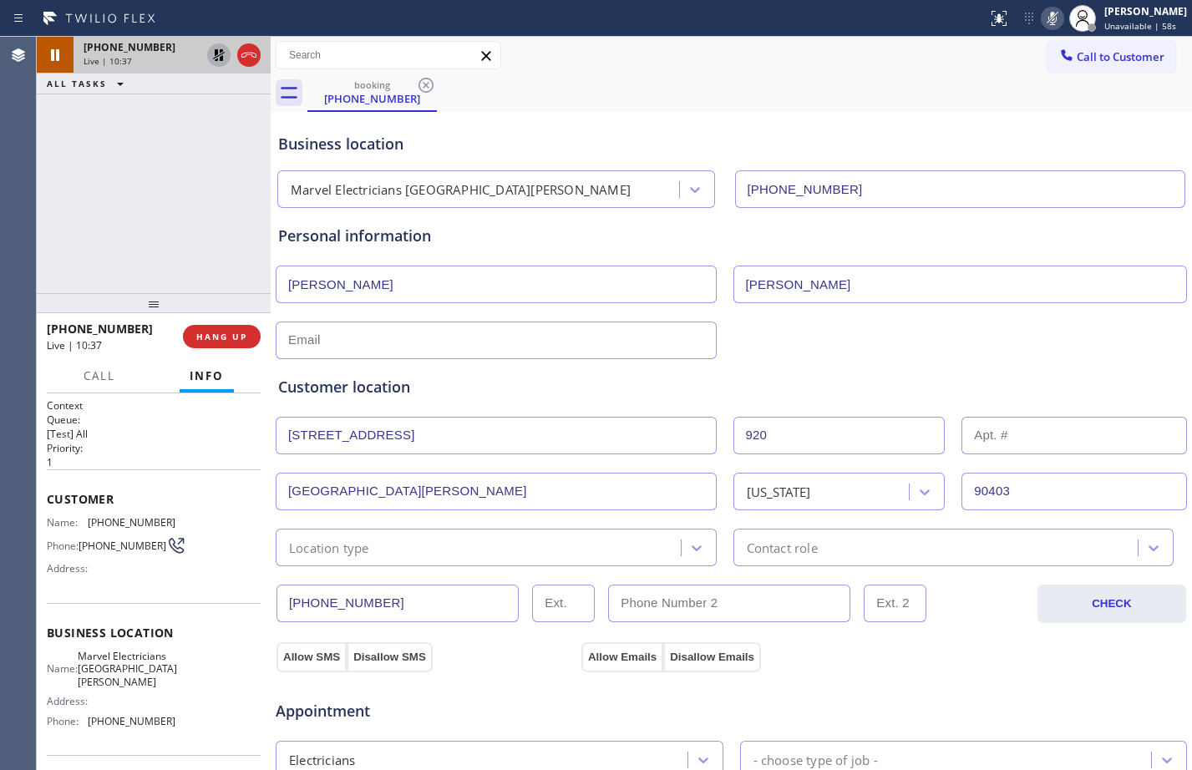
click at [135, 160] on div "[PHONE_NUMBER] Live | 10:37 ALL TASKS ALL TASKS ACTIVE TASKS TASKS IN WRAP UP" at bounding box center [154, 165] width 234 height 256
click at [215, 53] on icon at bounding box center [219, 55] width 12 height 12
click at [1049, 18] on icon at bounding box center [1053, 18] width 20 height 20
click at [418, 348] on input "text" at bounding box center [496, 341] width 441 height 38
click at [433, 566] on div "[PHONE_NUMBER] CHECK" at bounding box center [731, 594] width 913 height 57
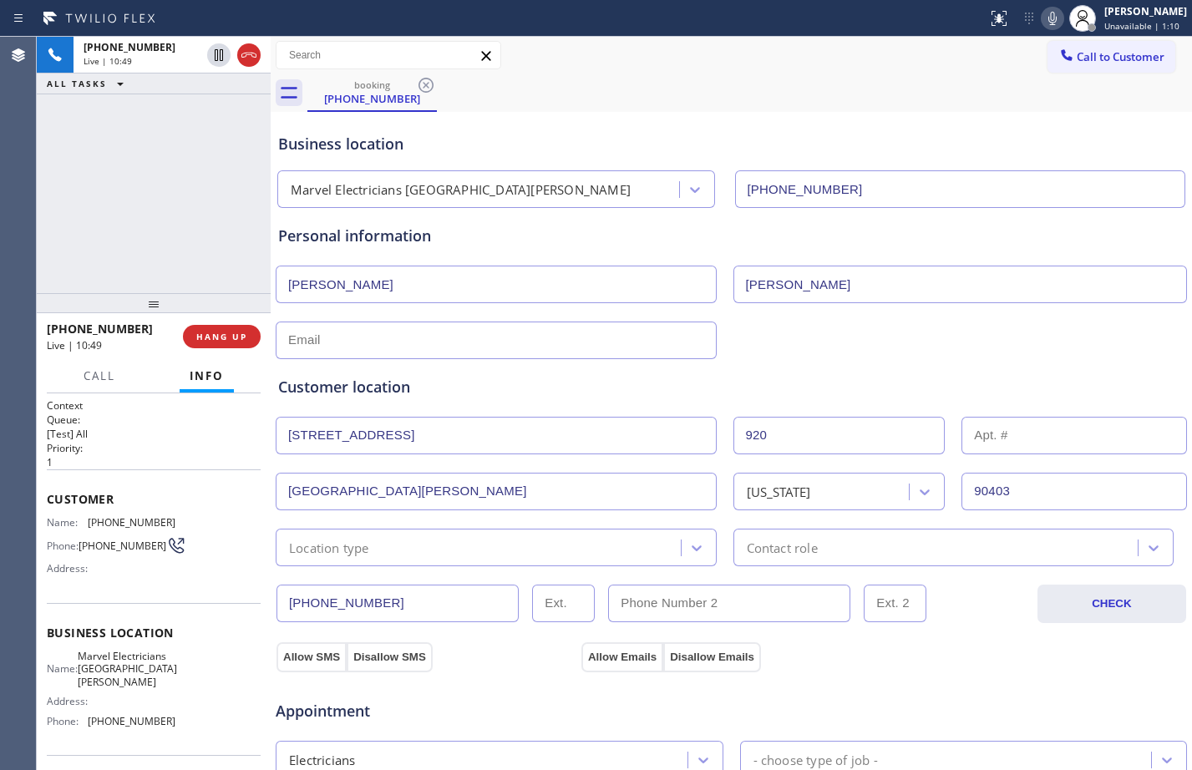
click at [428, 556] on div "Location type" at bounding box center [481, 547] width 400 height 29
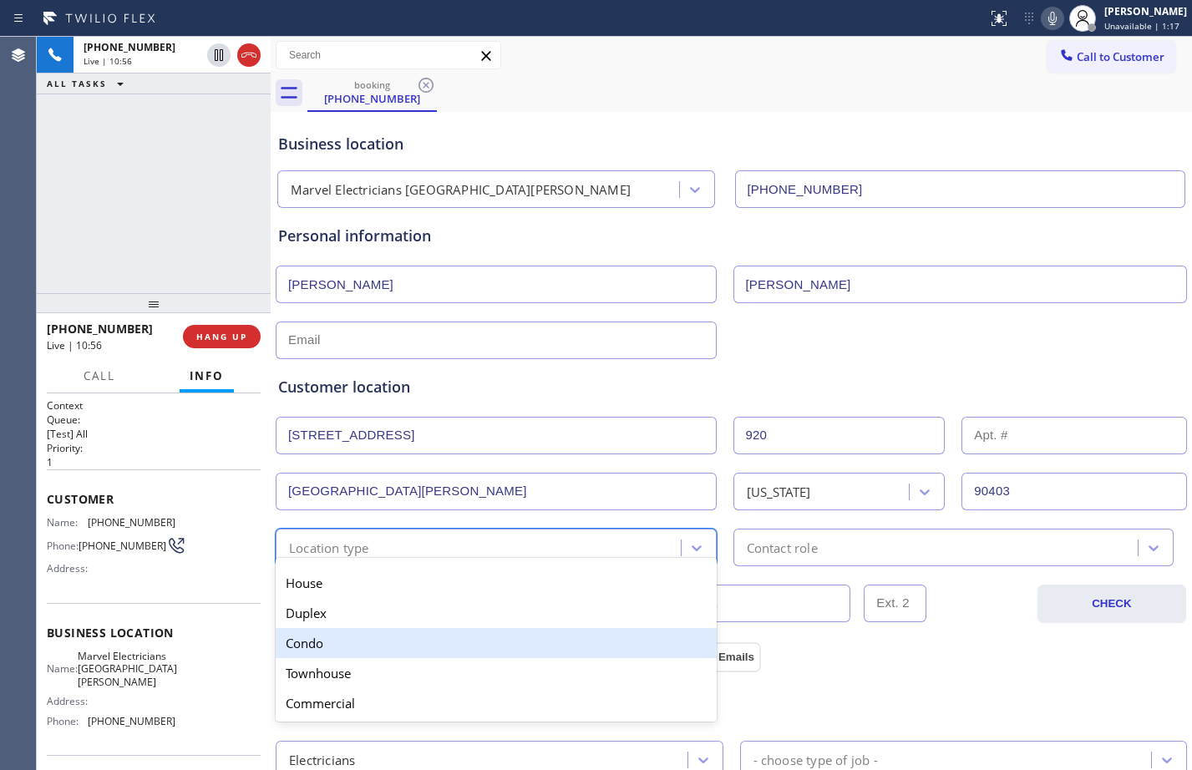
click at [330, 637] on div "Condo" at bounding box center [496, 643] width 441 height 30
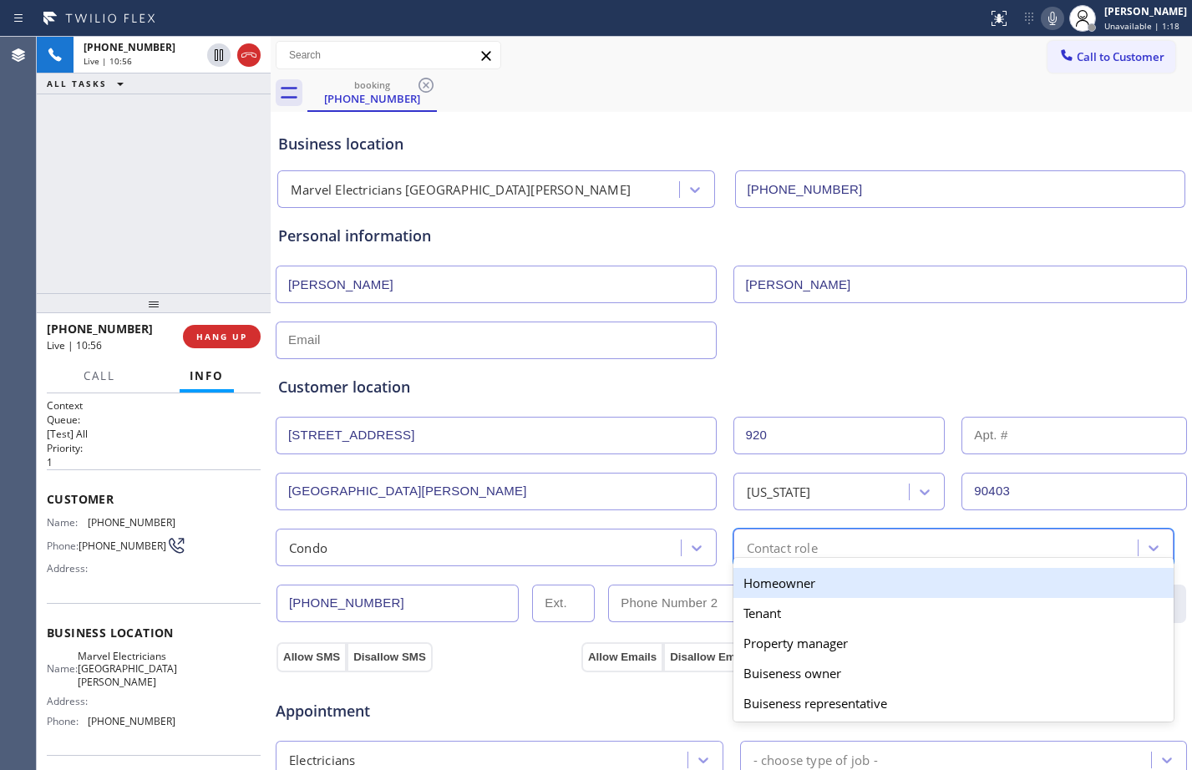
click at [760, 556] on div "Contact role" at bounding box center [782, 547] width 71 height 19
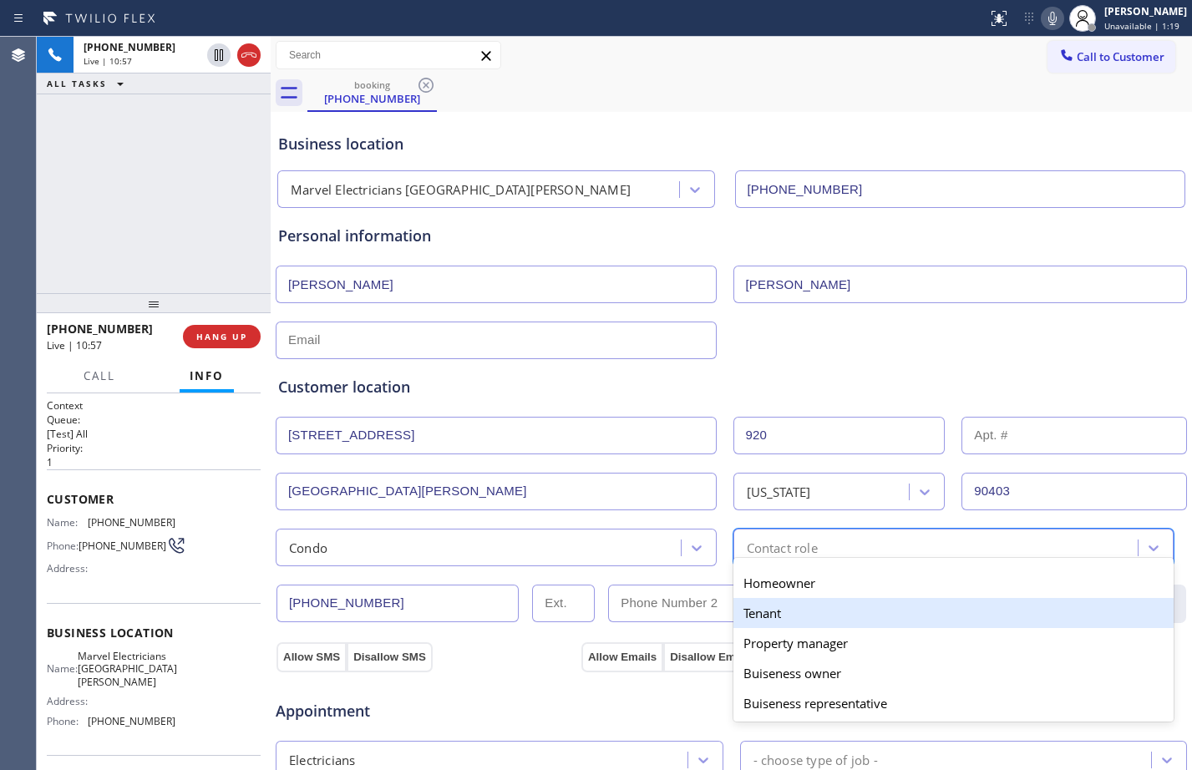
click at [785, 617] on div "Tenant" at bounding box center [954, 613] width 441 height 30
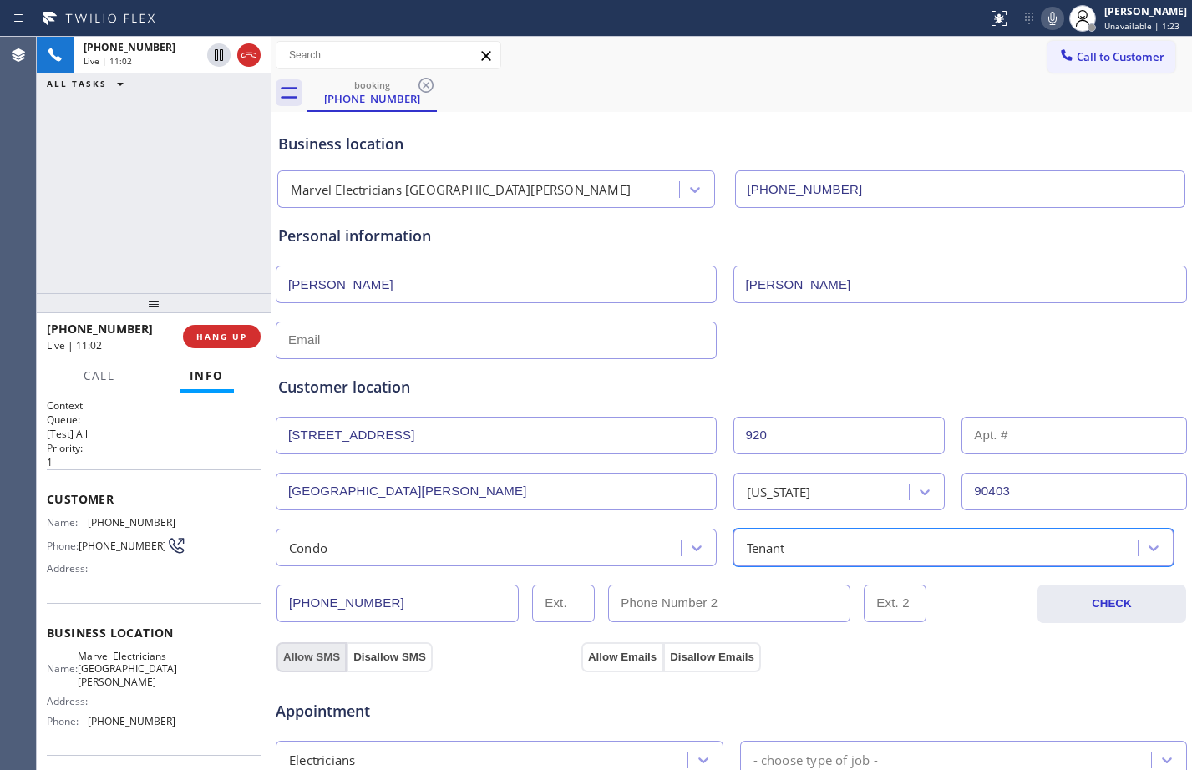
click at [317, 663] on button "Allow SMS" at bounding box center [312, 657] width 70 height 30
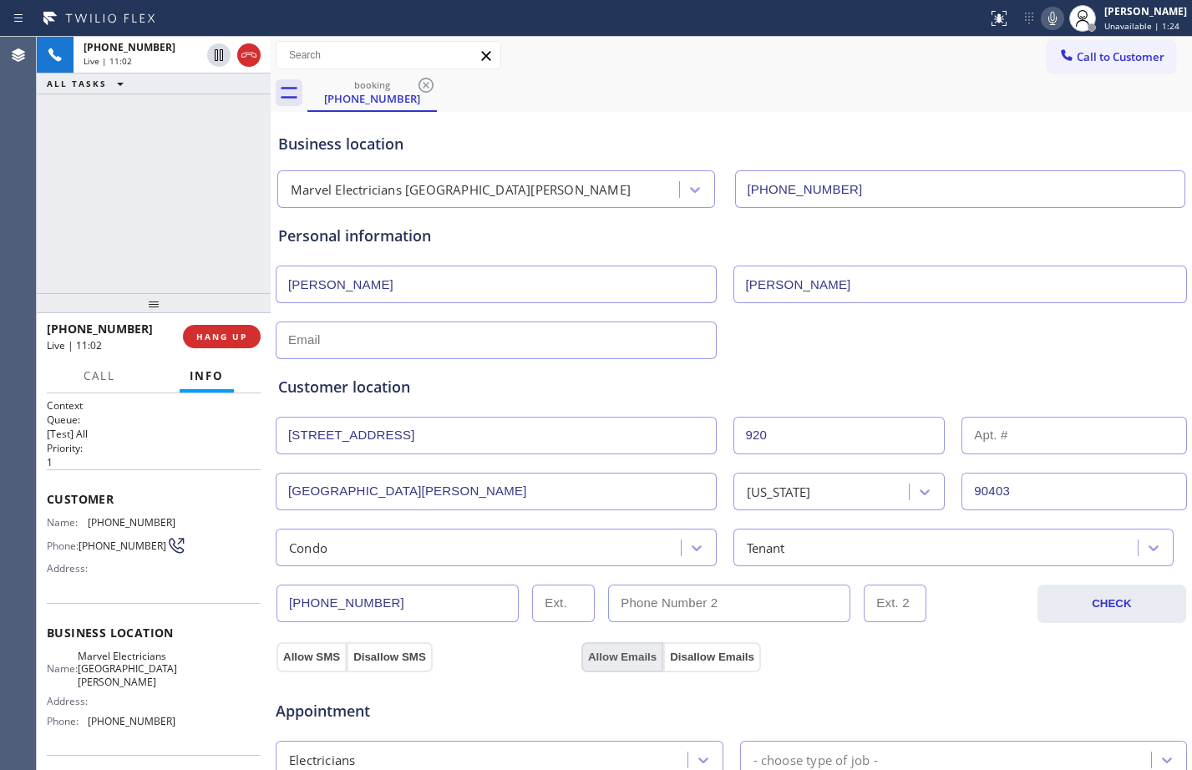
click at [613, 659] on button "Allow Emails" at bounding box center [623, 657] width 82 height 30
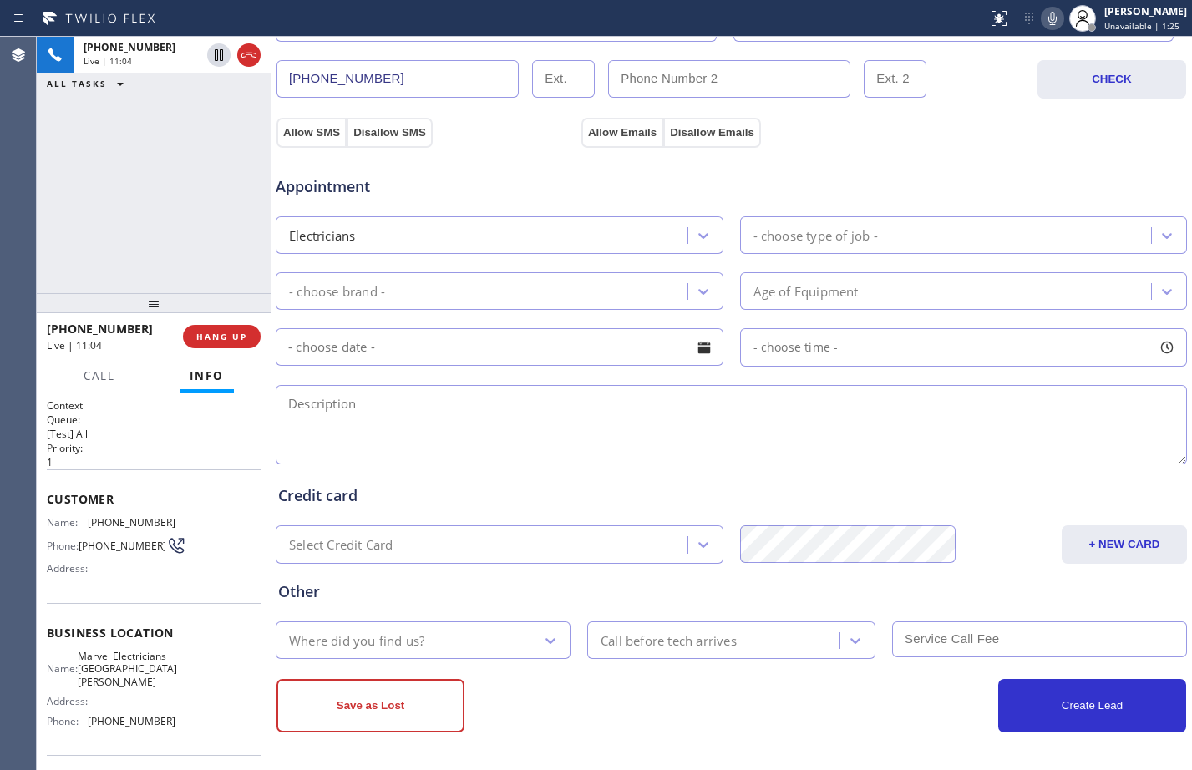
click at [455, 245] on div "Electricians" at bounding box center [484, 235] width 407 height 29
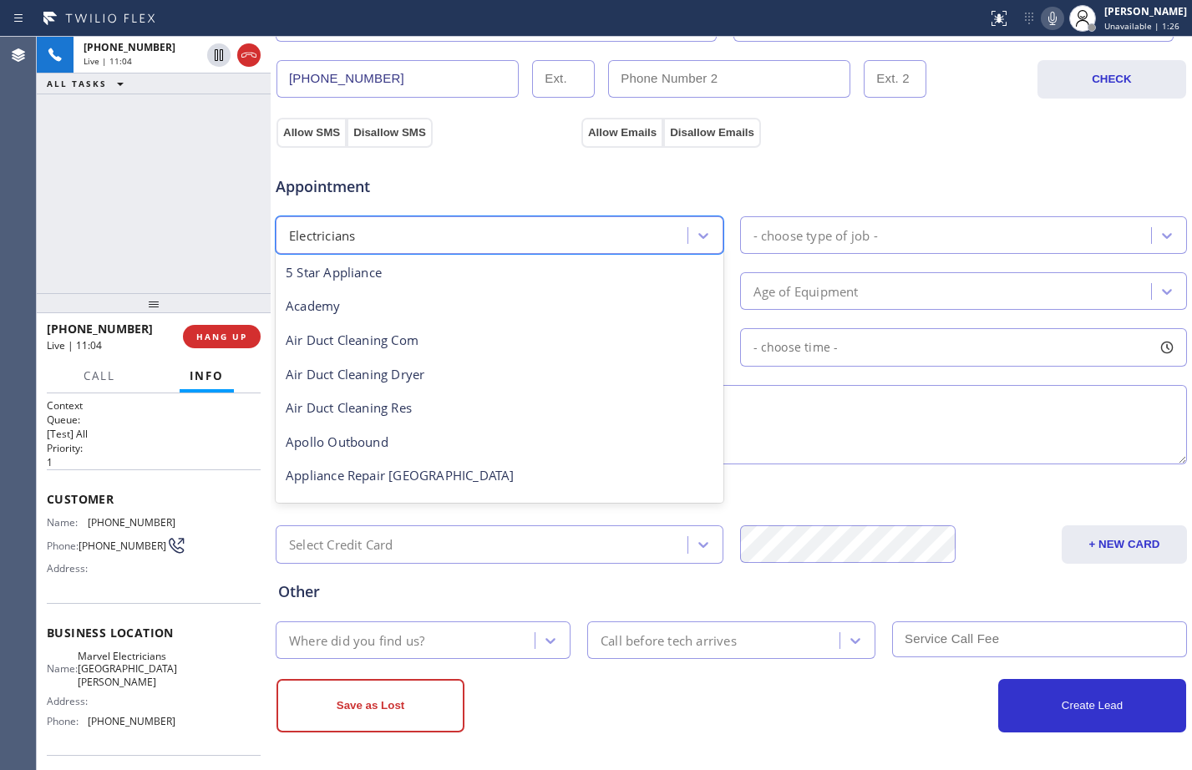
scroll to position [172, 0]
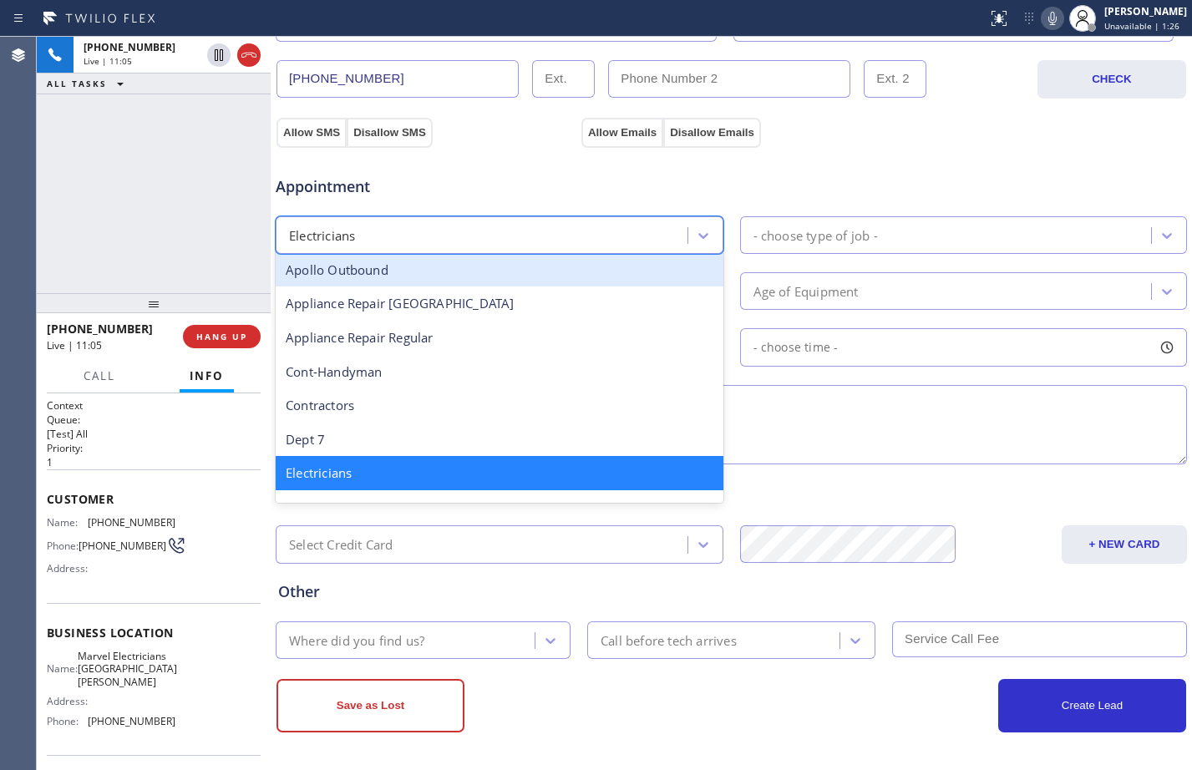
click at [767, 244] on div "- choose type of job -" at bounding box center [816, 235] width 124 height 19
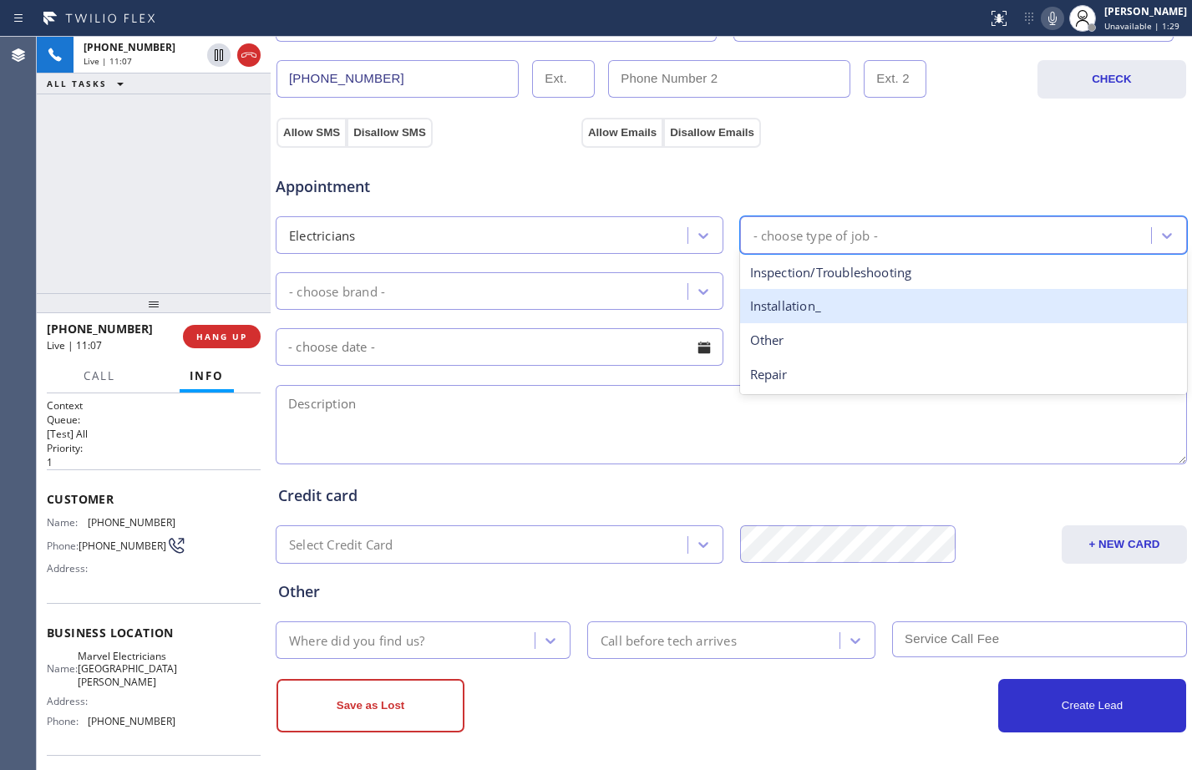
click at [798, 320] on div "Installation_" at bounding box center [964, 306] width 448 height 34
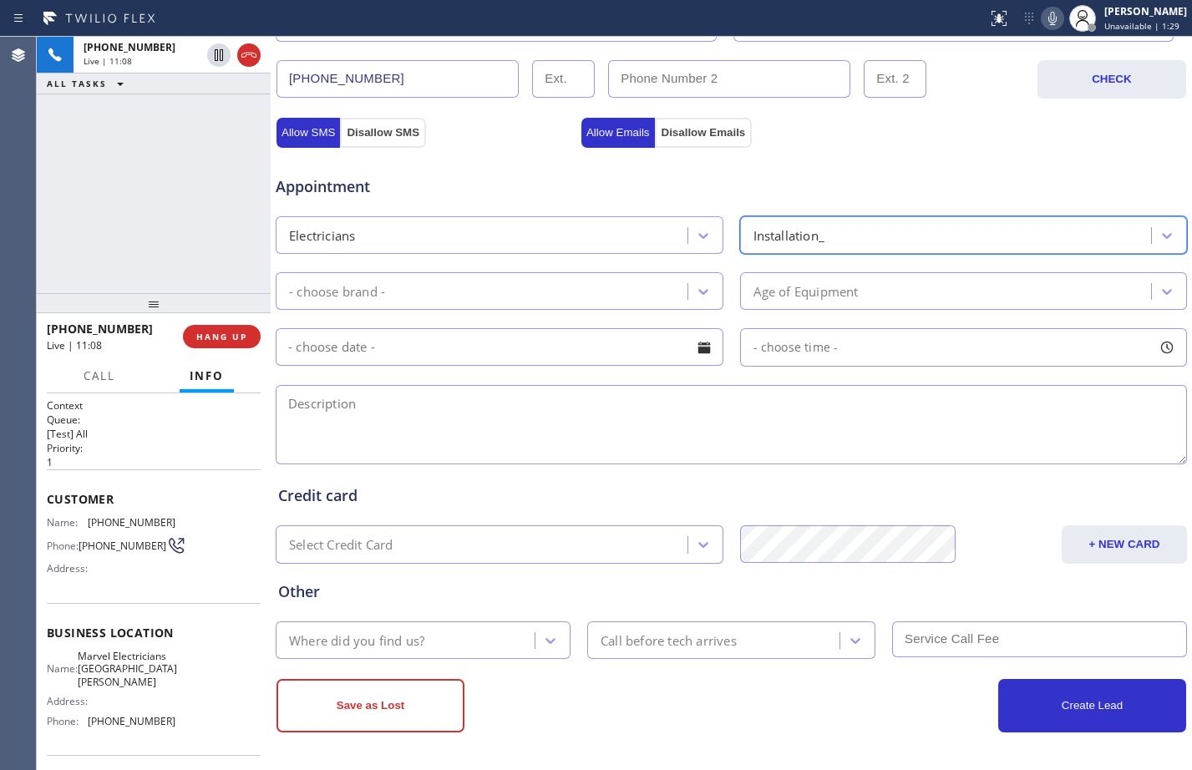
click at [469, 286] on div "- choose brand -" at bounding box center [484, 291] width 407 height 29
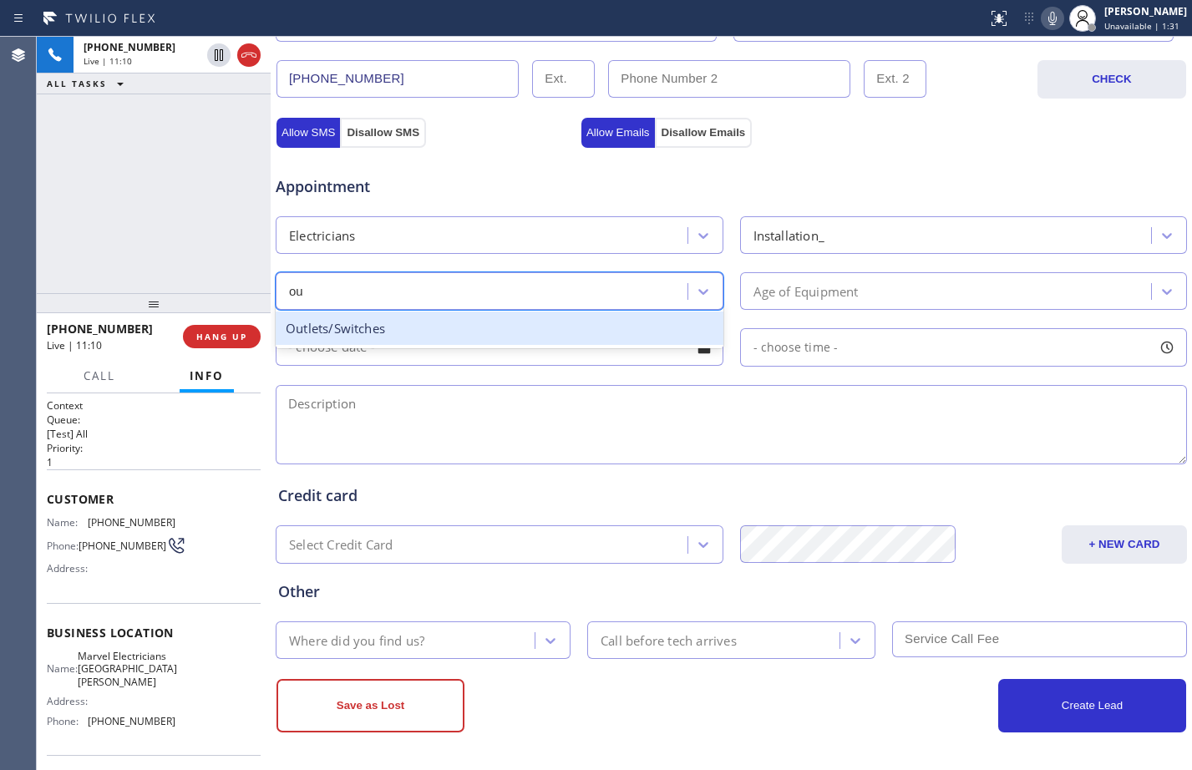
type input "out"
click at [455, 333] on div "Outlets/Switches" at bounding box center [500, 329] width 448 height 34
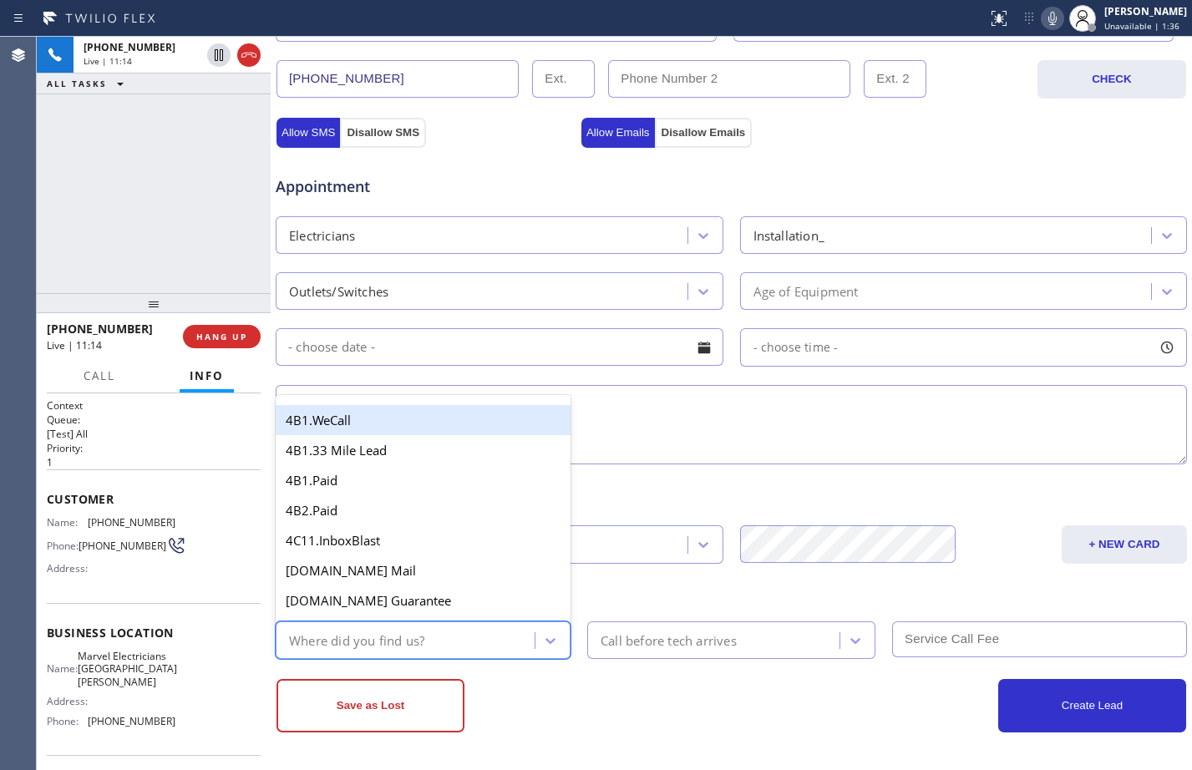
click at [490, 633] on div "Where did you find us?" at bounding box center [408, 640] width 254 height 29
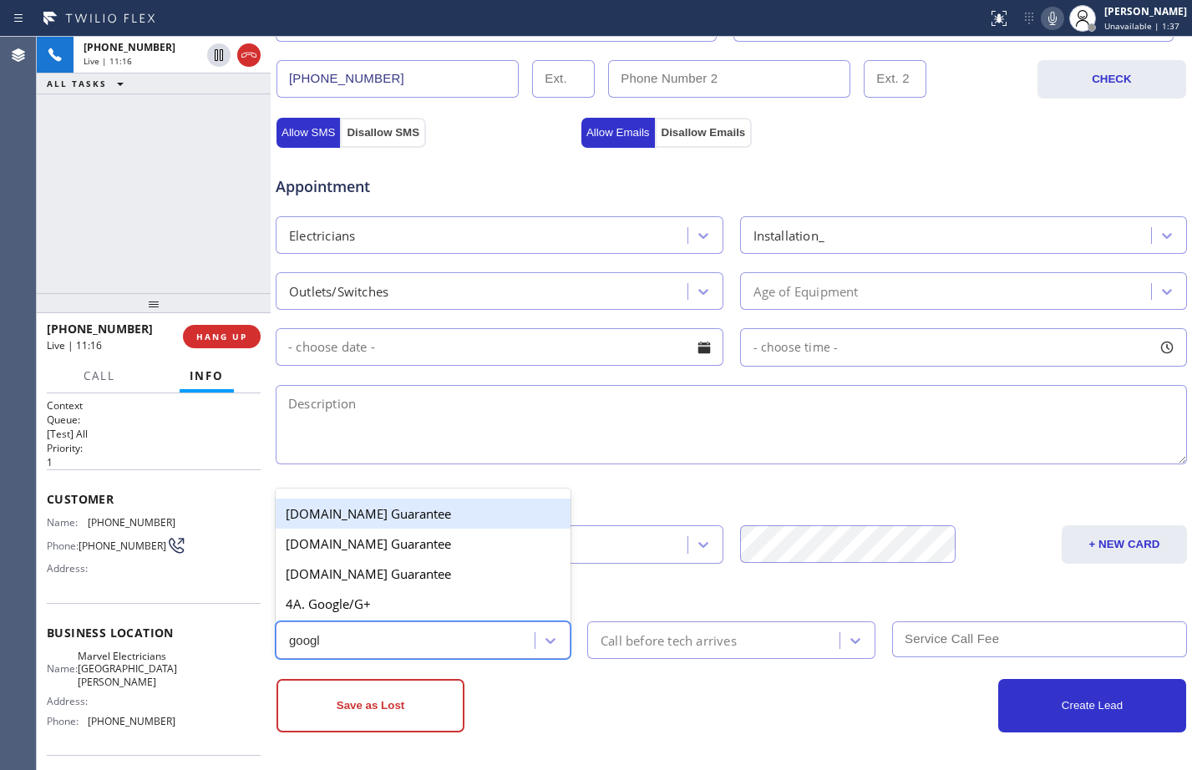
type input "google"
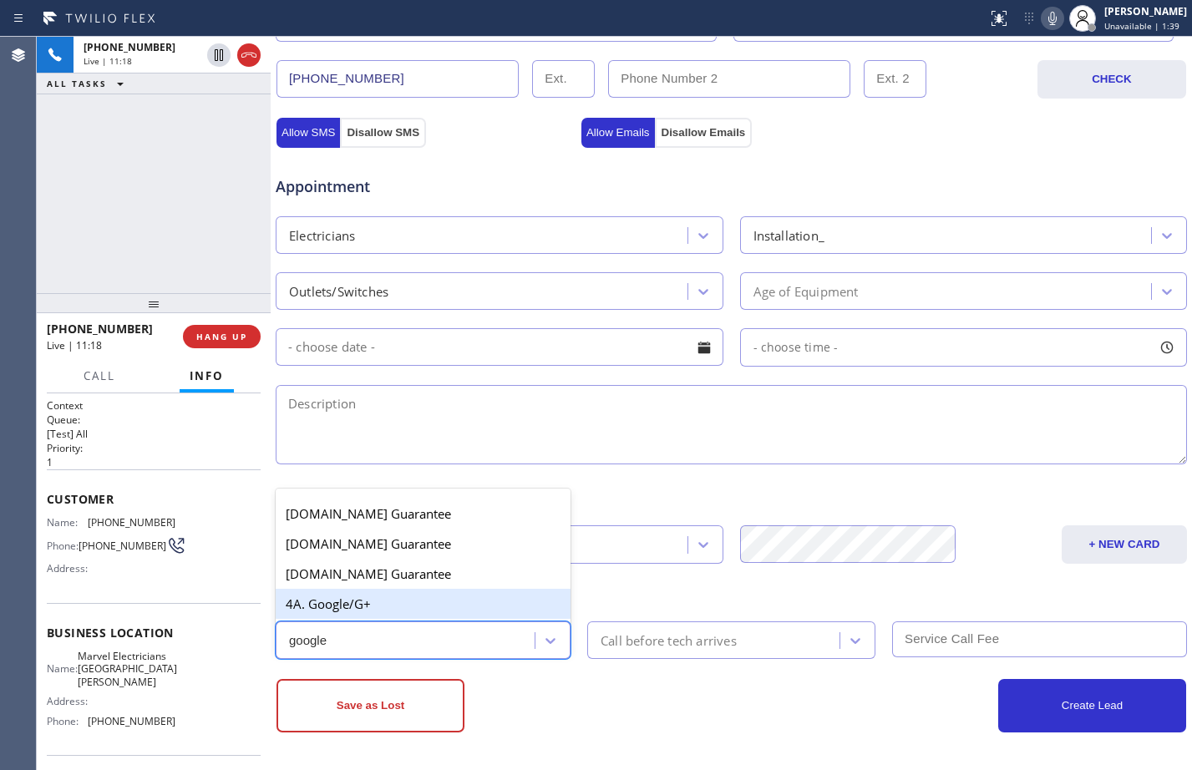
click at [453, 607] on div "4A. Google/G+" at bounding box center [423, 604] width 295 height 30
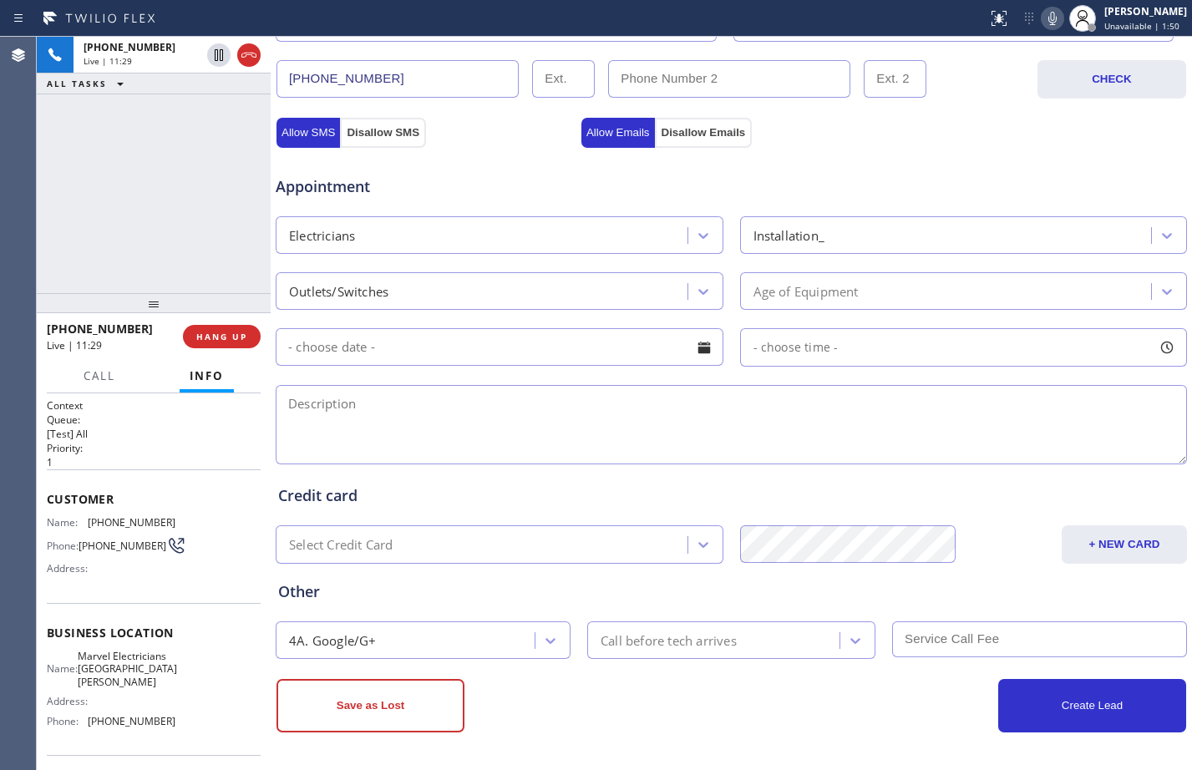
click at [204, 241] on div "[PHONE_NUMBER] Live | 11:29 ALL TASKS ALL TASKS ACTIVE TASKS TASKS IN WRAP UP" at bounding box center [154, 165] width 234 height 256
click at [465, 425] on textarea at bounding box center [732, 424] width 912 height 79
paste textarea "outlet installation for apartment garage /1 outlet/charge an EV/specs needed 50…"
click at [289, 406] on textarea "outlet installation for apartment garage /1 outlet/charge an EV/specs needed 50…" at bounding box center [732, 424] width 912 height 79
type textarea "1-4/outlet installation for apartment garage /1 outlet/charge an EV/specs neede…"
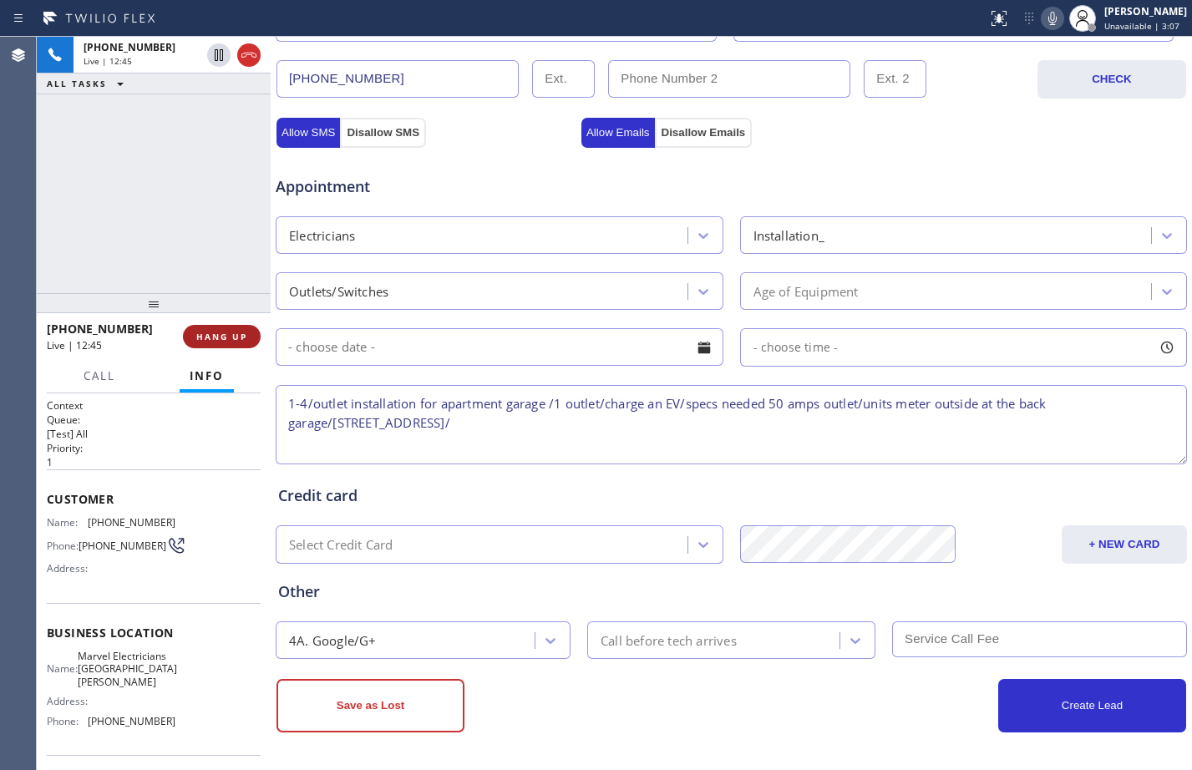
drag, startPoint x: 232, startPoint y: 335, endPoint x: 439, endPoint y: 375, distance: 211.0
click at [232, 335] on span "HANG UP" at bounding box center [221, 337] width 51 height 12
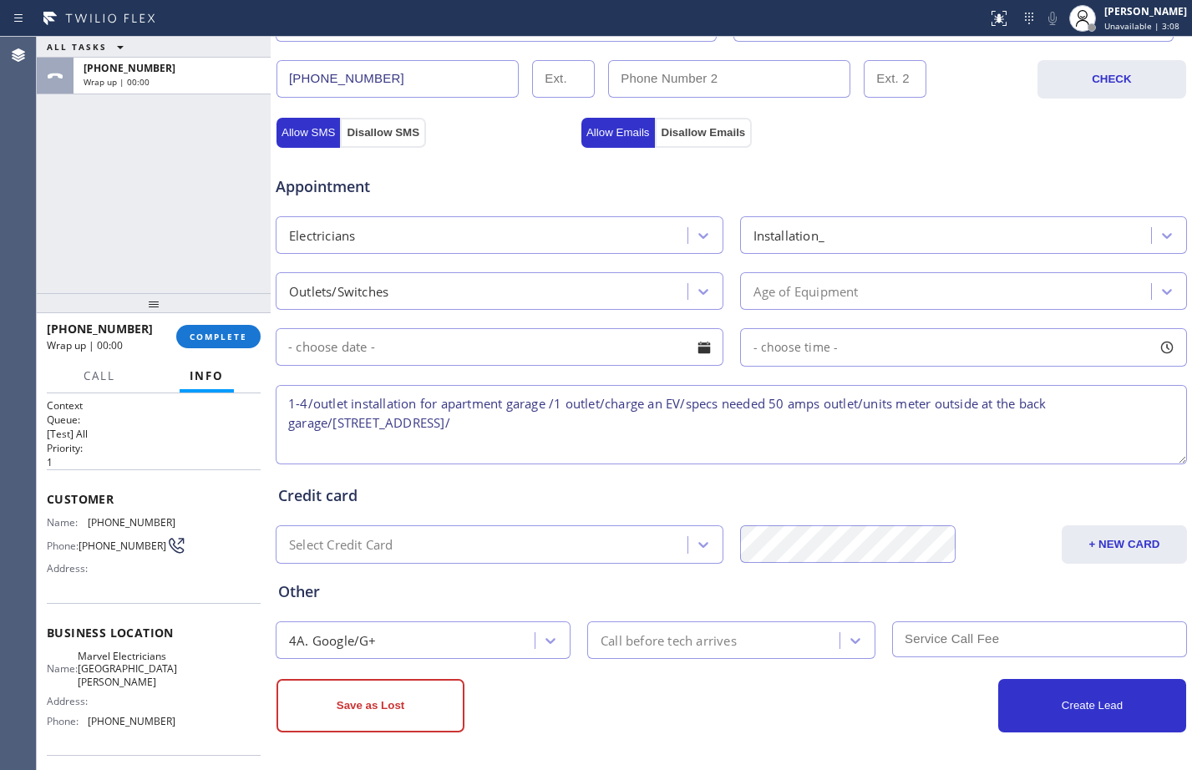
click at [621, 355] on input "text" at bounding box center [500, 347] width 448 height 38
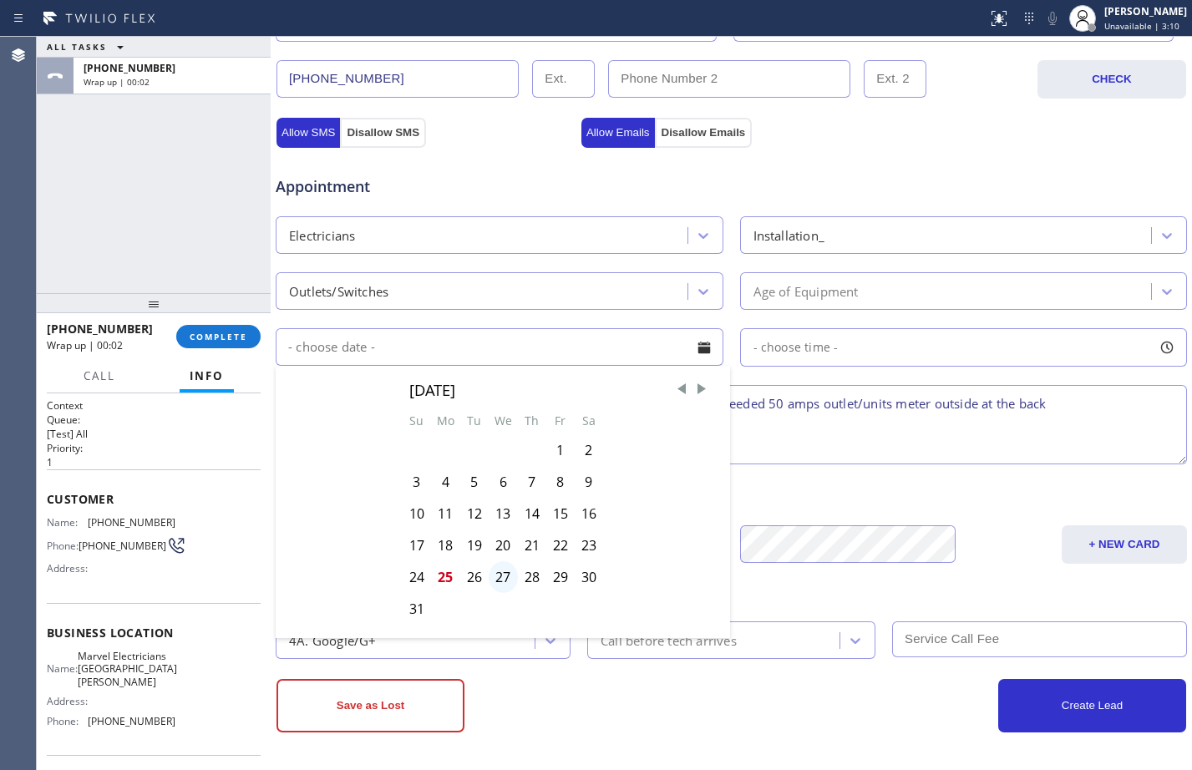
click at [499, 583] on div "27" at bounding box center [503, 577] width 29 height 32
type input "[DATE]"
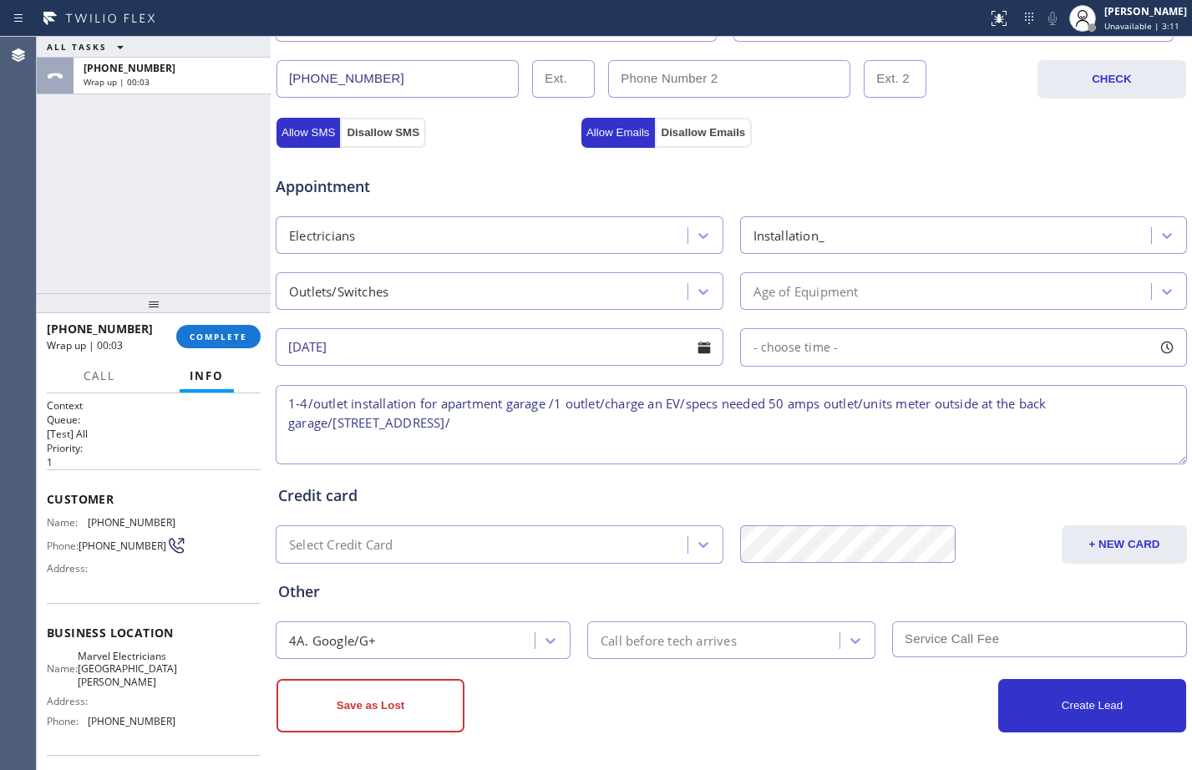
click at [909, 338] on div "- choose time -" at bounding box center [964, 347] width 448 height 38
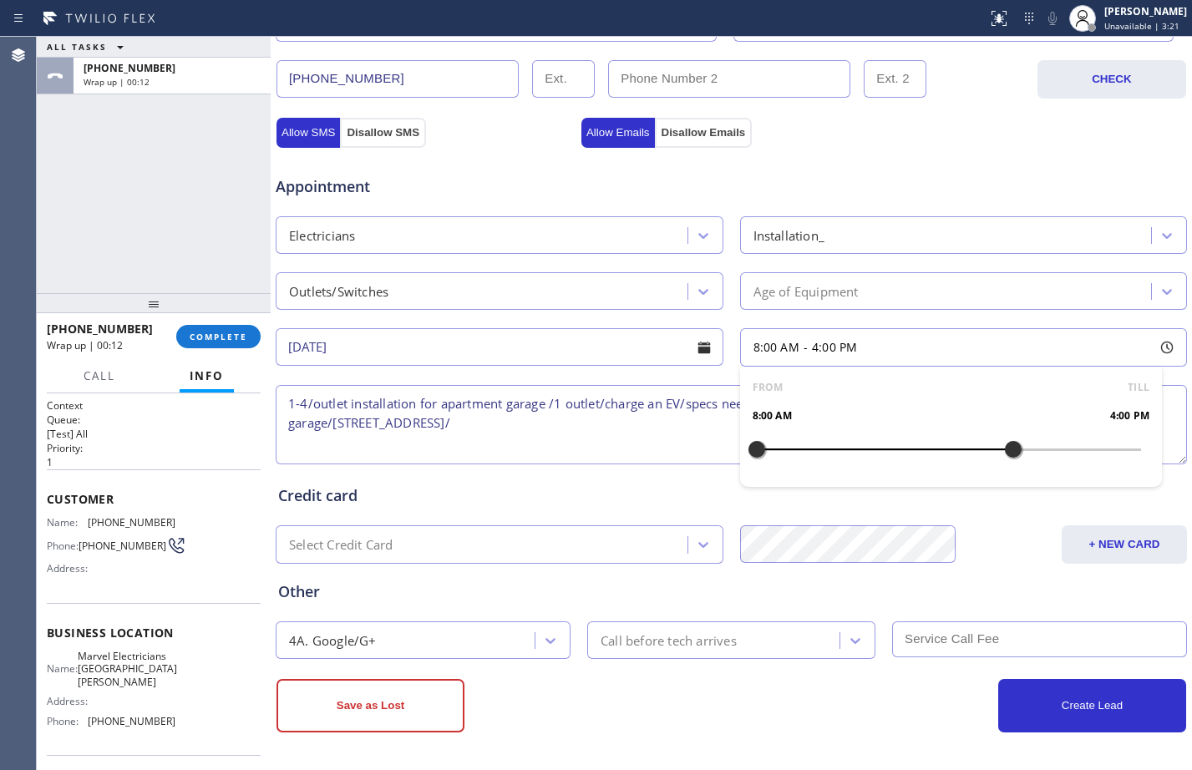
drag, startPoint x: 753, startPoint y: 447, endPoint x: 1001, endPoint y: 460, distance: 248.5
click at [1003, 460] on div at bounding box center [1013, 449] width 20 height 35
drag, startPoint x: 755, startPoint y: 446, endPoint x: 904, endPoint y: 468, distance: 150.3
click at [904, 468] on div "FROM TILL 1:00 PM 4:00 PM" at bounding box center [951, 427] width 423 height 120
click at [575, 496] on div "Credit card" at bounding box center [731, 496] width 907 height 23
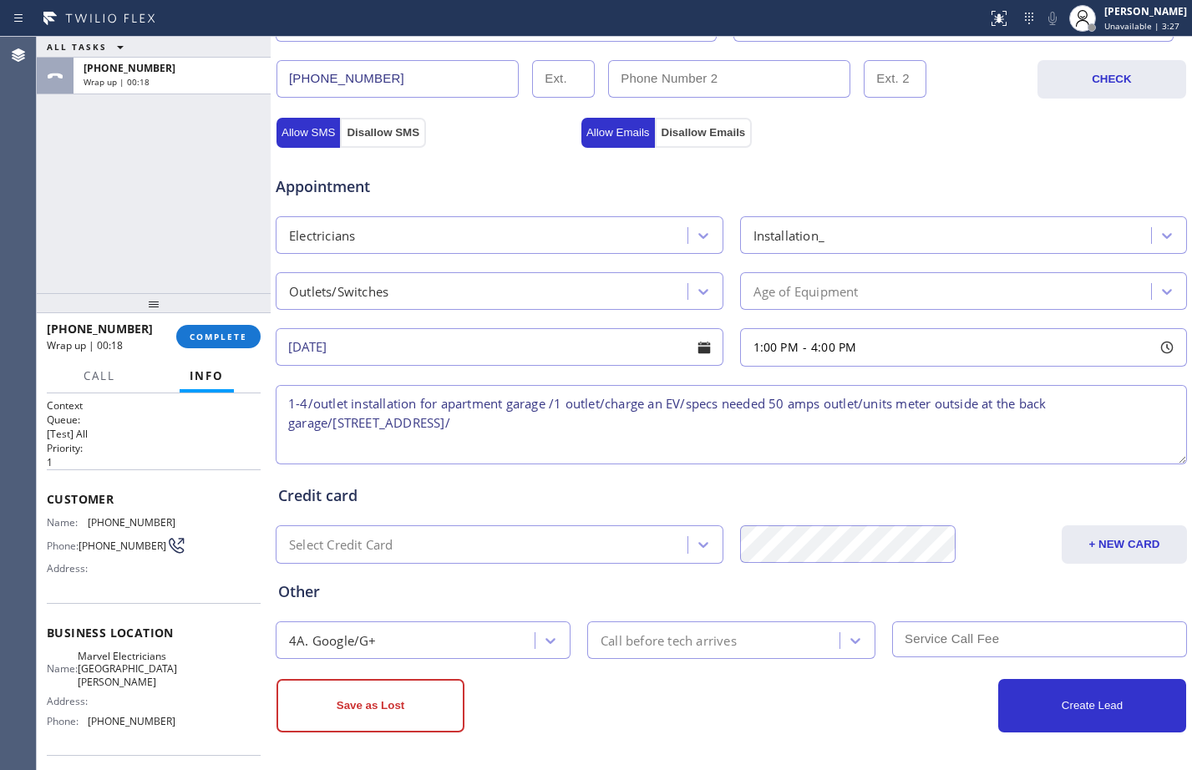
click at [654, 645] on div "Call before tech arrives" at bounding box center [669, 640] width 136 height 19
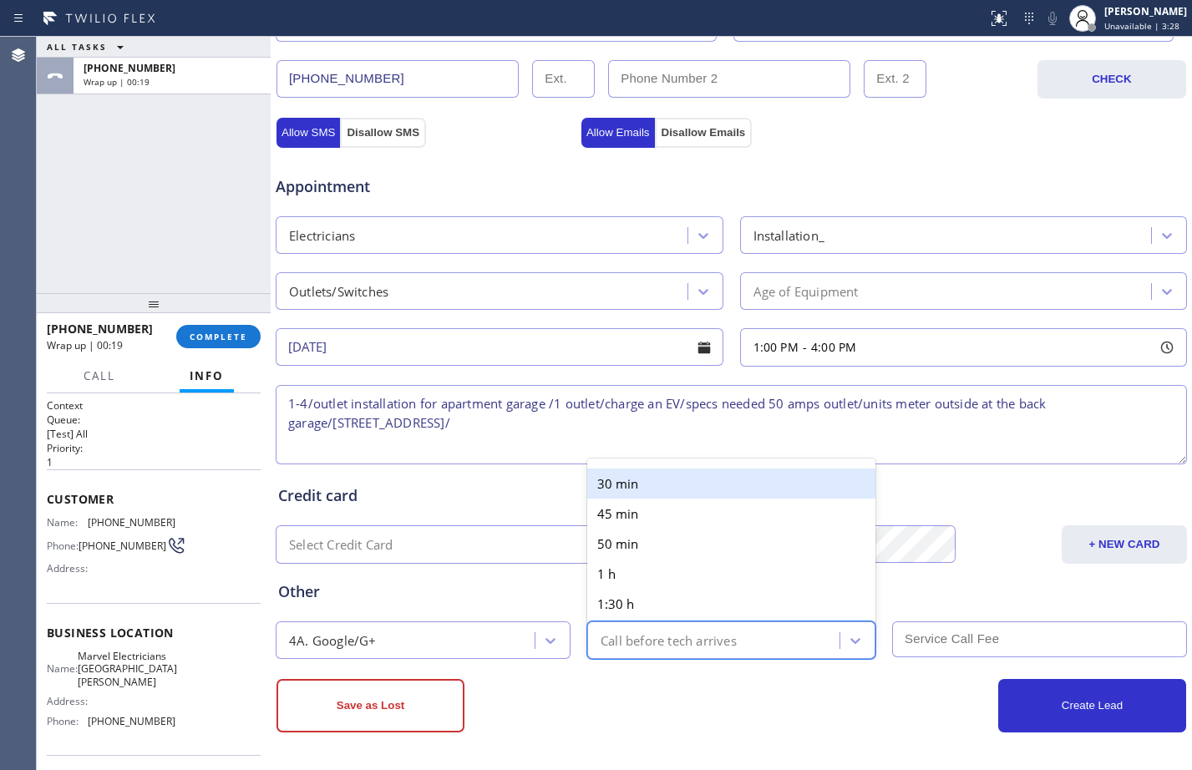
click at [620, 484] on div "30 min" at bounding box center [731, 484] width 288 height 30
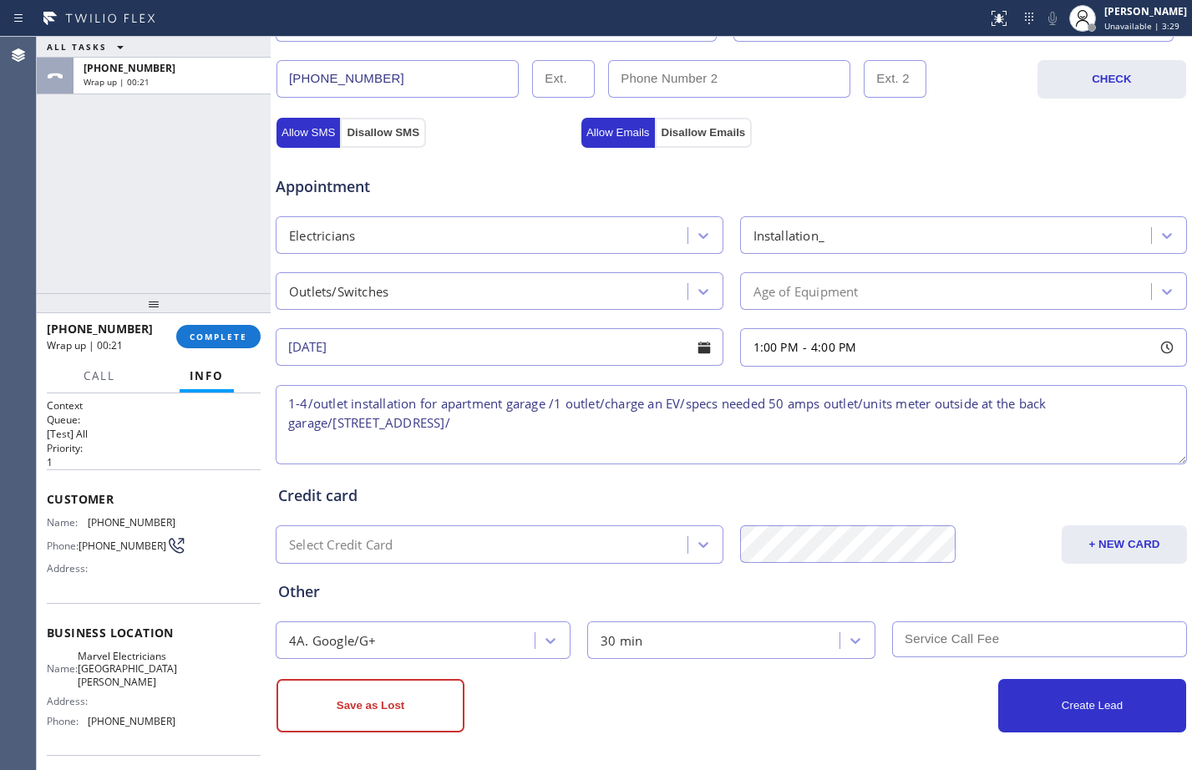
click at [290, 439] on textarea "1-4/outlet installation for apartment garage /1 outlet/charge an EV/specs neede…" at bounding box center [732, 424] width 912 height 79
click at [312, 408] on textarea "1-4/outlet installation for apartment garage /1 outlet/charge an EV/specs neede…" at bounding box center [732, 424] width 912 height 79
click at [688, 415] on textarea "1-4/free SCF/outlet installation for apartment garage /1 outlet/charge an EV/sp…" at bounding box center [732, 424] width 912 height 79
click at [593, 429] on textarea "1-4/free SCF/outlet installation for apartment garage /1 outlet/charge an EV/sp…" at bounding box center [732, 424] width 912 height 79
paste textarea "Marvel Electricians [GEOGRAPHIC_DATA][PERSON_NAME]"
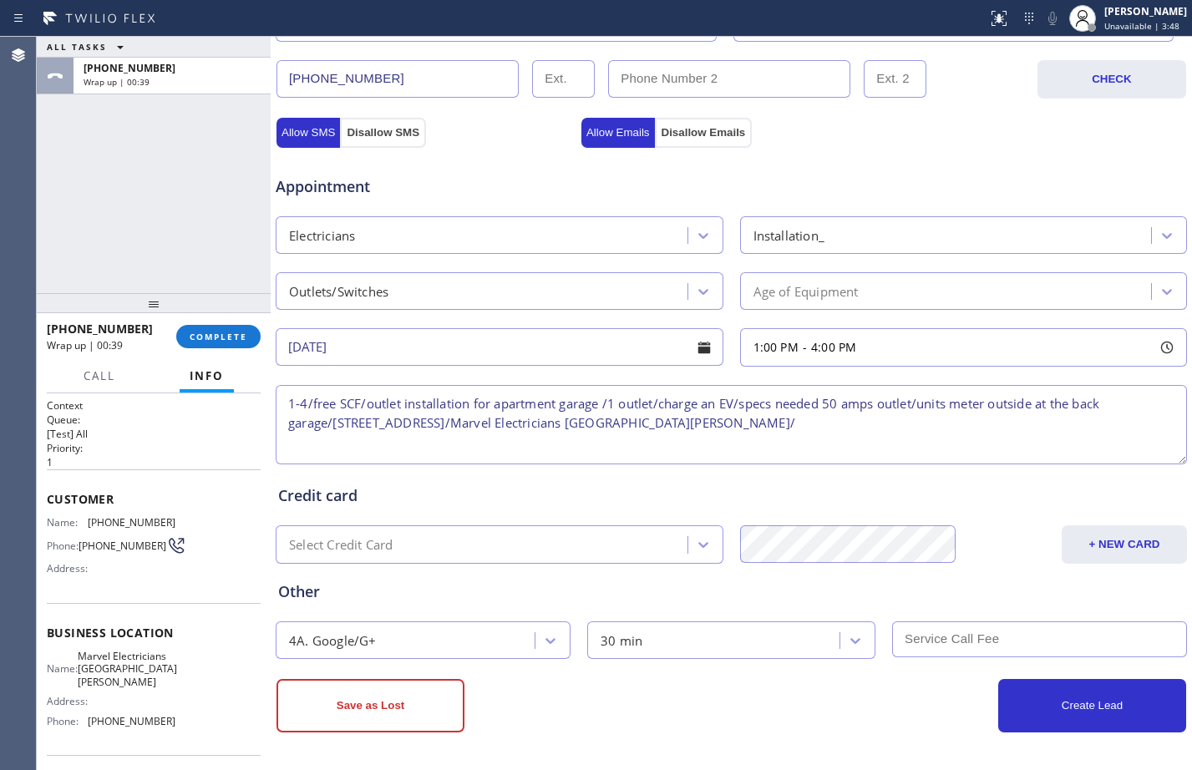
type textarea "1-4/free SCF/outlet installation for apartment garage /1 outlet/charge an EV/sp…"
click at [886, 288] on div "Age of Equipment" at bounding box center [948, 291] width 407 height 29
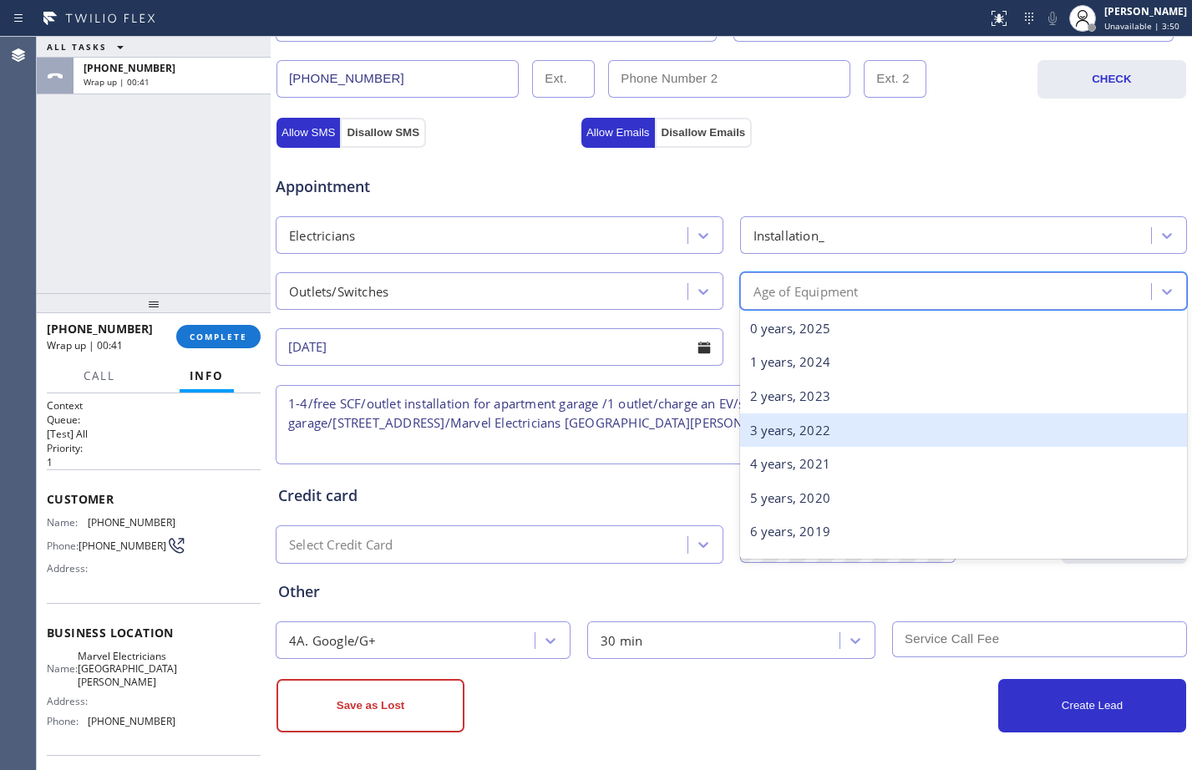
click at [807, 434] on div "3 years, 2022" at bounding box center [964, 431] width 448 height 34
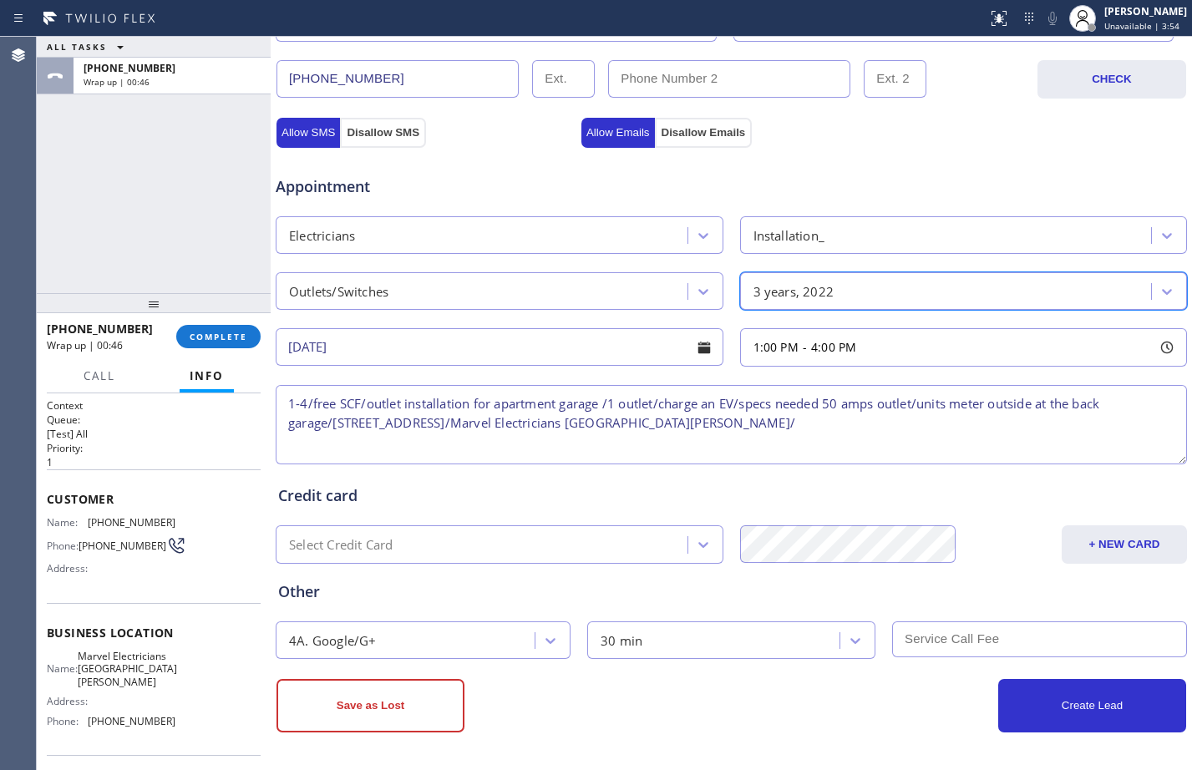
scroll to position [0, 0]
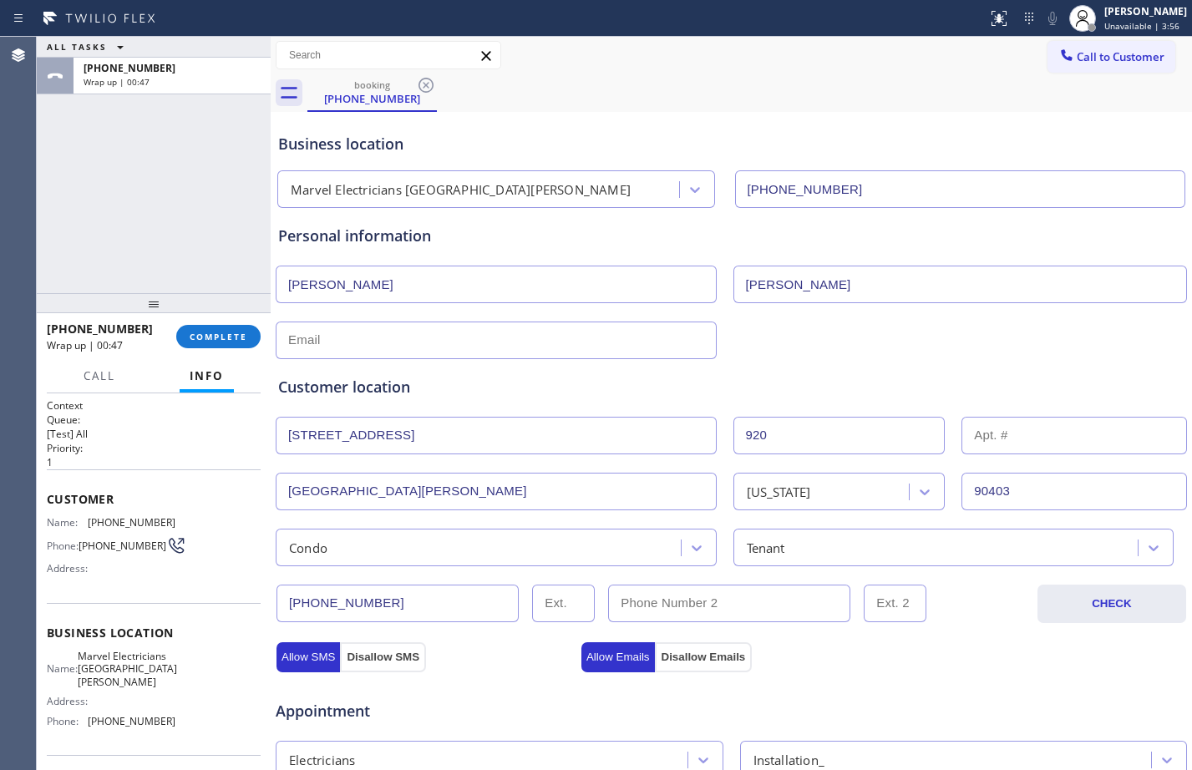
click at [539, 347] on input "text" at bounding box center [496, 341] width 441 height 38
click at [510, 351] on input "text" at bounding box center [496, 341] width 441 height 38
paste input "[EMAIL_ADDRESS][DOMAIN_NAME]"
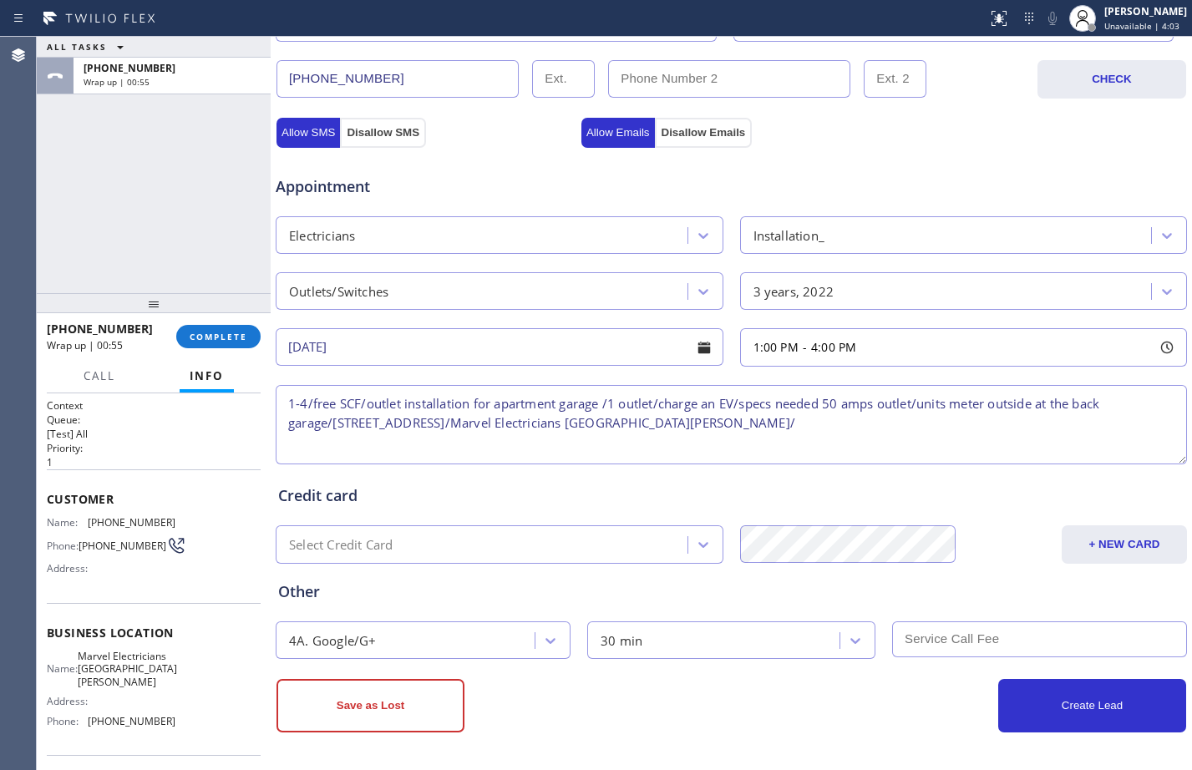
type input "[EMAIL_ADDRESS][DOMAIN_NAME]"
click at [784, 419] on textarea "1-4/free SCF/outlet installation for apartment garage /1 outlet/charge an EV/sp…" at bounding box center [732, 424] width 912 height 79
paste textarea "Please call customer 30 minutes prior to arrival"
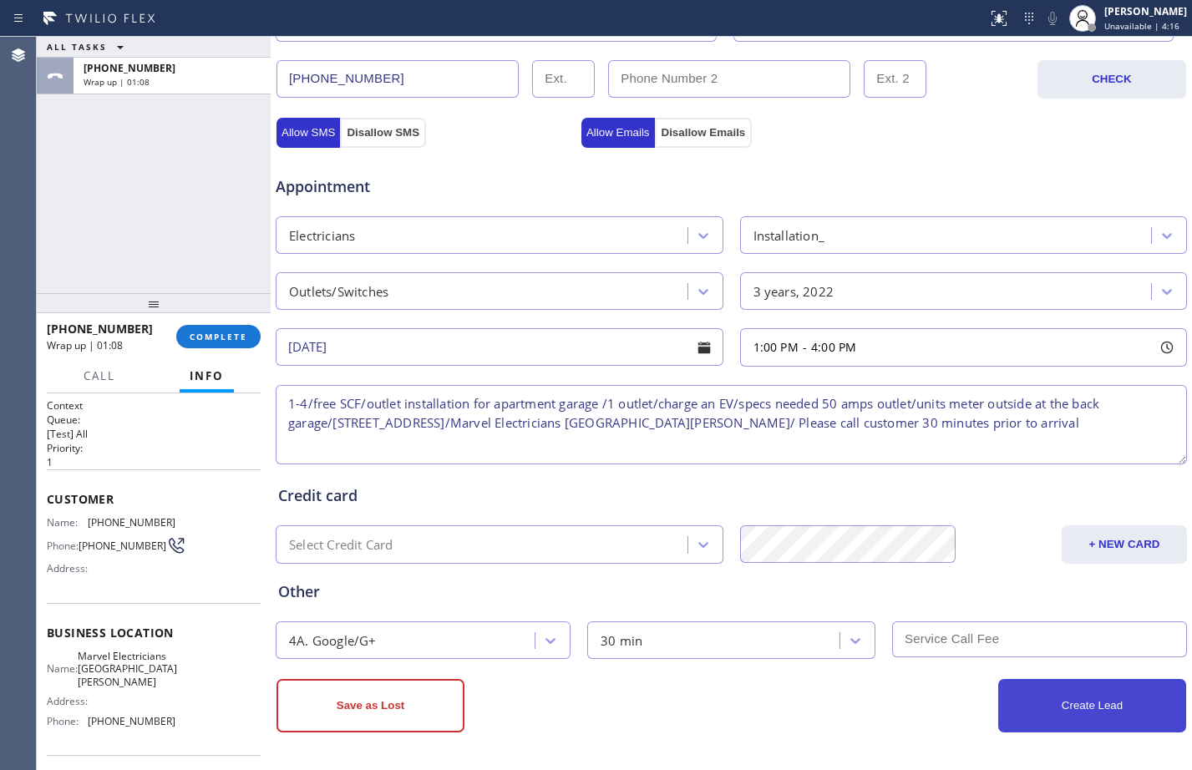
type textarea "1-4/free SCF/outlet installation for apartment garage /1 outlet/charge an EV/sp…"
click at [1077, 703] on button "Create Lead" at bounding box center [1092, 705] width 188 height 53
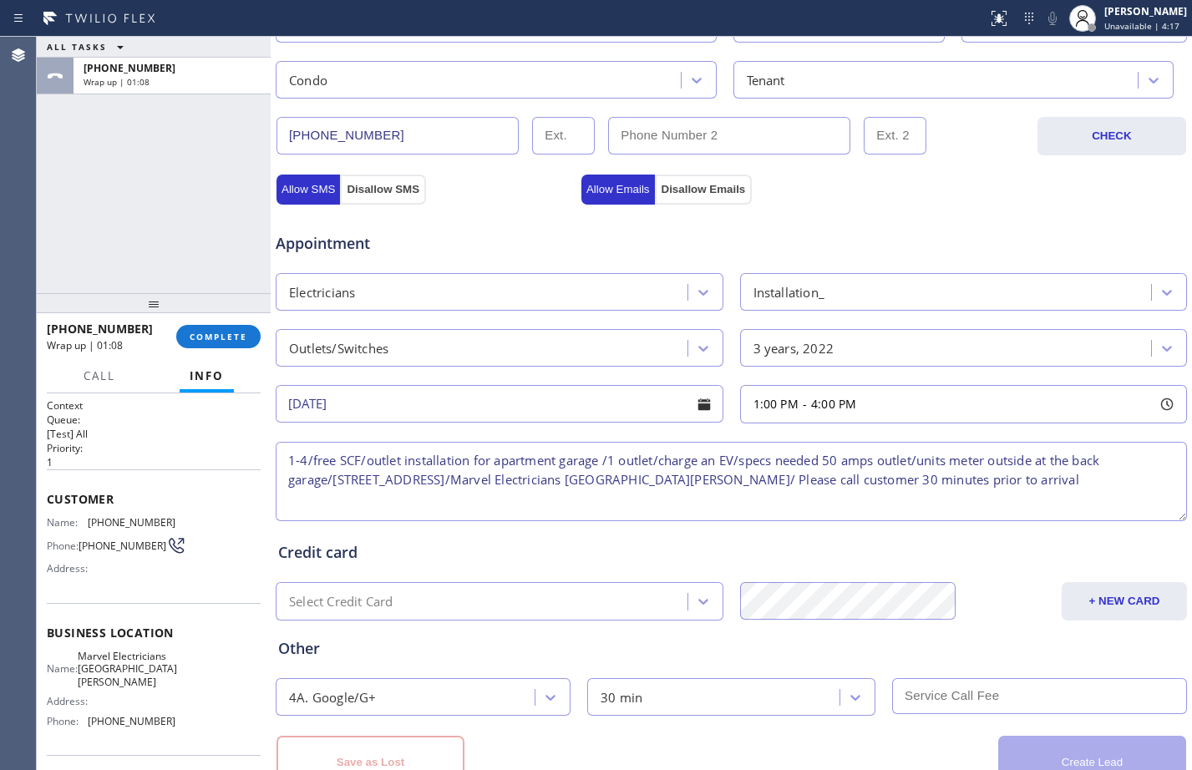
scroll to position [582, 0]
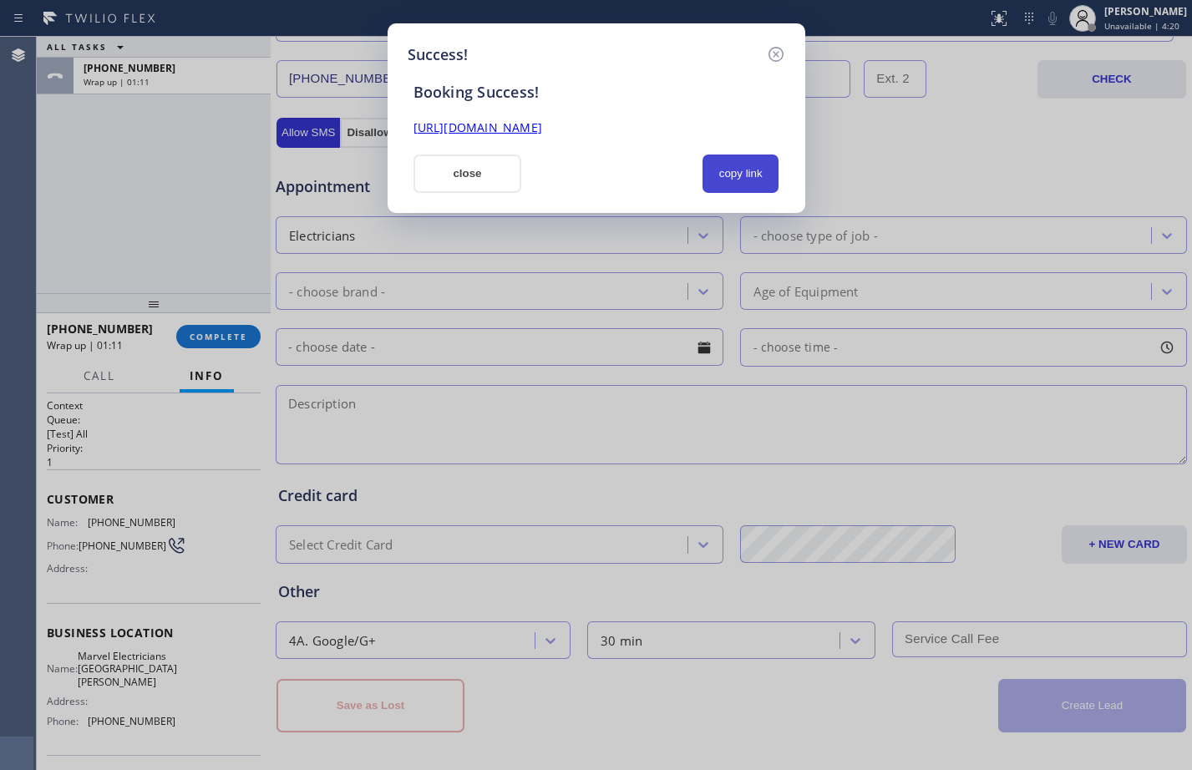
click at [727, 180] on button "copy link" at bounding box center [741, 174] width 77 height 38
click at [542, 129] on link "[URL][DOMAIN_NAME]" at bounding box center [478, 127] width 129 height 16
click at [494, 174] on button "close" at bounding box center [468, 174] width 109 height 38
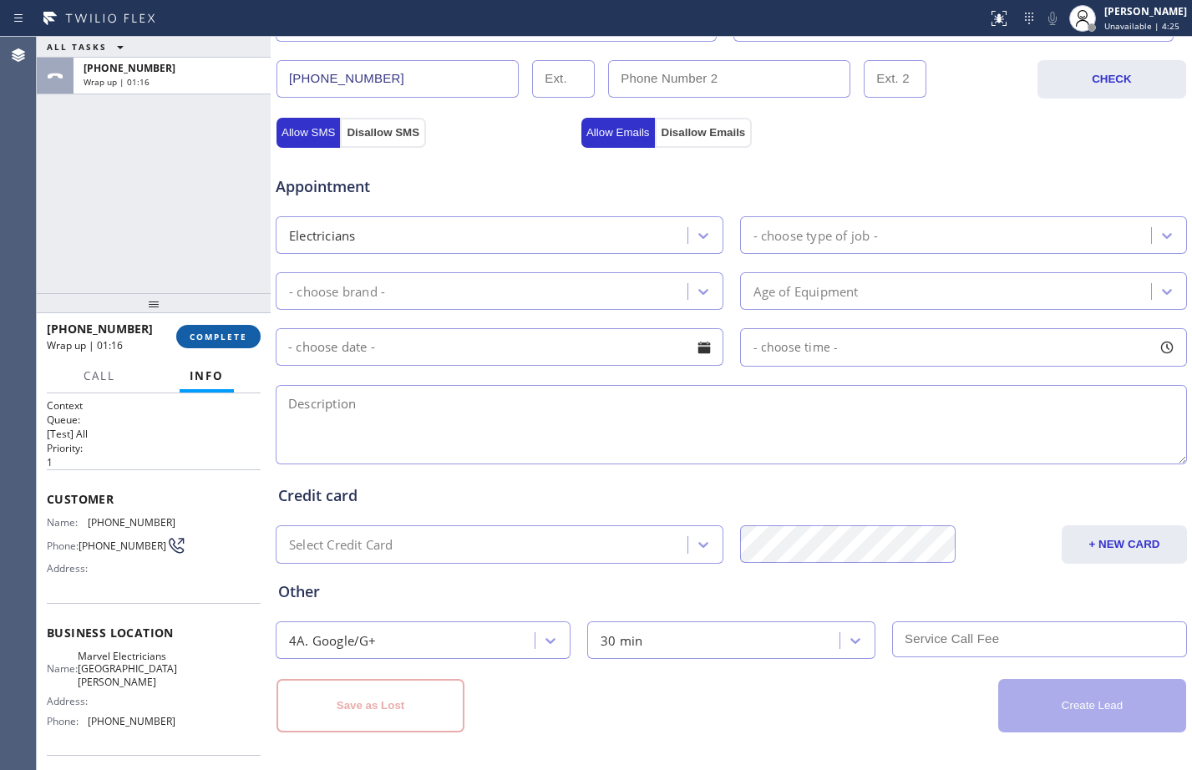
click at [202, 343] on button "COMPLETE" at bounding box center [218, 336] width 84 height 23
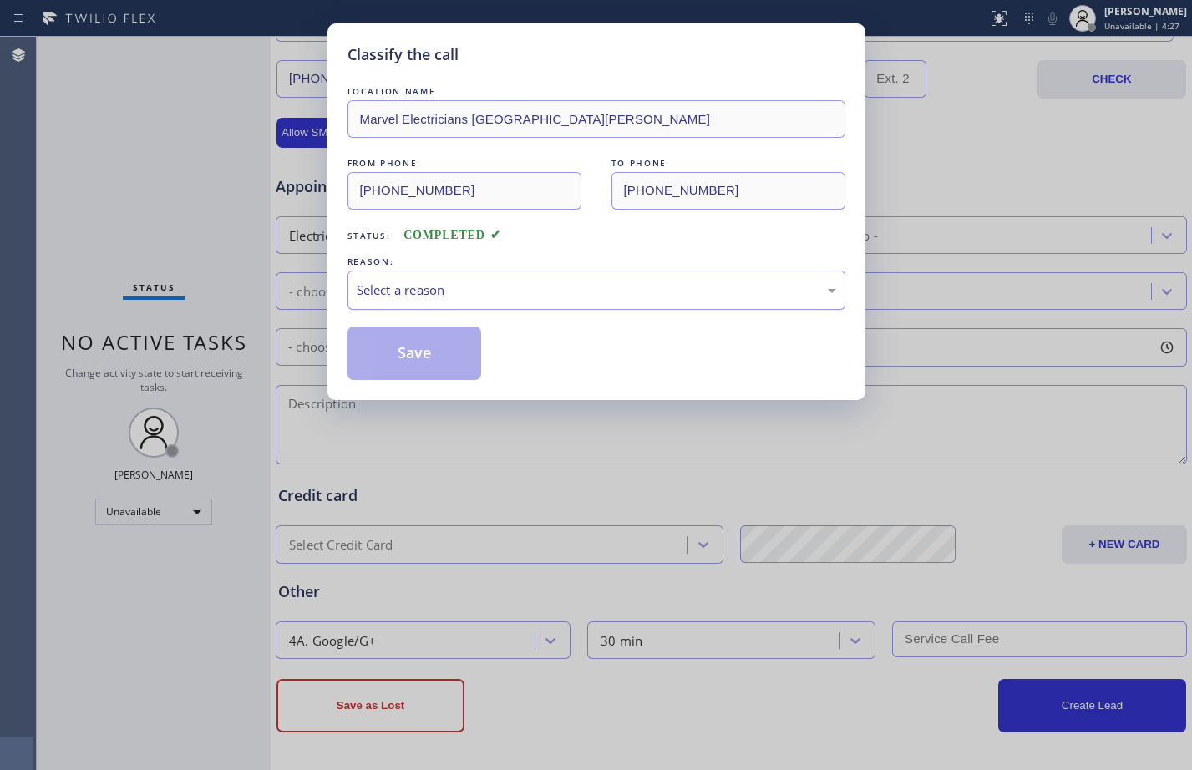
click at [468, 284] on div "Select a reason" at bounding box center [597, 290] width 480 height 19
click at [463, 363] on button "Save" at bounding box center [415, 353] width 135 height 53
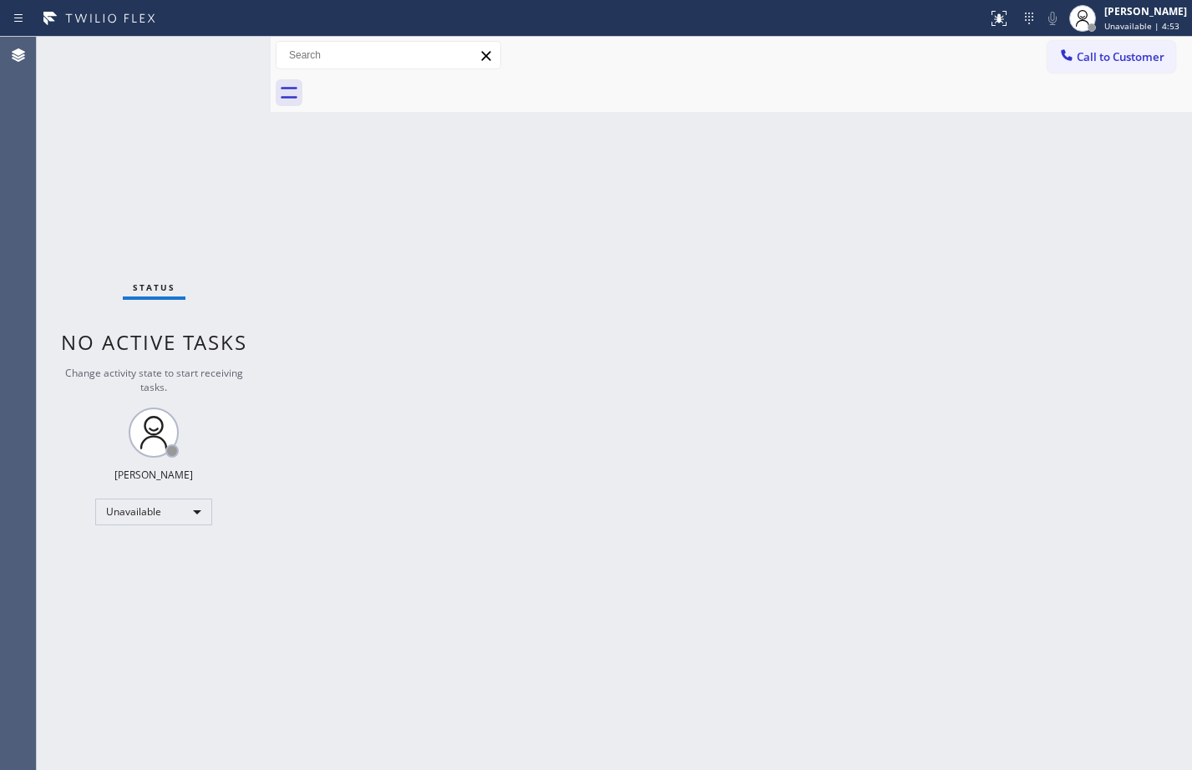
click at [147, 165] on div "Status No active tasks Change activity state to start receiving tasks. [PERSON_…" at bounding box center [154, 404] width 234 height 734
click at [157, 518] on div "Unavailable" at bounding box center [153, 512] width 117 height 27
click at [150, 536] on li "Offline" at bounding box center [153, 536] width 114 height 20
click at [1132, 28] on span "Offline | 1s" at bounding box center [1128, 26] width 46 height 12
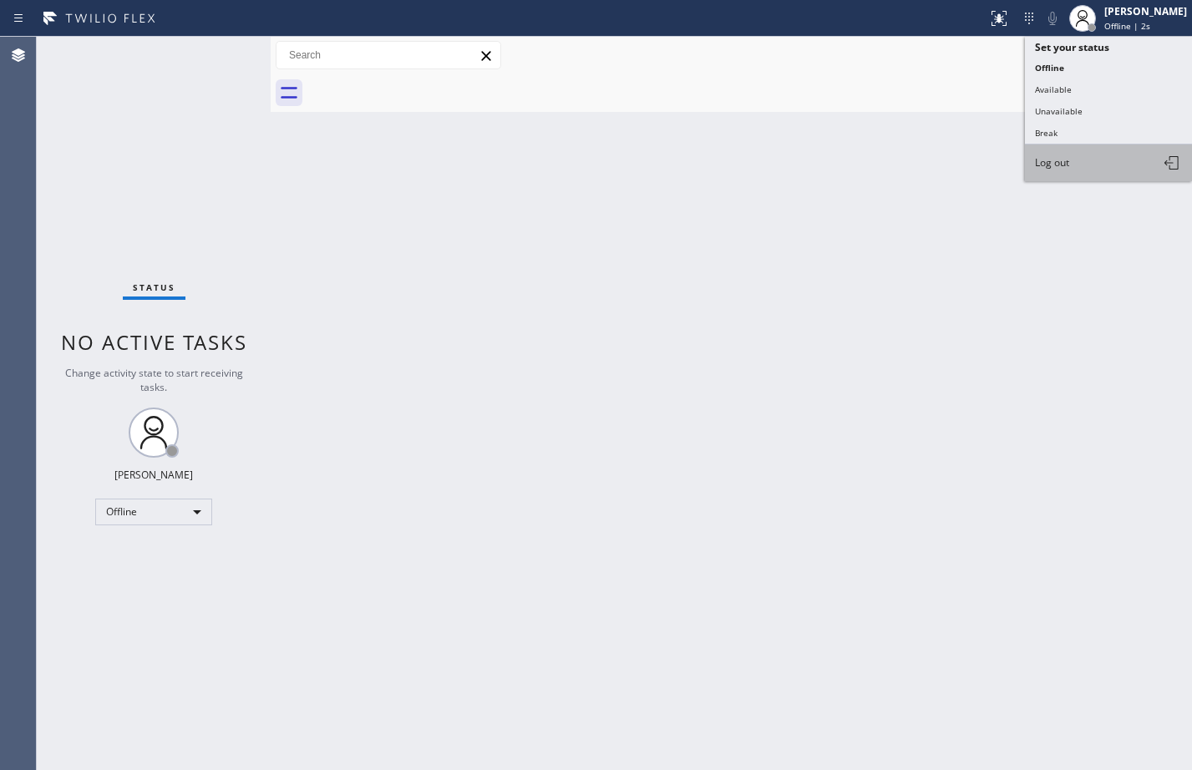
click at [1095, 152] on button "Log out" at bounding box center [1108, 163] width 167 height 37
